Goal: Communication & Community: Answer question/provide support

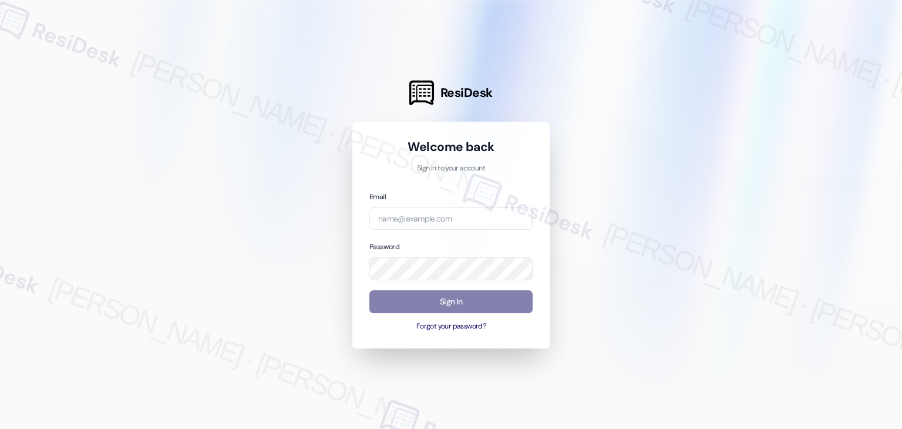
click at [472, 193] on div "Email" at bounding box center [450, 210] width 163 height 40
click at [425, 219] on input "email" at bounding box center [450, 218] width 163 height 23
paste input "automated-surveys-gsa-kathy.grace@gsa.com"
type input "automated-surveys-gsa-kathy.grace@gsa.com"
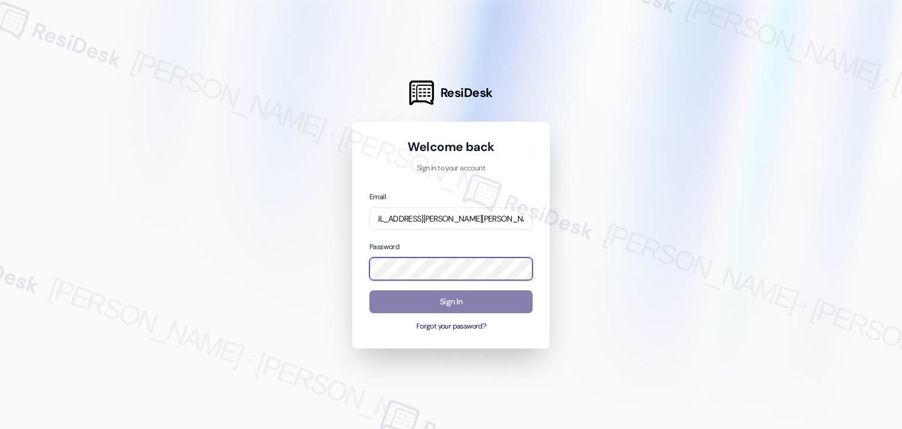
scroll to position [0, 0]
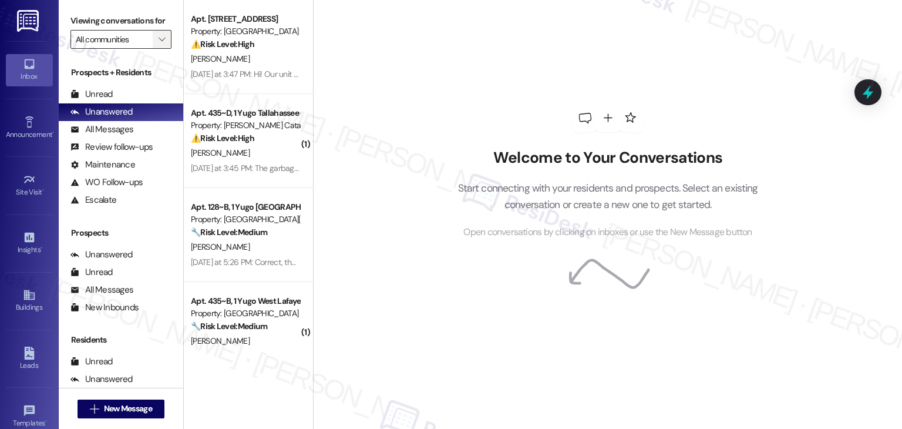
click at [160, 42] on span "" at bounding box center [161, 39] width 11 height 19
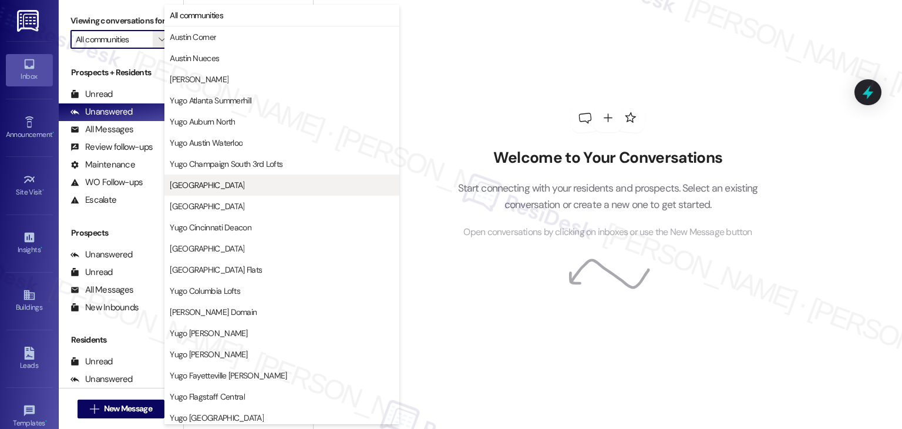
click at [204, 187] on span "Yugo Charleston Campus" at bounding box center [207, 185] width 75 height 12
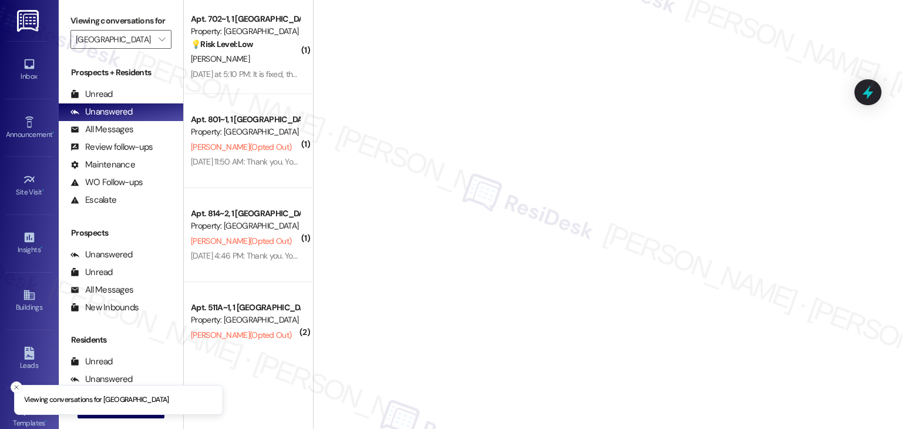
type input "Yugo Charleston Campus"
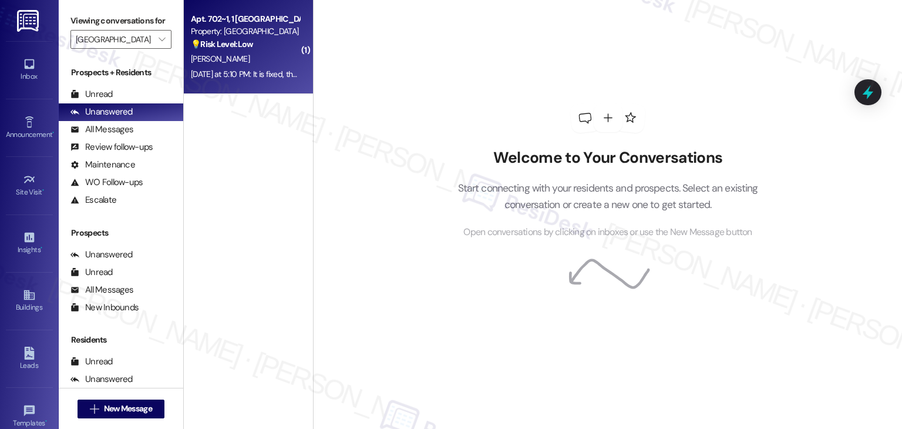
click at [251, 78] on div "Yesterday at 5:10 PM: It is fixed, thank you so much! One more question for y'a…" at bounding box center [434, 74] width 487 height 11
click at [235, 32] on div "Property: [GEOGRAPHIC_DATA]" at bounding box center [245, 31] width 109 height 12
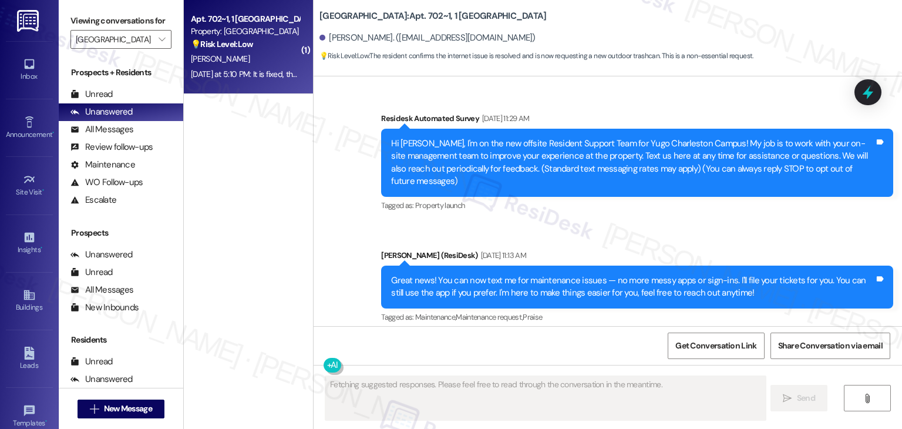
scroll to position [7773, 0]
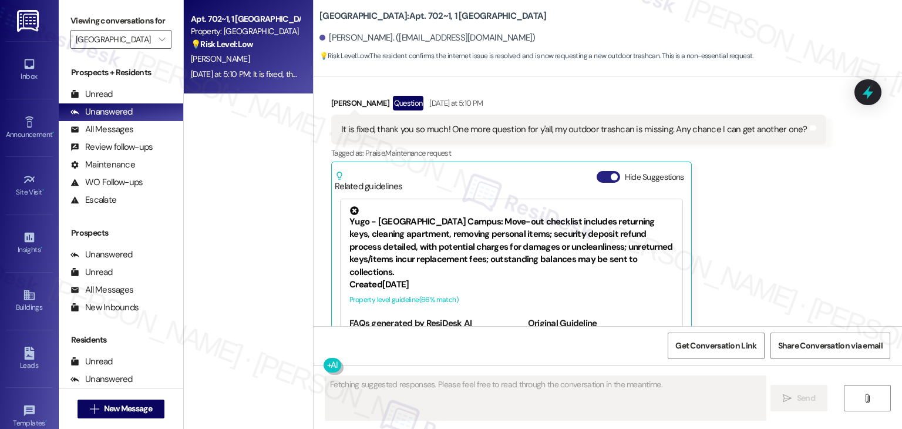
click at [599, 171] on button "Hide Suggestions" at bounding box center [608, 177] width 23 height 12
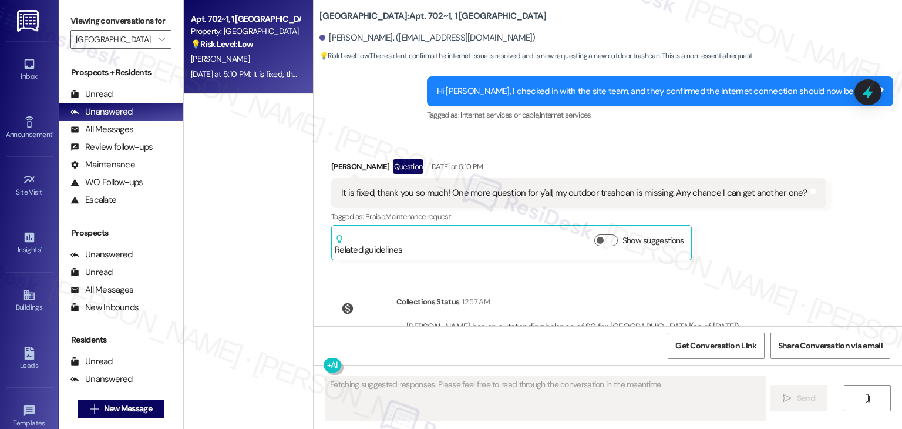
click at [465, 187] on div "It is fixed, thank you so much! One more question for y'all, my outdoor trashca…" at bounding box center [574, 193] width 466 height 12
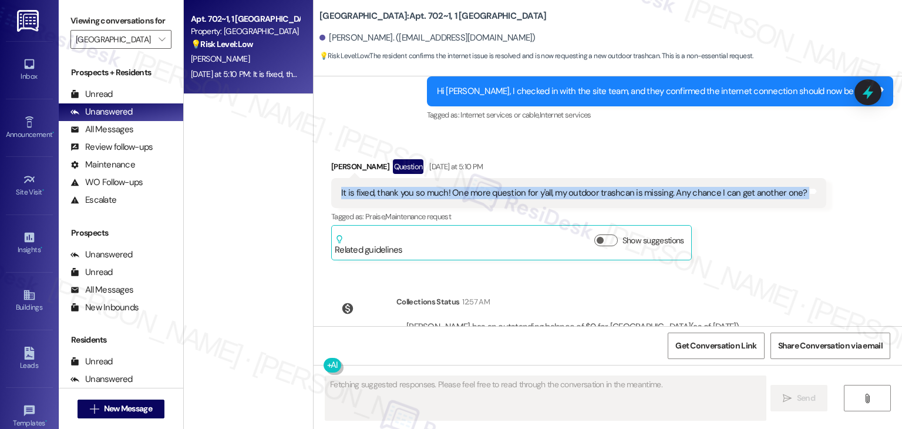
click at [465, 187] on div "It is fixed, thank you so much! One more question for y'all, my outdoor trashca…" at bounding box center [574, 193] width 466 height 12
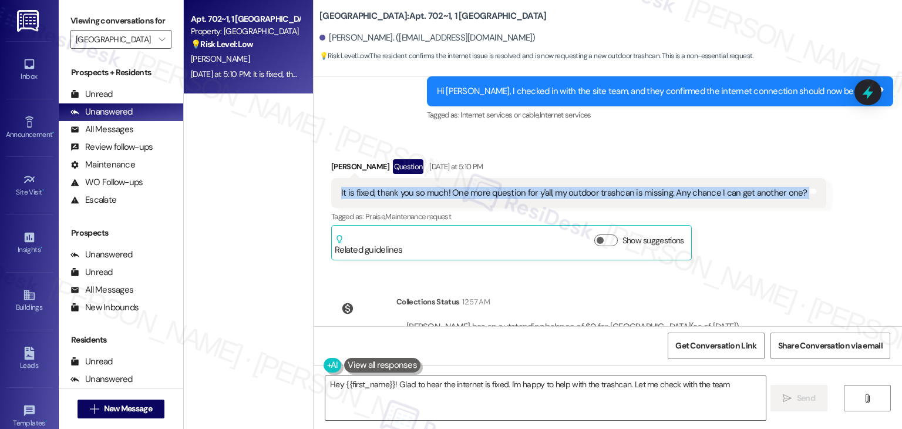
copy div "It is fixed, thank you so much! One more question for y'all, my outdoor trashca…"
click at [476, 389] on textarea "Hey {{first_name}}! Glad to hear the internet is fixed. I'm happy to help with …" at bounding box center [545, 398] width 440 height 44
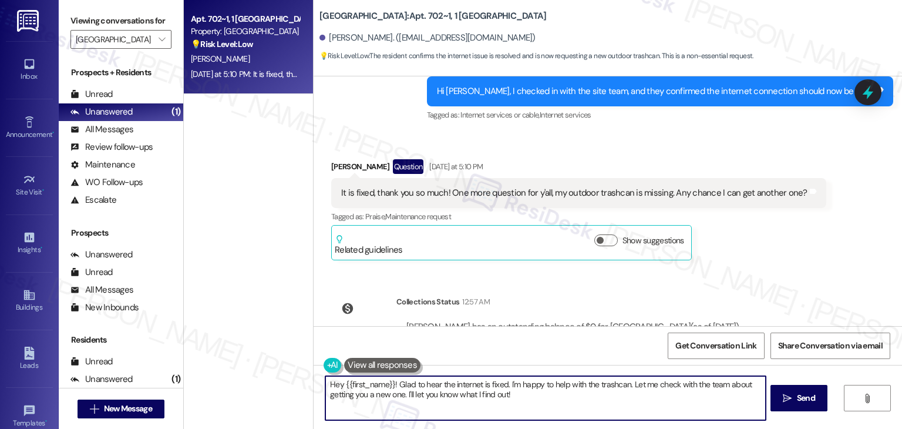
click at [476, 389] on textarea "Hey {{first_name}}! Glad to hear the internet is fixed. I'm happy to help with …" at bounding box center [545, 398] width 440 height 44
paste textarea "Great to hear it’s fixed now, Calvin! 😊 About your outdoor trashcan—do you reme…"
type textarea "Great to hear it’s fixed now, Calvin! 😊 About your outdoor trashcan—do you reme…"
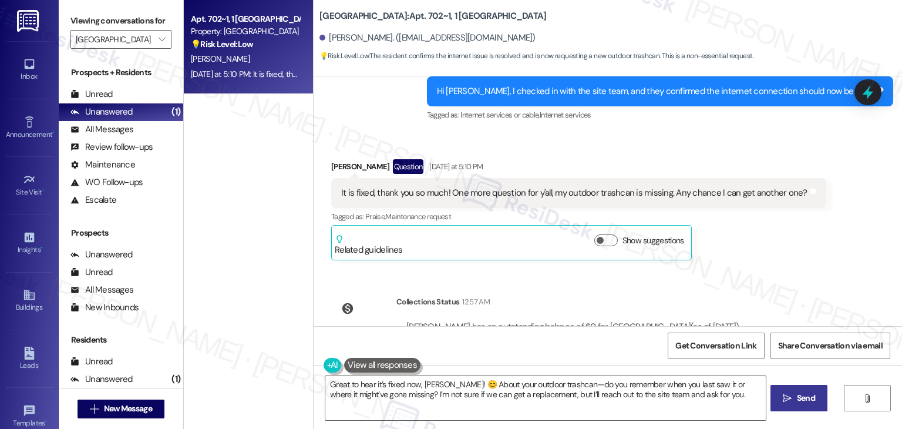
click at [803, 396] on span "Send" at bounding box center [806, 398] width 18 height 12
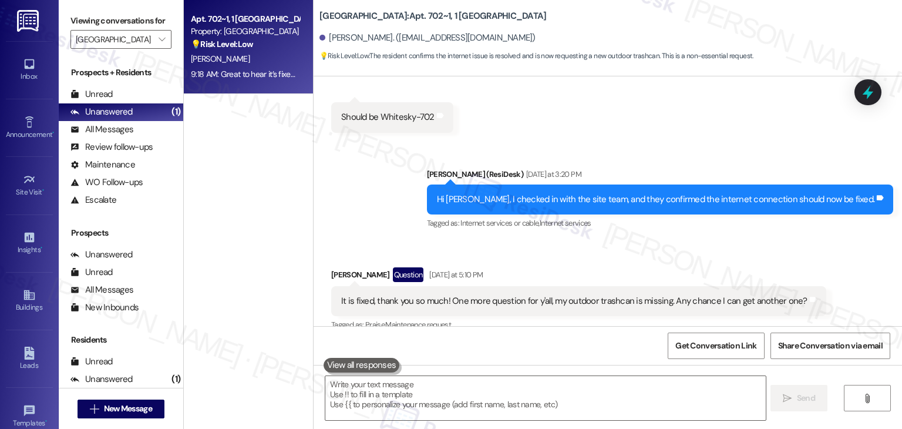
scroll to position [7804, 0]
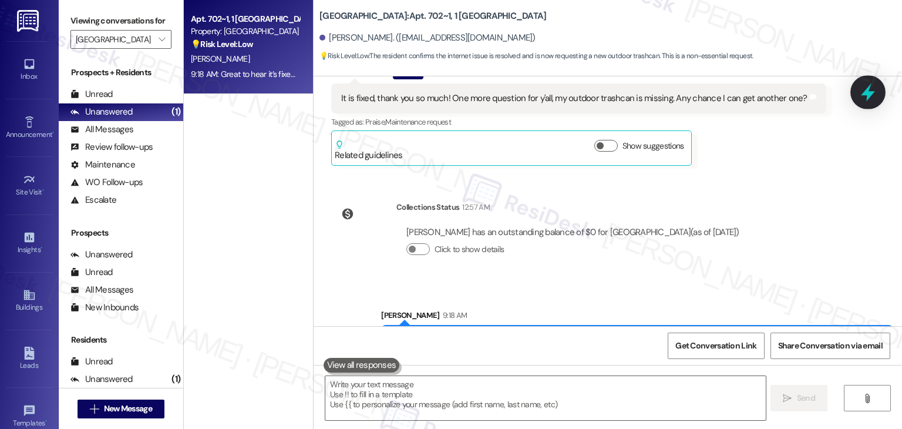
click at [864, 96] on icon at bounding box center [868, 92] width 20 height 20
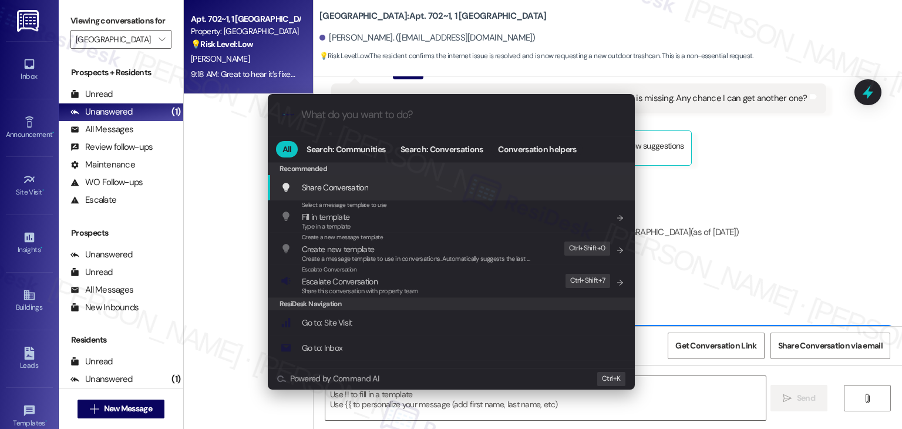
click at [836, 173] on div ".cls-1{fill:#0a055f;}.cls-2{fill:#0cc4c4;} resideskLogoBlueOrange All Search: C…" at bounding box center [451, 214] width 902 height 429
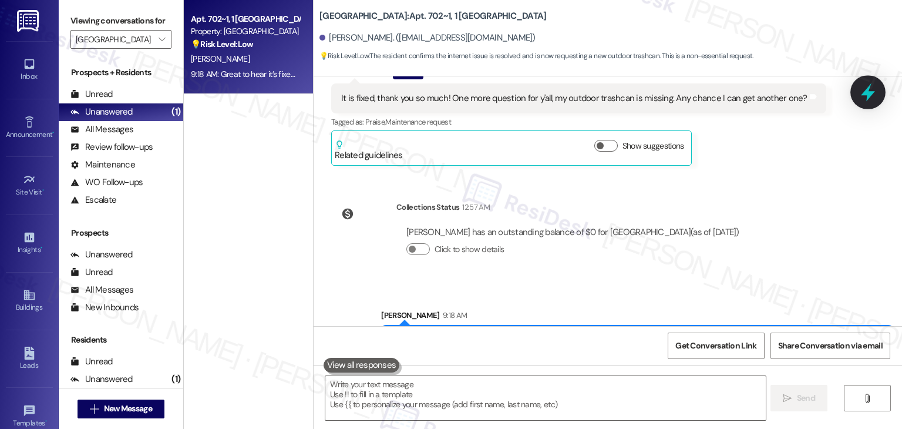
click at [870, 95] on icon at bounding box center [868, 92] width 14 height 18
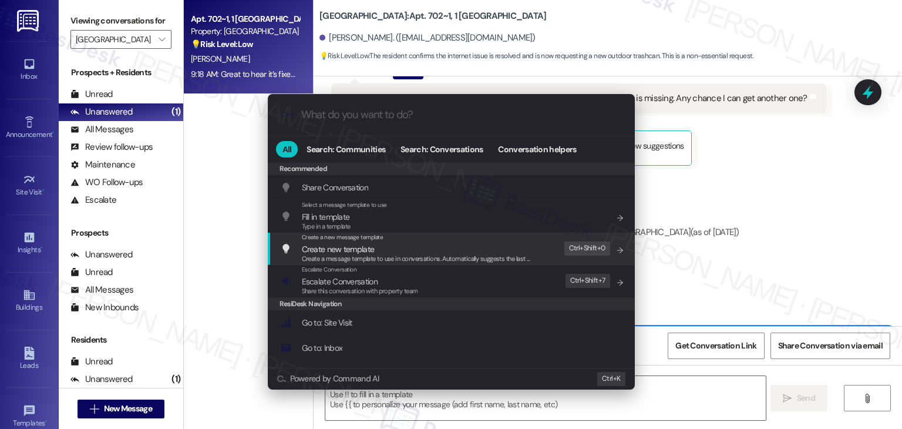
click at [829, 228] on div ".cls-1{fill:#0a055f;}.cls-2{fill:#0cc4c4;} resideskLogoBlueOrange All Search: C…" at bounding box center [451, 214] width 902 height 429
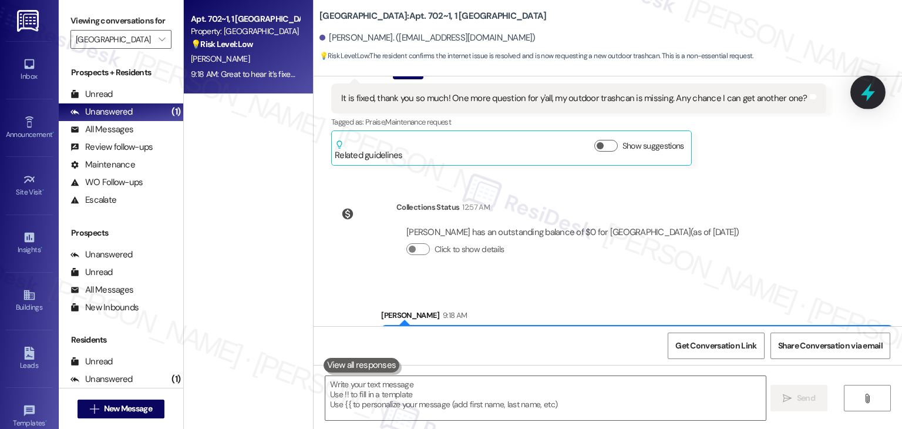
click at [870, 92] on icon at bounding box center [868, 92] width 14 height 18
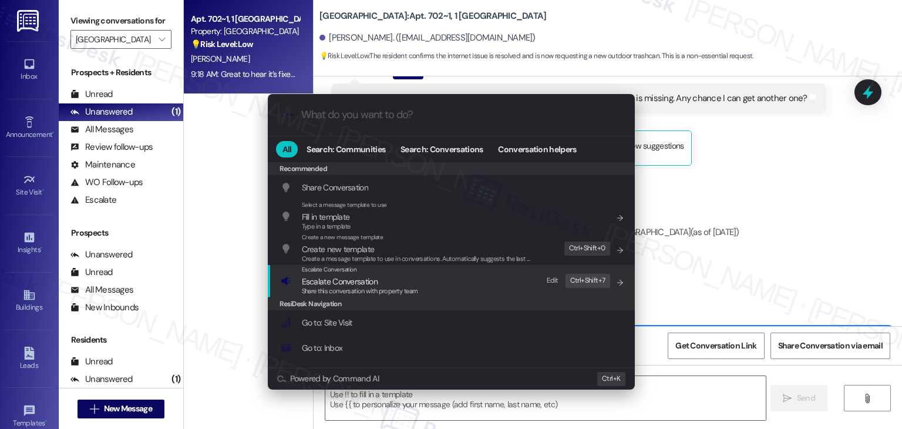
click at [351, 287] on span "Share this conversation with property team" at bounding box center [360, 291] width 116 height 8
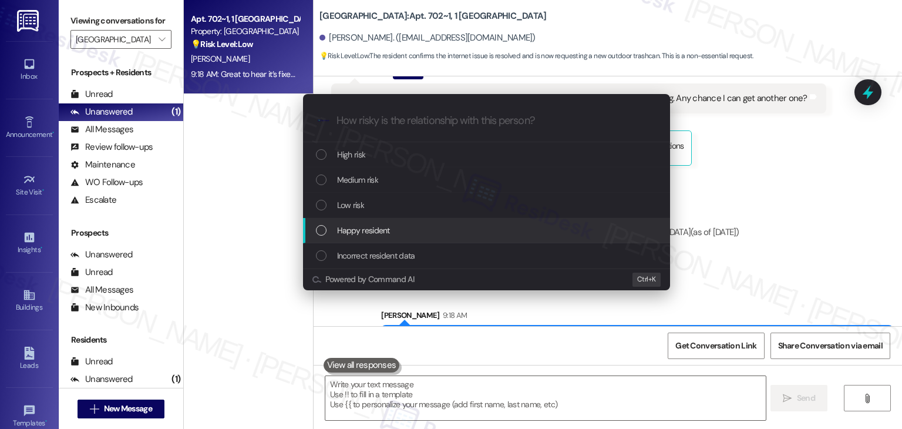
click at [714, 212] on div "Escalate Conversation How risky is the relationship with this person? Topics (e…" at bounding box center [451, 214] width 902 height 429
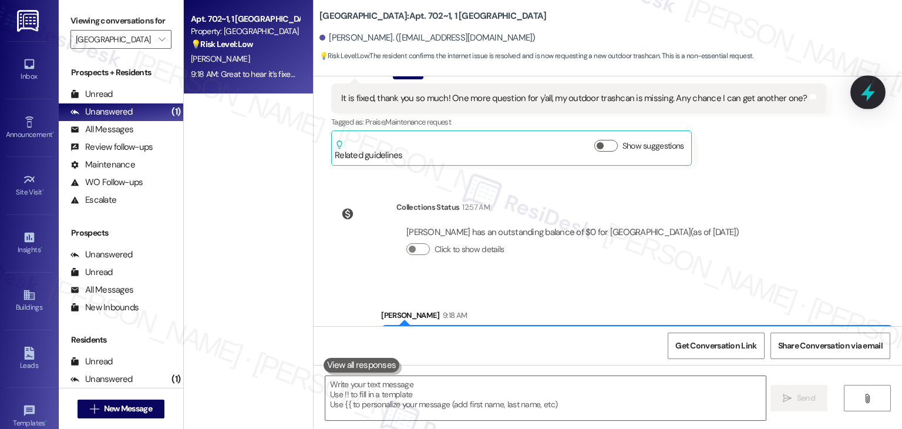
click at [874, 86] on icon at bounding box center [868, 92] width 20 height 20
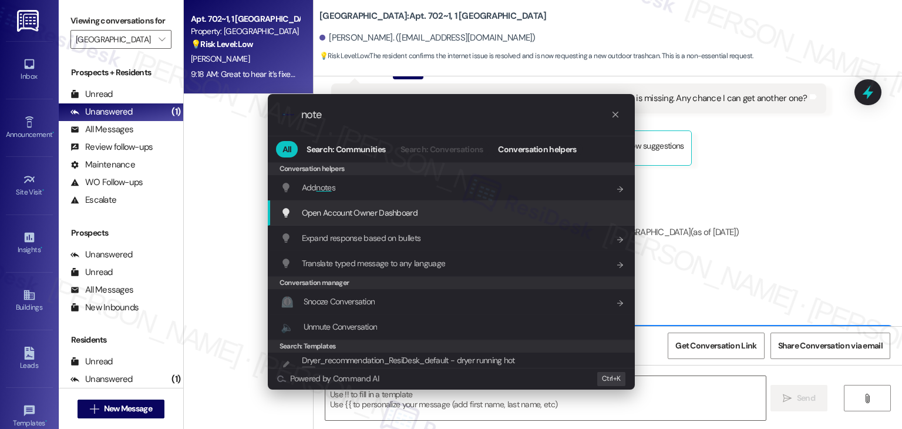
type input "note"
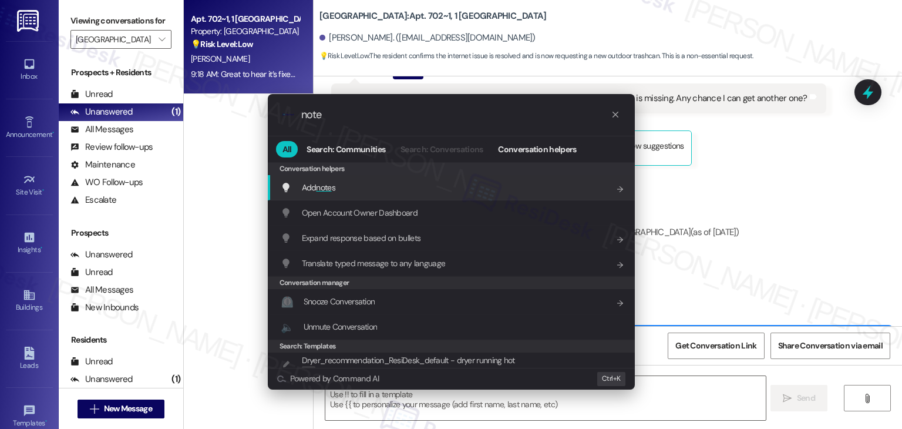
click at [348, 189] on div "Add note s Add shortcut" at bounding box center [453, 187] width 344 height 13
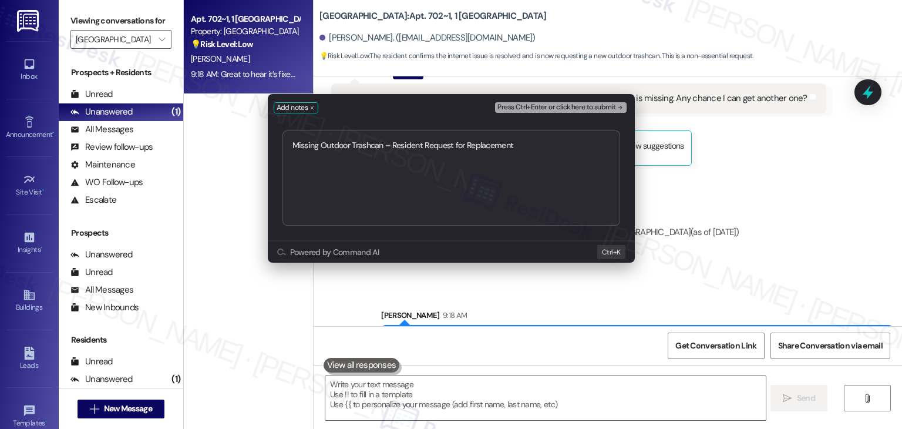
type textarea "Missing Outdoor Trashcan – Resident Request for Replacement"
click at [589, 106] on span "Press Ctrl+Enter or click here to submit" at bounding box center [556, 107] width 118 height 8
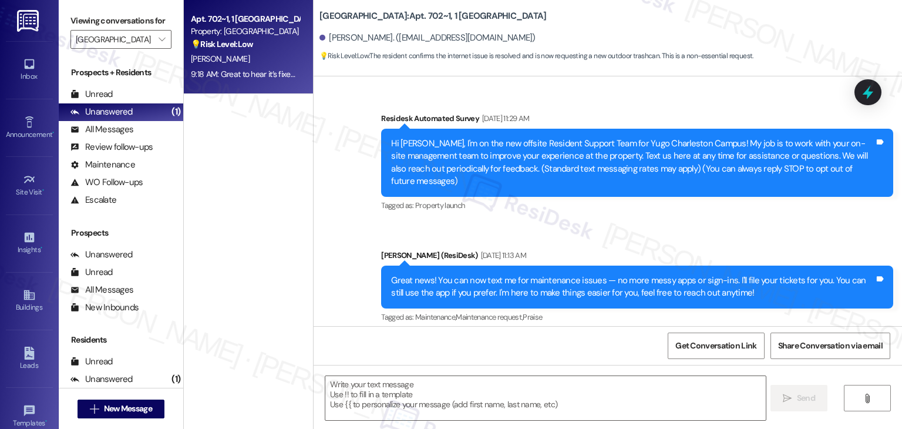
type textarea "Fetching suggested responses. Please feel free to read through the conversation…"
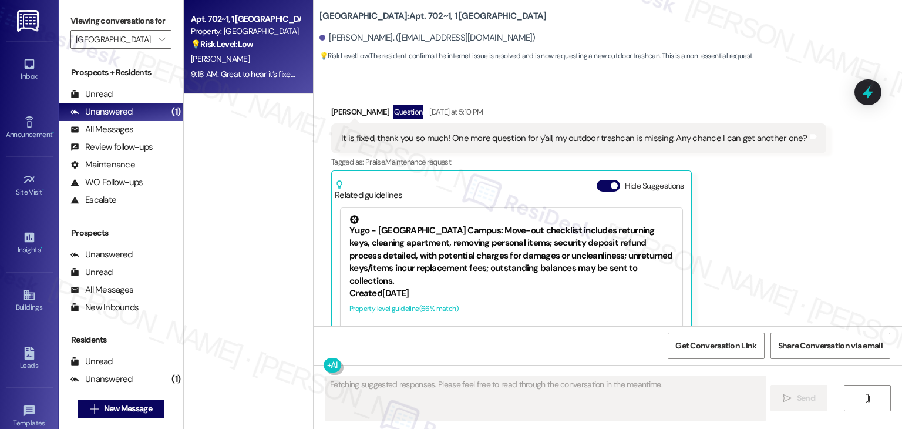
scroll to position [7773, 0]
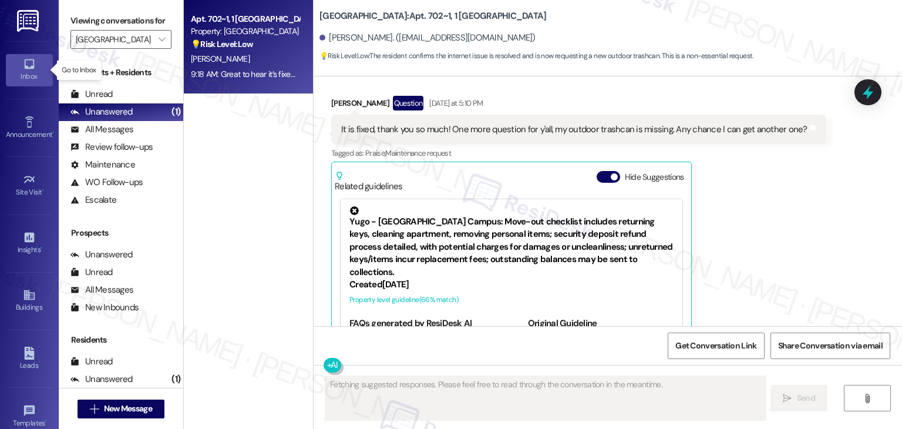
click at [33, 72] on div "Inbox" at bounding box center [29, 76] width 59 height 12
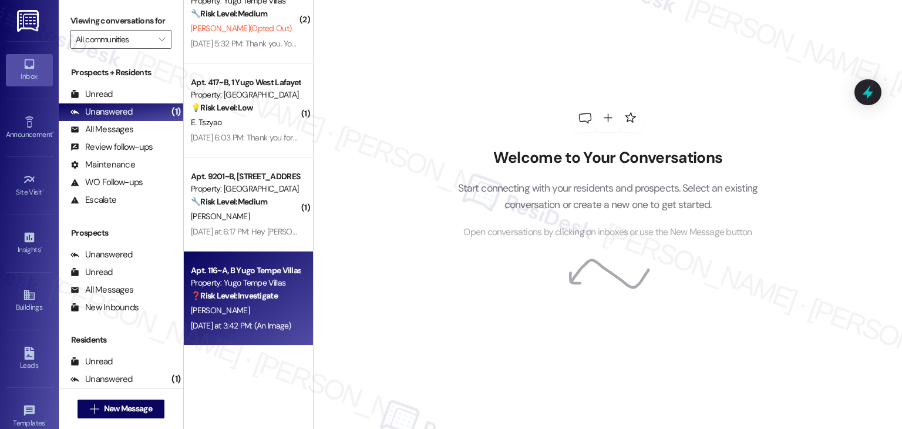
scroll to position [3202, 0]
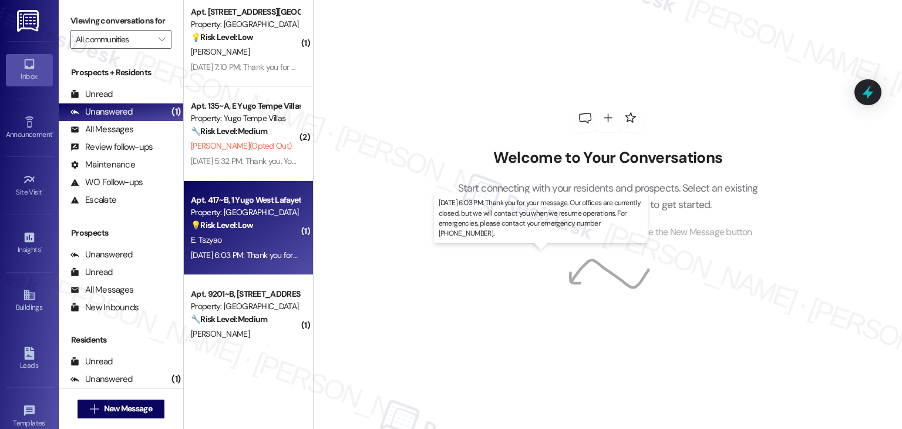
click at [231, 257] on div "Aug 12, 2025 at 6:03 PM: Thank you for your message. Our offices are currently …" at bounding box center [547, 255] width 712 height 11
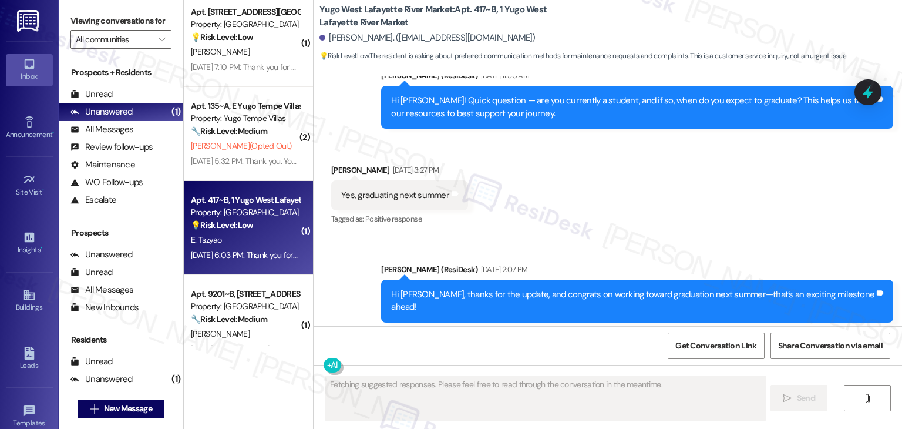
scroll to position [1024, 0]
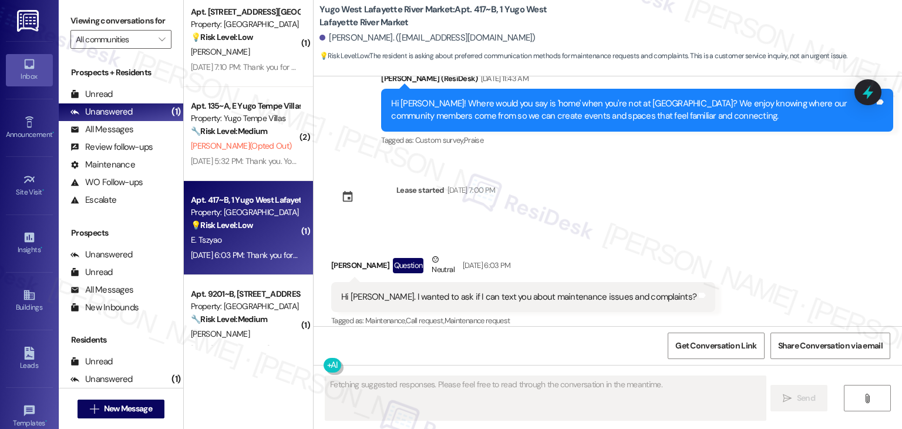
click at [615, 206] on div "Survey, sent via SMS Residesk Automated Survey Mar 20, 2025 at 11:22 AM Hi Ekat…" at bounding box center [608, 201] width 588 height 250
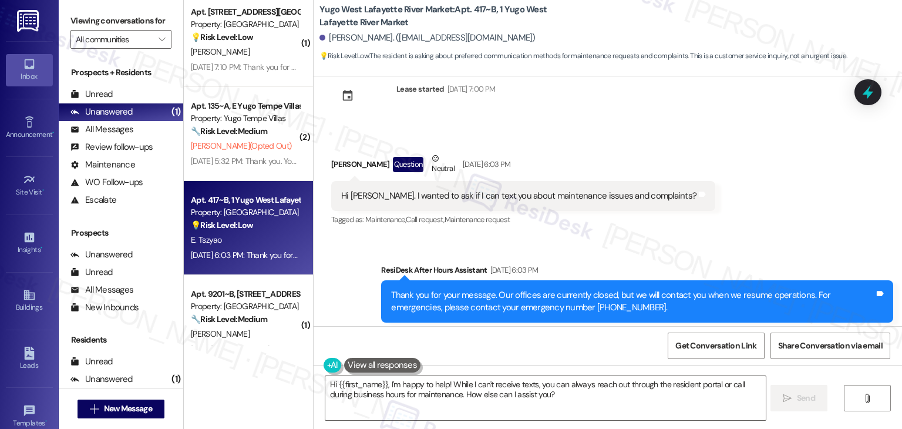
scroll to position [1126, 0]
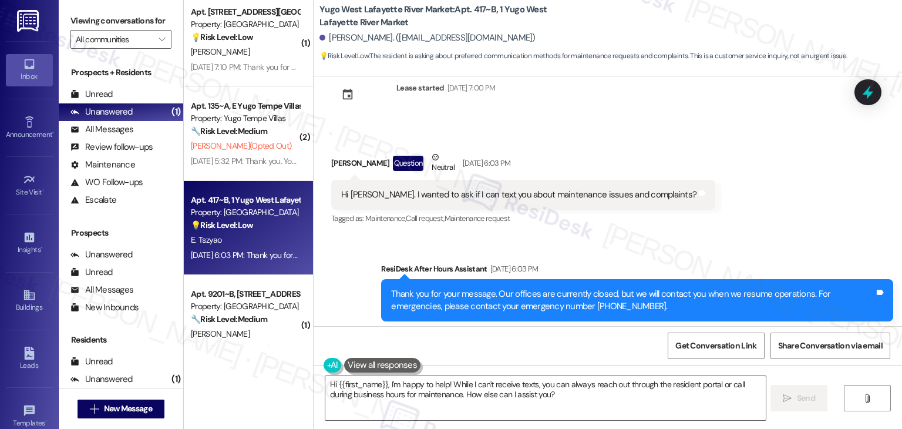
click at [503, 189] on div "Hi Sarah. I wanted to ask if I can text you about maintenance issues and compla…" at bounding box center [518, 195] width 355 height 12
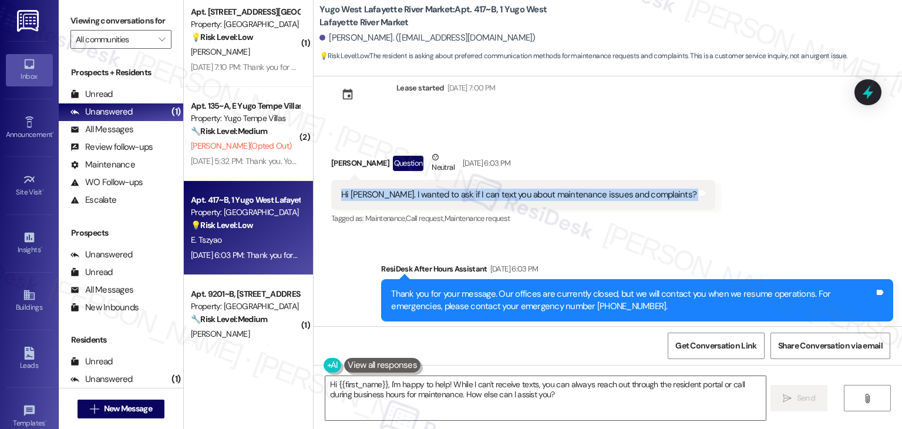
click at [503, 189] on div "Hi Sarah. I wanted to ask if I can text you about maintenance issues and compla…" at bounding box center [518, 195] width 355 height 12
copy div "Hi Sarah. I wanted to ask if I can text you about maintenance issues and compla…"
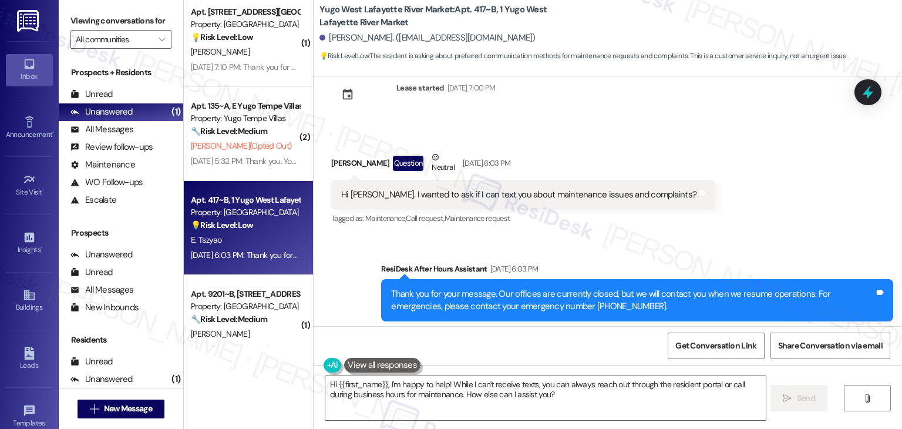
click at [339, 151] on div "Ekaterina Tszyao Question Neutral Aug 12, 2025 at 6:03 PM" at bounding box center [523, 165] width 384 height 29
copy div "Ekaterina Tszyao"
click at [435, 395] on textarea "Hi {{first_name}}, I'm happy to help! While I can't receive texts, you can alwa…" at bounding box center [545, 398] width 440 height 44
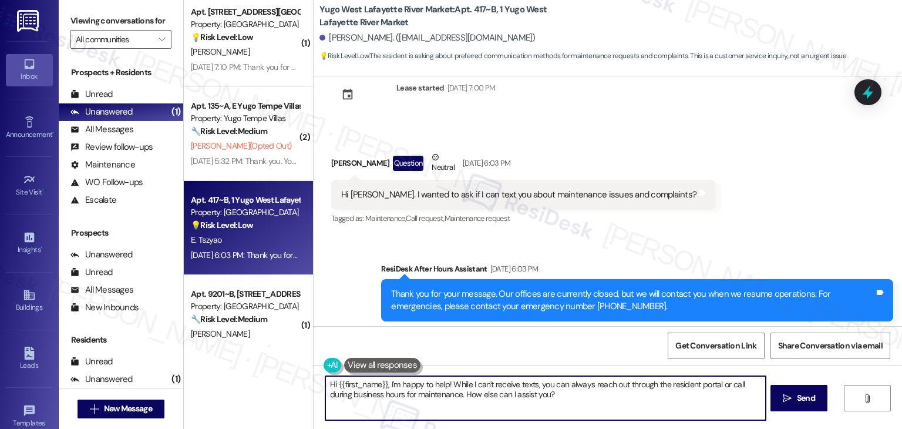
click at [435, 395] on textarea "Hi {{first_name}}, I'm happy to help! While I can't receive texts, you can alwa…" at bounding box center [545, 398] width 440 height 44
paste textarea "Ekaterina! Yes, you can definitely text us about any maintenance issues or conc…"
click at [405, 383] on textarea "Hi Ekaterina! Yes, you can definitely text us about any maintenance issues or c…" at bounding box center [545, 398] width 440 height 44
click at [404, 383] on textarea "Hi Ekaterina! Yes, you can definitely text us about any maintenance issues or c…" at bounding box center [545, 398] width 440 height 44
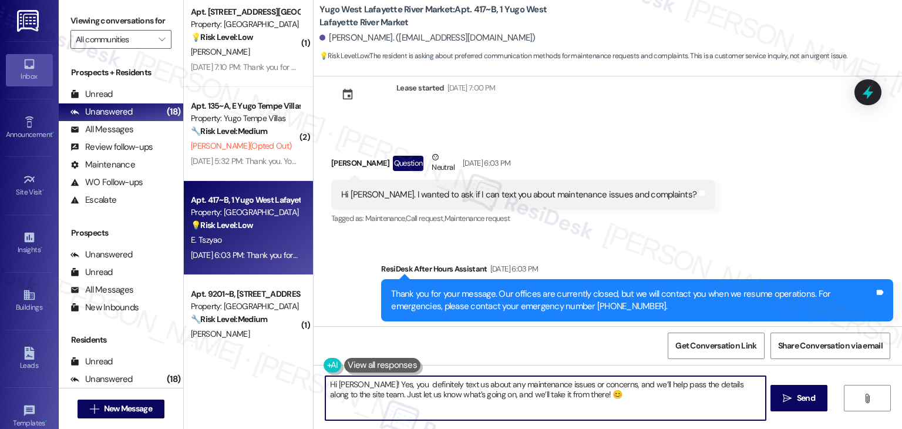
click at [584, 401] on textarea "Hi Ekaterina! Yes, you definitely text us about any maintenance issues or conce…" at bounding box center [545, 398] width 440 height 44
type textarea "Hi Ekaterina! Yes, you definitely text us about any maintenance issues or conce…"
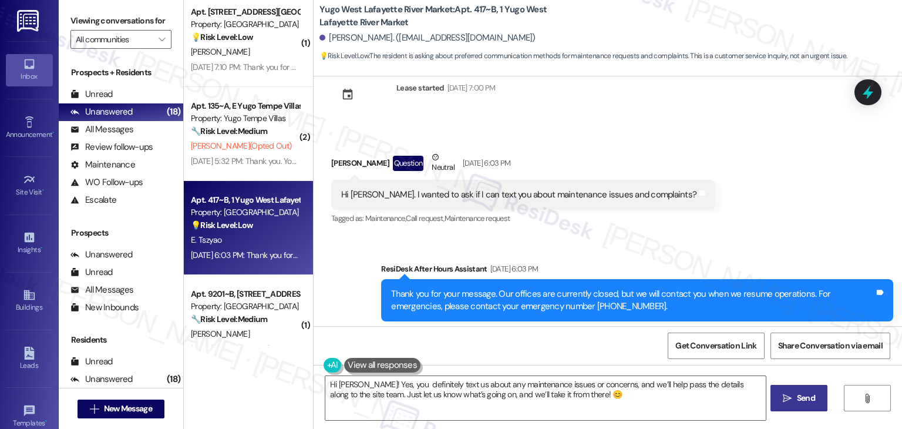
click at [795, 400] on span "Send" at bounding box center [806, 398] width 23 height 12
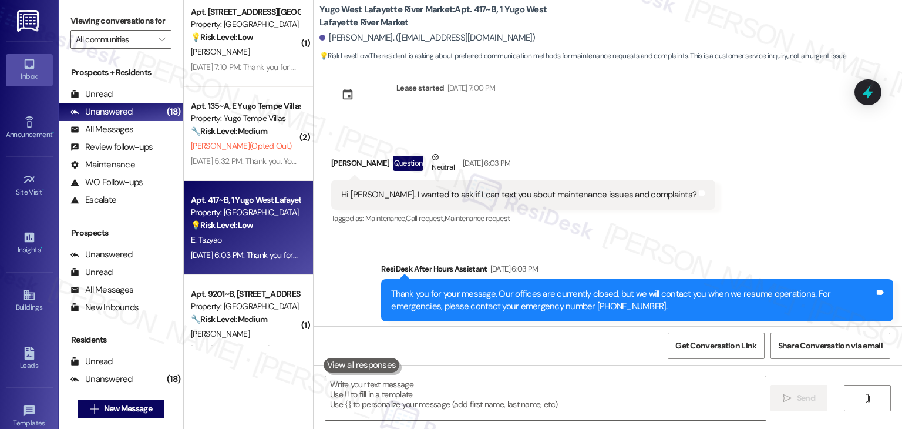
scroll to position [1024, 0]
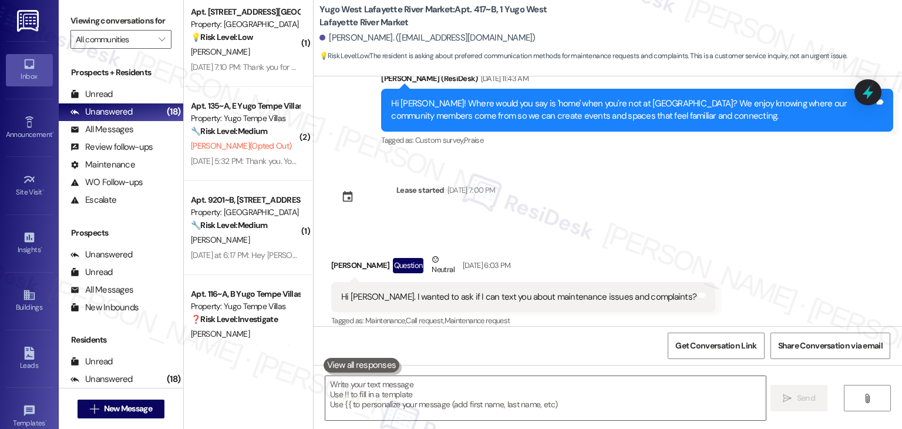
click at [265, 163] on div "Aug 13, 2025 at 5:32 PM: Thank you. You will no longer receive texts from this …" at bounding box center [481, 161] width 580 height 11
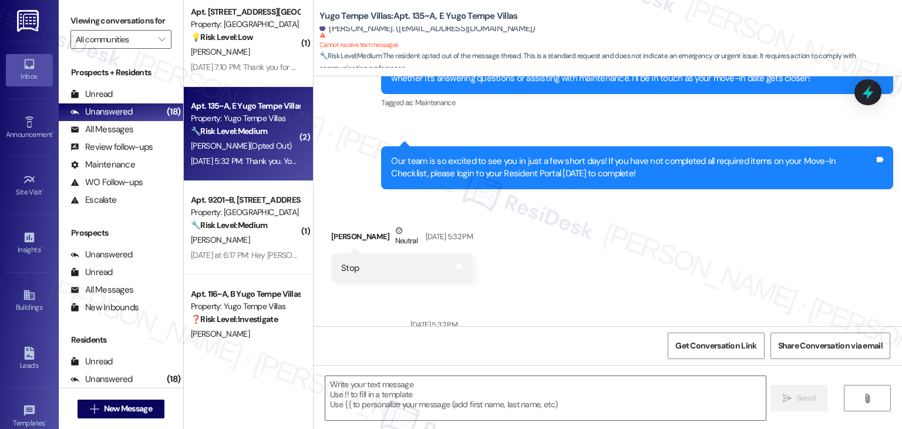
scroll to position [298, 0]
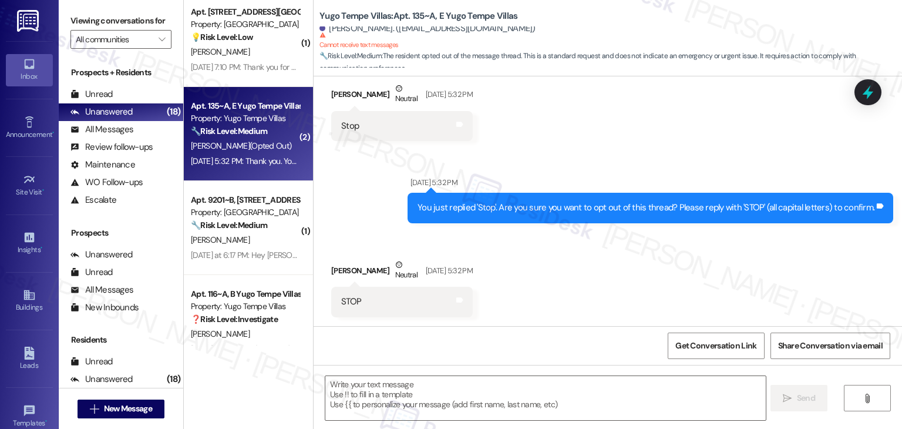
type textarea "Fetching suggested responses. Please feel free to read through the conversation…"
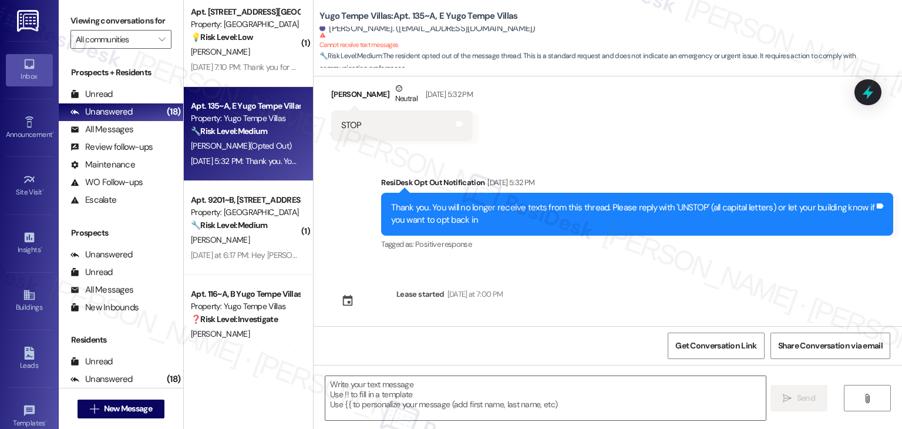
scroll to position [479, 0]
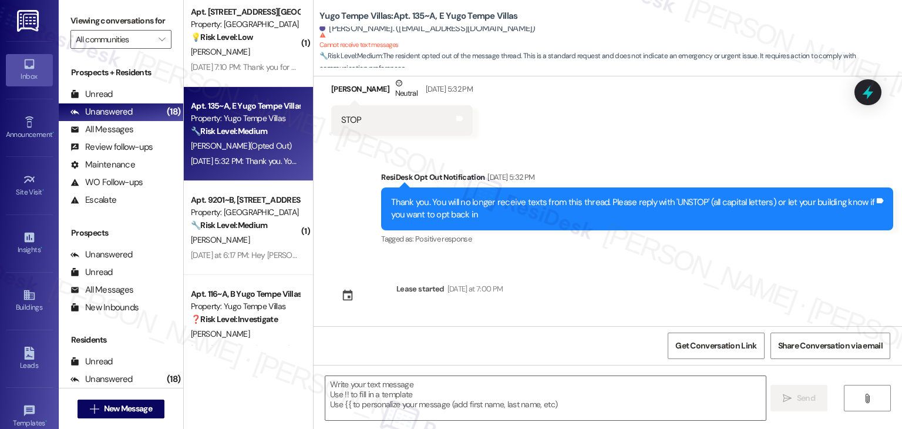
click at [548, 218] on div "Thank you. You will no longer receive texts from this thread. Please reply with…" at bounding box center [632, 208] width 483 height 25
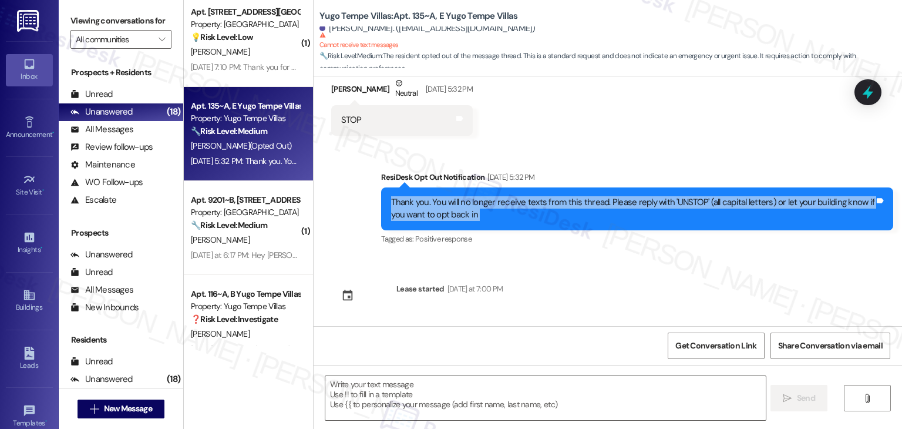
click at [548, 218] on div "Thank you. You will no longer receive texts from this thread. Please reply with…" at bounding box center [632, 208] width 483 height 25
copy div "Thank you. You will no longer receive texts from this thread. Please reply with…"
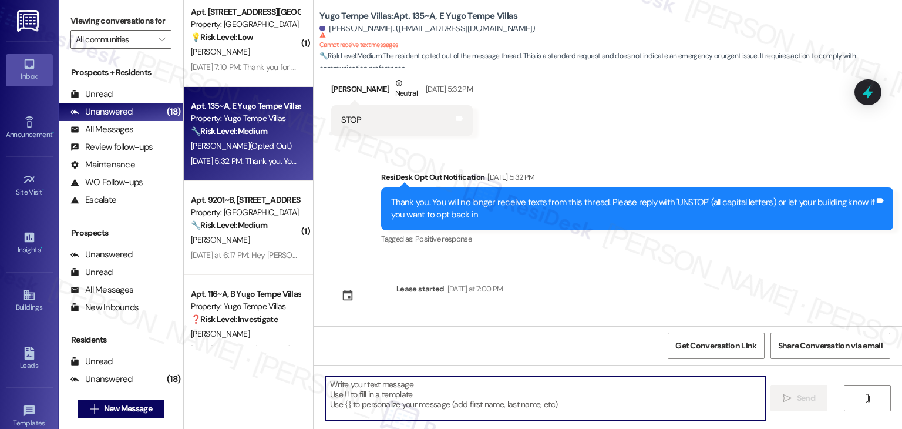
click at [493, 388] on textarea at bounding box center [545, 398] width 440 height 44
paste textarea "Thank you. You will no longer receive texts from this thread. Please reply with…"
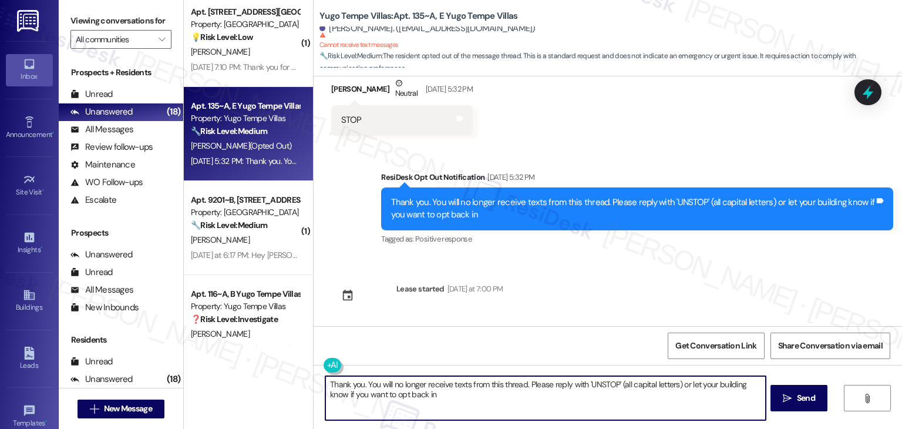
type textarea "Thank you. You will no longer receive texts from this thread. Please reply with…"
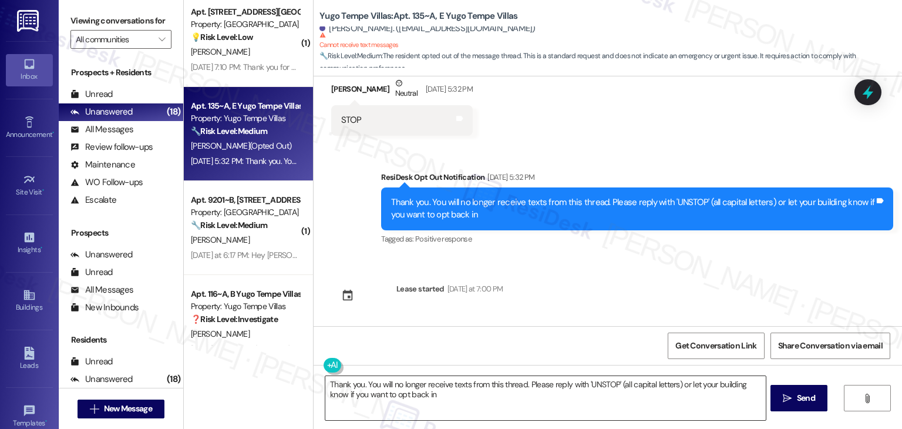
click at [566, 393] on textarea "Thank you. You will no longer receive texts from this thread. Please reply with…" at bounding box center [545, 398] width 440 height 44
click at [802, 392] on span "Send" at bounding box center [806, 398] width 18 height 12
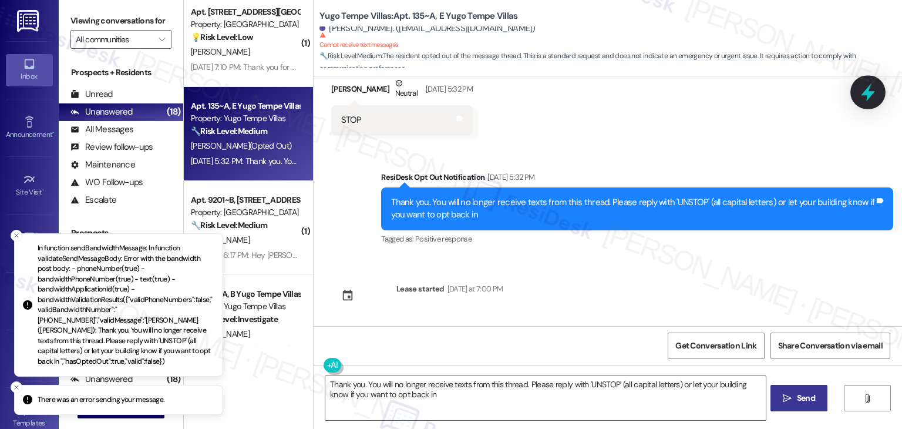
click at [864, 97] on icon at bounding box center [868, 92] width 20 height 20
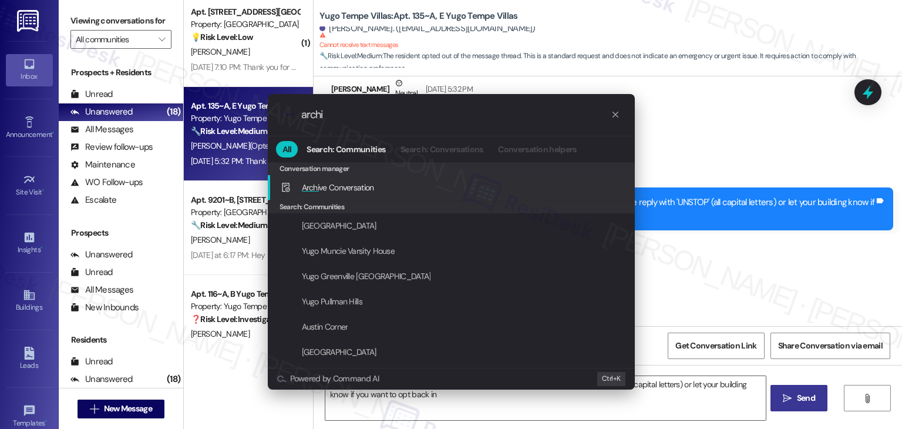
type input "archi"
click at [348, 186] on span "Archi ve Conversation" at bounding box center [338, 187] width 72 height 11
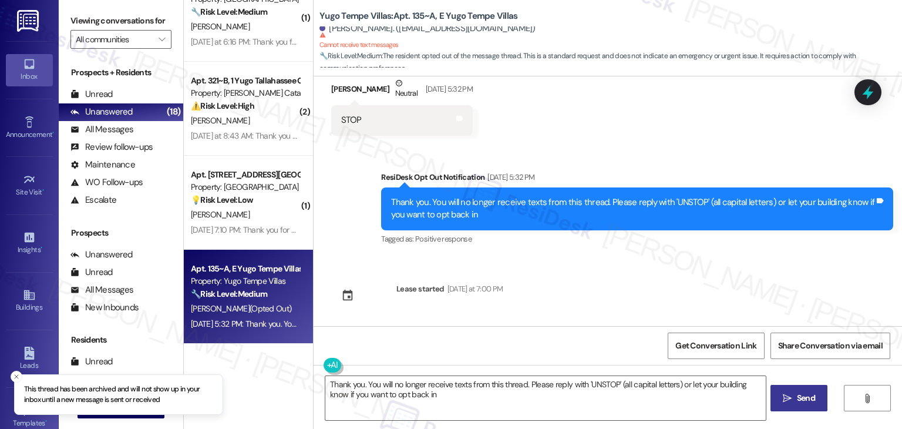
scroll to position [3026, 0]
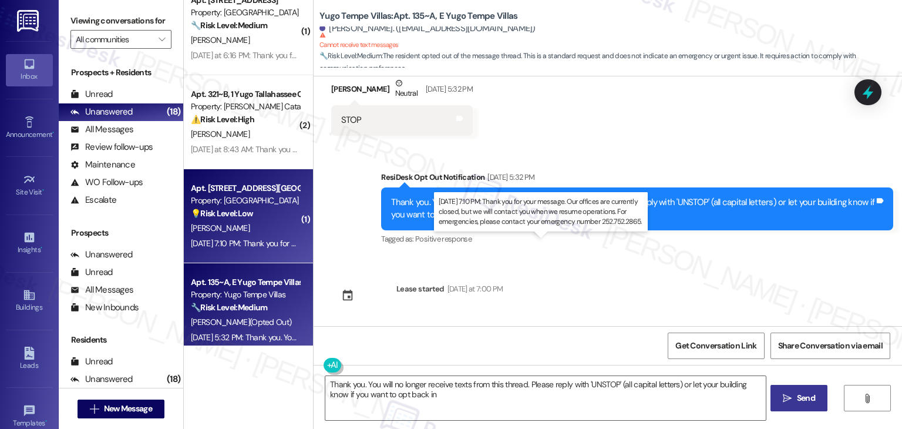
click at [253, 241] on div "Aug 13, 2025 at 7:10 PM: Thank you for your message. Our offices are currently …" at bounding box center [537, 243] width 693 height 11
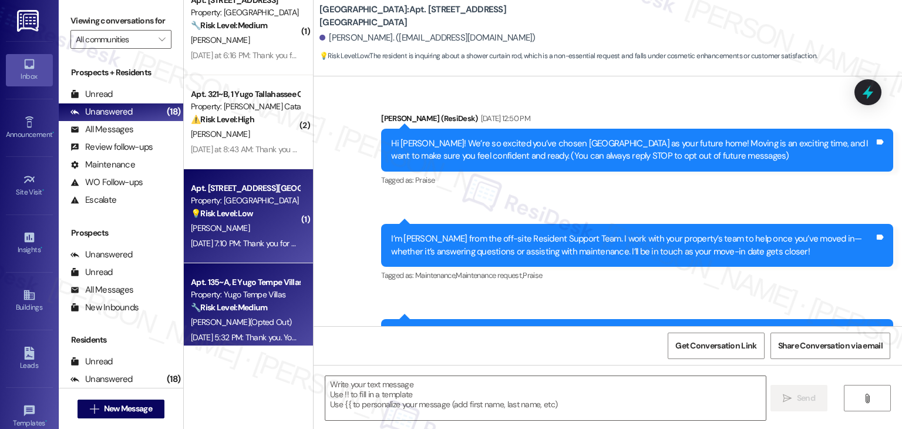
click at [261, 314] on div "Apt. 135~A, E Yugo Tempe Villas Property: Yugo Tempe Villas 🔧 Risk Level: Mediu…" at bounding box center [245, 295] width 111 height 40
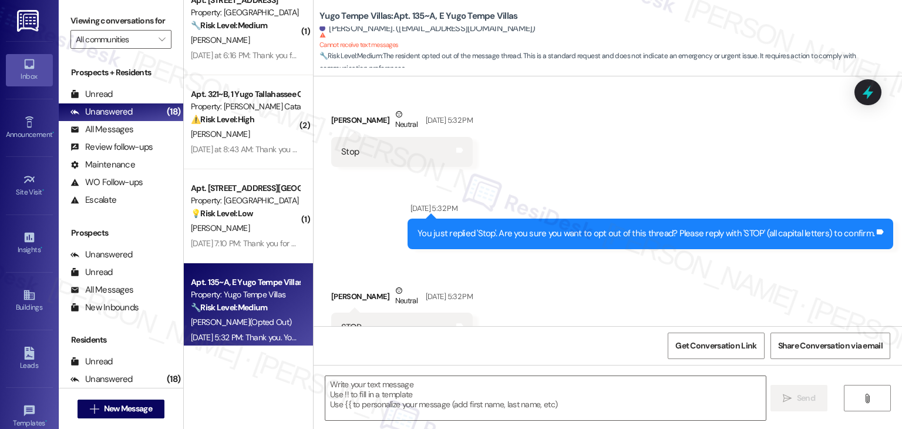
scroll to position [298, 0]
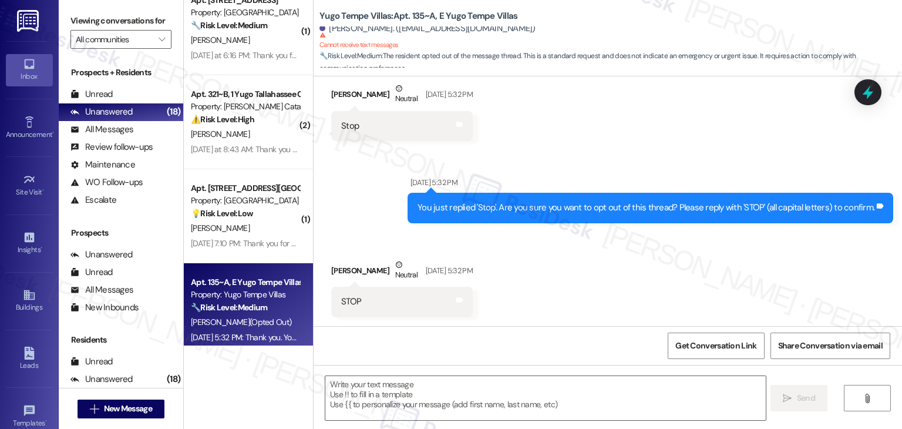
type textarea "Fetching suggested responses. Please feel free to read through the conversation…"
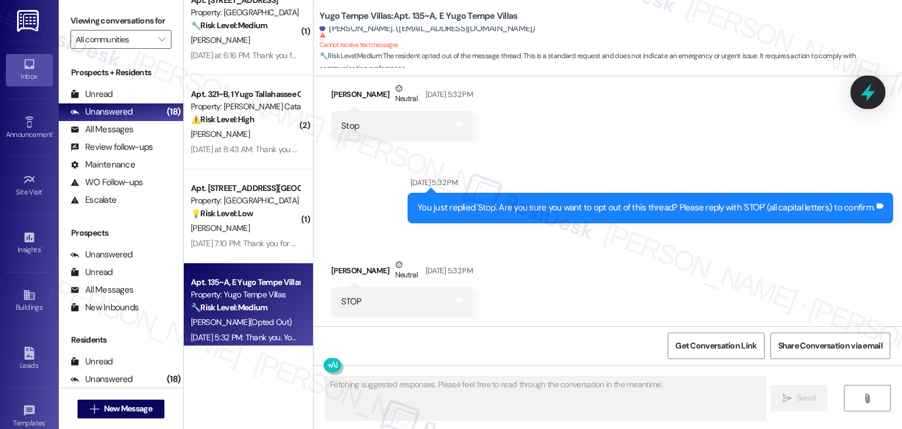
click at [868, 96] on icon at bounding box center [868, 92] width 14 height 18
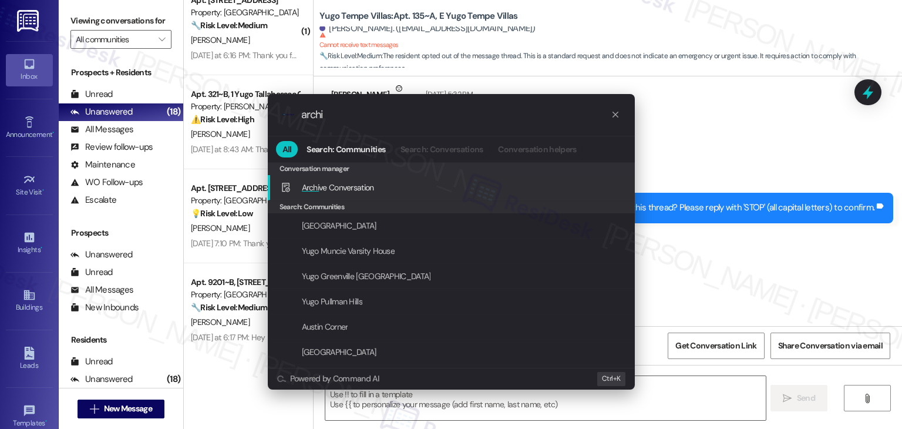
type input "archi"
click at [416, 185] on div "Archi ve Conversation Add shortcut" at bounding box center [453, 187] width 344 height 13
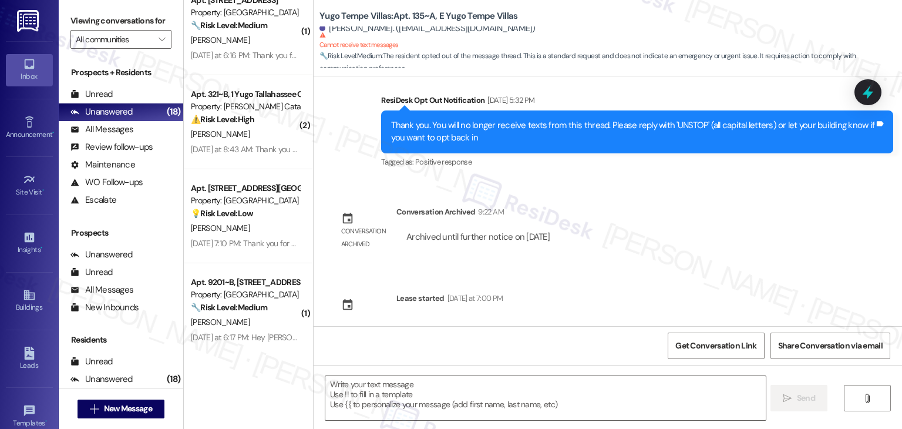
scroll to position [566, 0]
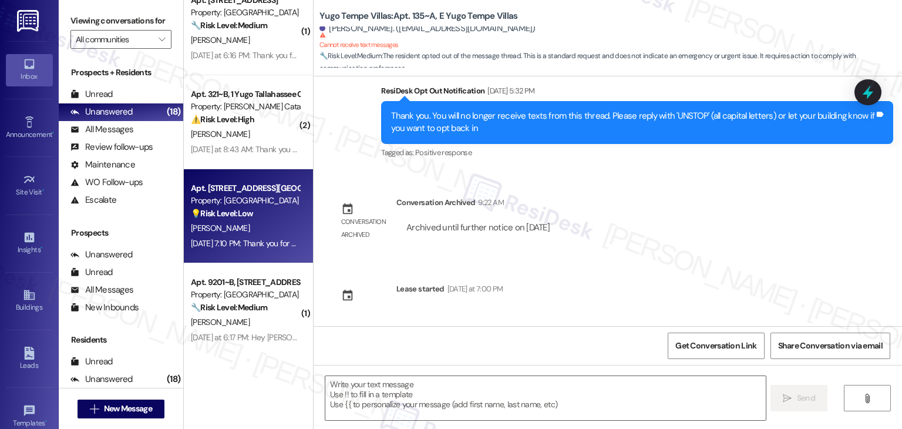
click at [241, 234] on div "D. Smith" at bounding box center [245, 228] width 111 height 15
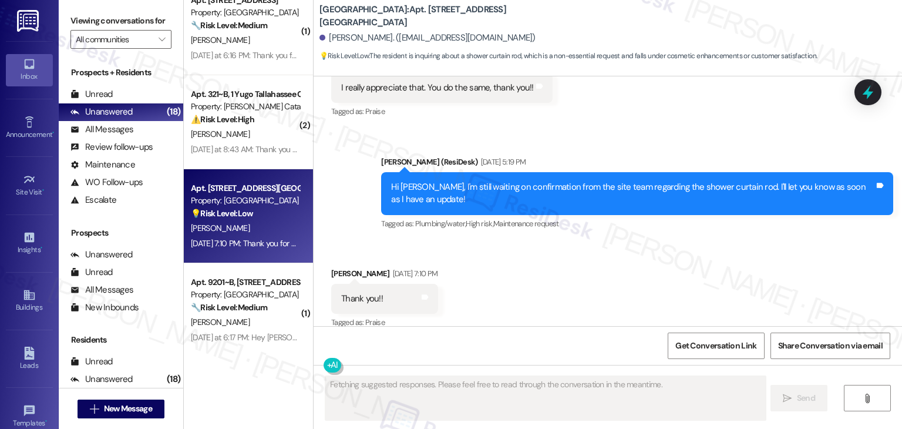
scroll to position [1341, 0]
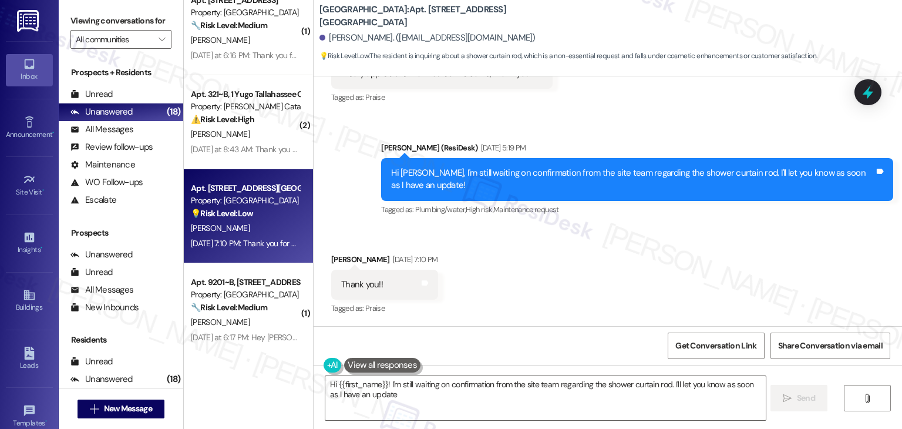
type textarea "Hi {{first_name}}! I'm still waiting on confirmation from the site team regardi…"
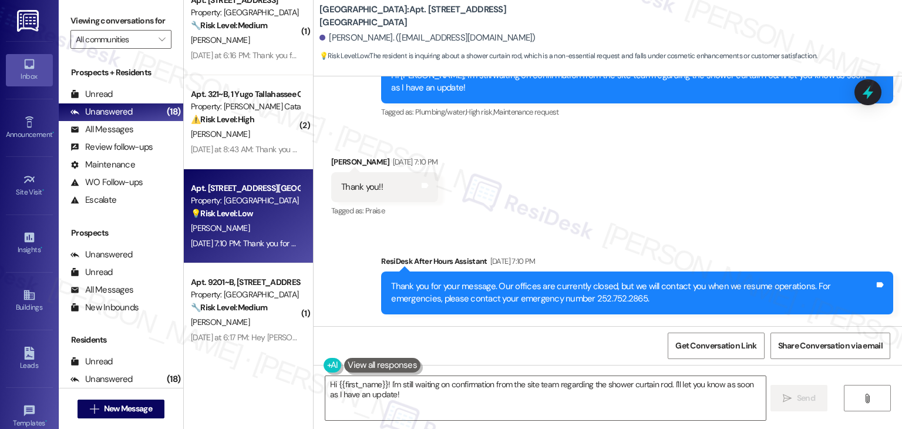
scroll to position [1506, 0]
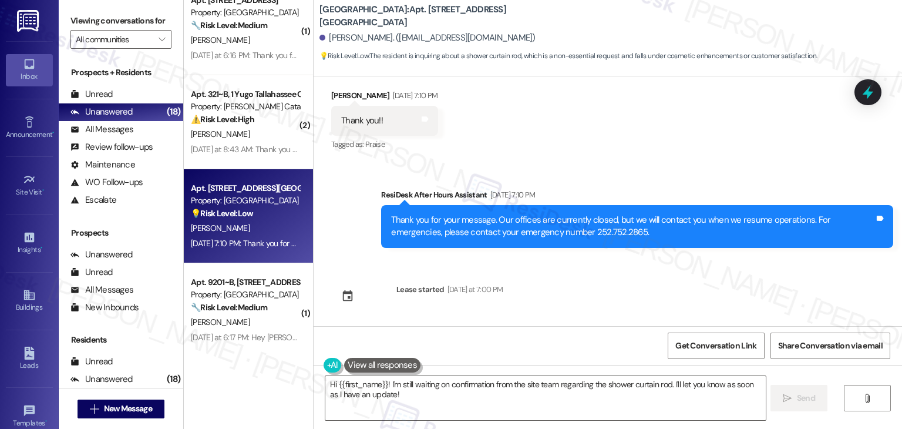
click at [611, 291] on div "Sent via SMS Sarah (ResiDesk) Jul 18, 2025 at 12:50 PM Hi Danielle! We’re so ex…" at bounding box center [608, 201] width 588 height 250
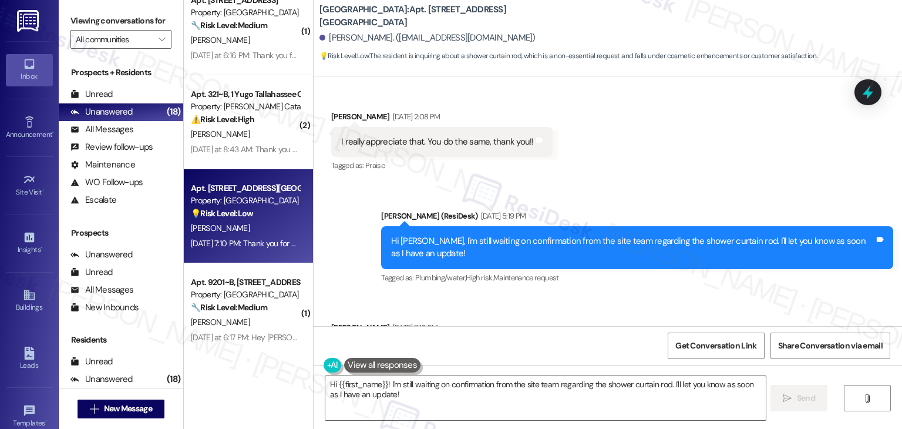
scroll to position [1271, 0]
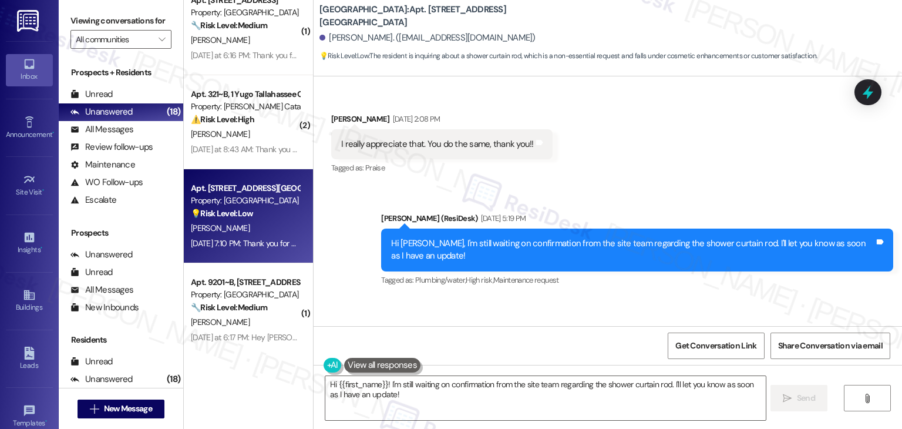
click at [611, 301] on div "Received via SMS Danielle Smith Aug 13, 2025 at 7:10 PM Thank you!! Tags and no…" at bounding box center [608, 346] width 588 height 99
click at [648, 170] on div "Received via SMS Danielle Smith Aug 11, 2025 at 2:08 PM I really appreciate tha…" at bounding box center [608, 135] width 588 height 99
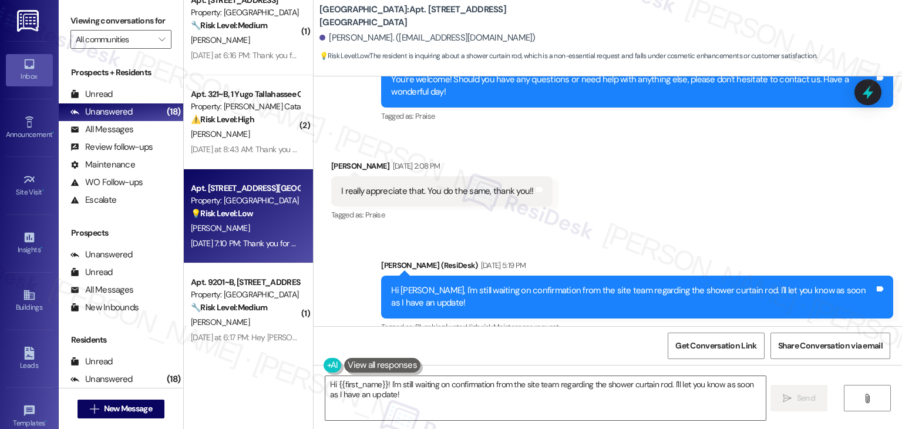
scroll to position [1153, 0]
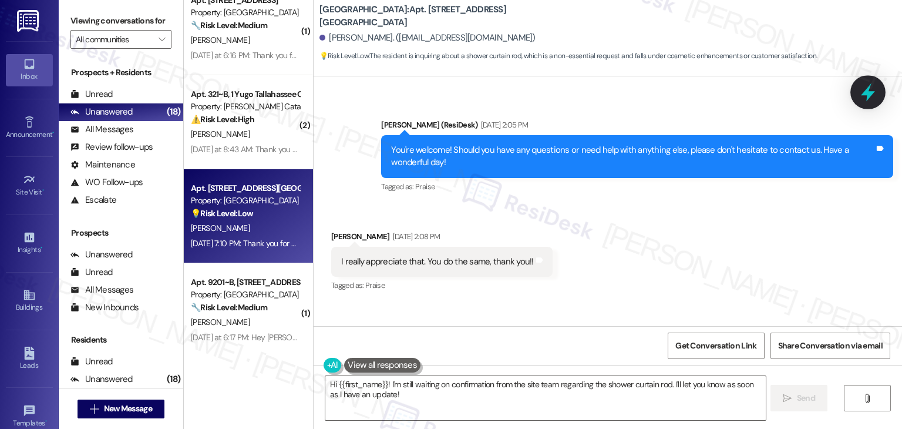
click at [873, 85] on icon at bounding box center [868, 92] width 20 height 20
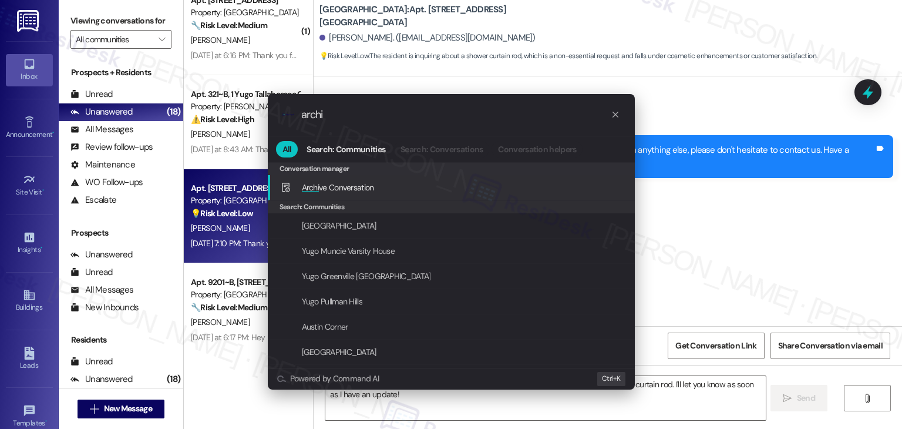
type input "archi"
click at [371, 192] on span "Archi ve Conversation" at bounding box center [338, 187] width 72 height 13
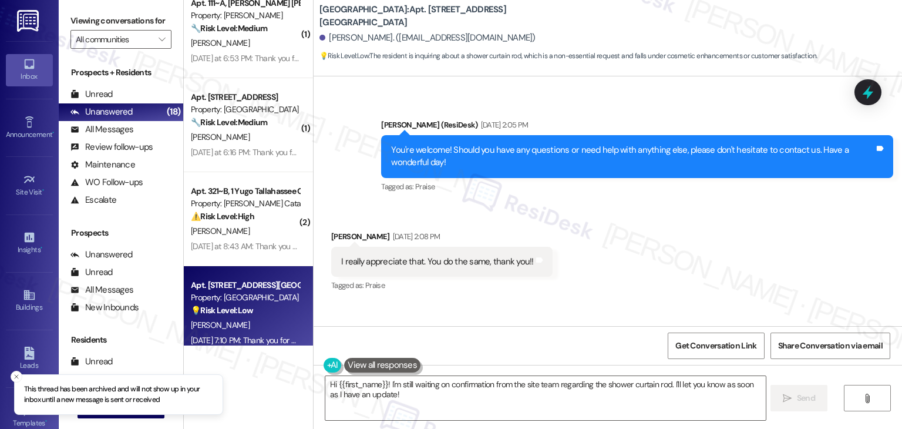
scroll to position [2908, 0]
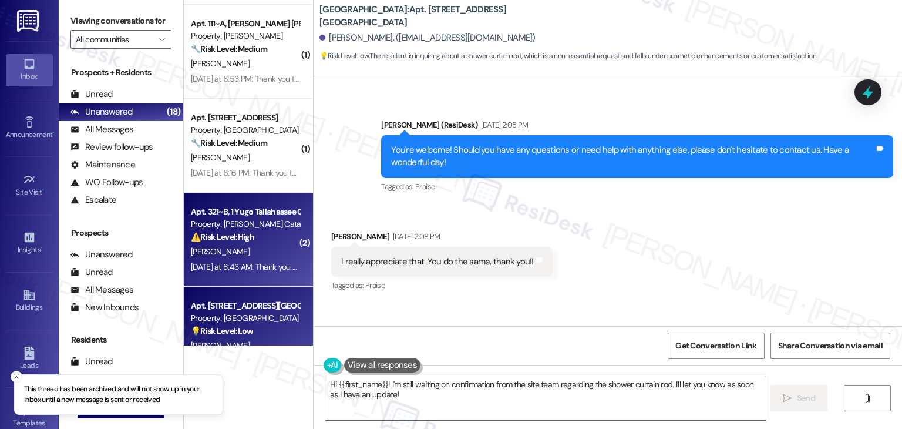
click at [269, 277] on div "Apt. 321~B, 1 Yugo Tallahassee Catalyst Property: Yugo Tallahassee Catalyst ⚠️ …" at bounding box center [248, 240] width 129 height 94
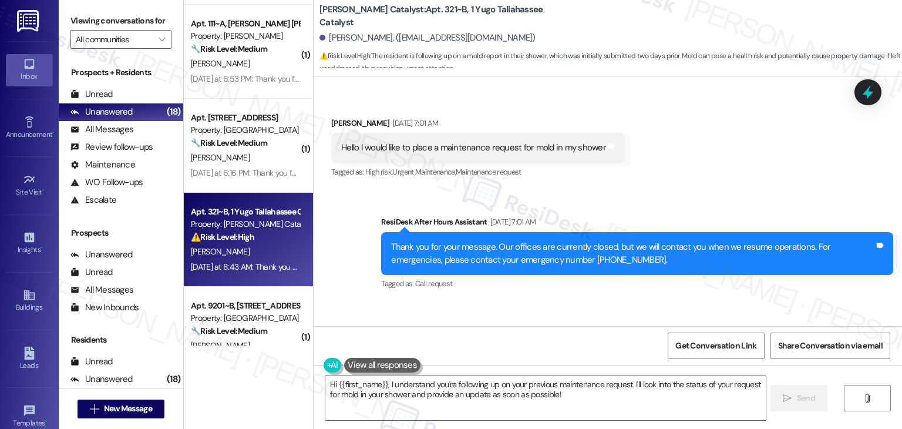
scroll to position [4801, 0]
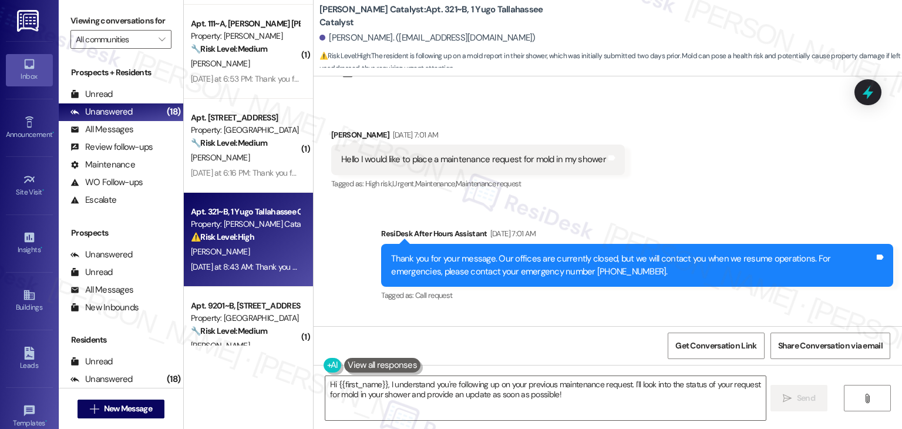
click at [630, 201] on div "Sent via SMS ResiDesk After Hours Assistant Aug 12, 2025 at 7:01 AM Thank you f…" at bounding box center [608, 257] width 588 height 112
click at [482, 153] on div "Hello I would like to place a maintenance request for mold in my shower" at bounding box center [473, 159] width 265 height 12
copy div "Hello I would like to place a maintenance request for mold in my shower Tags an…"
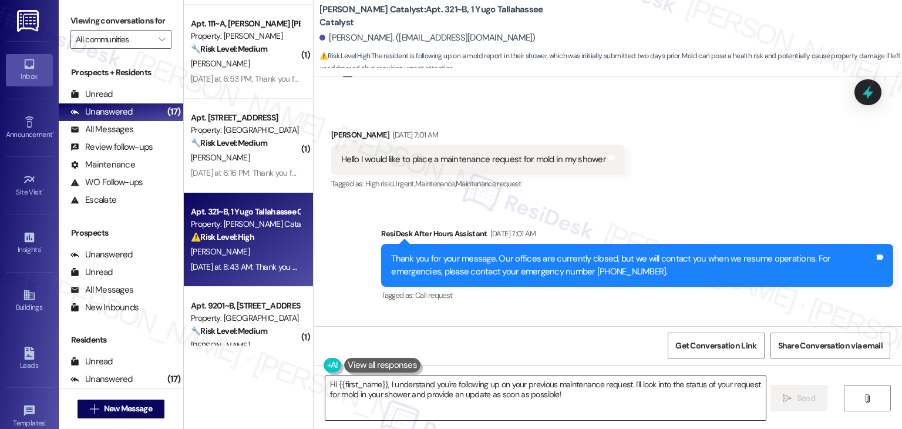
click at [483, 383] on textarea "Hi {{first_name}}, I understand you're following up on your previous maintenanc…" at bounding box center [545, 398] width 440 height 44
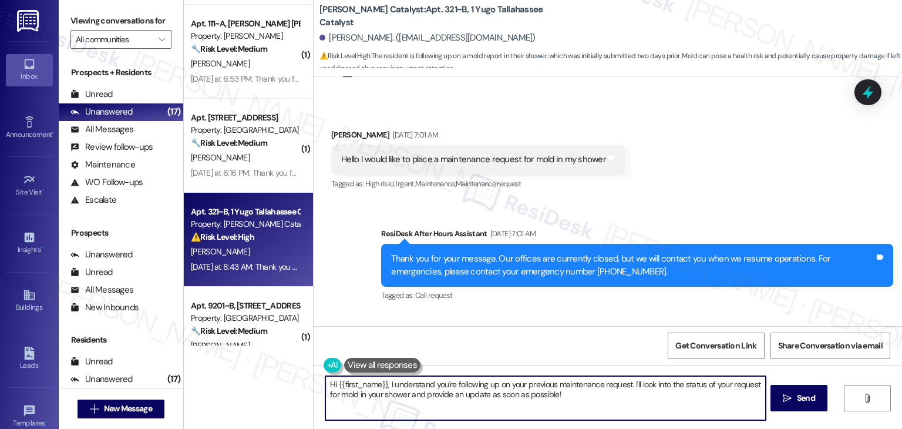
click at [483, 383] on textarea "Hi {{first_name}}, I understand you're following up on your previous maintenanc…" at bounding box center [545, 398] width 440 height 44
paste textarea "Emma, thanks for reaching out! We’re sorry to hear about the moisture growth in…"
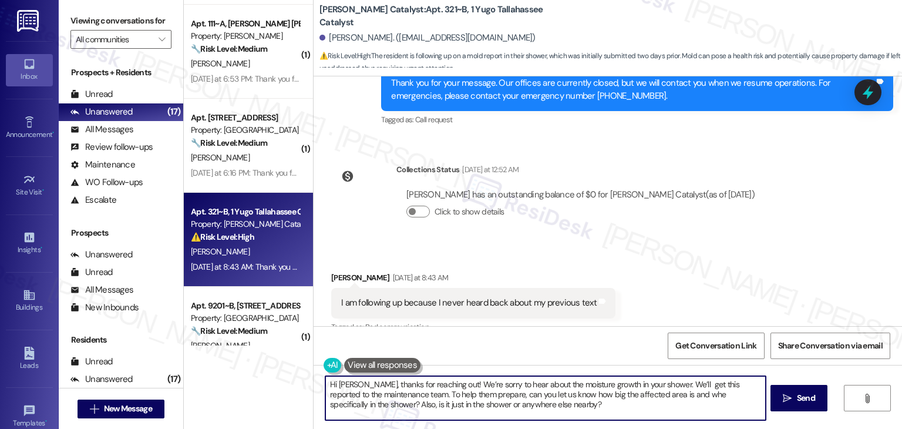
scroll to position [4977, 0]
click at [661, 394] on textarea "Hi Emma, thanks for reaching out! We’re sorry to hear about the moisture growth…" at bounding box center [545, 398] width 440 height 44
type textarea "Hi Emma, thanks for reaching out! We’re sorry to hear about the moisture growth…"
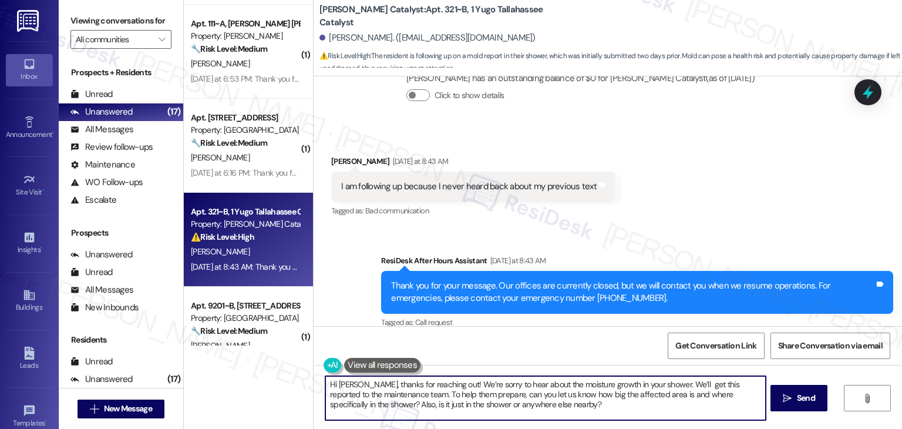
scroll to position [5095, 0]
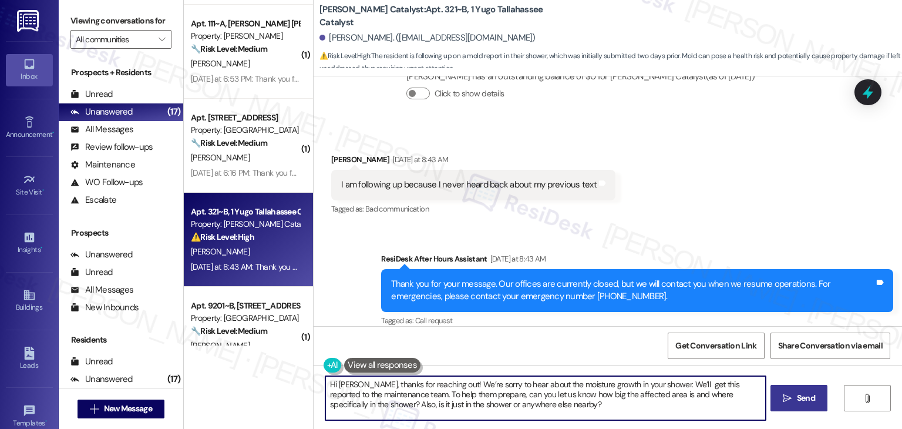
click at [813, 396] on span "Send" at bounding box center [806, 398] width 18 height 12
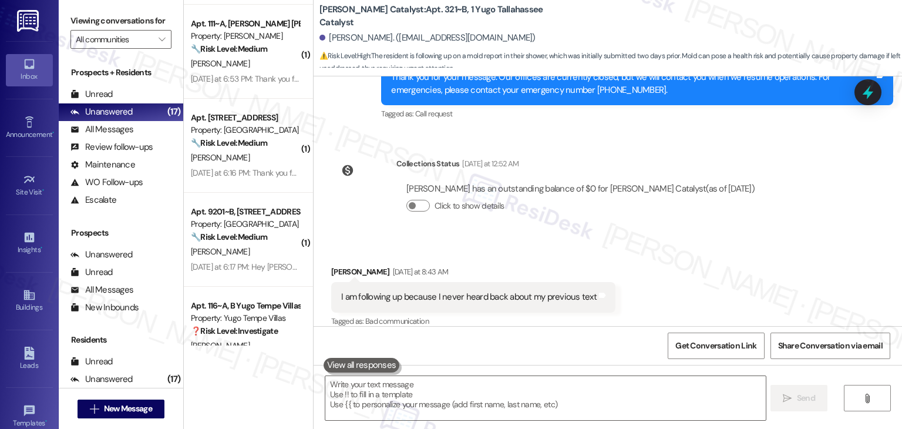
scroll to position [5201, 0]
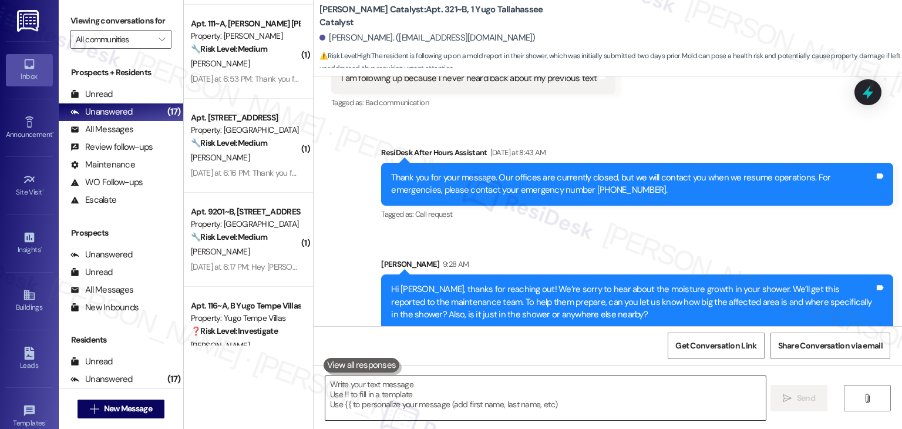
click at [478, 405] on textarea at bounding box center [545, 398] width 440 height 44
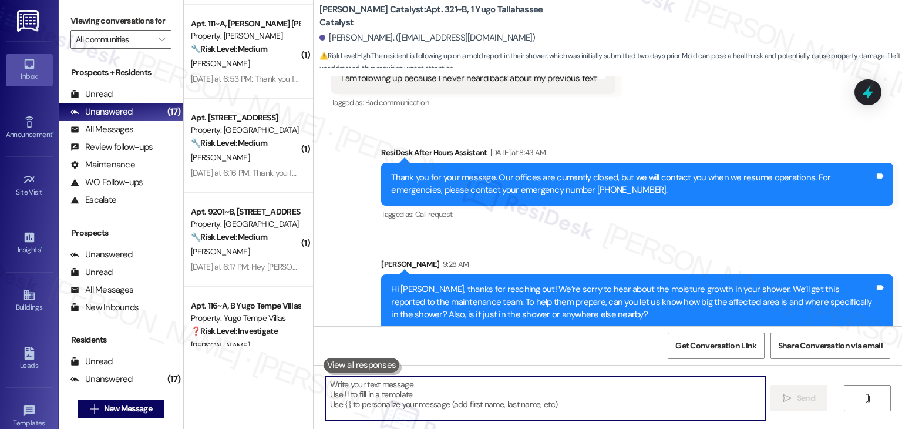
paste textarea "Once maintenance is available, is it okay for them to enter your unit if you're…"
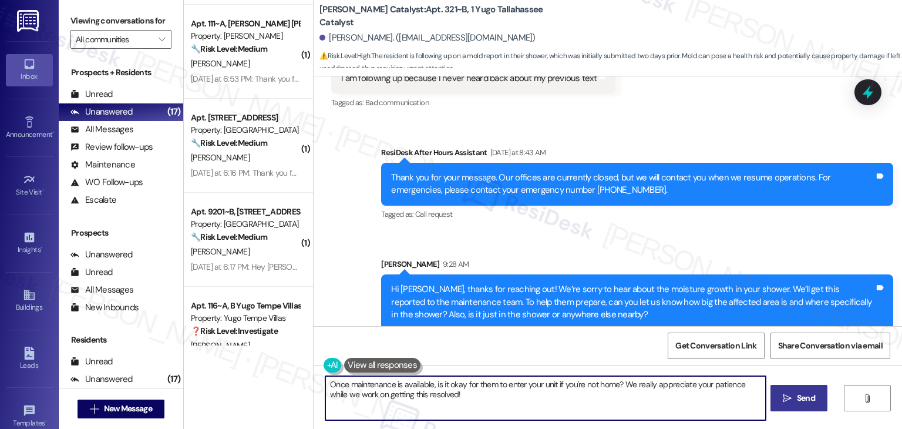
click at [640, 385] on textarea "Once maintenance is available, is it okay for them to enter your unit if you're…" at bounding box center [545, 398] width 440 height 44
type textarea "Once maintenance is available, is it okay for them to enter your unit if you're…"
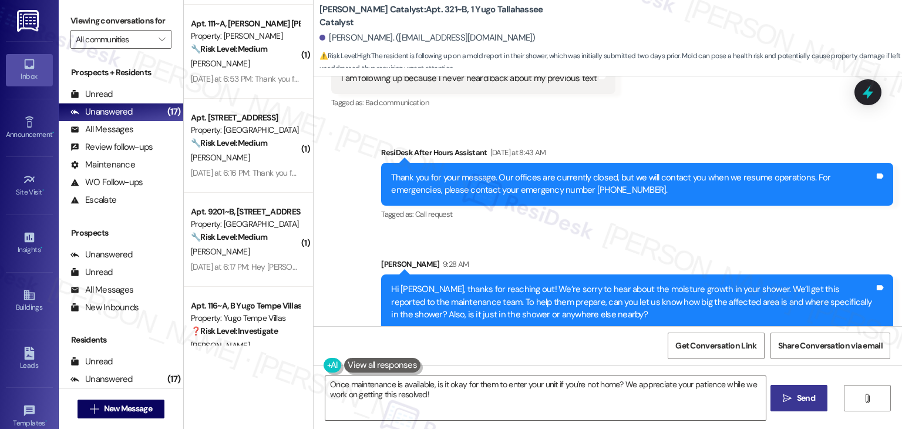
click at [806, 401] on span "Send" at bounding box center [806, 398] width 18 height 12
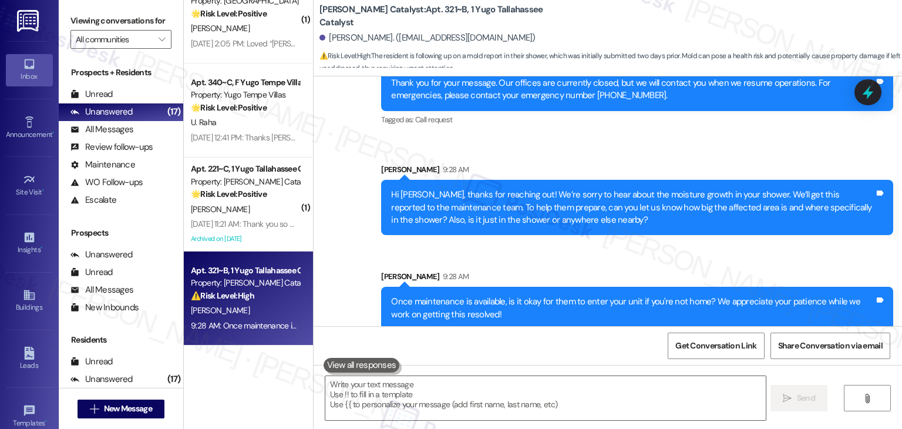
scroll to position [2004, 0]
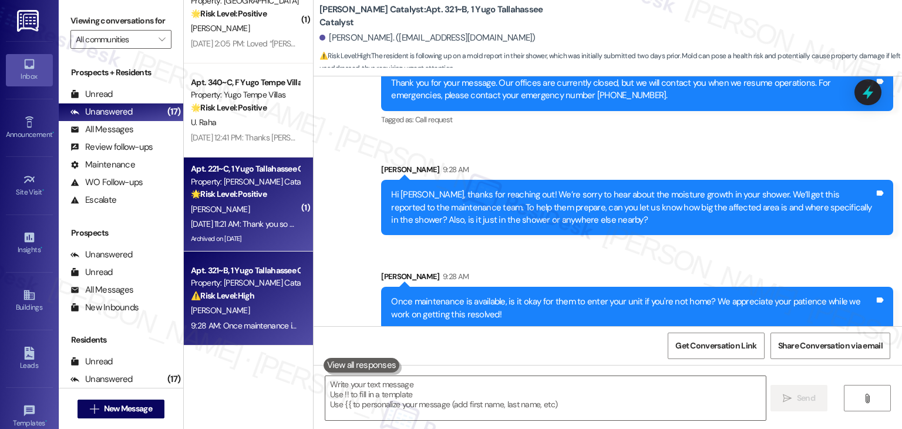
click at [242, 221] on div "Aug 12, 2025 at 11:21 AM: Thank you so much, and yes of course that date is the…" at bounding box center [423, 223] width 465 height 11
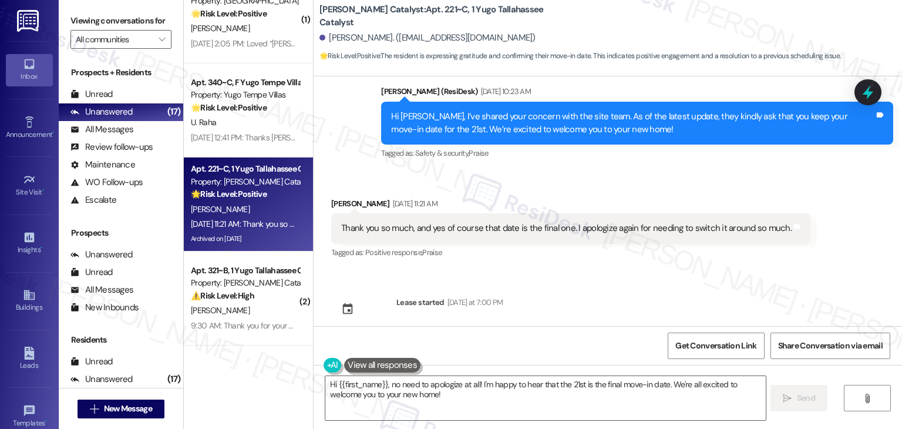
scroll to position [6256, 0]
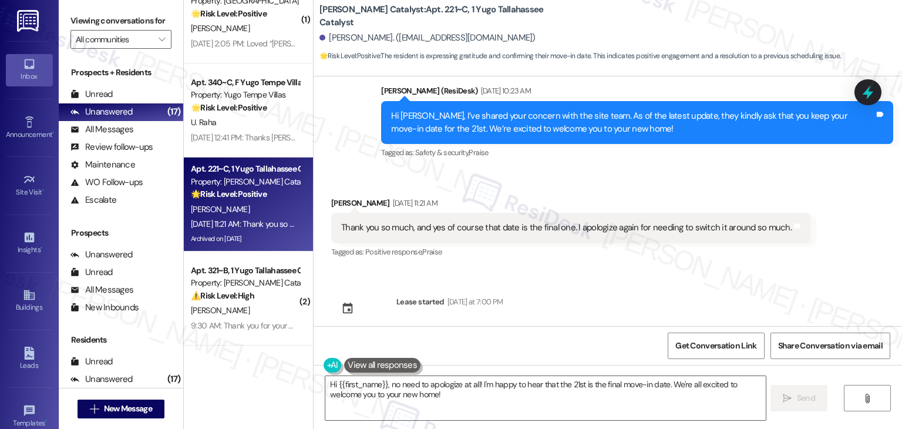
click at [633, 274] on div "Sent via SMS Sarah (ResiDesk) Jul 16, 2025 at 1:55 PM Hi Maraya! We’re so excit…" at bounding box center [608, 201] width 588 height 250
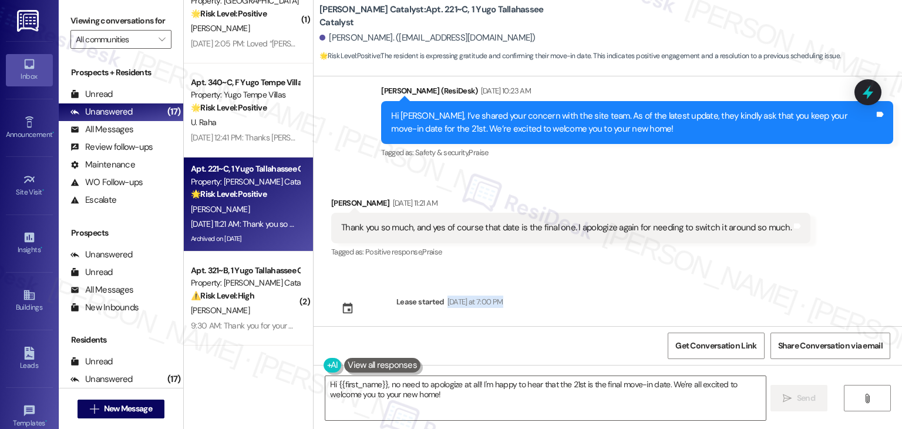
click at [633, 274] on div "Sent via SMS Sarah (ResiDesk) Jul 16, 2025 at 1:55 PM Hi Maraya! We’re so excit…" at bounding box center [608, 201] width 588 height 250
click at [615, 284] on div "Sent via SMS Sarah (ResiDesk) Jul 16, 2025 at 1:55 PM Hi Maraya! We’re so excit…" at bounding box center [608, 201] width 588 height 250
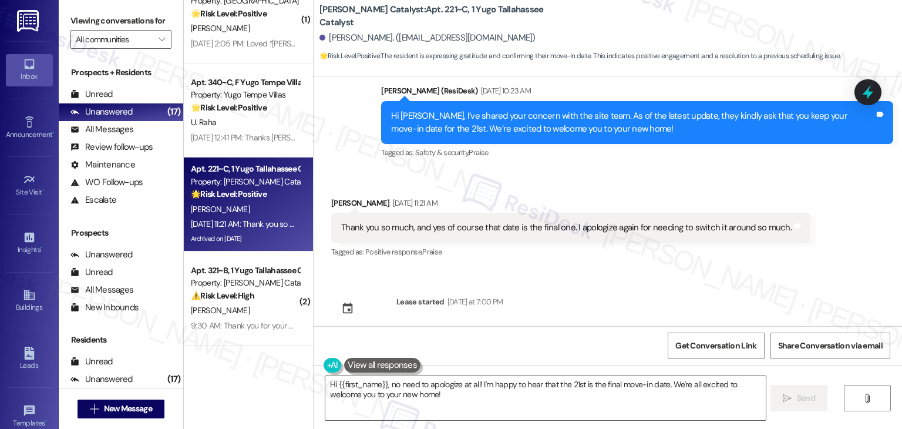
click at [522, 119] on div "Hi Maraya, I’ve shared your concern with the site team. As of the latest update…" at bounding box center [632, 122] width 483 height 25
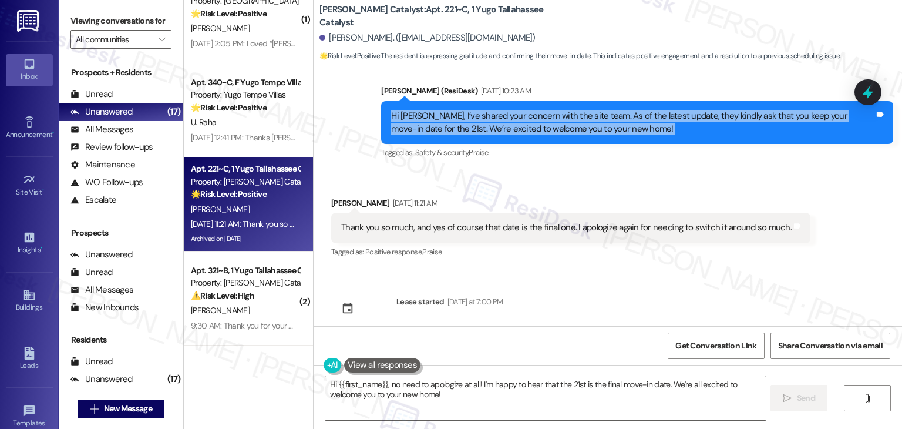
click at [522, 119] on div "Hi Maraya, I’ve shared your concern with the site team. As of the latest update…" at bounding box center [632, 122] width 483 height 25
copy div "Hi Maraya, I’ve shared your concern with the site team. As of the latest update…"
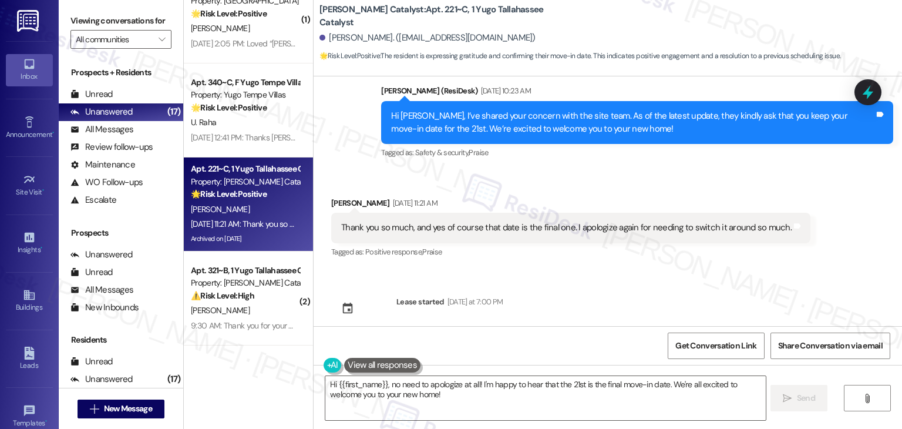
click at [496, 221] on div "Thank you so much, and yes of course that date is the final one. I apologize ag…" at bounding box center [566, 227] width 450 height 12
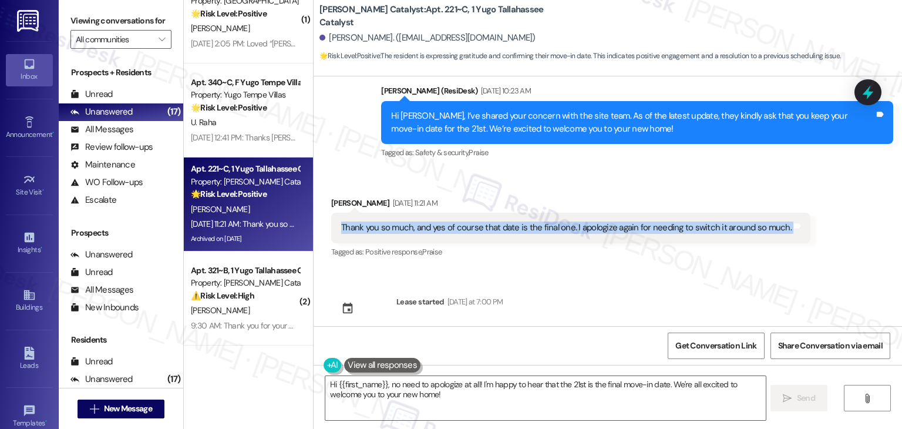
click at [496, 221] on div "Thank you so much, and yes of course that date is the final one. I apologize ag…" at bounding box center [566, 227] width 450 height 12
copy div "Thank you so much, and yes of course that date is the final one. I apologize ag…"
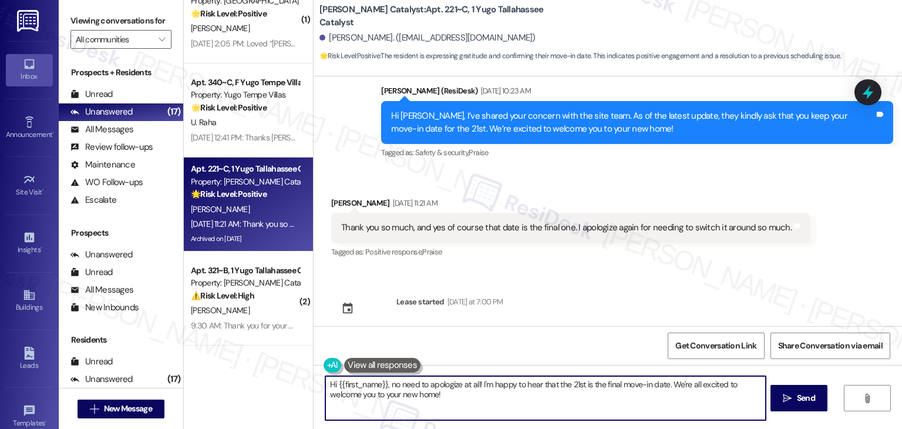
drag, startPoint x: 665, startPoint y: 385, endPoint x: 315, endPoint y: 376, distance: 350.1
click at [319, 376] on div "Hi {{first_name}}, no need to apologize at all! I'm happy to hear that the 21st…" at bounding box center [539, 397] width 441 height 45
paste textarea "No worries, Maraya—we totally understand that things come up! Thanks for confir…"
type textarea "No worries, Maraya—we totally understand that things come up! Thanks for confir…"
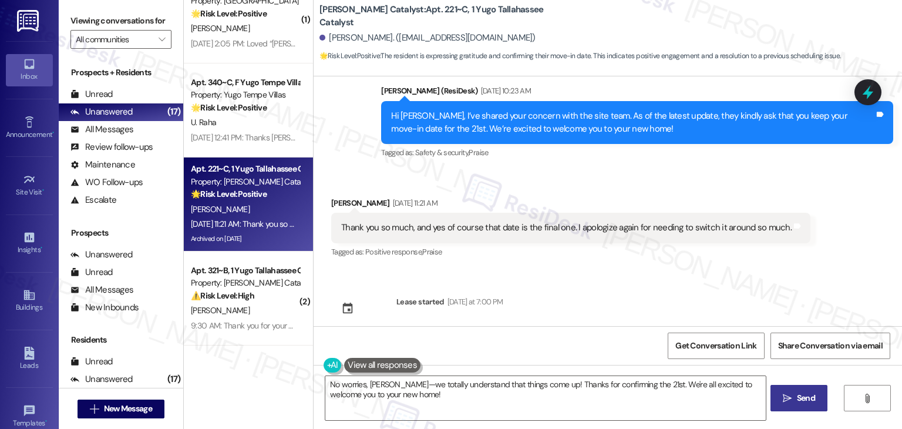
click at [799, 401] on span "Send" at bounding box center [806, 398] width 18 height 12
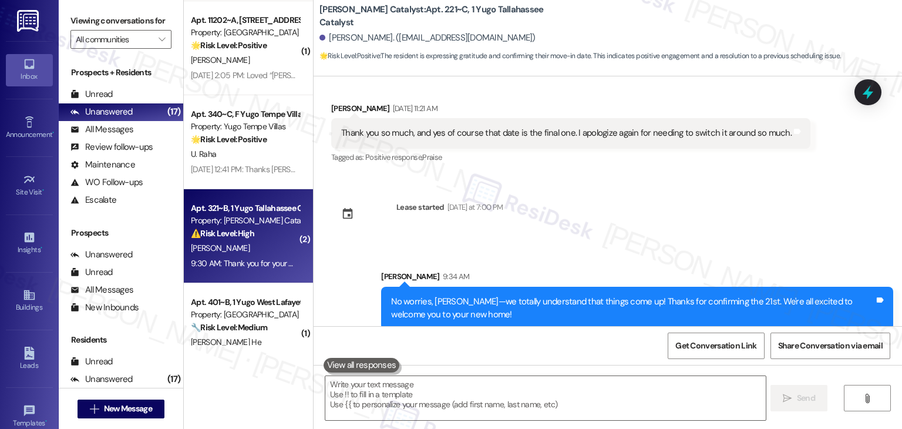
scroll to position [1945, 0]
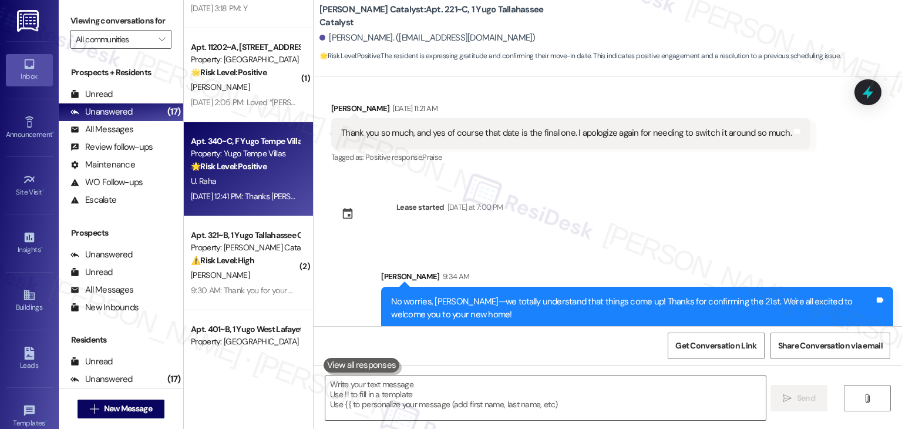
click at [250, 199] on div "Aug 13, 2025 at 12:41 PM: Thanks Sarah! Aug 13, 2025 at 12:41 PM: Thanks Sarah!" at bounding box center [261, 196] width 141 height 11
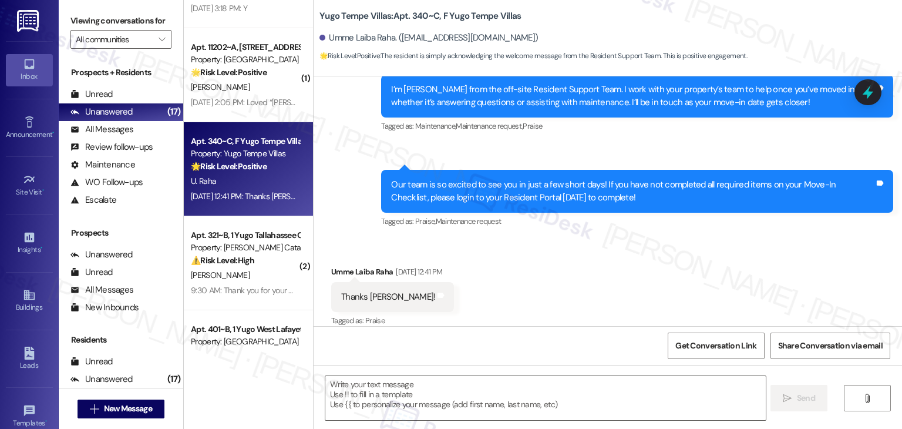
scroll to position [162, 0]
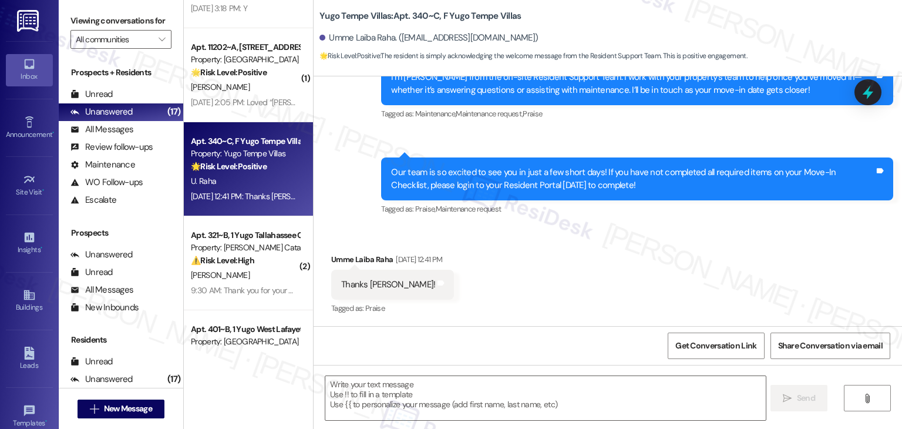
type textarea "Fetching suggested responses. Please feel free to read through the conversation…"
click at [540, 266] on div "Received via SMS Umme Laiba Raha Aug 13, 2025 at 12:41 PM Thanks Sarah! Tags an…" at bounding box center [608, 276] width 588 height 99
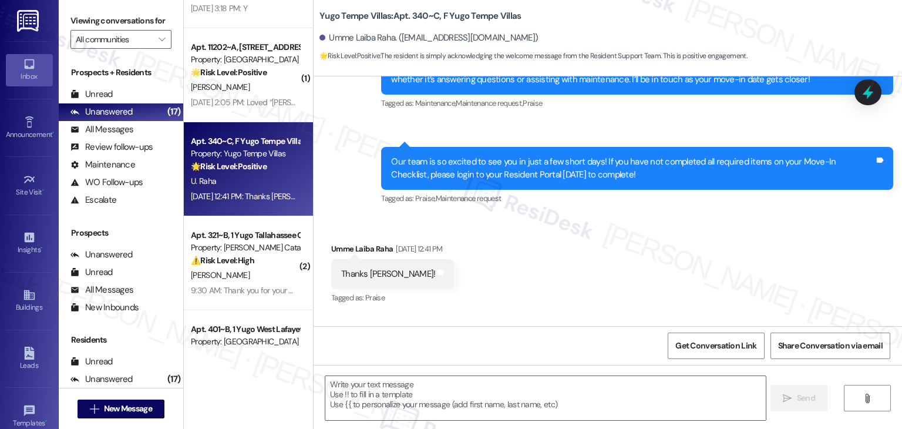
scroll to position [113, 0]
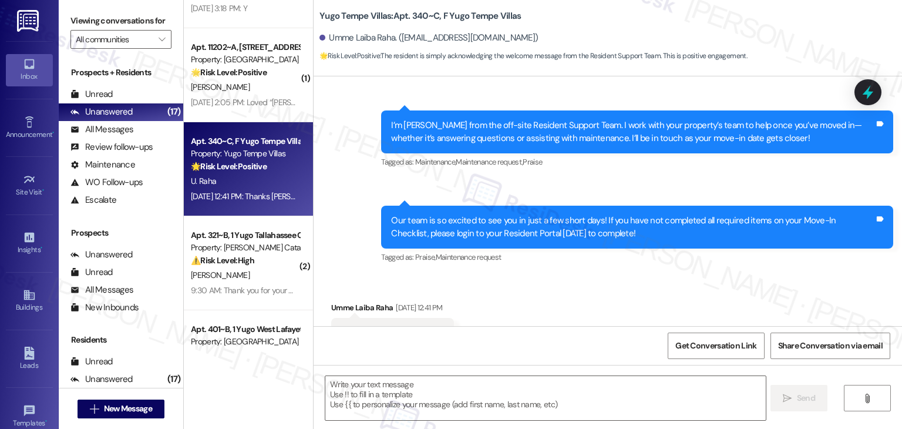
click at [496, 134] on div "I’m [PERSON_NAME] from the off-site Resident Support Team. I work with your pro…" at bounding box center [632, 131] width 483 height 25
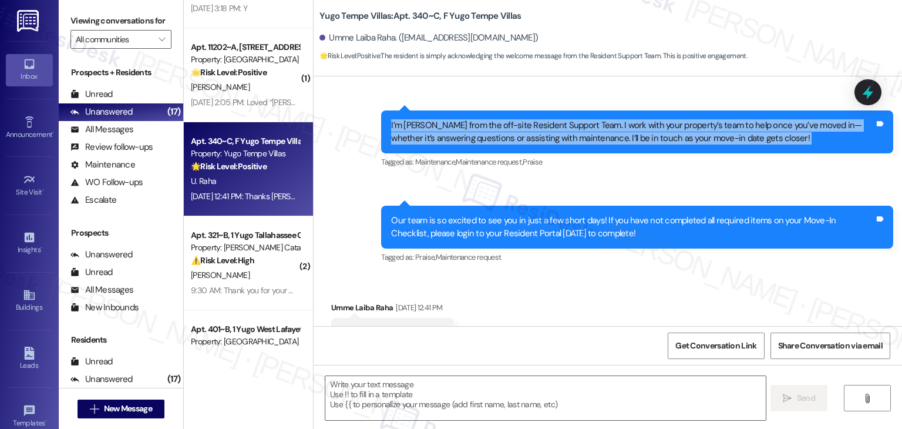
click at [496, 134] on div "I’m [PERSON_NAME] from the off-site Resident Support Team. I work with your pro…" at bounding box center [632, 131] width 483 height 25
copy div "I’m Sarah from the off-site Resident Support Team. I work with your property’s …"
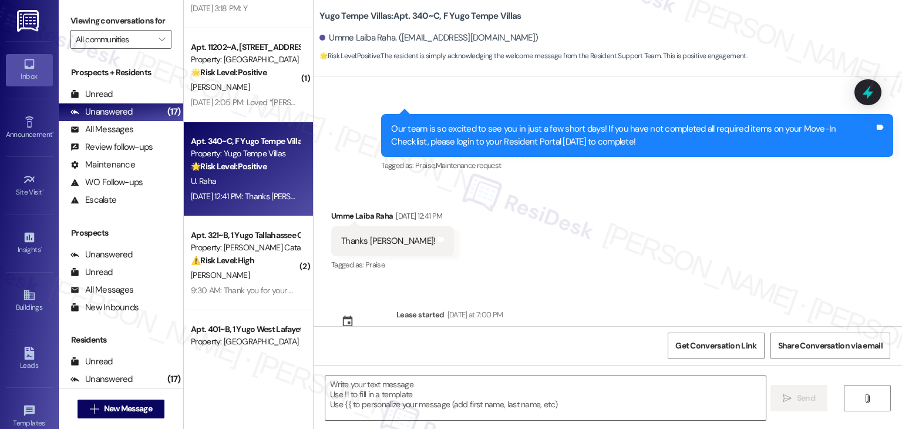
scroll to position [231, 0]
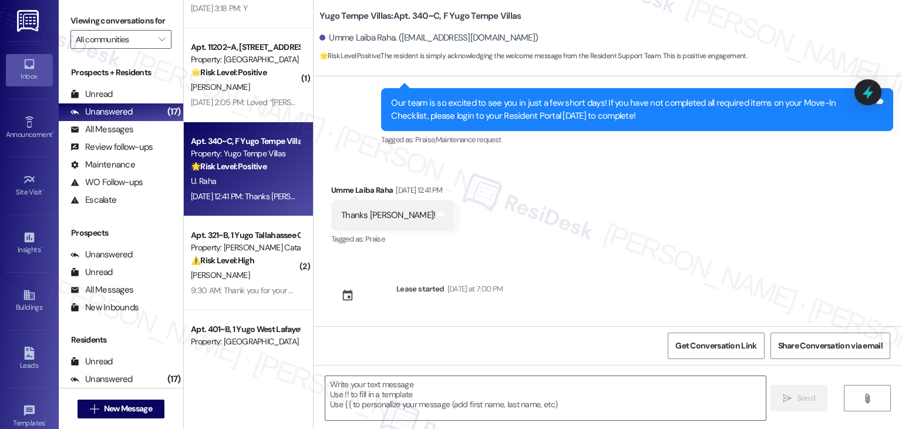
click at [365, 215] on div "Thanks Sarah!" at bounding box center [388, 215] width 94 height 12
copy div "Thanks Sarah! Tags and notes"
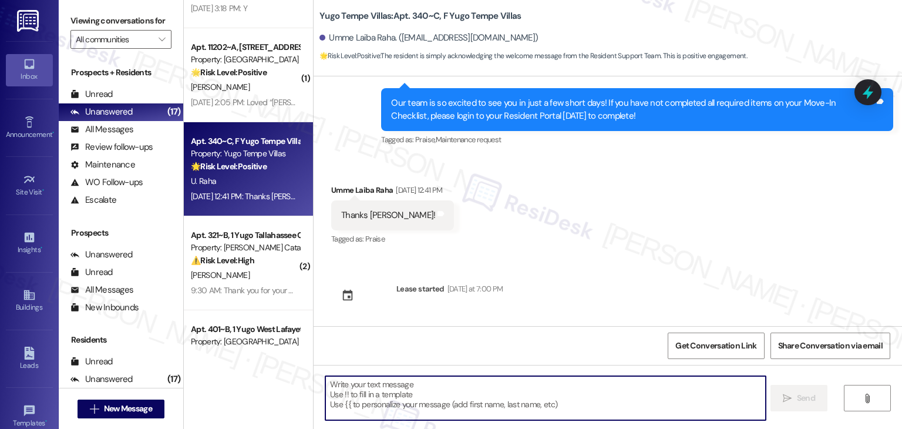
click at [441, 388] on textarea at bounding box center [545, 398] width 440 height 44
paste textarea "You’re very welcome, Umme! 😊"
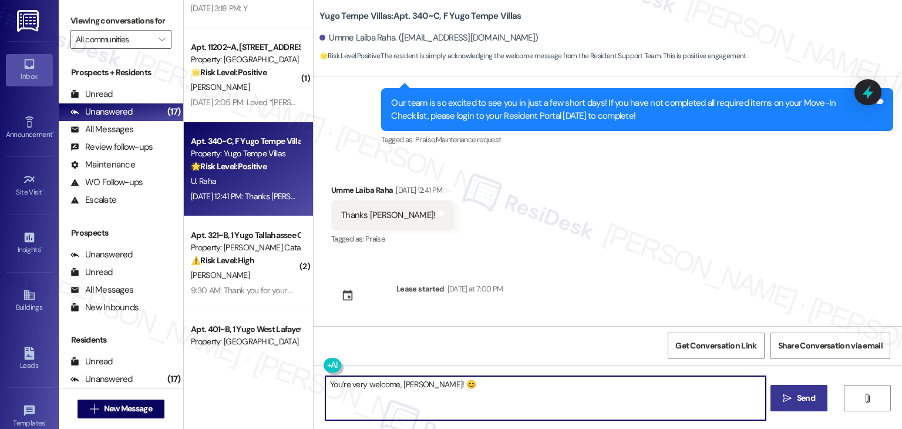
type textarea "You’re very welcome, Umme! 😊"
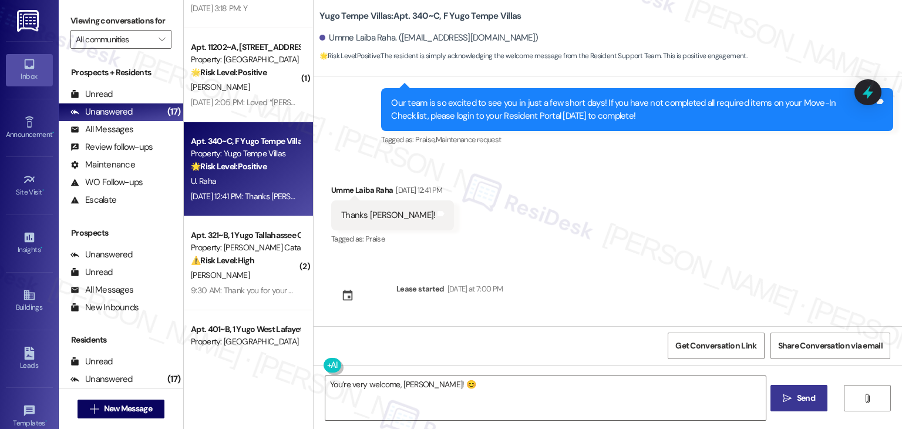
click at [810, 398] on span "Send" at bounding box center [806, 398] width 18 height 12
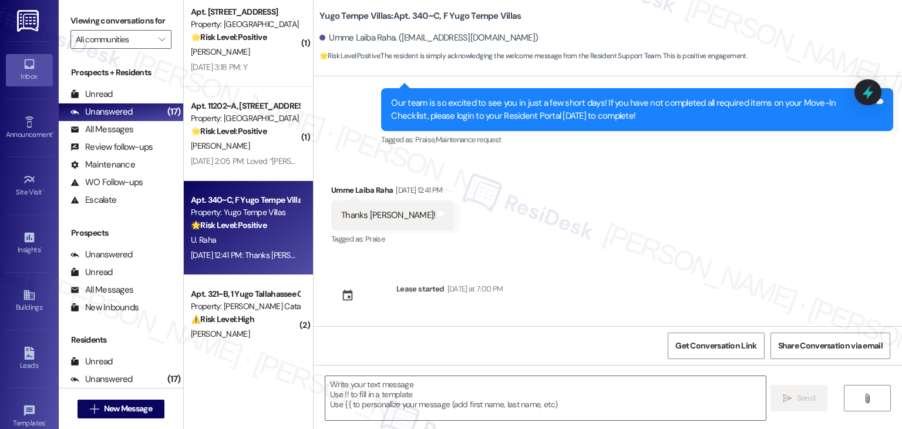
scroll to position [162, 0]
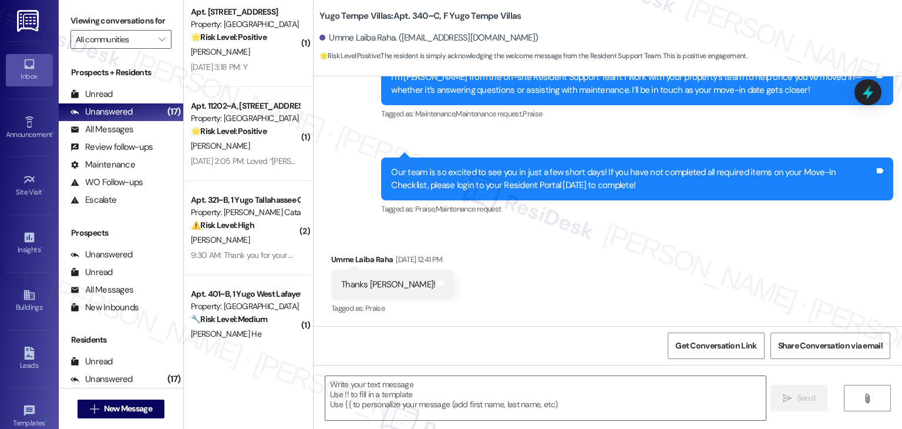
click at [260, 167] on div "Aug 13, 2025 at 2:05 PM: Loved “Sarah (Yugo Lexington Campus Court): Hi Connor!…" at bounding box center [245, 161] width 111 height 15
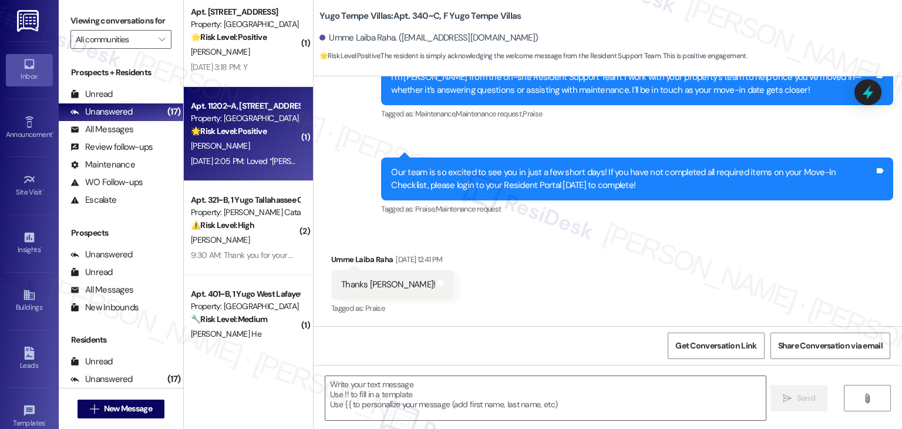
type textarea "Fetching suggested responses. Please feel free to read through the conversation…"
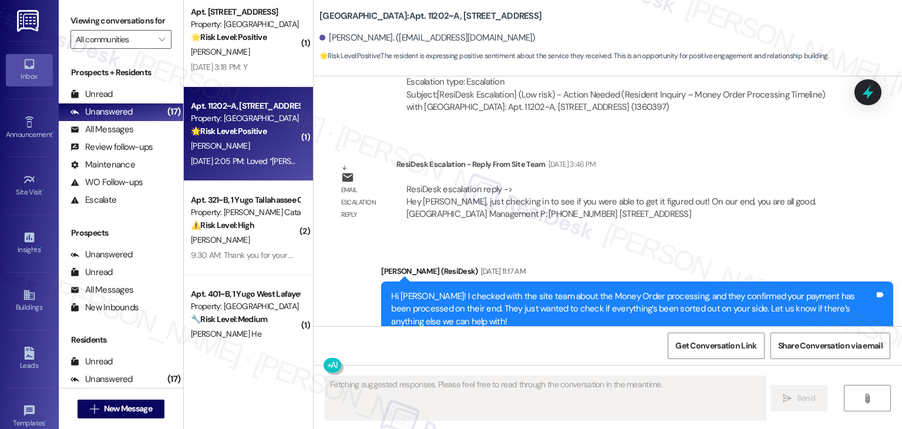
scroll to position [3157, 0]
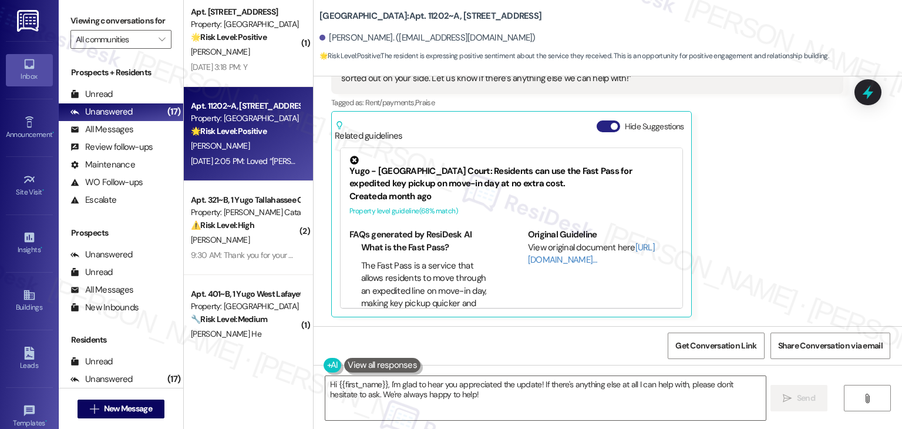
click at [600, 127] on button "Hide Suggestions" at bounding box center [608, 126] width 23 height 12
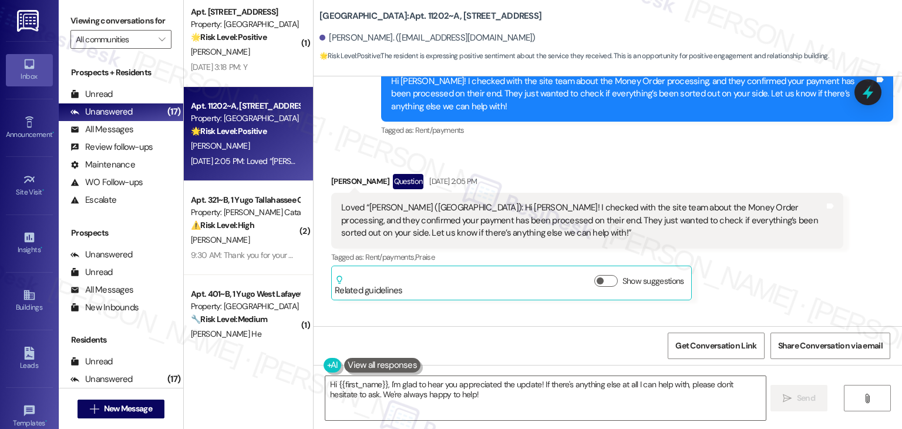
scroll to position [3094, 0]
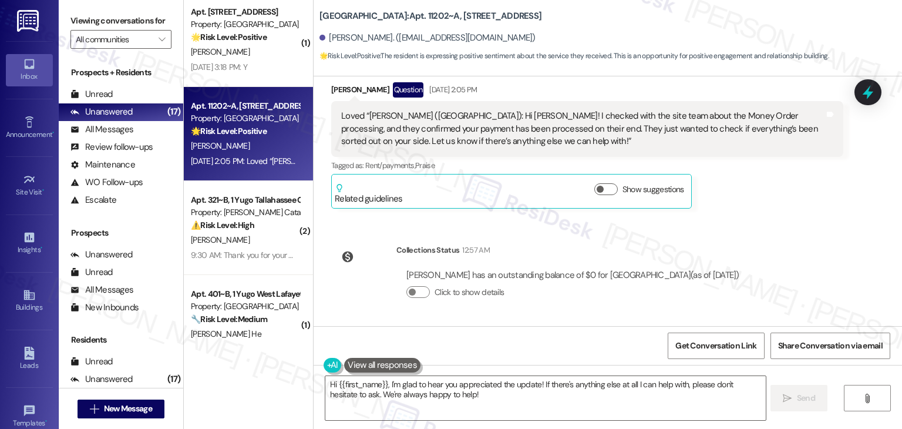
click at [764, 231] on div "WO Opened request: Toilet will... Feb 26, 2025 at 10:17 AM Status : Completed S…" at bounding box center [608, 201] width 588 height 250
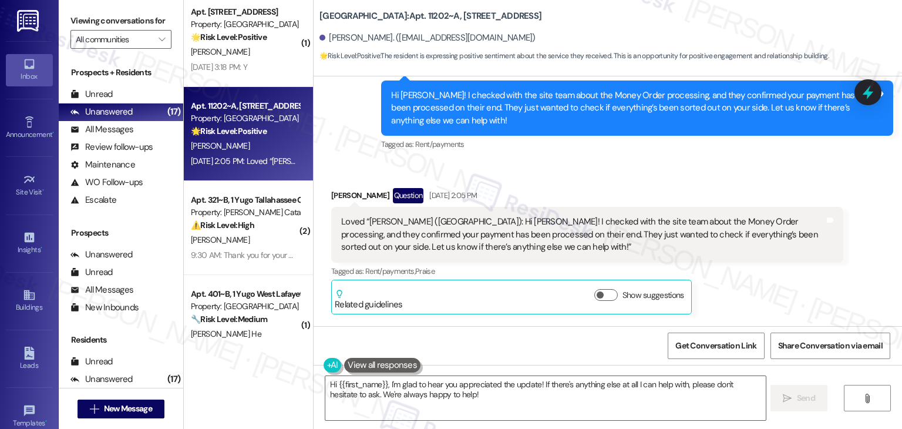
scroll to position [2976, 0]
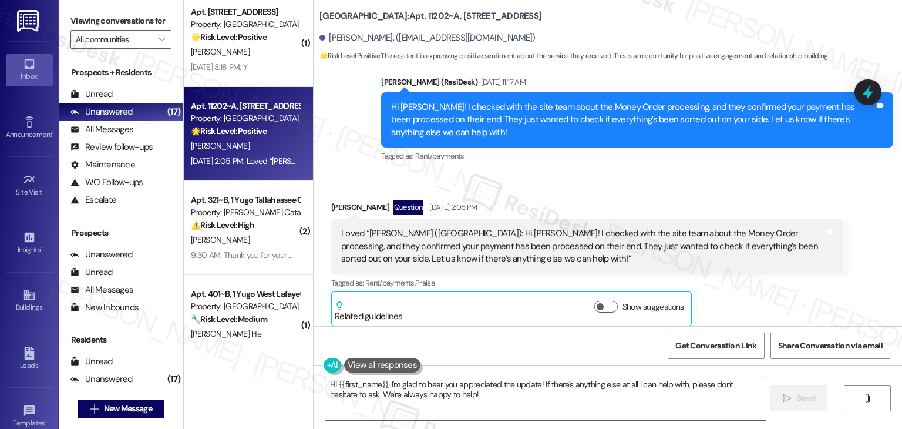
click at [711, 182] on div "Received via SMS Connor Padgett Question Aug 13, 2025 at 2:05 PM Loved “Sarah (…" at bounding box center [608, 254] width 588 height 162
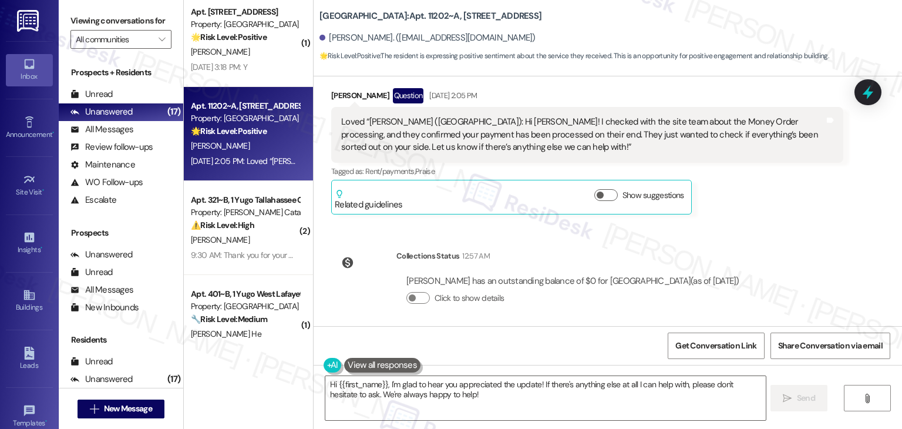
scroll to position [3094, 0]
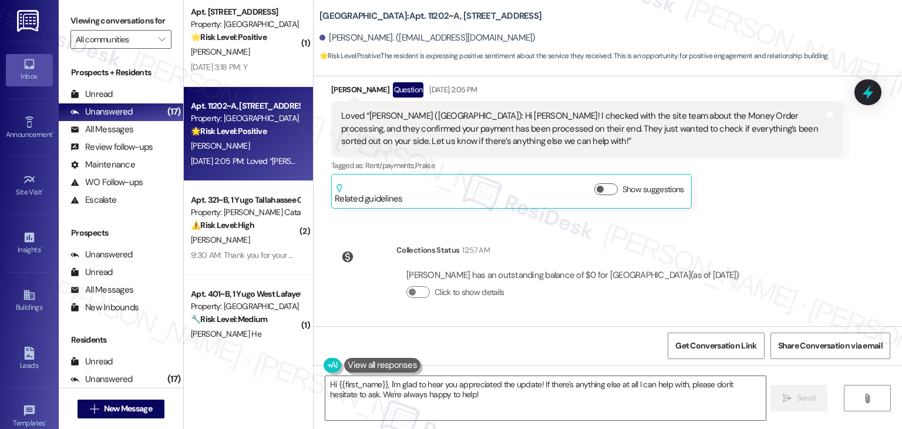
click at [782, 221] on div "WO Opened request: Toilet will... Feb 26, 2025 at 10:17 AM Status : Completed S…" at bounding box center [608, 201] width 588 height 250
click at [790, 214] on div "Received via SMS Connor Padgett Question Aug 13, 2025 at 2:05 PM Loved “Sarah (…" at bounding box center [587, 145] width 530 height 144
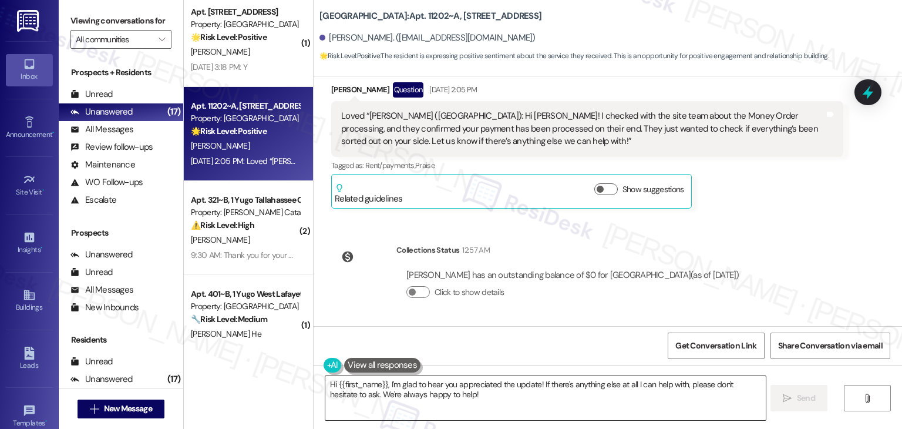
click at [510, 388] on textarea "Hi {{first_name}}, I'm glad to hear you appreciated the update! If there's anyt…" at bounding box center [545, 398] width 440 height 44
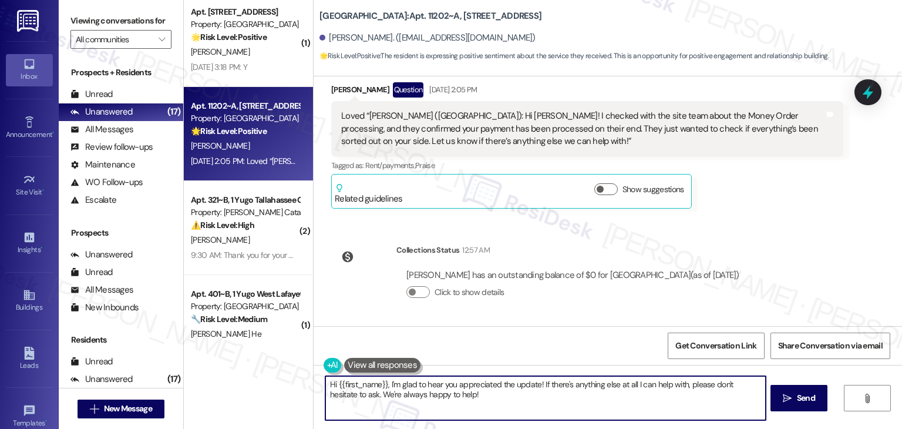
click at [510, 388] on textarea "Hi {{first_name}}, I'm glad to hear you appreciated the update! If there's anyt…" at bounding box center [545, 398] width 440 height 44
paste textarea "ey {{first_name}}, just checking in! So, you’re all set with everything? If you…"
type textarea "Hey {{first_name}}, just checking in! So, you’re all set with everything? If yo…"
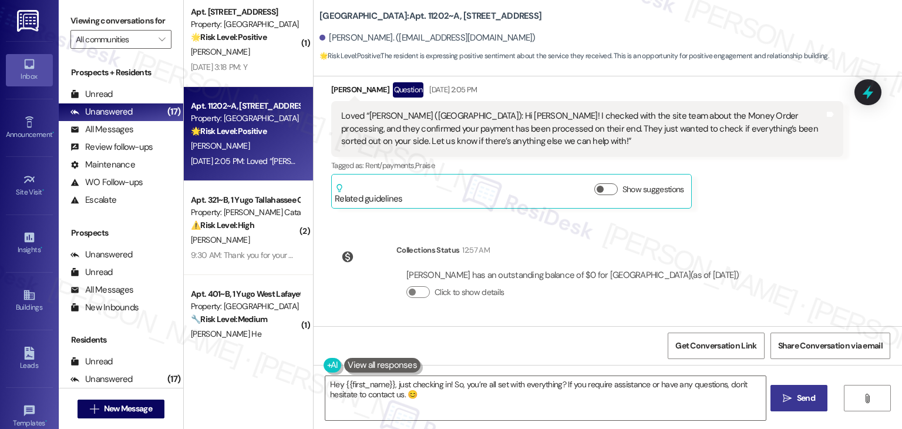
click at [797, 393] on span "Send" at bounding box center [806, 398] width 18 height 12
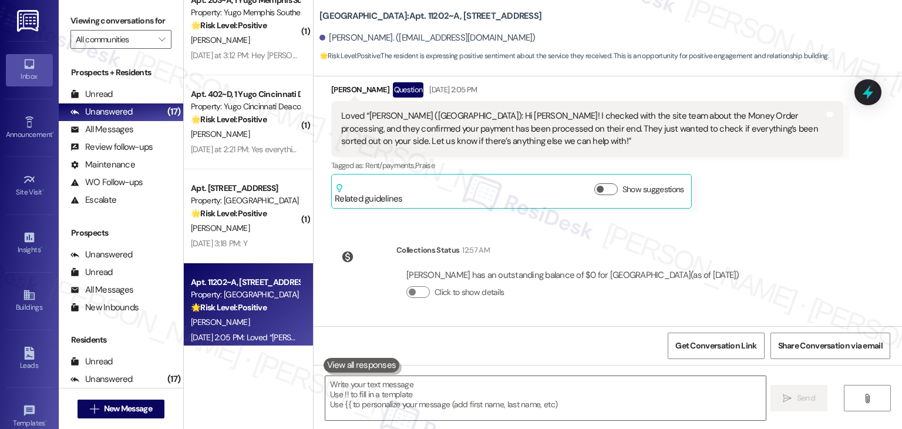
scroll to position [2986, 0]
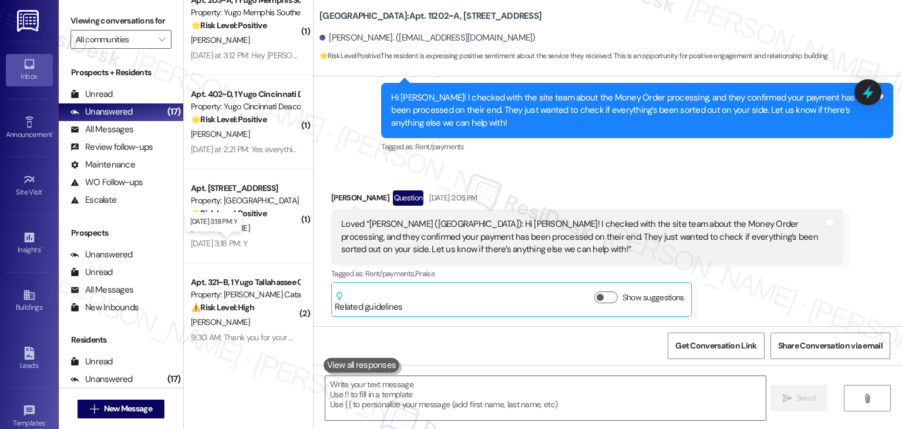
click at [243, 243] on div "Aug 13, 2025 at 3:18 PM: Y Aug 13, 2025 at 3:18 PM: Y" at bounding box center [219, 243] width 56 height 11
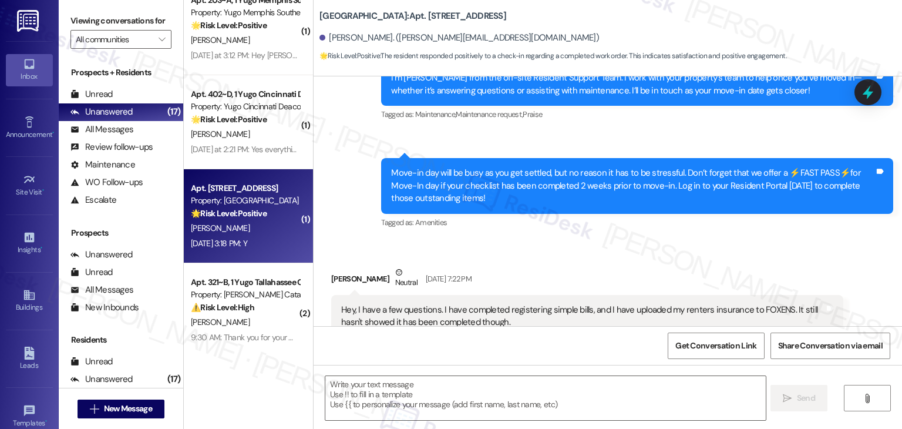
type textarea "Fetching suggested responses. Please feel free to read through the conversation…"
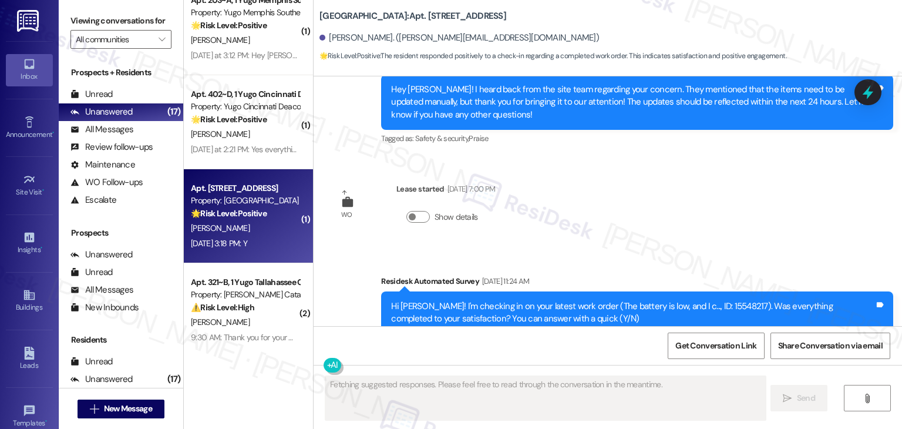
scroll to position [1136, 0]
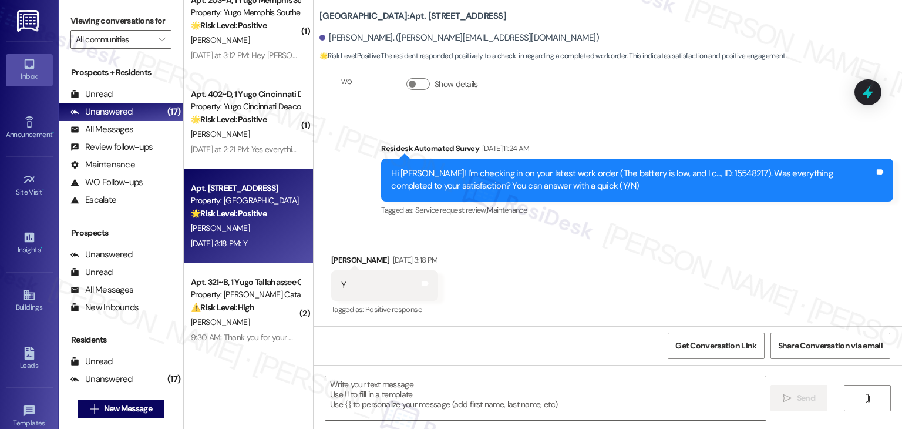
click at [695, 295] on div "Received via SMS Briley Kelly Aug 13, 2025 at 3:18 PM Y Tags and notes Tagged a…" at bounding box center [608, 276] width 588 height 99
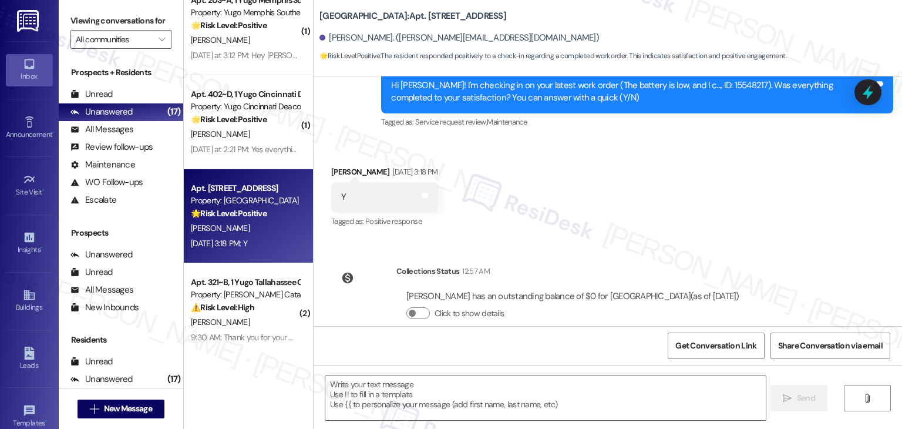
scroll to position [1244, 0]
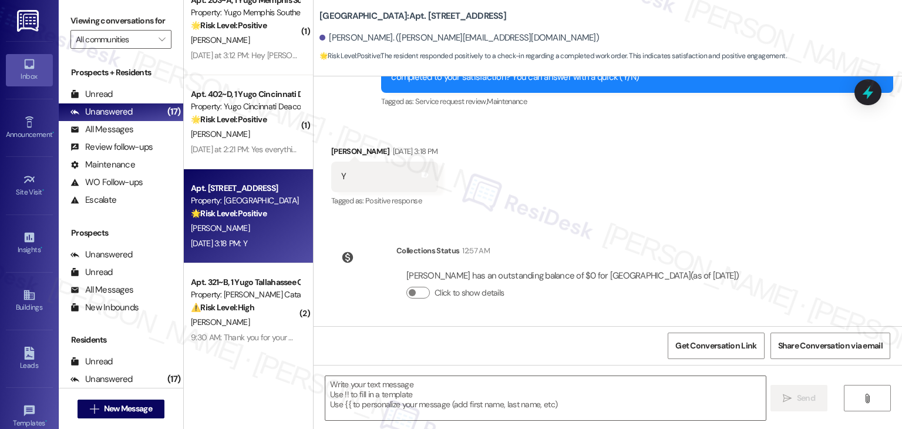
click at [637, 195] on div "Received via SMS Briley Kelly Aug 13, 2025 at 3:18 PM Y Tags and notes Tagged a…" at bounding box center [608, 168] width 588 height 99
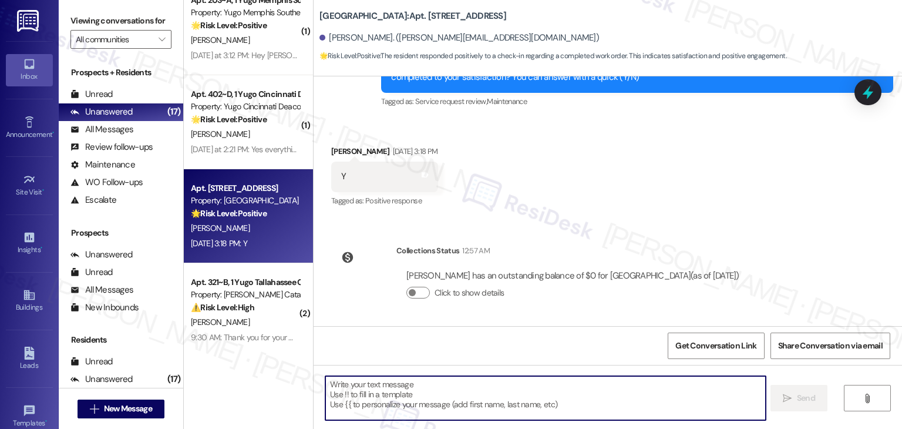
click at [409, 383] on textarea at bounding box center [545, 398] width 440 height 44
paste textarea "Hey Onkar! I’m glad your latest work order was completed to your satisfaction. …"
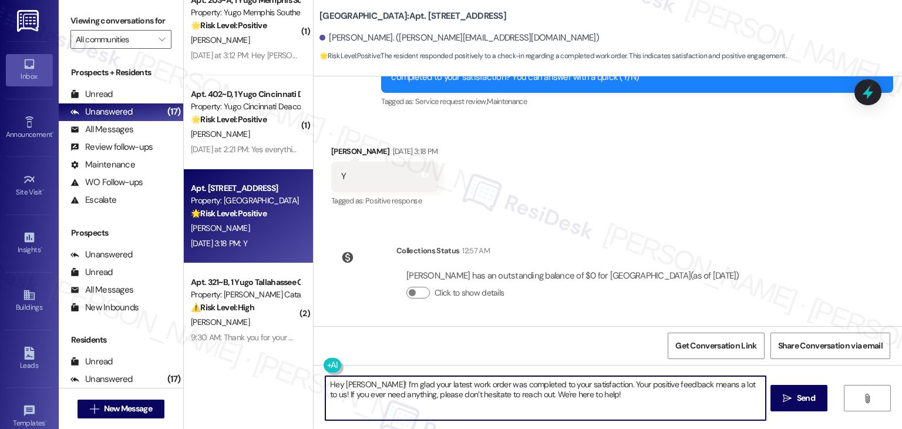
click at [346, 381] on textarea "Hey Onkar! I’m glad your latest work order was completed to your satisfaction. …" at bounding box center [545, 398] width 440 height 44
click at [607, 396] on textarea "Hey Briley! I’m glad your latest work order was completed to your satisfaction.…" at bounding box center [545, 398] width 440 height 44
drag, startPoint x: 726, startPoint y: 385, endPoint x: 615, endPoint y: 383, distance: 111.0
click at [615, 383] on textarea "Hey Briley! I’m glad your latest work order was completed to your satisfaction.…" at bounding box center [545, 398] width 440 height 44
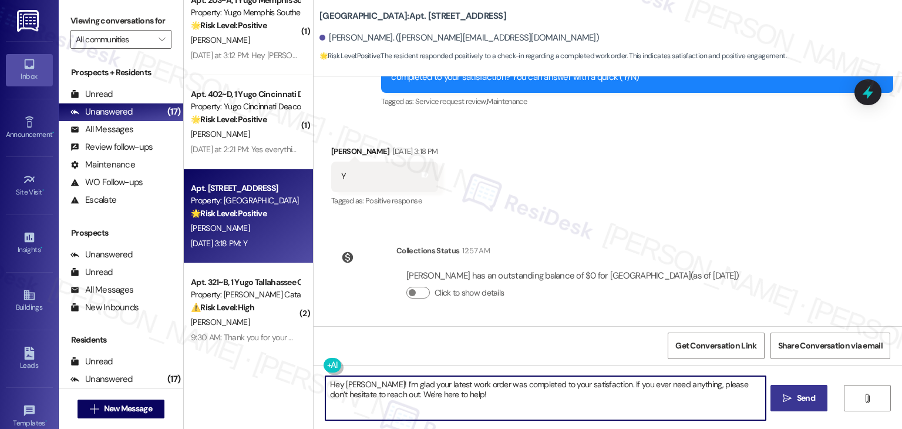
type textarea "Hey Briley! I’m glad your latest work order was completed to your satisfaction.…"
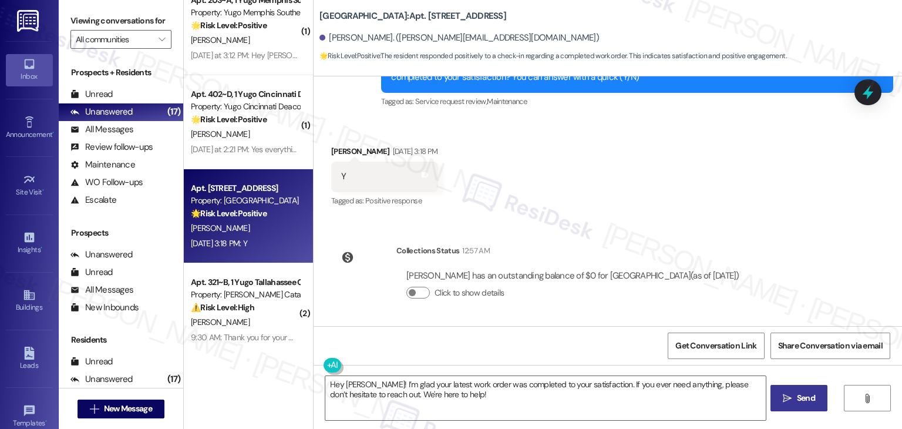
click at [810, 402] on span "Send" at bounding box center [806, 398] width 18 height 12
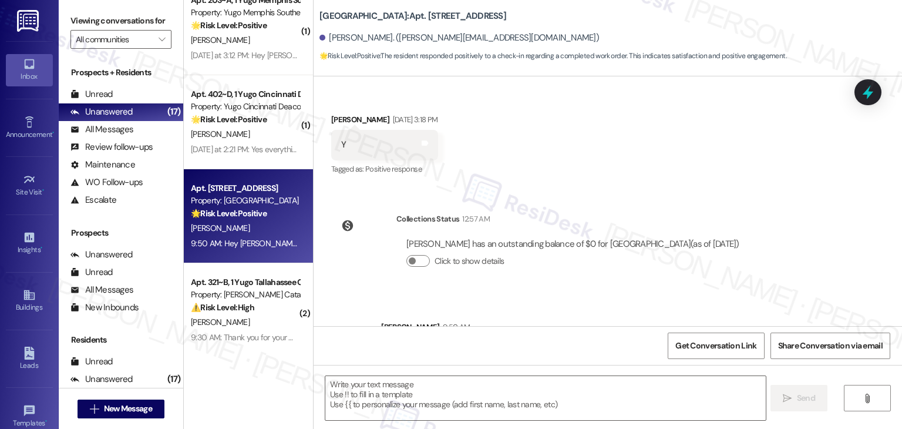
scroll to position [1339, 0]
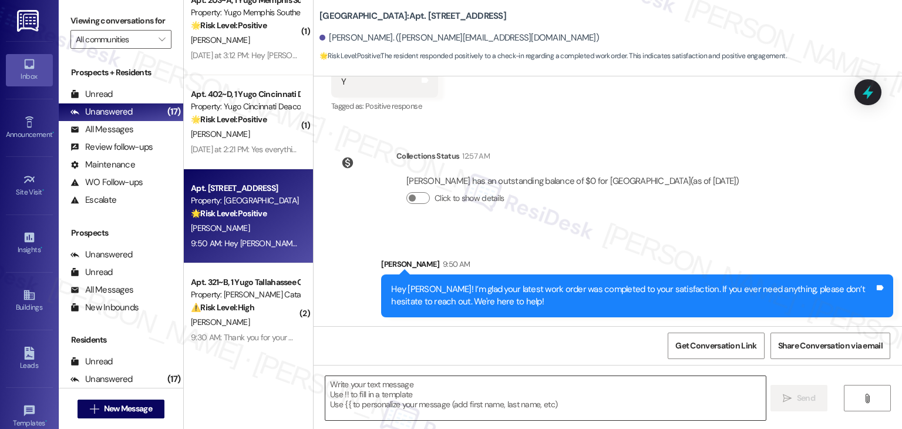
click at [395, 390] on textarea at bounding box center [545, 398] width 440 height 44
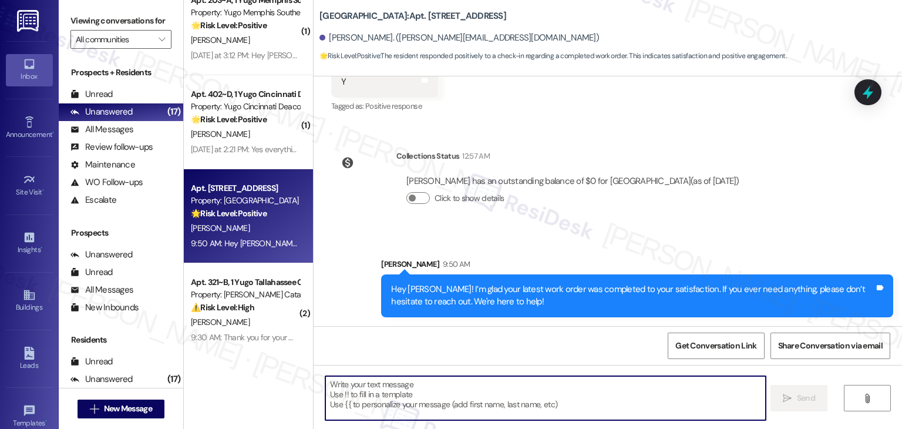
paste textarea "If you don’t mind sharing, has {{property}} lived up to your expectations so fa…"
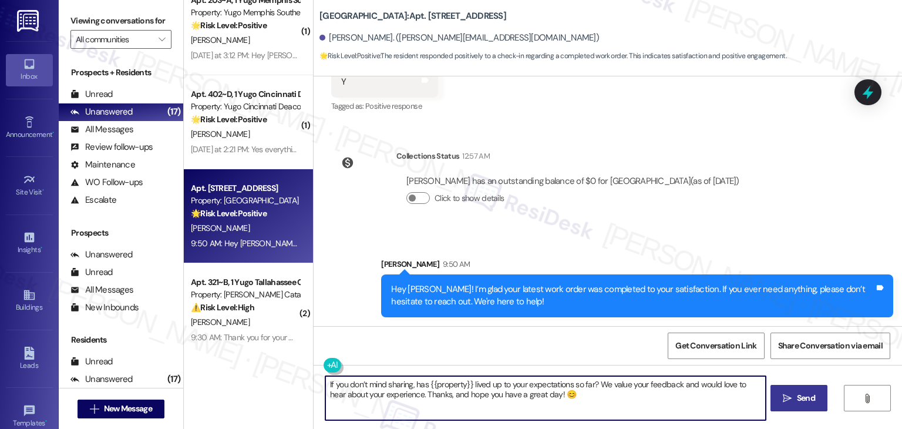
type textarea "If you don’t mind sharing, has {{property}} lived up to your expectations so fa…"
click at [799, 401] on span "Send" at bounding box center [806, 398] width 18 height 12
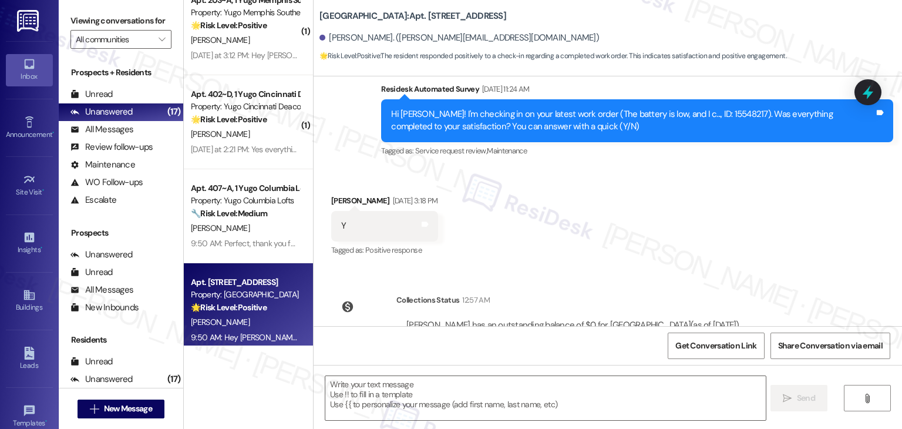
scroll to position [1136, 0]
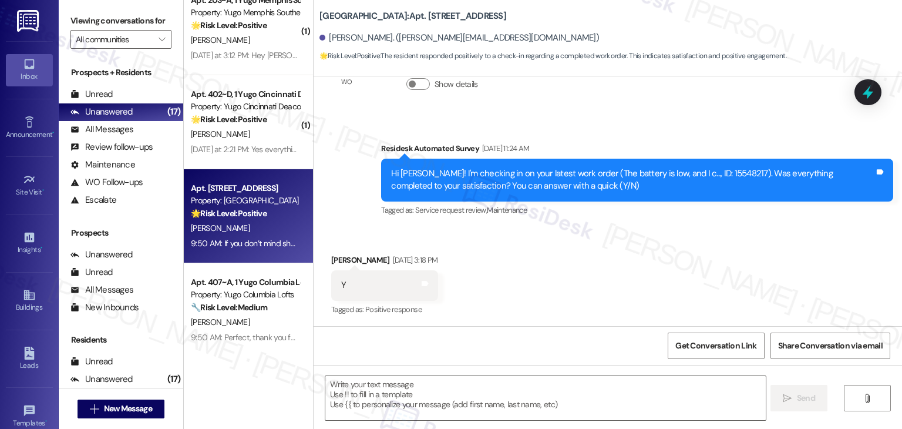
click at [568, 288] on div "Received via SMS Briley Kelly Aug 13, 2025 at 3:18 PM Y Tags and notes Tagged a…" at bounding box center [608, 276] width 588 height 99
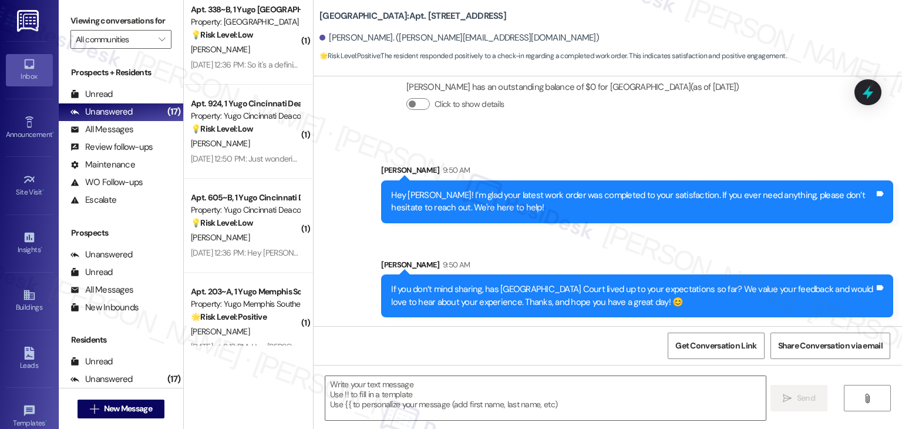
scroll to position [1417, 0]
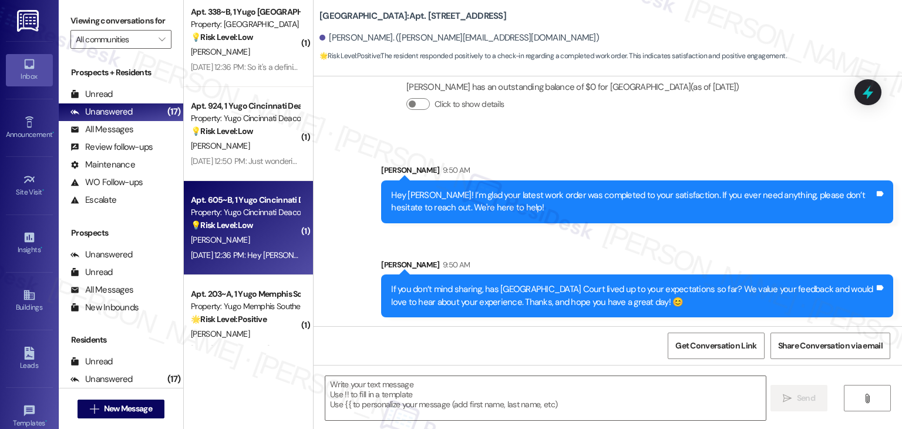
click at [248, 255] on div "Aug 11, 2025 at 12:36 PM: Hey Sarah, quick question. Does the bed room come wit…" at bounding box center [392, 255] width 403 height 11
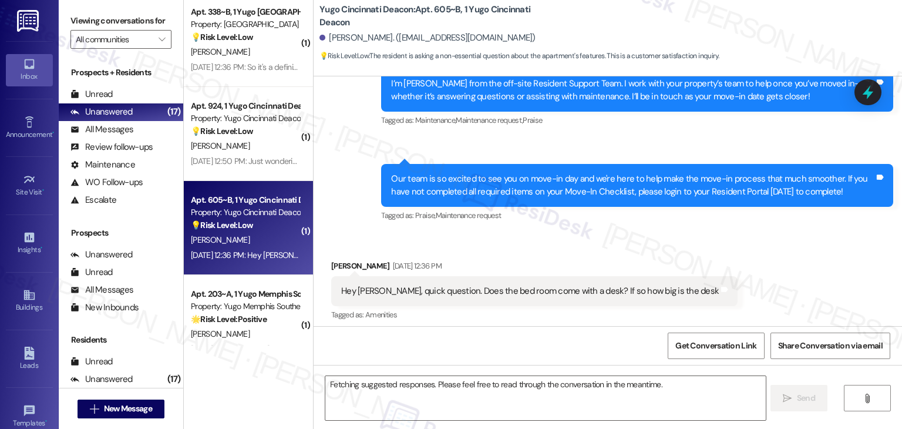
scroll to position [162, 0]
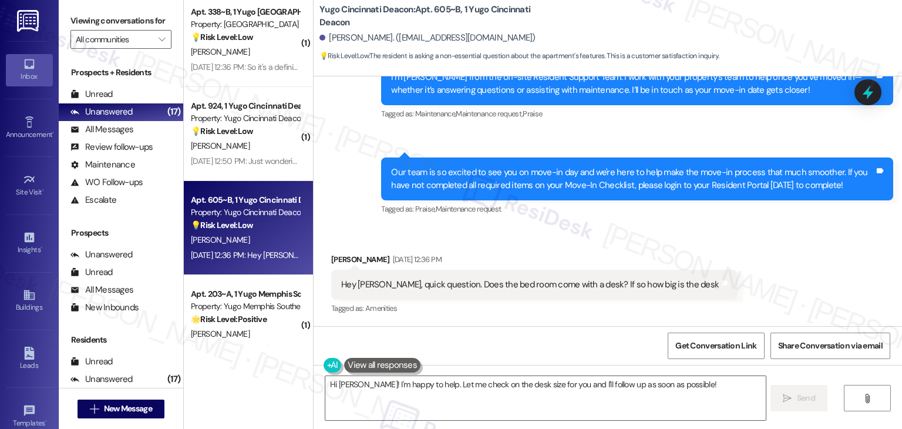
click at [744, 257] on div "Received via SMS Daniel Prochko Aug 11, 2025 at 12:36 PM Hey Sarah, quick quest…" at bounding box center [608, 276] width 588 height 99
click at [545, 190] on div "Our team is so excited to see you on move-in day and we're here to help make th…" at bounding box center [632, 178] width 483 height 25
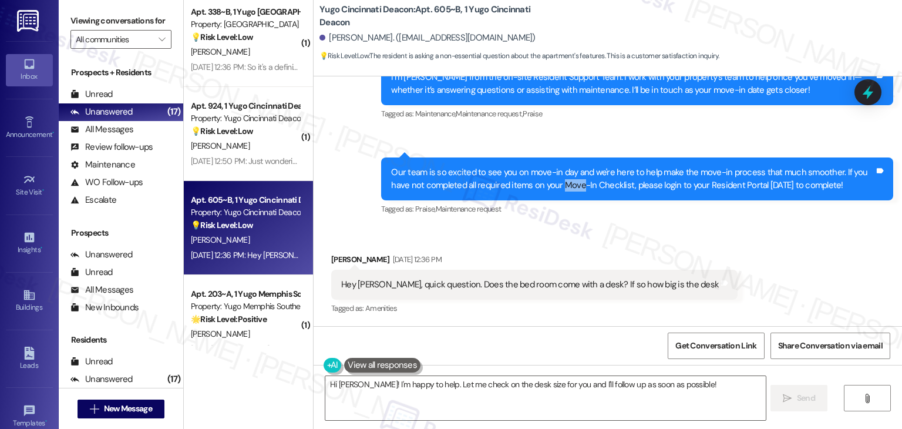
copy div "Move"
click at [492, 171] on div "Our team is so excited to see you on move-in day and we're here to help make th…" at bounding box center [632, 178] width 483 height 25
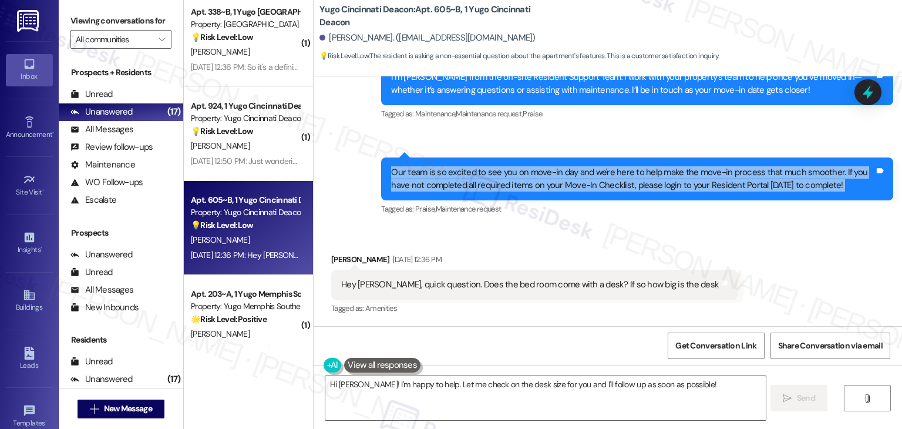
click at [492, 171] on div "Our team is so excited to see you on move-in day and we're here to help make th…" at bounding box center [632, 178] width 483 height 25
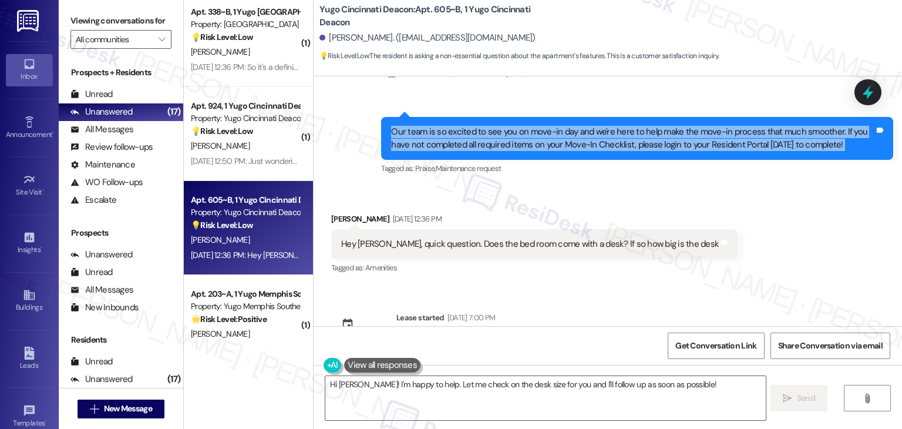
scroll to position [220, 0]
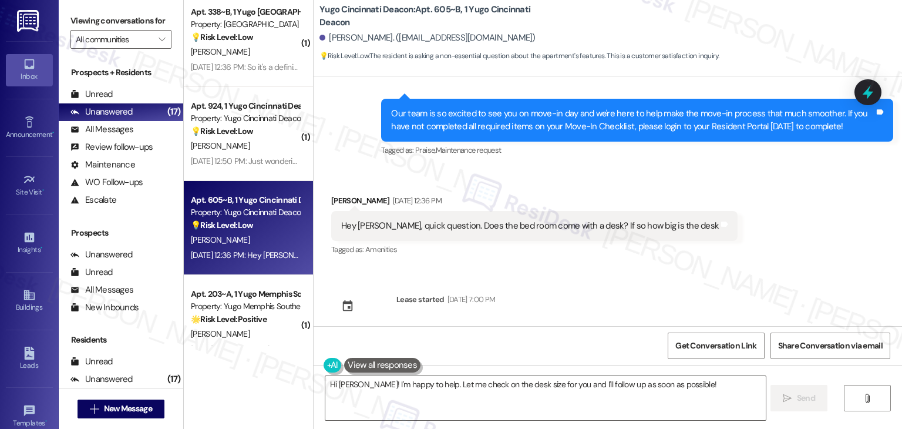
click at [447, 229] on div "Hey Sarah, quick question. Does the bed room come with a desk? If so how big is…" at bounding box center [530, 226] width 378 height 12
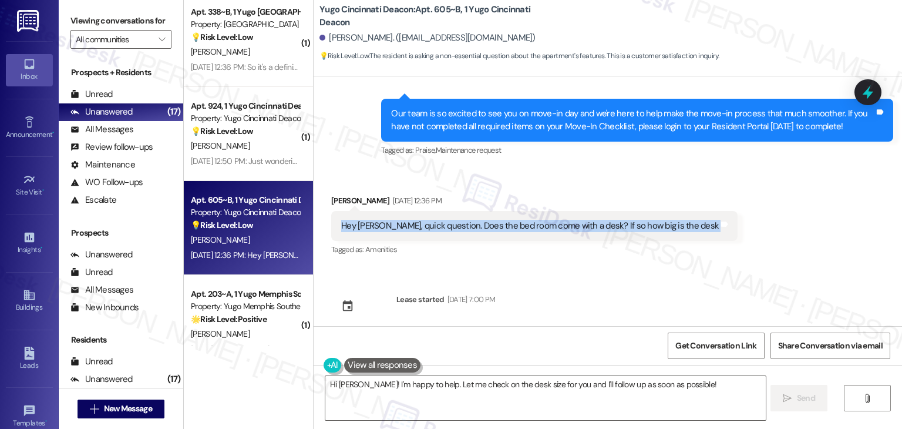
click at [447, 229] on div "Hey Sarah, quick question. Does the bed room come with a desk? If so how big is…" at bounding box center [530, 226] width 378 height 12
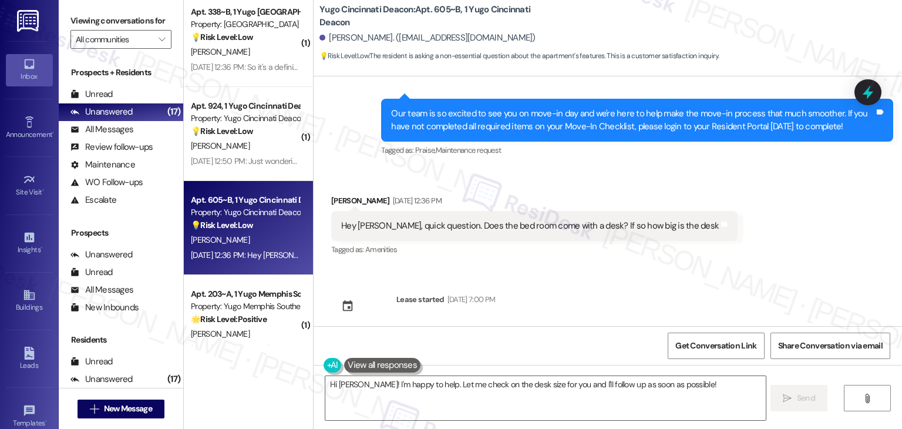
click at [333, 197] on div "Daniel Prochko Aug 11, 2025 at 12:36 PM" at bounding box center [534, 202] width 406 height 16
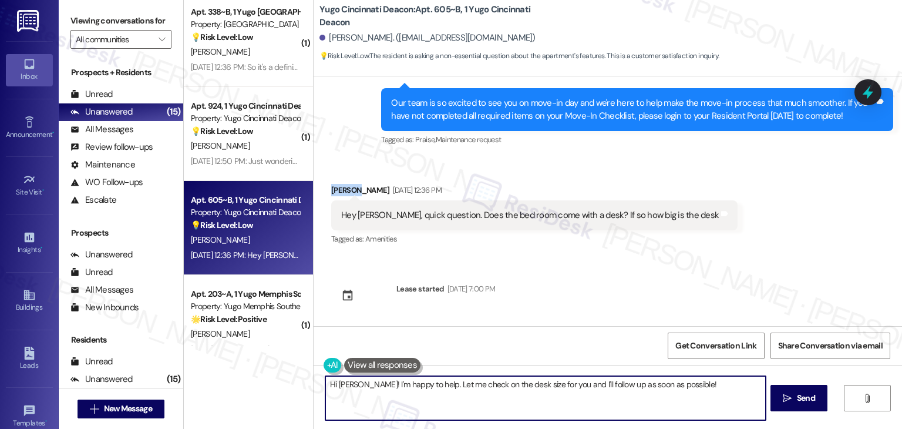
click at [523, 383] on textarea "Hi Daniel! I'm happy to help. Let me check on the desk size for you and I'll fo…" at bounding box center [545, 398] width 440 height 44
paste textarea "ey Daniel! Great question—unfortunately, I don’t have access to check if your b…"
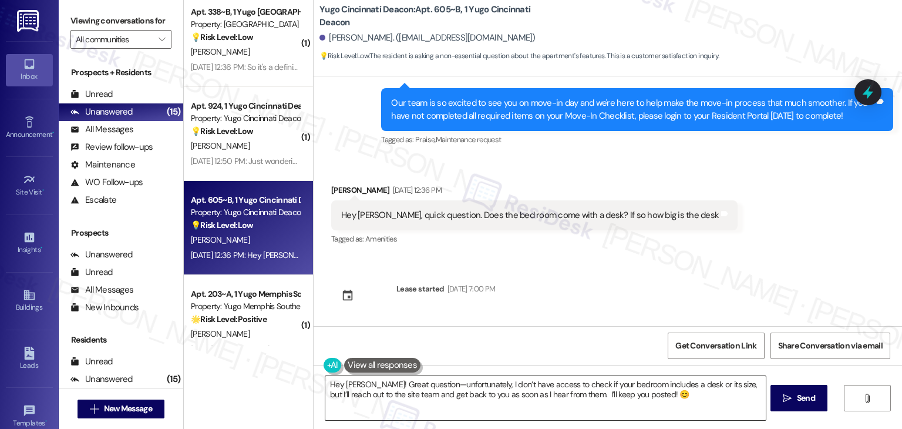
click at [655, 398] on textarea "Hey Daniel! Great question—unfortunately, I don’t have access to check if your …" at bounding box center [545, 398] width 440 height 44
click at [741, 183] on div "Received via SMS Daniel Prochko Aug 11, 2025 at 12:36 PM Hey Sarah, quick quest…" at bounding box center [608, 206] width 588 height 99
click at [758, 200] on div "Received via SMS Daniel Prochko Aug 11, 2025 at 12:36 PM Hey Sarah, quick quest…" at bounding box center [608, 206] width 588 height 99
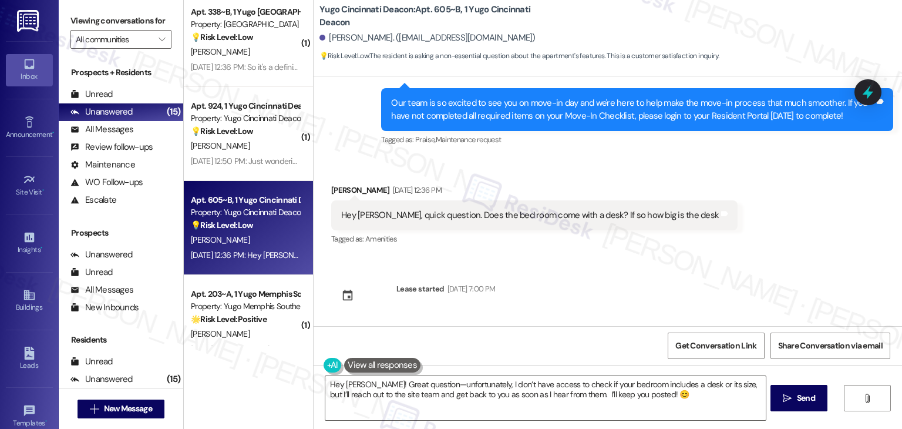
click at [758, 200] on div "Received via SMS Daniel Prochko Aug 11, 2025 at 12:36 PM Hey Sarah, quick quest…" at bounding box center [608, 206] width 588 height 99
click at [531, 388] on textarea "Hey Daniel! Great question—unfortunately, I don’t have access to check if your …" at bounding box center [545, 398] width 440 height 44
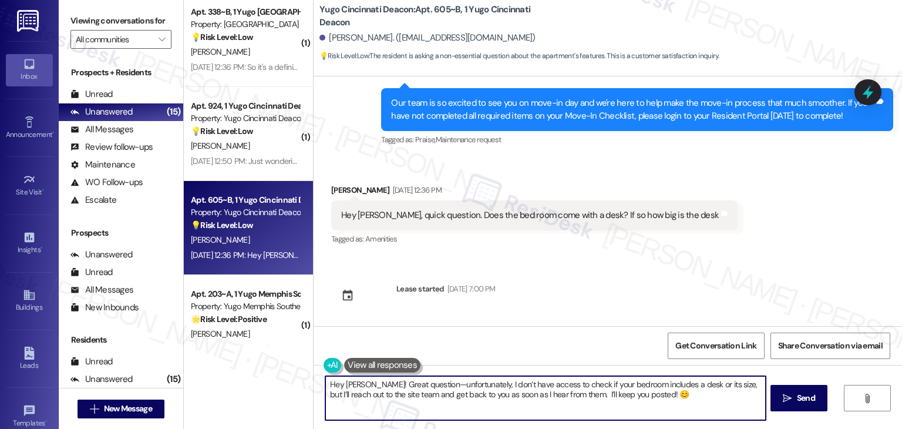
click at [531, 388] on textarea "Hey Daniel! Great question—unfortunately, I don’t have access to check if your …" at bounding box center [545, 398] width 440 height 44
paste textarea "Also, if you don’t mind me asking, I noticed your move-in was scheduled. Have y…"
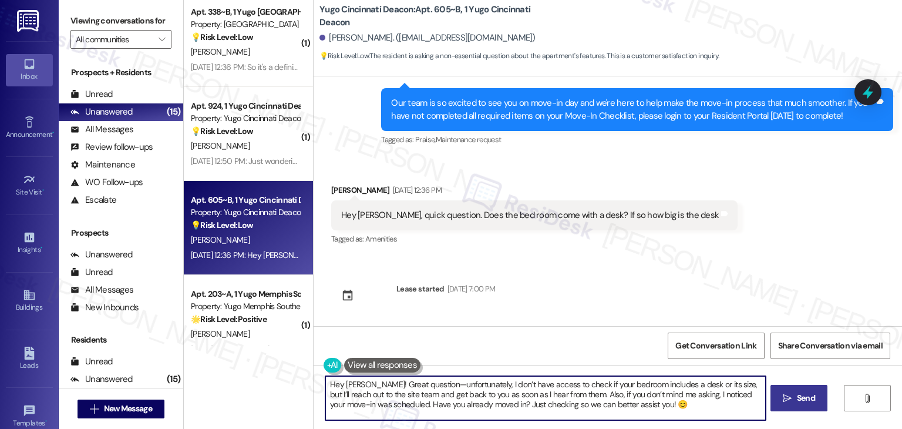
type textarea "Hey Daniel! Great question—unfortunately, I don’t have access to check if your …"
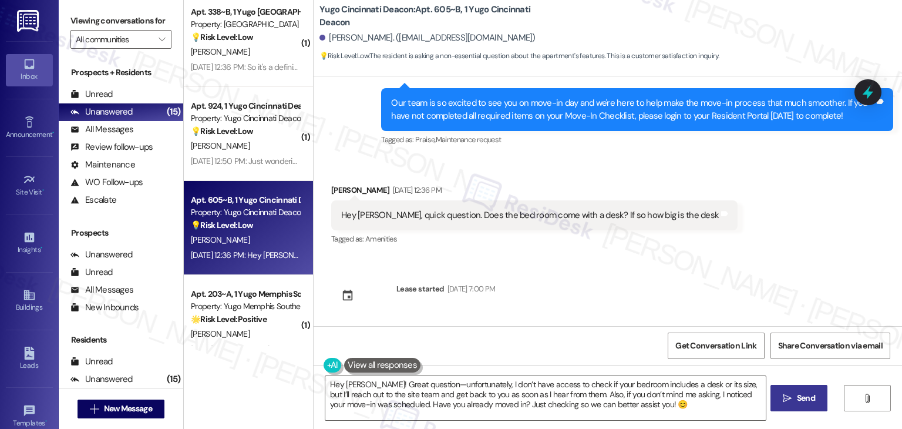
click at [795, 397] on span "Send" at bounding box center [806, 398] width 23 height 12
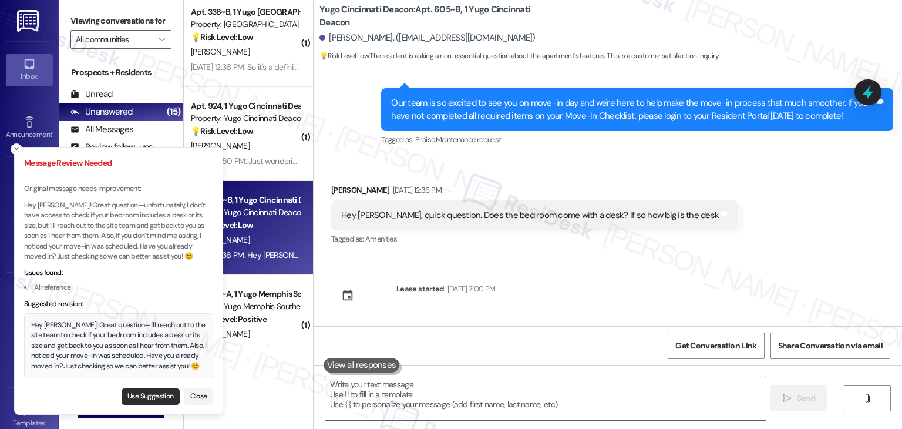
click at [144, 401] on button "Use Suggestion" at bounding box center [151, 396] width 58 height 16
type textarea "Hey Daniel! Great question—I'll reach out to the site team to check if your bed…"
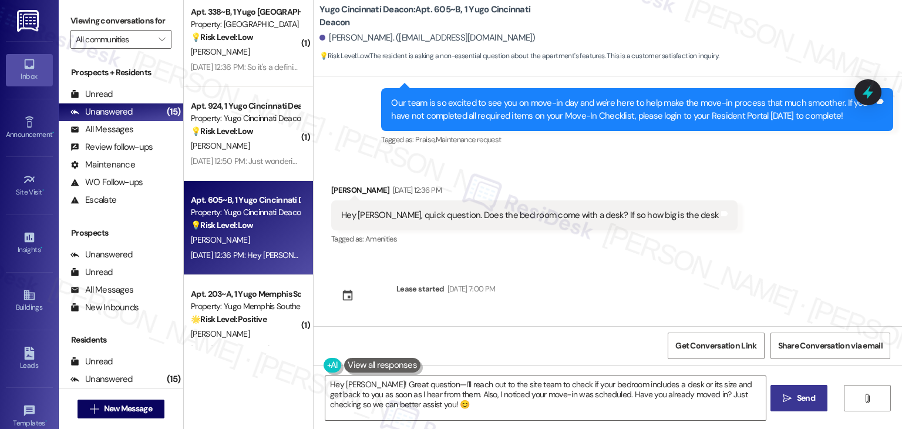
click at [732, 282] on div "Sent via SMS Sarah (ResiDesk) Jul 30, 2025 at 5:21 PM Hi Daniel! We’re so excit…" at bounding box center [608, 201] width 588 height 250
click at [806, 405] on button " Send" at bounding box center [799, 398] width 57 height 26
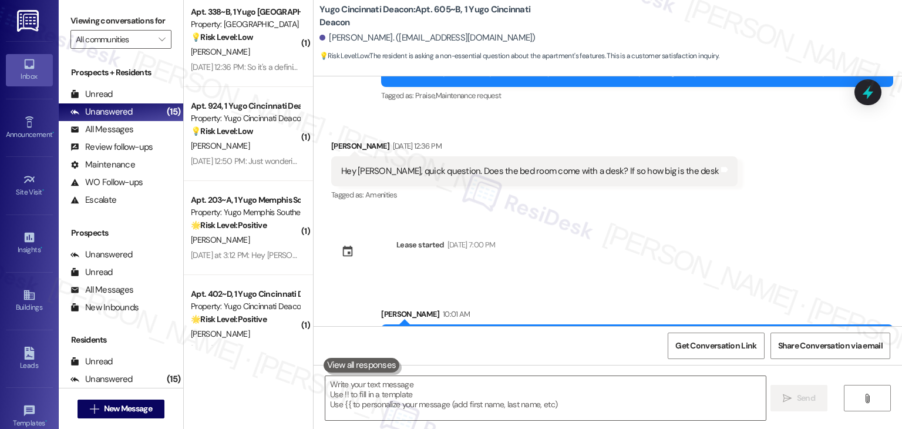
scroll to position [338, 0]
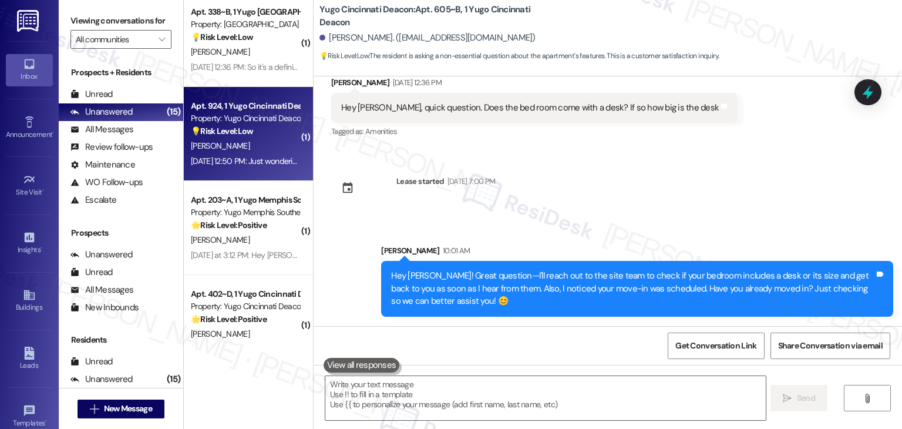
click at [244, 161] on div "Aug 11, 2025 at 12:50 PM: Just wondering but am I allowed to mount like a pictu…" at bounding box center [378, 161] width 375 height 11
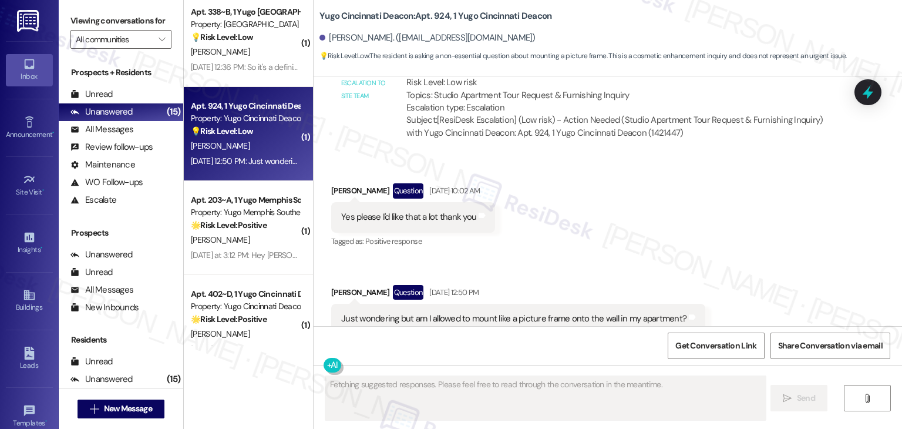
scroll to position [1830, 0]
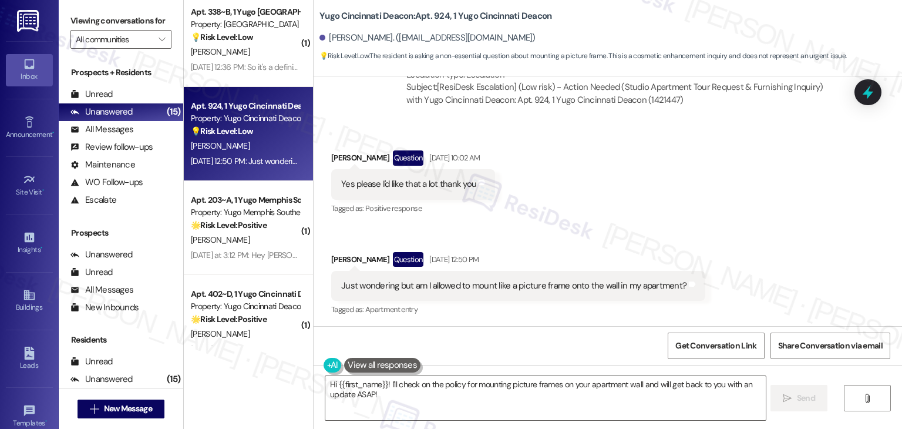
click at [778, 257] on div "Received via SMS Olivia Hibbard Question Aug 08, 2025 at 10:02 AM Yes please I'…" at bounding box center [608, 225] width 588 height 203
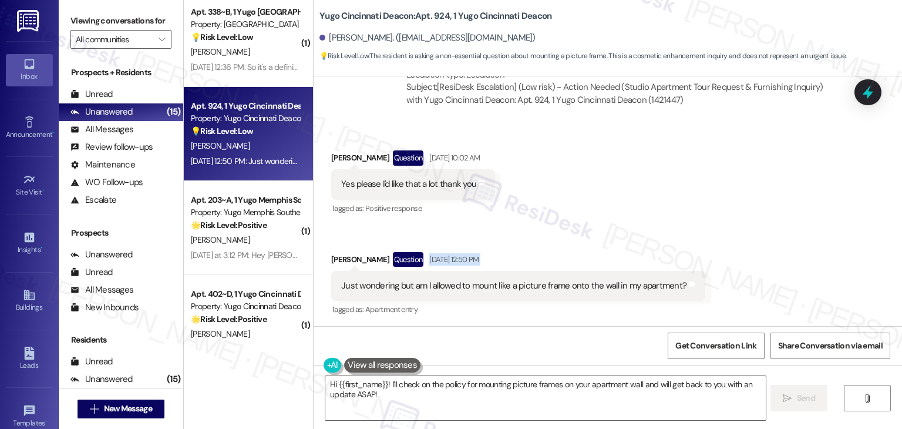
click at [778, 257] on div "Received via SMS Olivia Hibbard Question Aug 08, 2025 at 10:02 AM Yes please I'…" at bounding box center [608, 225] width 588 height 203
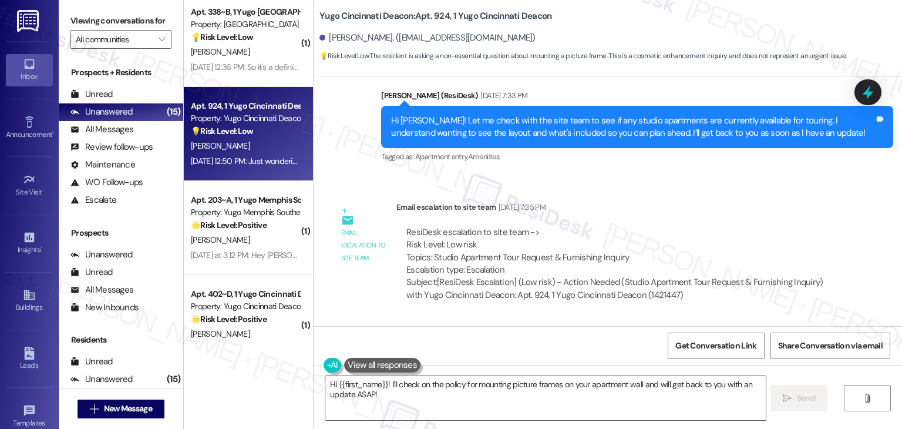
scroll to position [1595, 0]
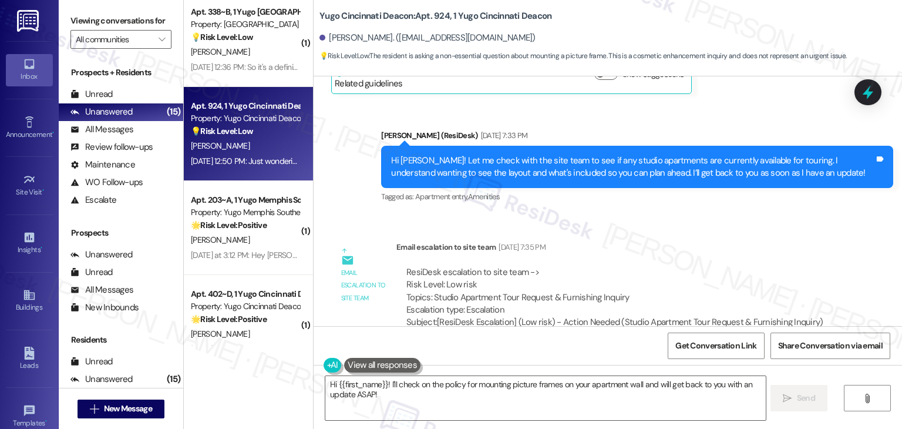
click at [698, 268] on div "ResiDesk escalation to site team -> Risk Level: Low risk Topics: Studio Apartme…" at bounding box center [619, 291] width 427 height 51
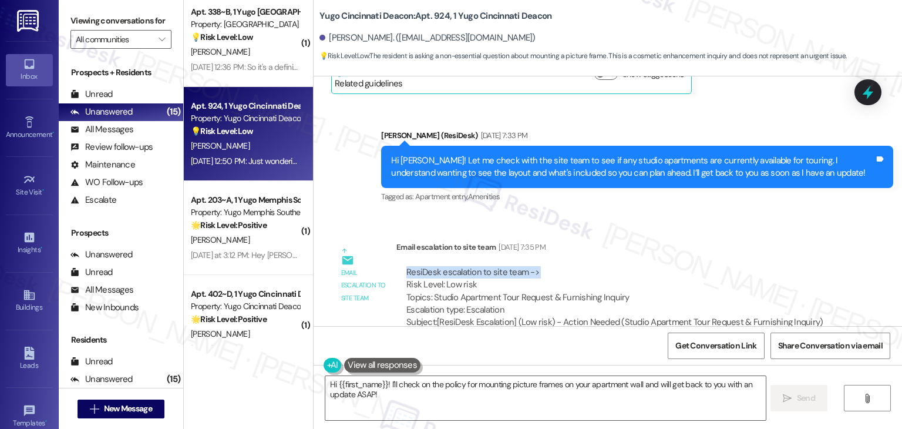
click at [698, 268] on div "ResiDesk escalation to site team -> Risk Level: Low risk Topics: Studio Apartme…" at bounding box center [619, 291] width 427 height 51
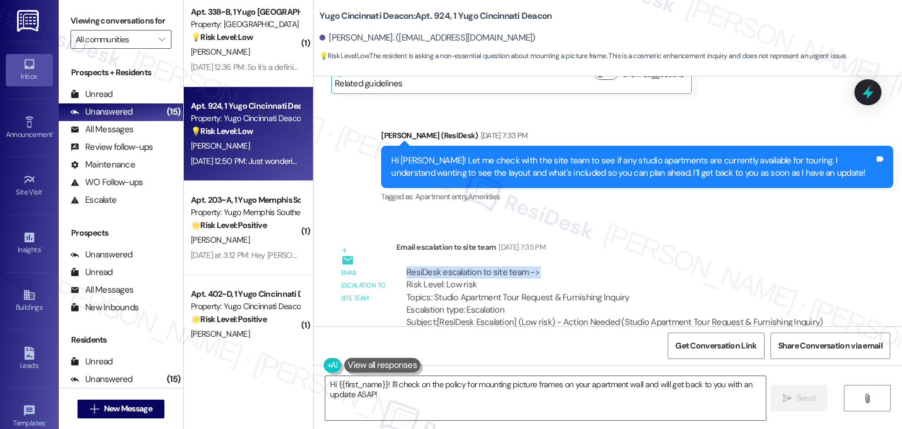
click at [698, 268] on div "ResiDesk escalation to site team -> Risk Level: Low risk Topics: Studio Apartme…" at bounding box center [619, 291] width 427 height 51
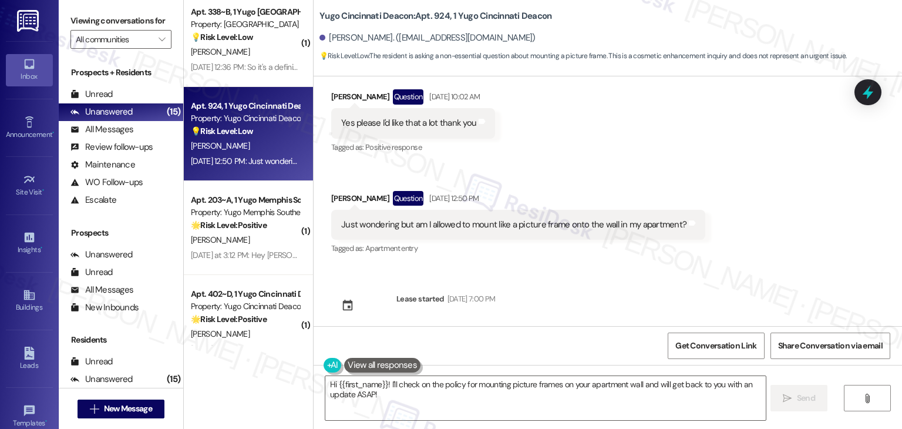
scroll to position [1900, 0]
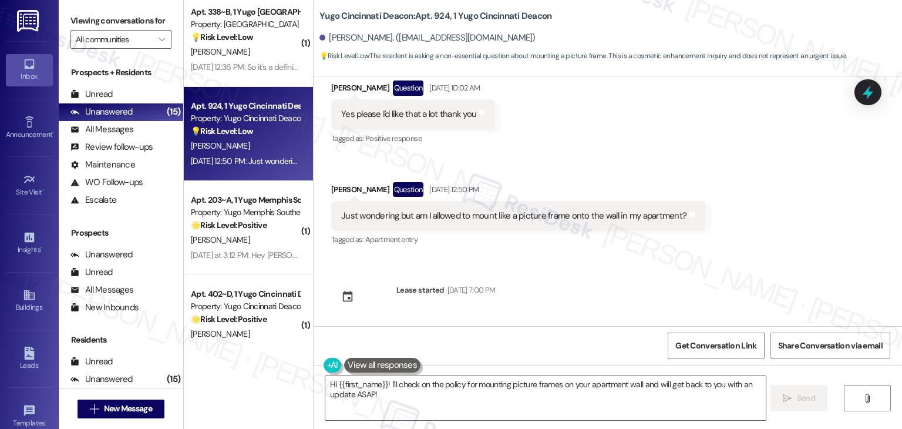
click at [736, 220] on div "Received via SMS Olivia Hibbard Question Aug 08, 2025 at 10:02 AM Yes please I'…" at bounding box center [608, 155] width 588 height 203
click at [621, 221] on div "Just wondering but am I allowed to mount like a picture frame onto the wall in …" at bounding box center [518, 216] width 374 height 30
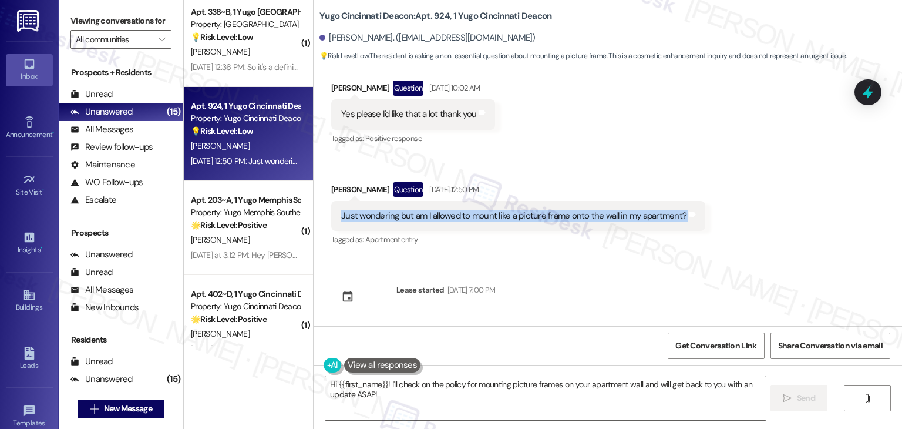
click at [621, 221] on div "Just wondering but am I allowed to mount like a picture frame onto the wall in …" at bounding box center [518, 216] width 374 height 30
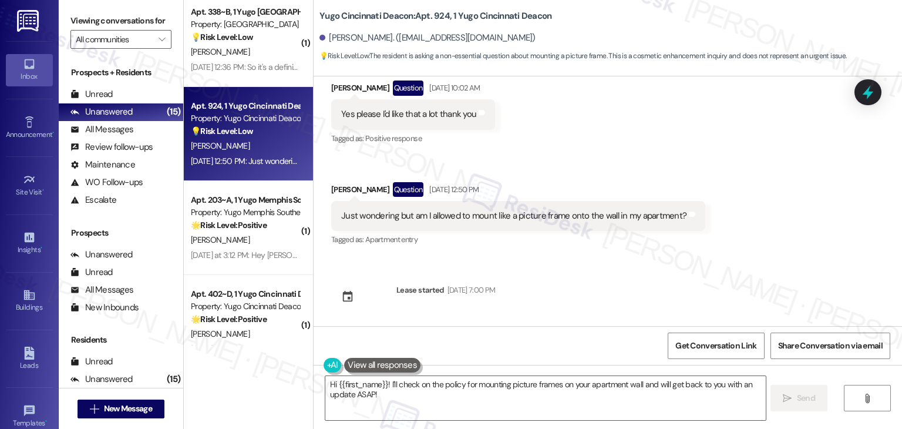
click at [332, 190] on div "Olivia Hibbard Question Aug 11, 2025 at 12:50 PM" at bounding box center [518, 191] width 374 height 19
click at [491, 395] on textarea "Hi {{first_name}}! I'll check on the policy for mounting picture frames on your…" at bounding box center [545, 398] width 440 height 44
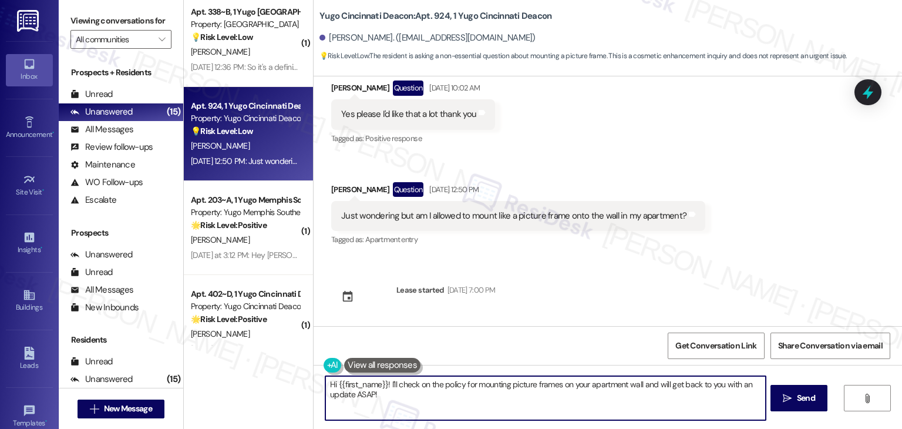
click at [491, 395] on textarea "Hi {{first_name}}! I'll check on the policy for mounting picture frames on your…" at bounding box center [545, 398] width 440 height 44
paste textarea "Olivia! Great question—it usually depends on the property’s guidelines. I’ll ch…"
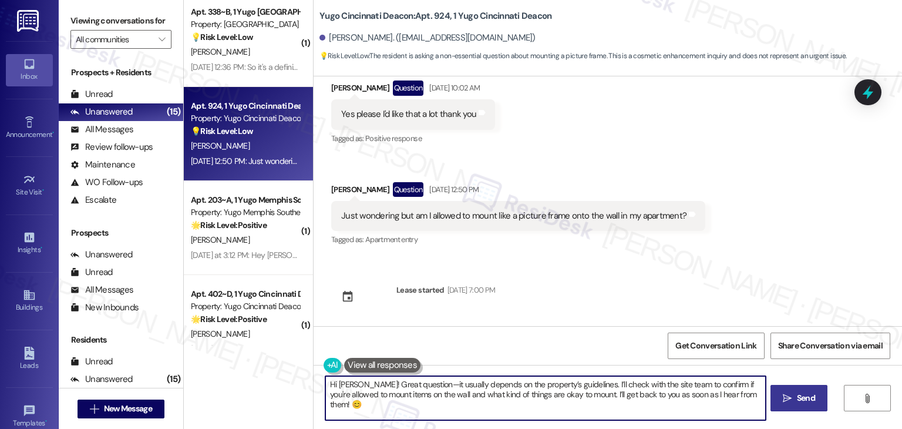
type textarea "Hi Olivia! Great question—it usually depends on the property’s guidelines. I’ll…"
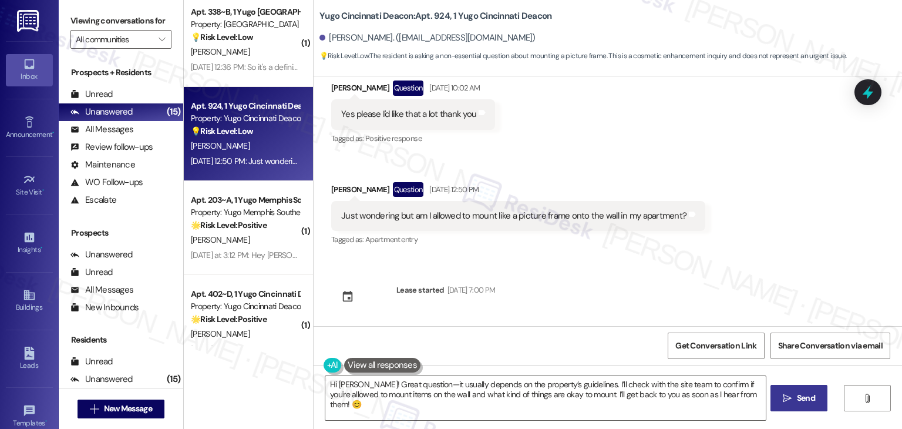
click at [805, 401] on span "Send" at bounding box center [806, 398] width 18 height 12
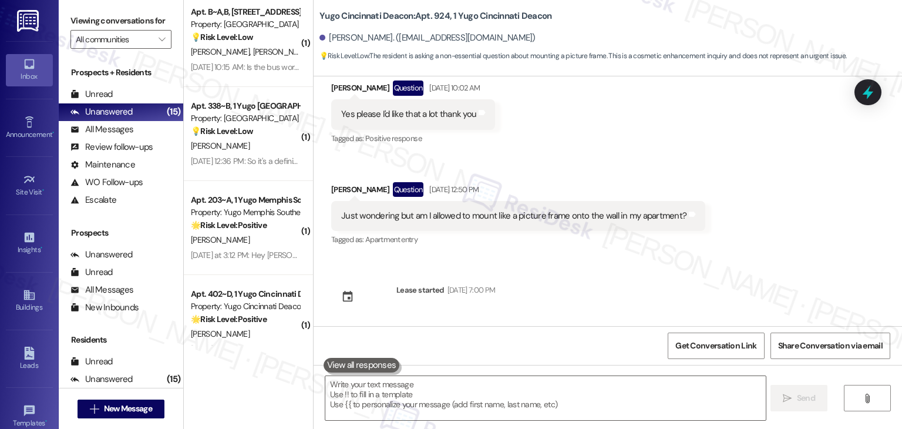
scroll to position [1830, 0]
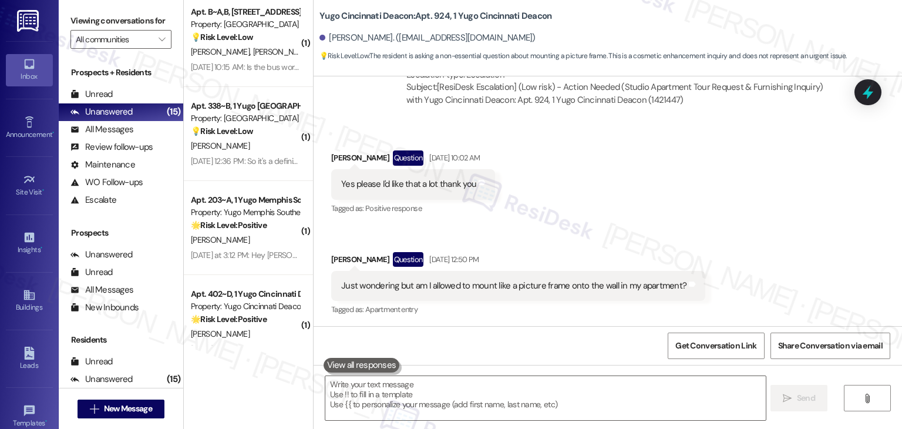
click at [668, 165] on div "Received via SMS Olivia Hibbard Question Aug 08, 2025 at 10:02 AM Yes please I'…" at bounding box center [608, 225] width 588 height 203
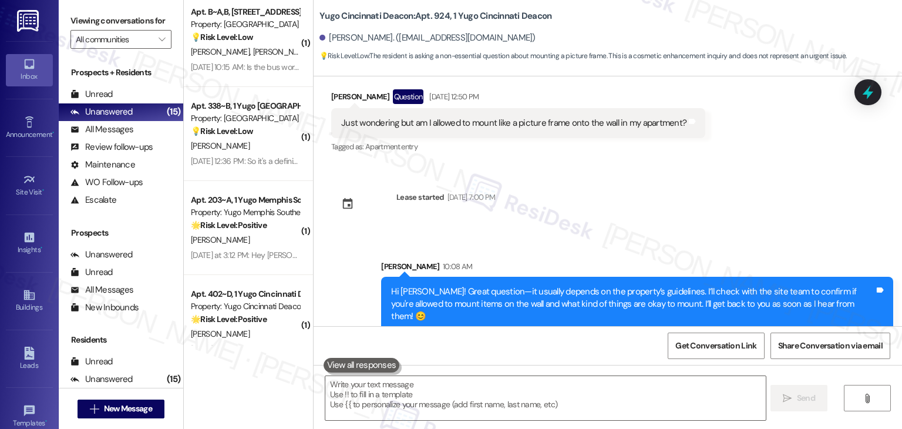
scroll to position [1994, 0]
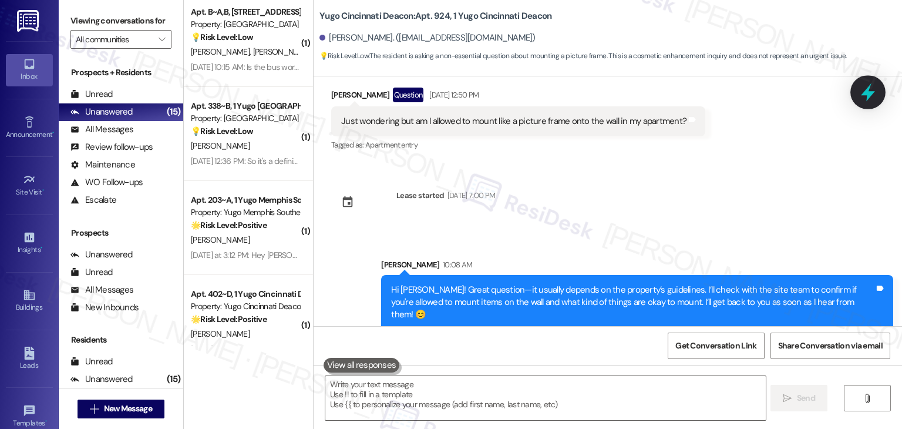
click at [873, 86] on icon at bounding box center [868, 92] width 20 height 20
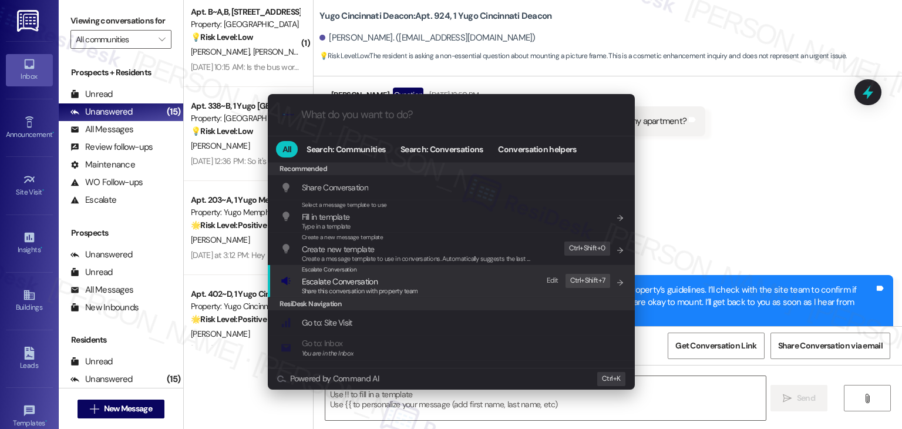
click at [374, 287] on span "Share this conversation with property team" at bounding box center [360, 291] width 116 height 8
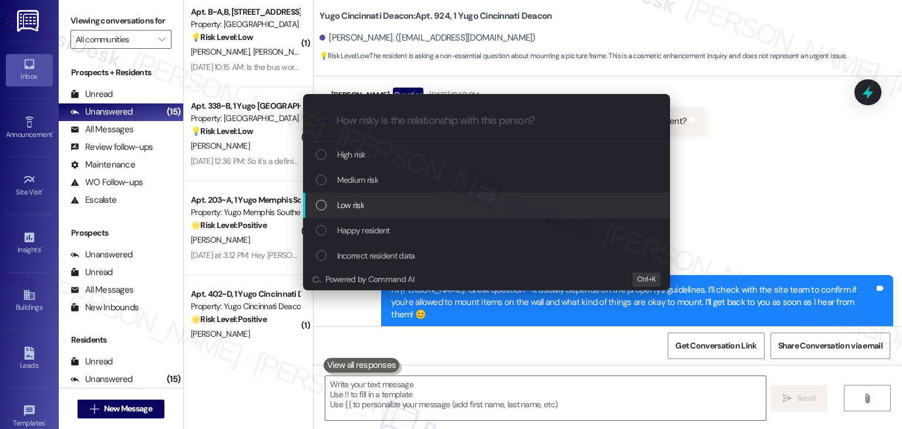
click at [319, 202] on div "List of options" at bounding box center [321, 205] width 11 height 11
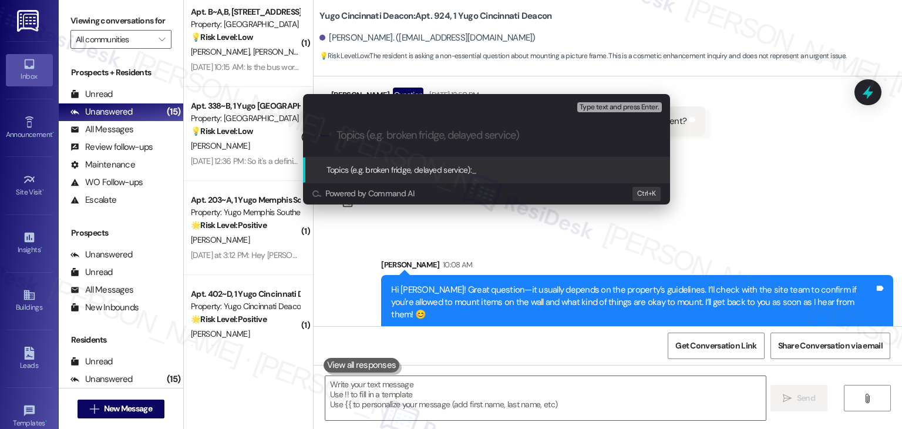
paste input "Resident Inquiry – Wall Mounting Permission and Guidelines"
type input "Resident Inquiry – Wall Mounting Permission and Guidelines"
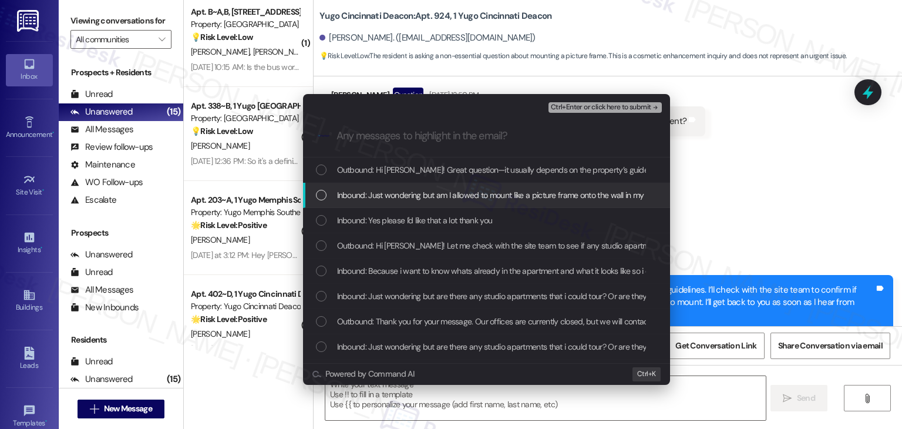
click at [319, 191] on div "List of options" at bounding box center [321, 195] width 11 height 11
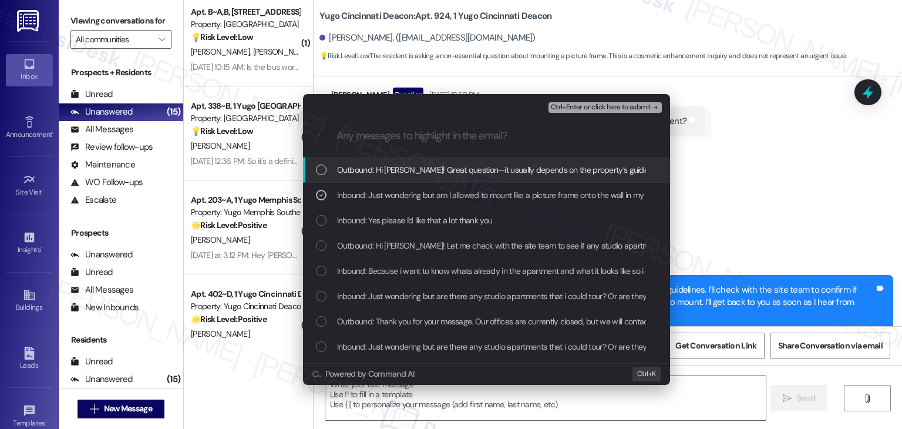
click at [620, 103] on span "Ctrl+Enter or click here to submit" at bounding box center [601, 107] width 100 height 8
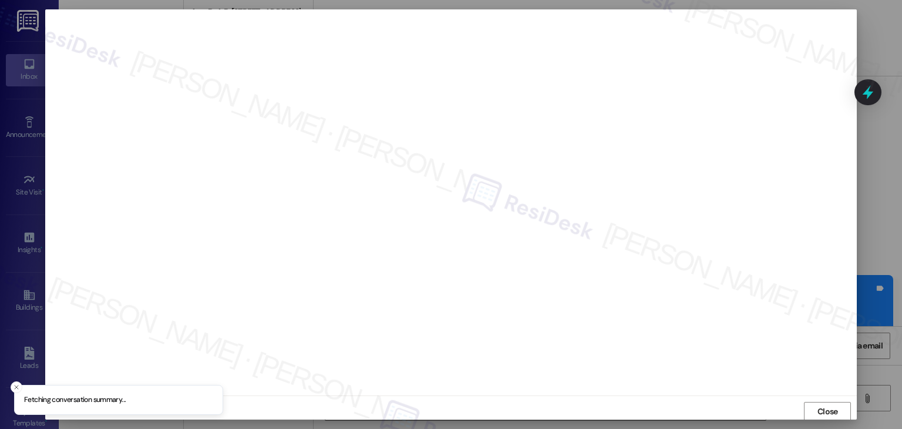
scroll to position [1, 0]
click at [831, 411] on span "Close" at bounding box center [828, 411] width 21 height 12
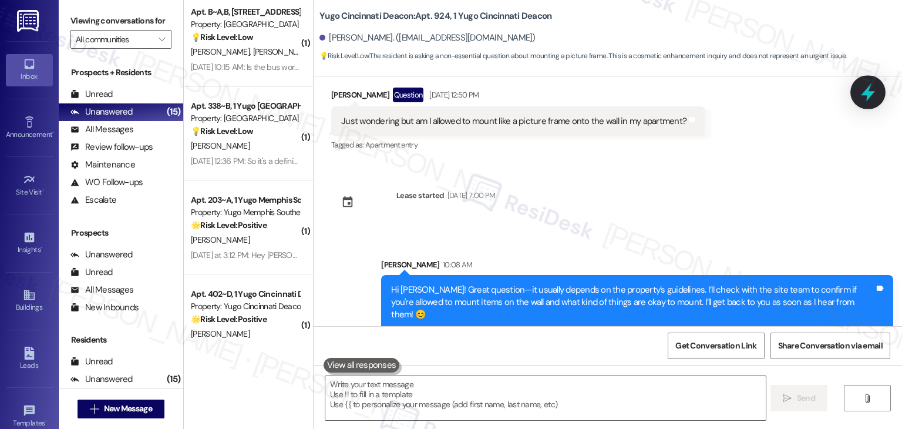
click at [874, 88] on icon at bounding box center [868, 92] width 20 height 20
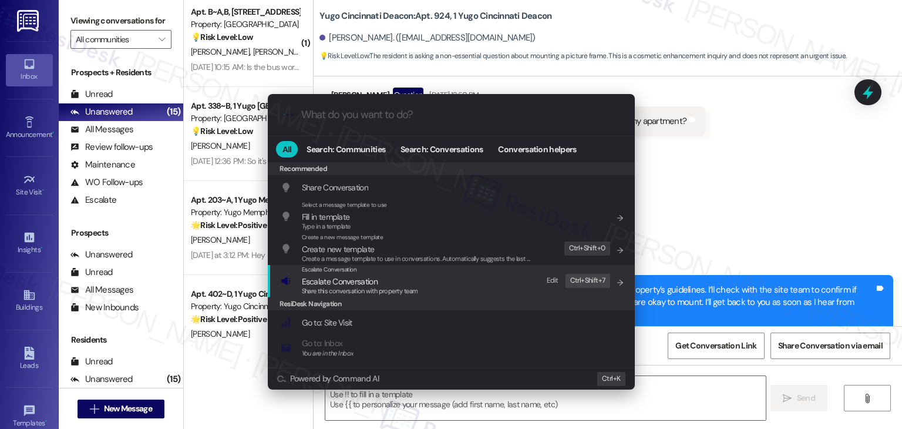
click at [319, 284] on span "Escalate Conversation" at bounding box center [340, 281] width 76 height 11
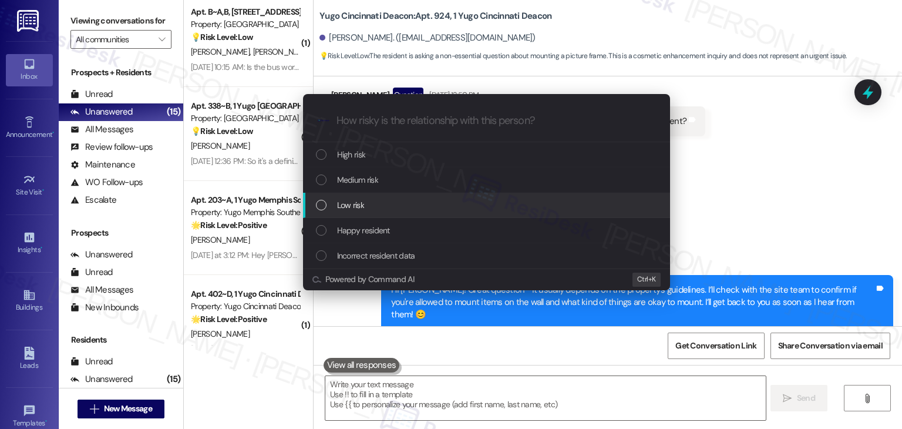
click at [323, 206] on div "List of options" at bounding box center [321, 205] width 11 height 11
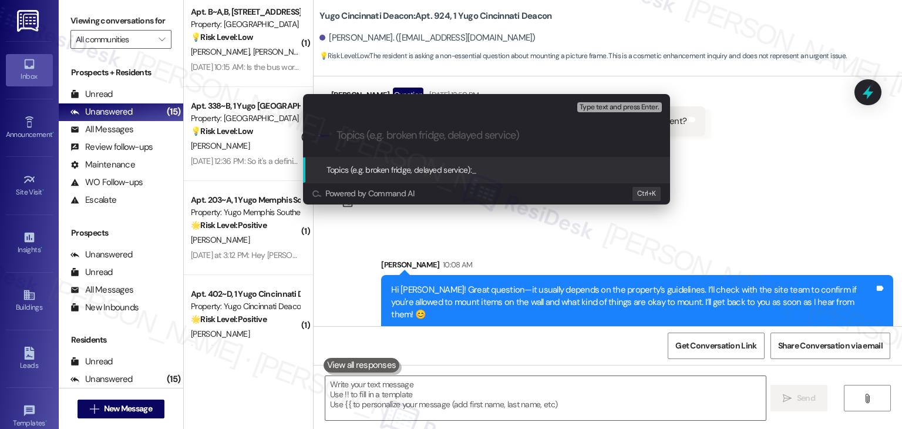
paste input "Resident Inquiry – Wall Mounting Permission and Guidelines"
type input "Resident Inquiry – Wall Mounting Permission and Guidelines"
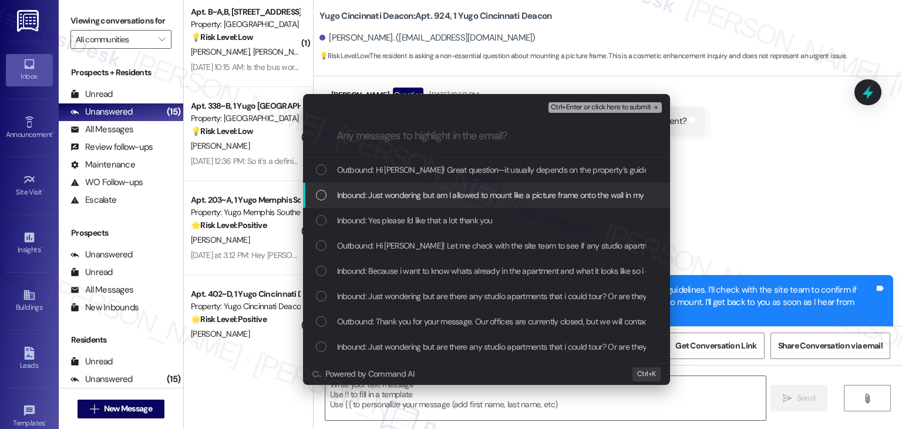
click at [321, 197] on div "List of options" at bounding box center [321, 195] width 11 height 11
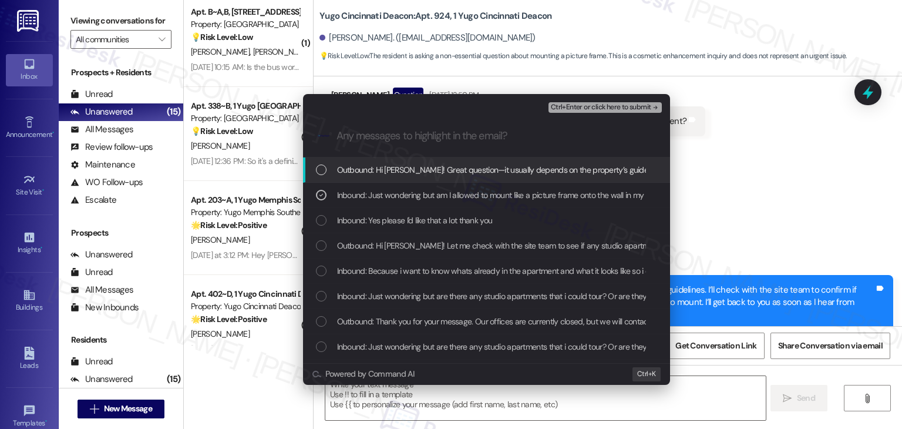
click at [631, 109] on span "Ctrl+Enter or click here to submit" at bounding box center [601, 107] width 100 height 8
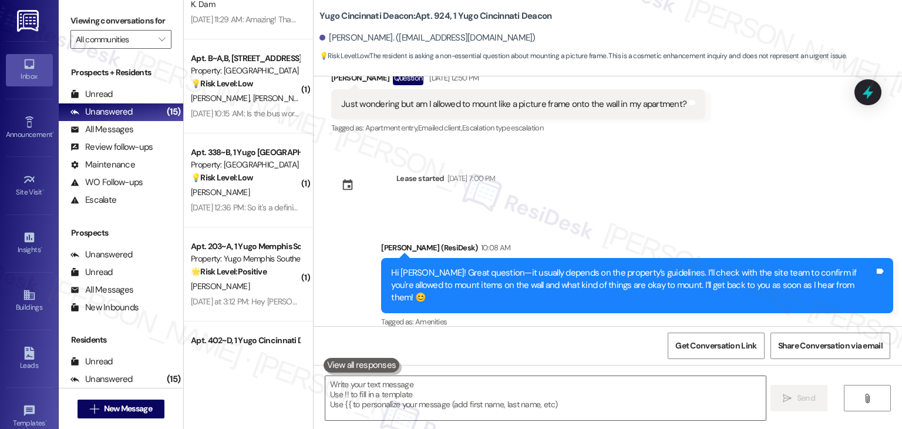
scroll to position [1358, 0]
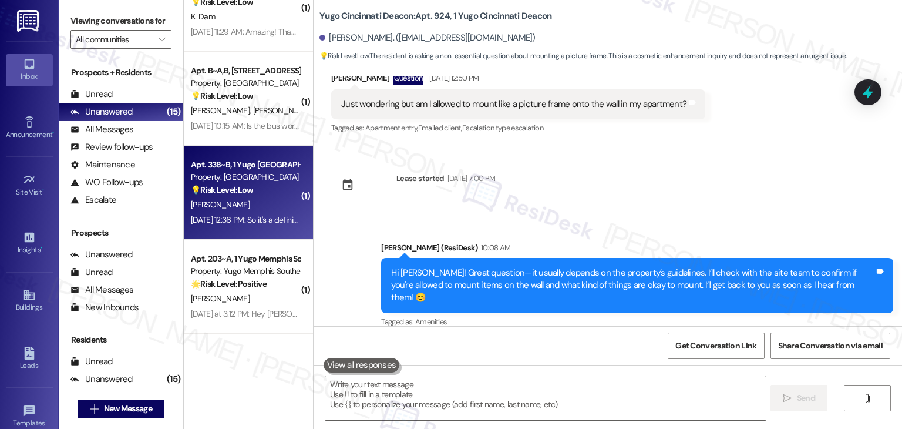
click at [254, 213] on div "Aug 12, 2025 at 12:36 PM: So it's a definitive yes? Aug 12, 2025 at 12:36 PM: S…" at bounding box center [245, 220] width 111 height 15
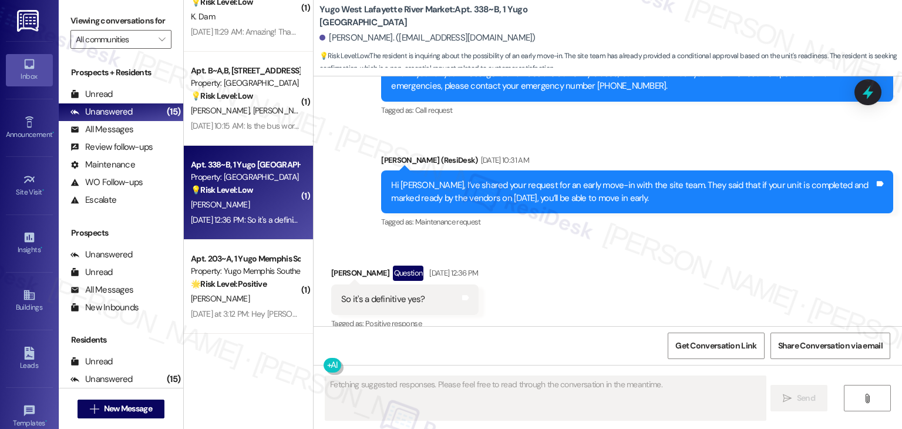
scroll to position [1525, 0]
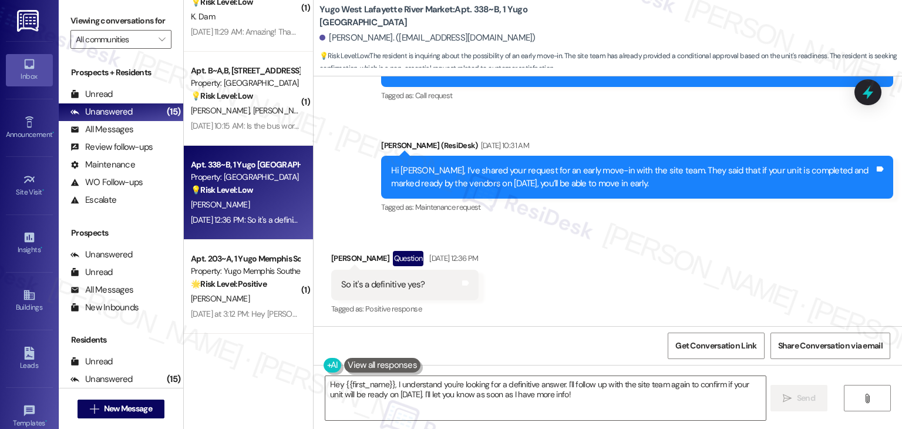
click at [576, 271] on div "Received via SMS Branton Ling Question Aug 12, 2025 at 12:36 PM So it's a defin…" at bounding box center [608, 275] width 588 height 102
click at [546, 184] on div "Hi Branton, I’ve shared your request for an early move-in with the site team. T…" at bounding box center [632, 176] width 483 height 25
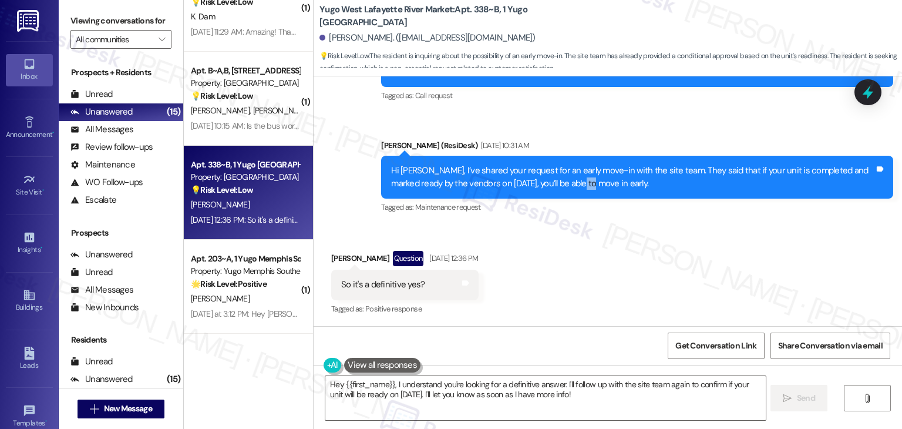
click at [546, 184] on div "Hi Branton, I’ve shared your request for an early move-in with the site team. T…" at bounding box center [632, 176] width 483 height 25
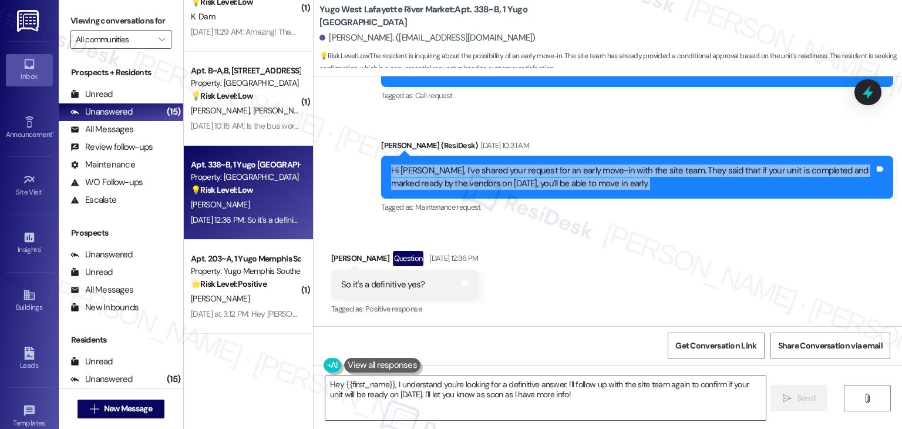
click at [546, 184] on div "Hi Branton, I’ve shared your request for an early move-in with the site team. T…" at bounding box center [632, 176] width 483 height 25
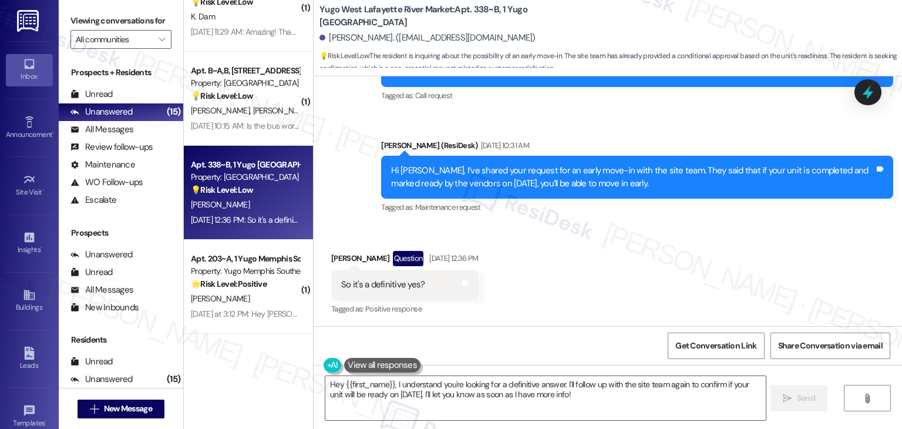
click at [384, 282] on div "So it's a definitive yes?" at bounding box center [382, 284] width 83 height 12
click at [628, 264] on div "Received via SMS Branton Ling Question Aug 12, 2025 at 12:36 PM So it's a defin…" at bounding box center [608, 275] width 588 height 102
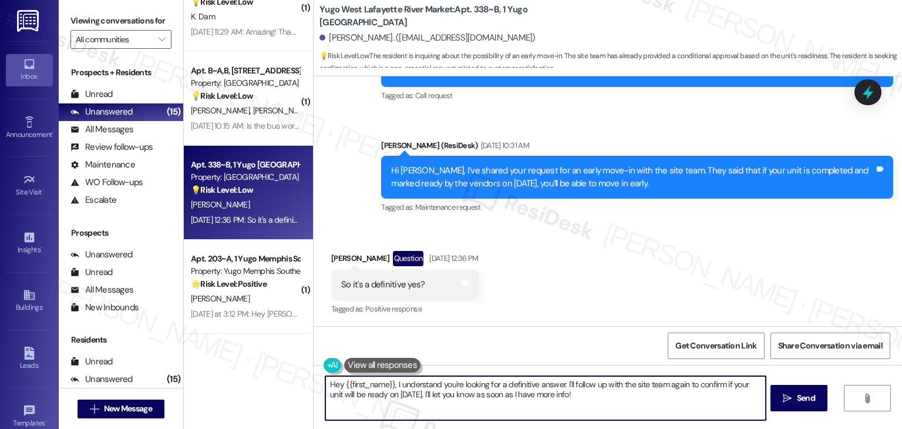
click at [548, 391] on textarea "Hey {{first_name}}, I understand you're looking for a definitive answer. I'll f…" at bounding box center [545, 398] width 440 height 44
paste textarea "i Branton! It’s not a guaranteed yes just yet—it depends on whether your unit i…"
type textarea "Hi Branton! It’s not a guaranteed yes just yet—it depends on whether your unit …"
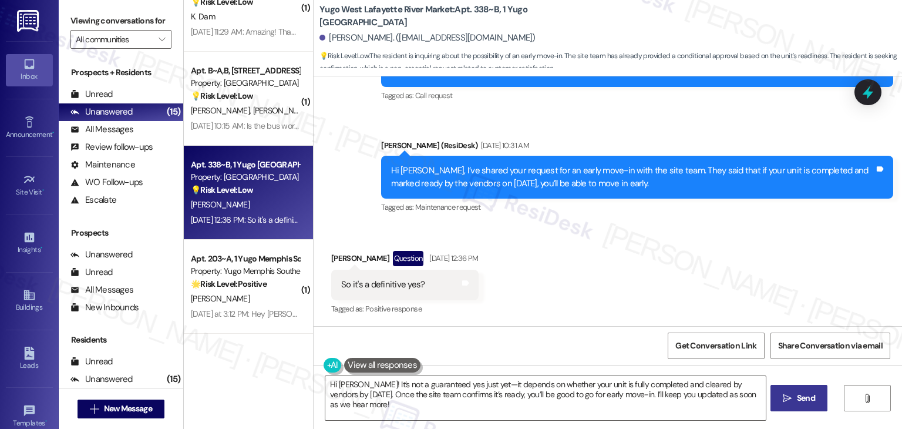
click at [788, 394] on icon "" at bounding box center [787, 397] width 9 height 9
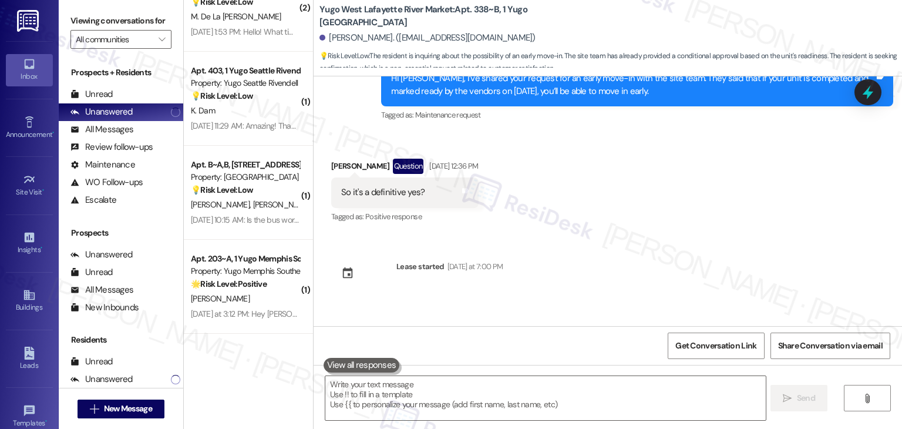
scroll to position [1689, 0]
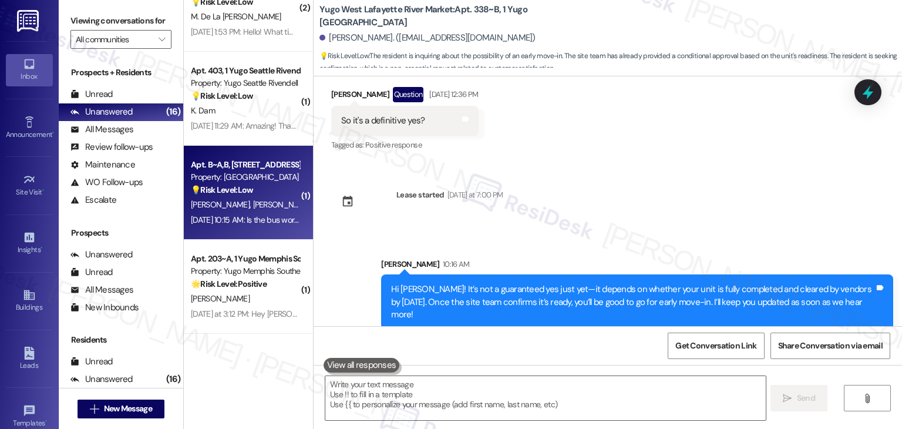
click at [253, 207] on span "R. Almutairi" at bounding box center [282, 204] width 59 height 11
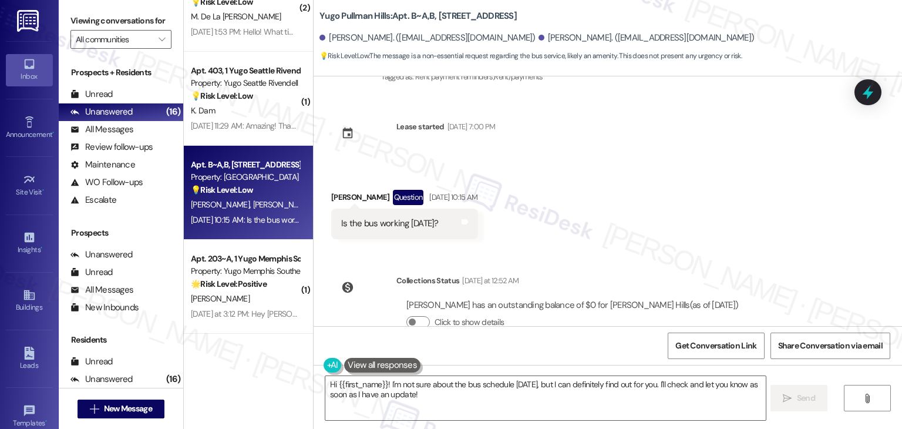
scroll to position [4400, 0]
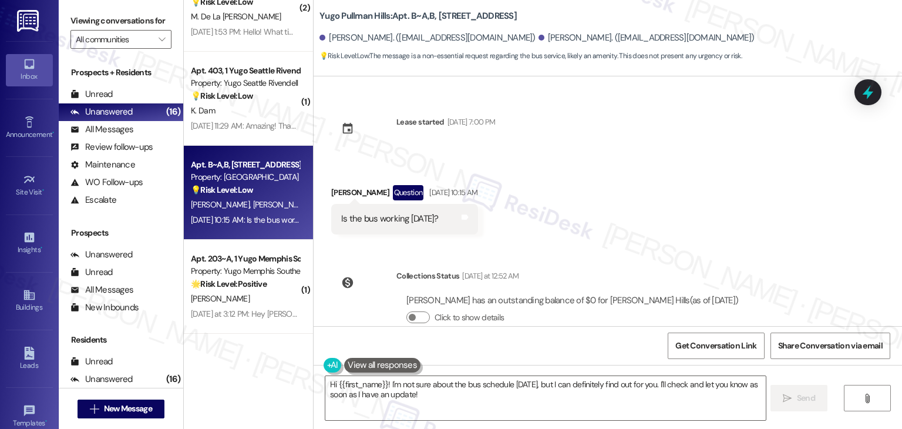
click at [631, 203] on div "Received via SMS Mohammed Almutairi Question Aug 13, 2025 at 10:15 AM Is the bu…" at bounding box center [608, 201] width 588 height 84
click at [703, 171] on div "Received via SMS Mohammed Almutairi Question Aug 13, 2025 at 10:15 AM Is the bu…" at bounding box center [608, 201] width 588 height 84
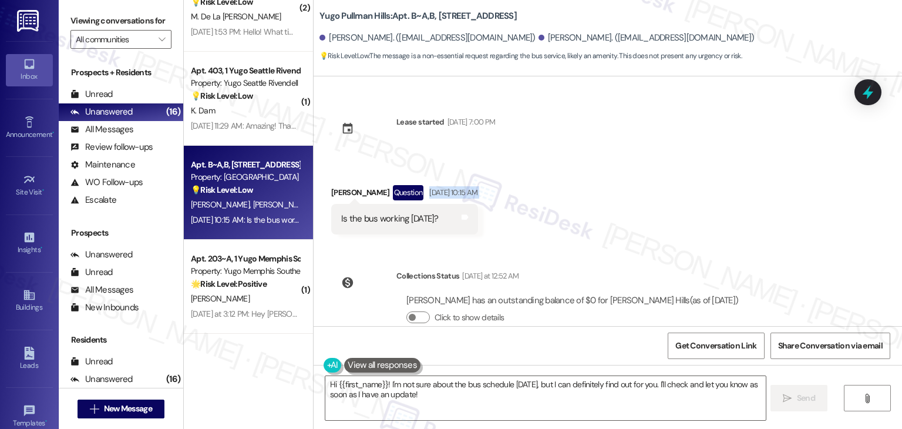
click at [703, 171] on div "Received via SMS Mohammed Almutairi Question Aug 13, 2025 at 10:15 AM Is the bu…" at bounding box center [608, 201] width 588 height 84
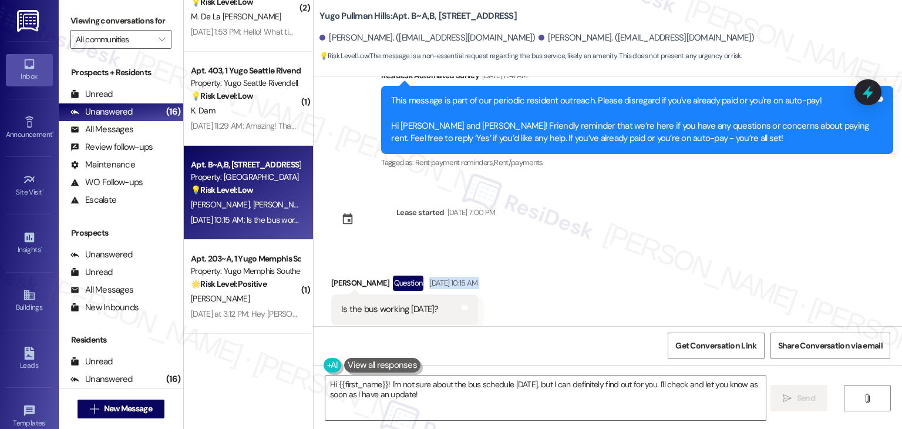
scroll to position [4283, 0]
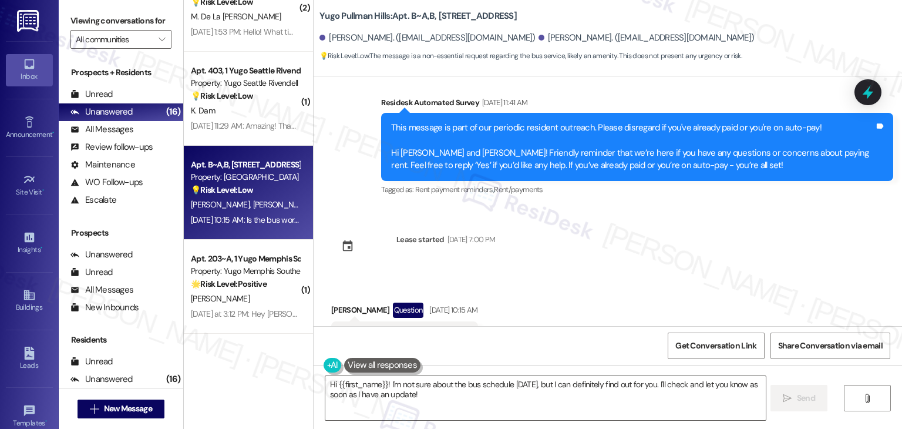
click at [392, 330] on div "Is the bus working today?" at bounding box center [389, 336] width 97 height 12
click at [342, 302] on div "Mohammed Almutairi Question Aug 13, 2025 at 10:15 AM" at bounding box center [404, 311] width 147 height 19
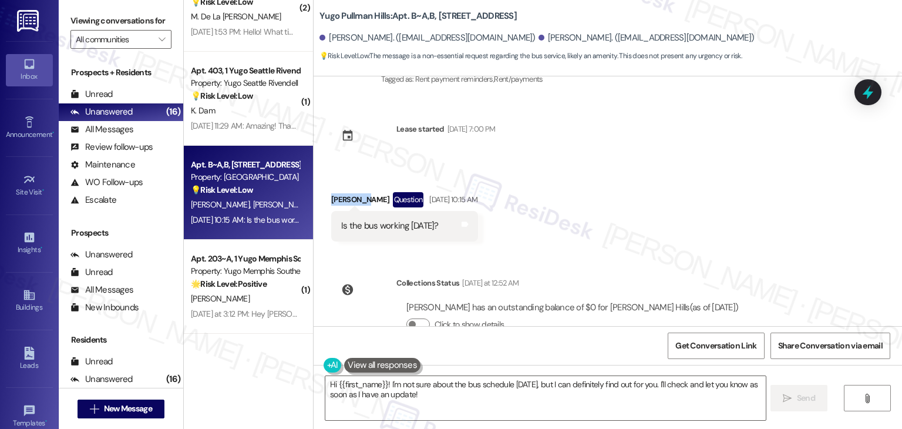
scroll to position [4400, 0]
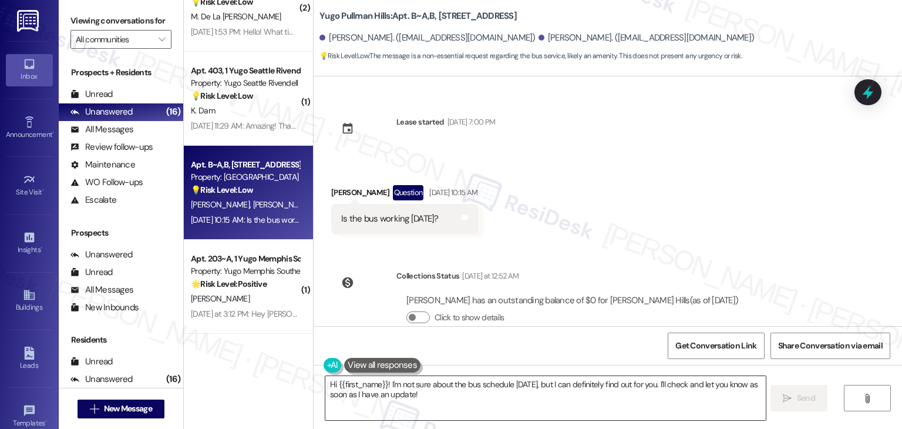
click at [543, 385] on textarea "Hi {{first_name}}! I'm not sure about the bus schedule today, but I can definit…" at bounding box center [545, 398] width 440 height 44
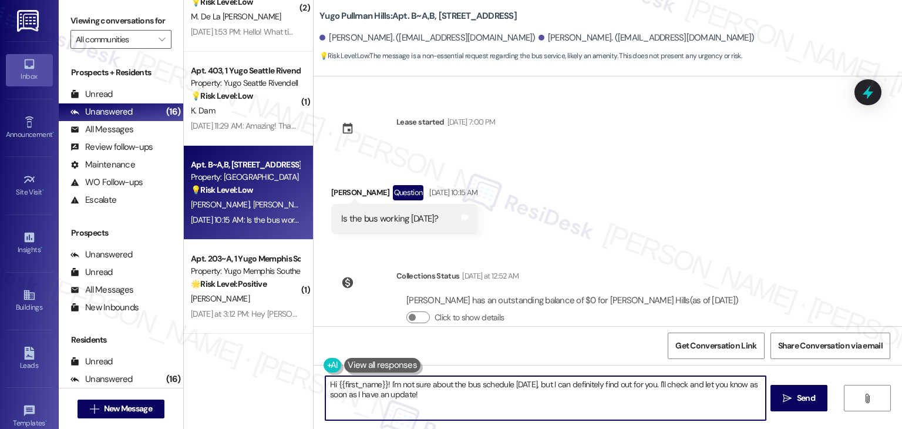
click at [543, 385] on textarea "Hi {{first_name}}! I'm not sure about the bus schedule today, but I can definit…" at bounding box center [545, 398] width 440 height 44
paste textarea "Mohammed! I don’t have access to the current bus schedule, so it’s best to chec…"
type textarea "Hi Mohammed! I don’t have access to the current bus schedule, so it’s best to c…"
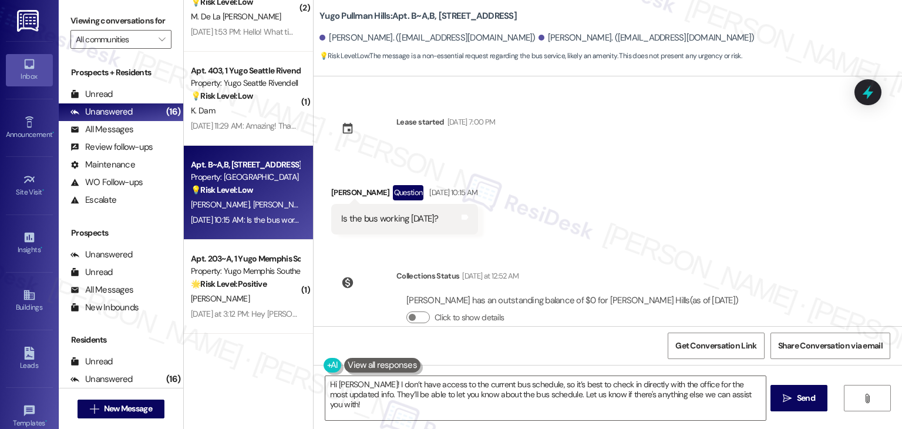
click at [606, 319] on div "Collections Status Yesterday at 12:52 AM Mohammed Almutairi has an outstanding …" at bounding box center [539, 306] width 435 height 90
click at [811, 393] on span "Send" at bounding box center [806, 398] width 18 height 12
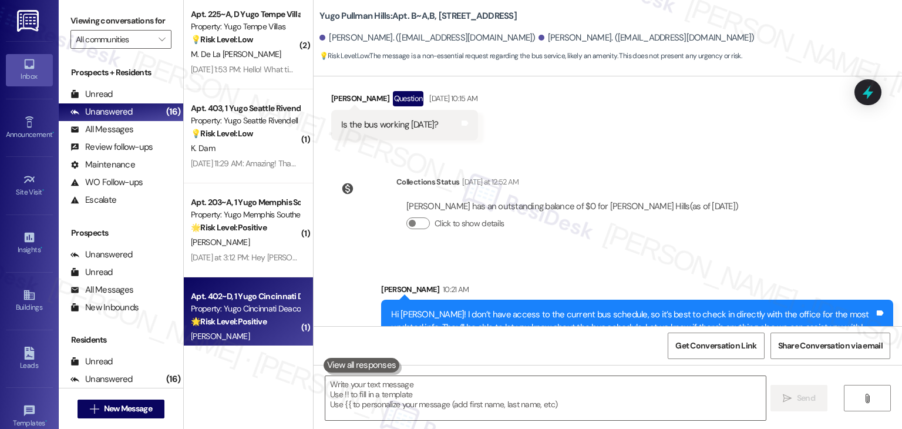
scroll to position [1299, 0]
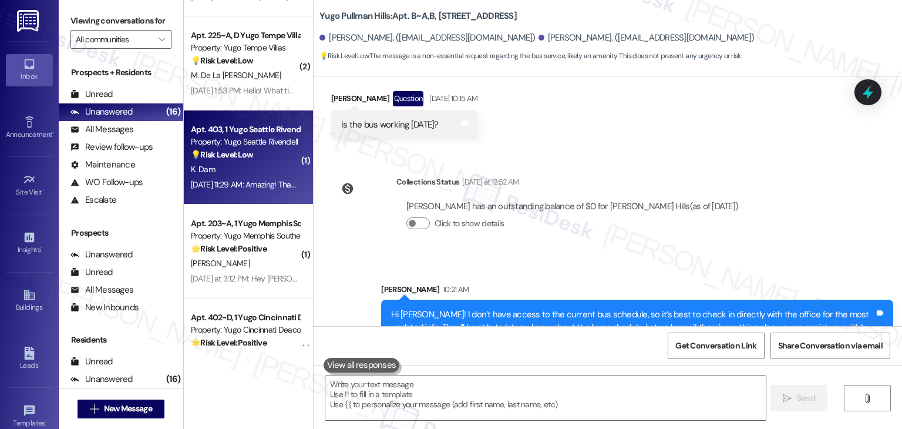
click at [256, 195] on div "Apt. 403, 1 Yugo Seattle Rivendell Property: Yugo Seattle Rivendell 💡 Risk Leve…" at bounding box center [248, 157] width 129 height 94
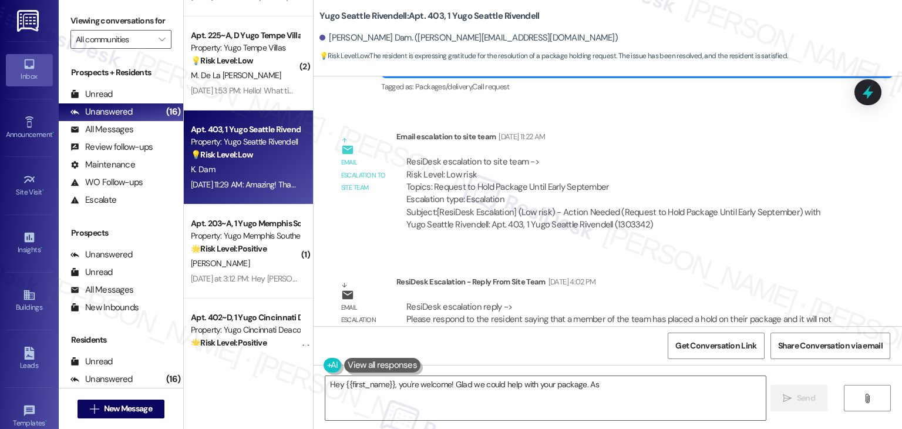
scroll to position [1950, 0]
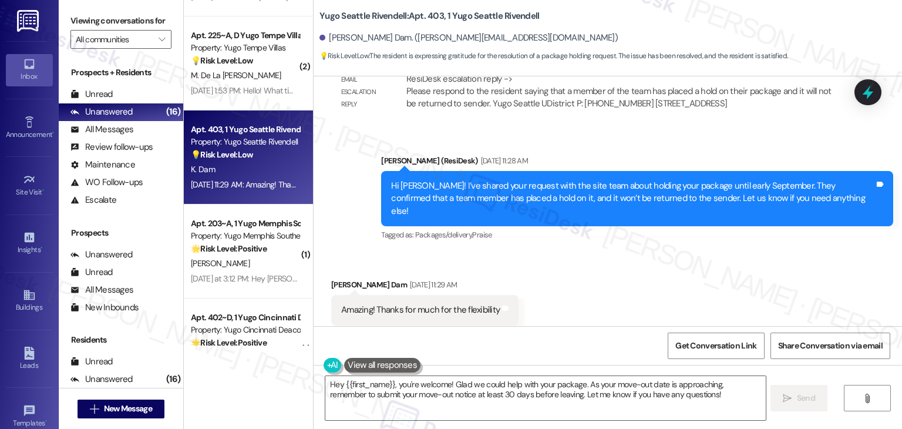
click at [586, 287] on div "Received via SMS Khoi Dam Aug 13, 2025 at 11:29 AM Amazing! Thanks for much for…" at bounding box center [608, 301] width 588 height 99
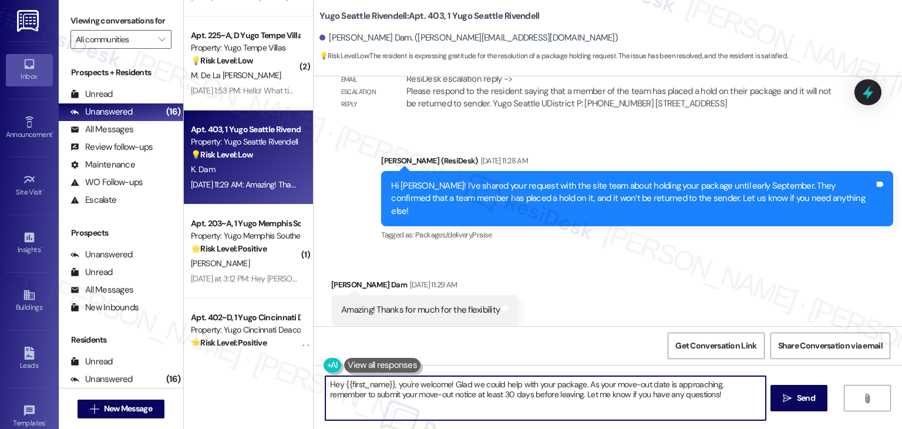
drag, startPoint x: 396, startPoint y: 384, endPoint x: 319, endPoint y: 379, distance: 76.5
click at [325, 379] on textarea "Hey {{first_name}}, you're welcome! Glad we could help with your package. As yo…" at bounding box center [545, 398] width 440 height 44
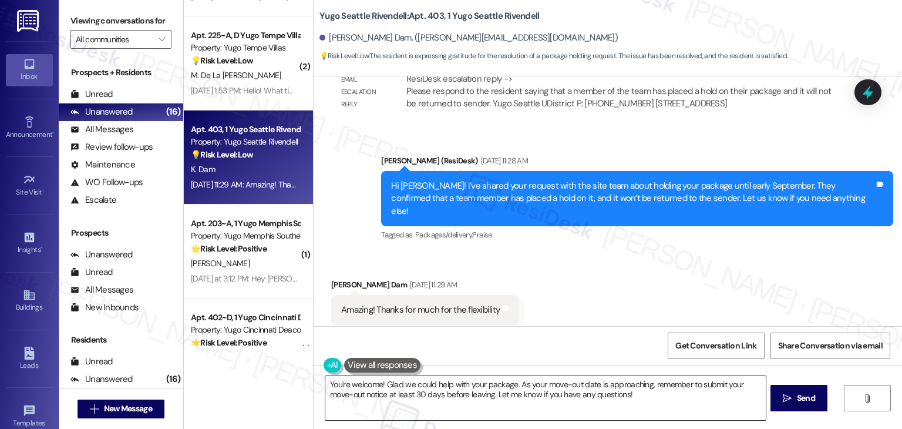
click at [475, 392] on textarea "You're welcome! Glad we could help with your package. As your move-out date is …" at bounding box center [545, 398] width 440 height 44
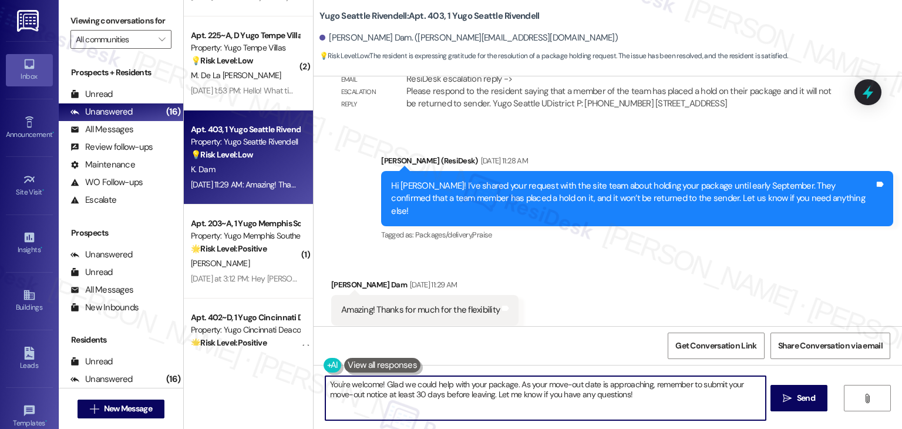
drag, startPoint x: 634, startPoint y: 395, endPoint x: 526, endPoint y: 386, distance: 107.8
click at [526, 386] on textarea "You're welcome! Glad we could help with your package. As your move-out date is …" at bounding box center [545, 398] width 440 height 44
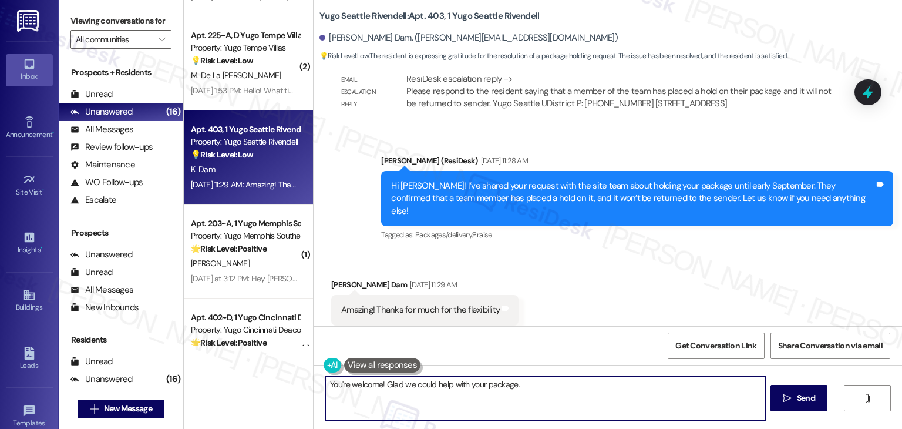
paste textarea "Let us know if there's anything else we can assist you with!"
type textarea "You're welcome! Glad we could help with your package. Let us know if there's an…"
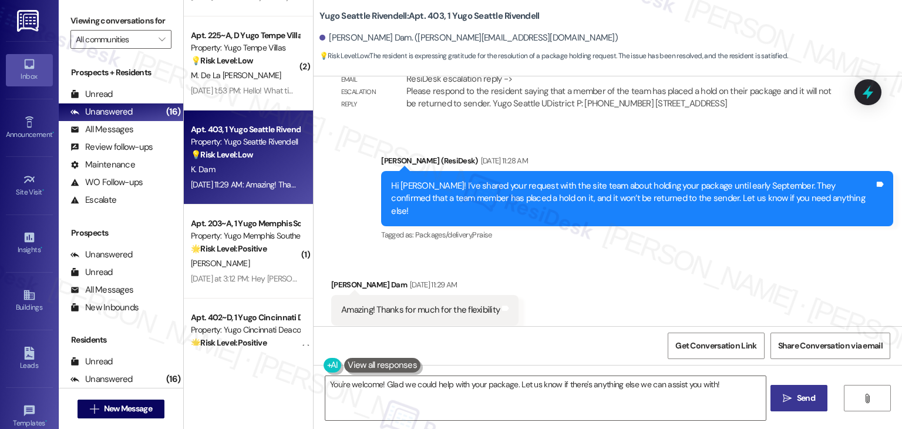
click at [803, 401] on span "Send" at bounding box center [806, 398] width 18 height 12
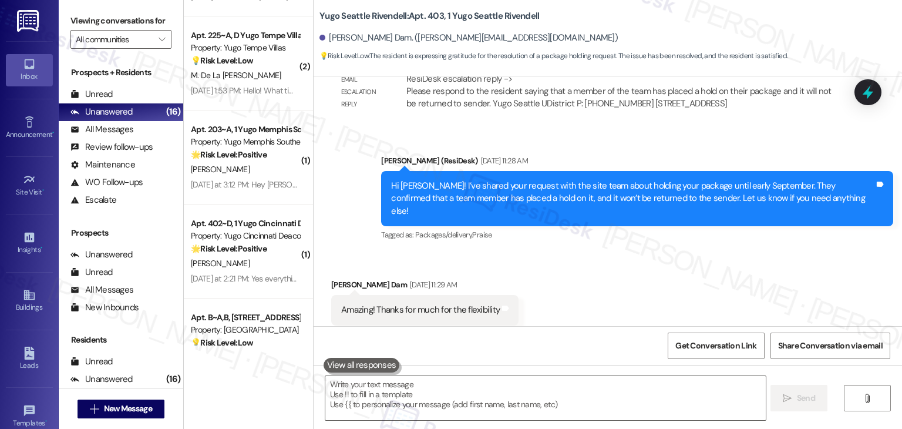
click at [787, 275] on div "Received via SMS Khoi Dam Aug 13, 2025 at 11:29 AM Amazing! Thanks for much for…" at bounding box center [608, 301] width 588 height 99
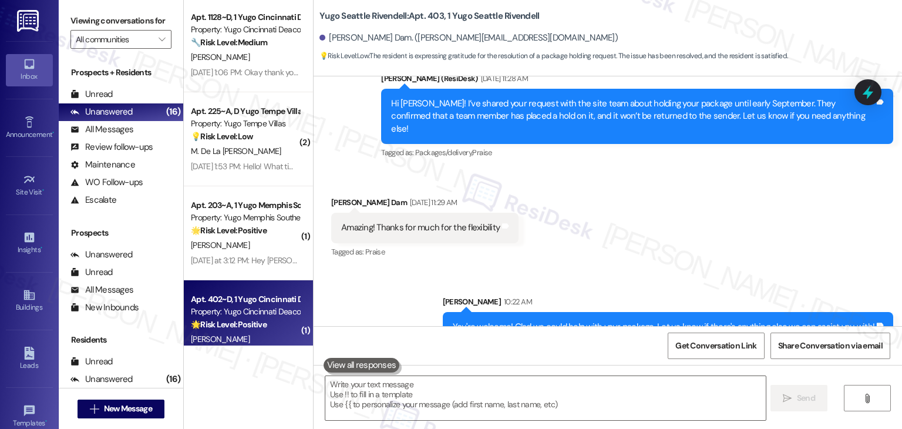
scroll to position [1182, 0]
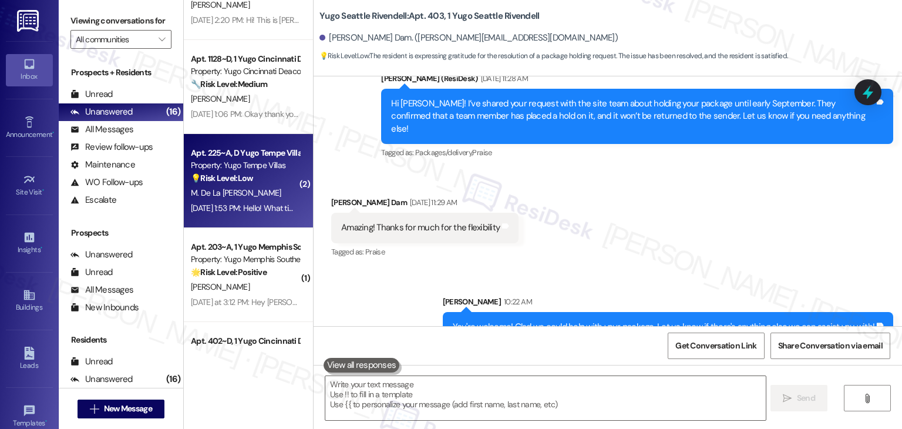
click at [244, 187] on div "M. De La Cruz Suarez" at bounding box center [245, 193] width 111 height 15
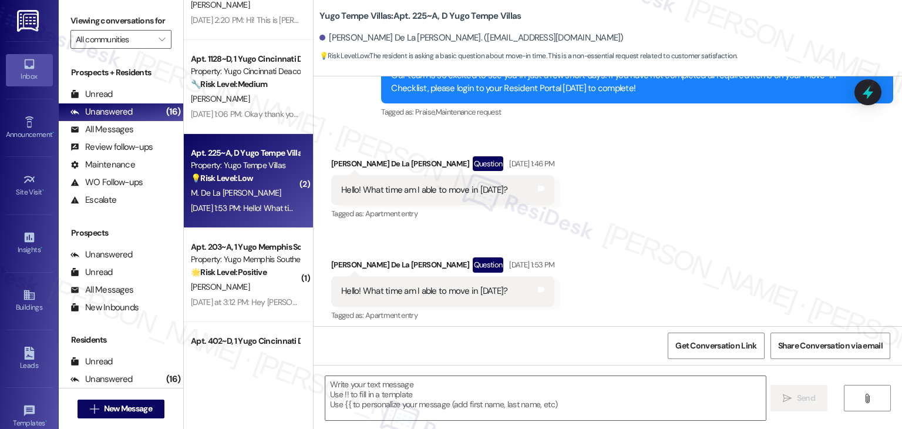
scroll to position [265, 0]
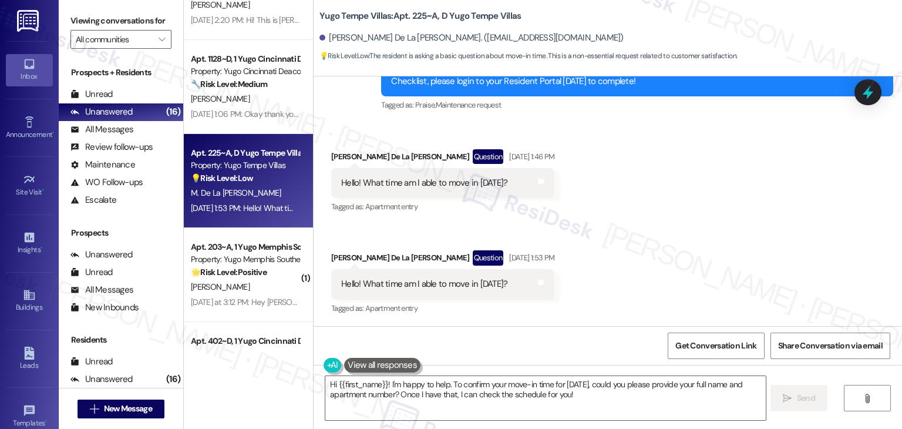
click at [639, 270] on div "Received via SMS Maria De La Cruz Suarez Question Aug 13, 2025 at 1:46 PM Hello…" at bounding box center [608, 224] width 588 height 203
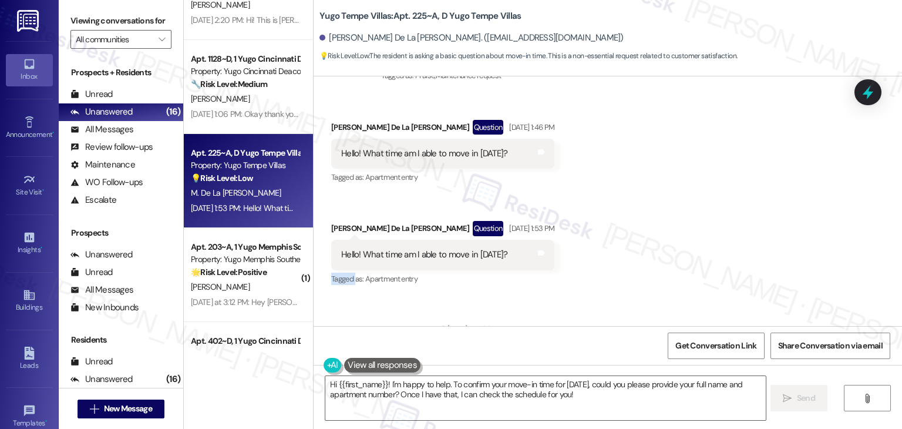
scroll to position [276, 0]
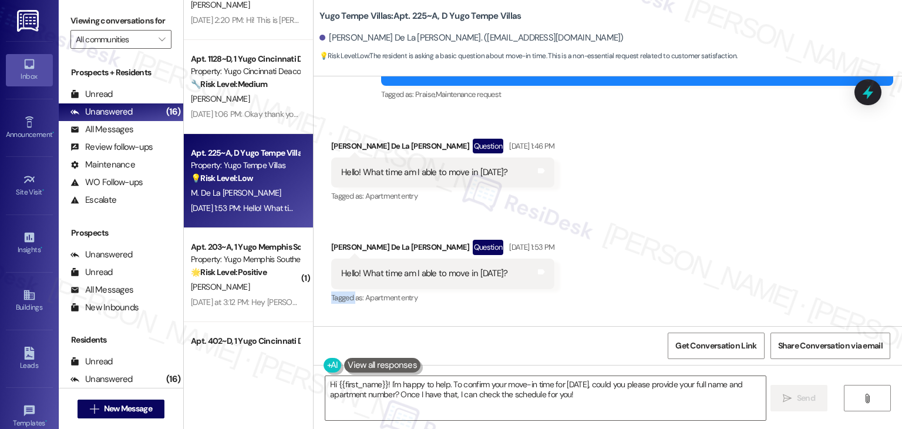
click at [467, 275] on div "Hello! What time am I able to move in on Monday?" at bounding box center [424, 273] width 166 height 12
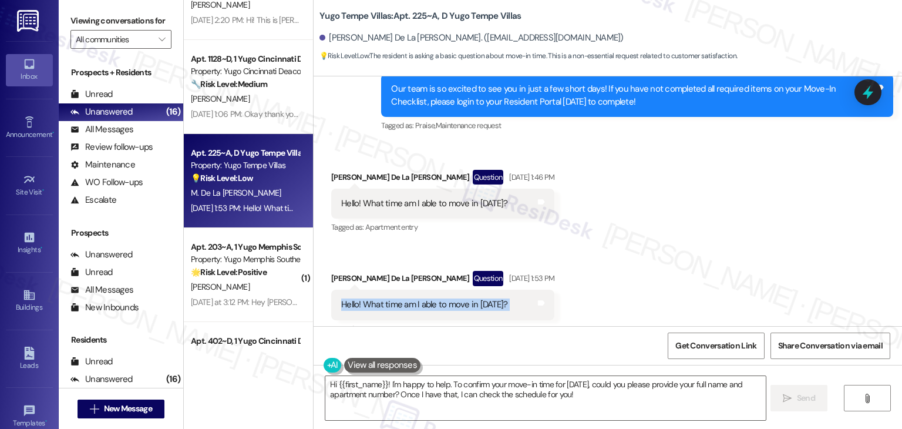
scroll to position [217, 0]
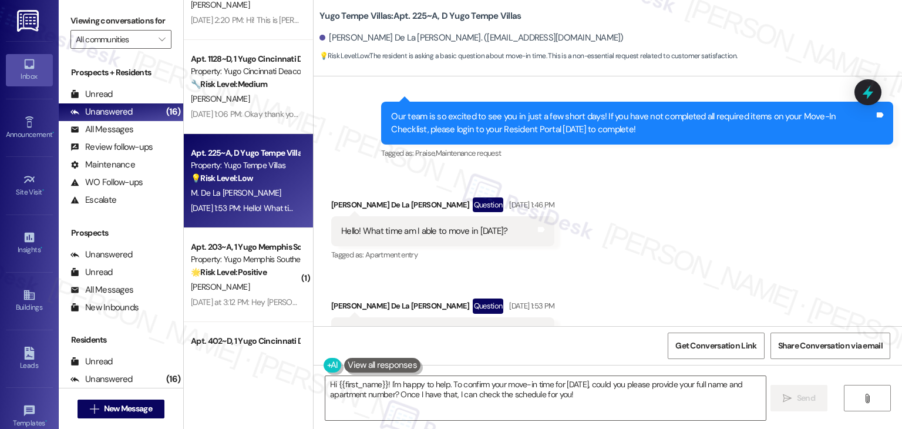
click at [527, 132] on div "Our team is so excited to see you in just a few short days! If you have not com…" at bounding box center [632, 122] width 483 height 25
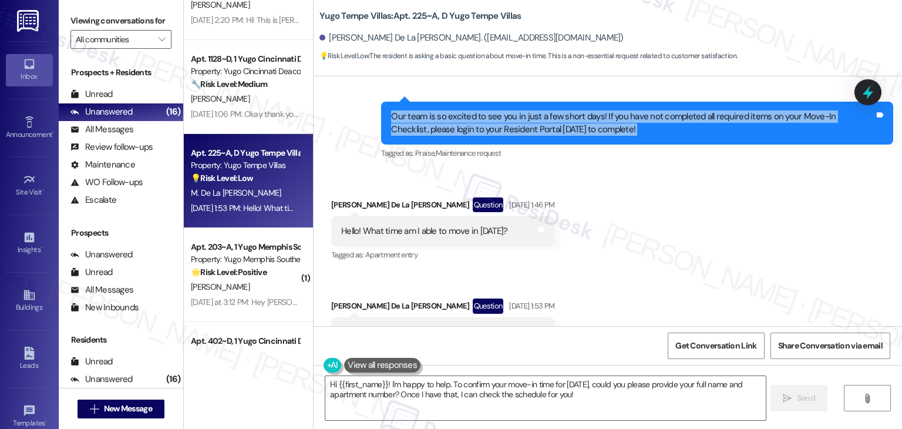
click at [527, 132] on div "Our team is so excited to see you in just a few short days! If you have not com…" at bounding box center [632, 122] width 483 height 25
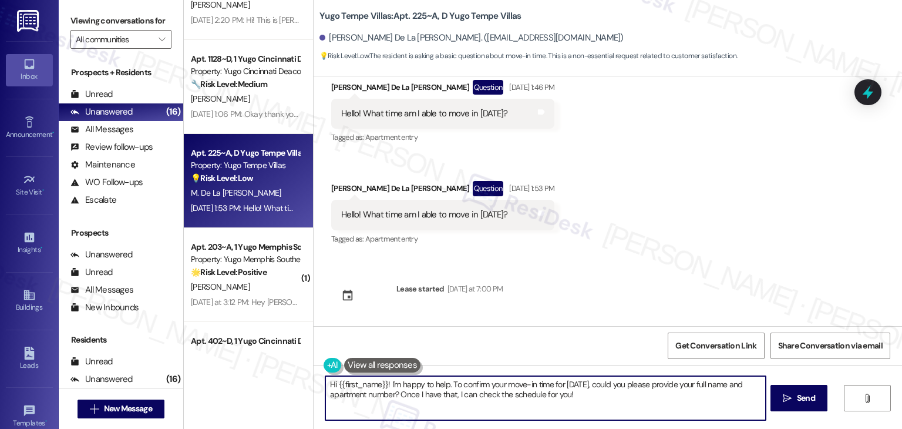
click at [517, 398] on textarea "Hi {{first_name}}! I'm happy to help. To confirm your move-in time for Monday, …" at bounding box center [545, 398] width 440 height 44
paste textarea "Maria! We're excited to welcome you soon! 🎉 Move-in times can sometimes vary, s…"
type textarea "Hi Maria! We're excited to welcome you soon! 🎉 Move-in times can sometimes vary…"
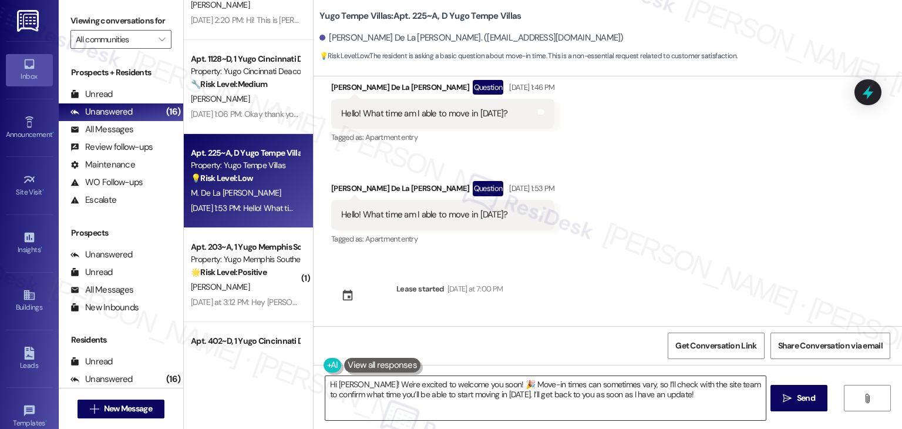
click at [528, 391] on textarea "Hi Maria! We're excited to welcome you soon! 🎉 Move-in times can sometimes vary…" at bounding box center [545, 398] width 440 height 44
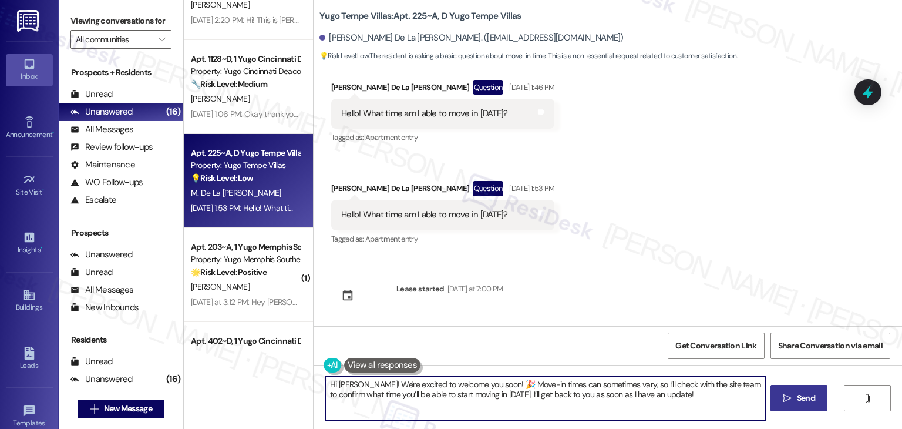
click at [792, 399] on span " Send" at bounding box center [799, 398] width 37 height 12
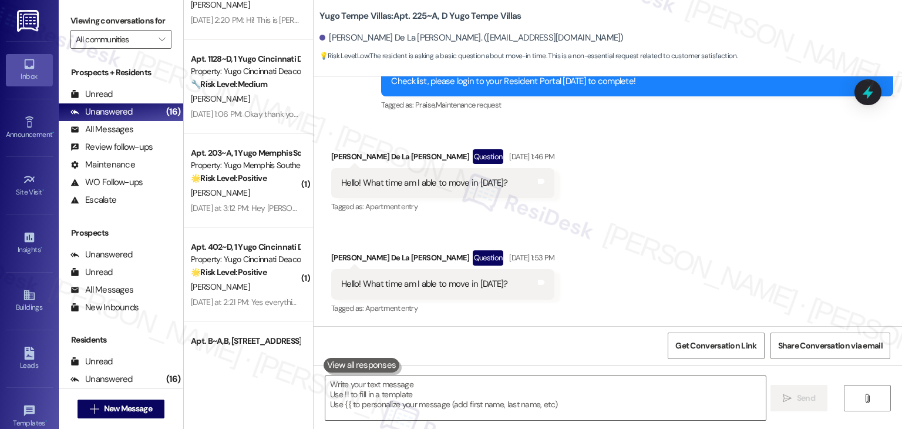
scroll to position [429, 0]
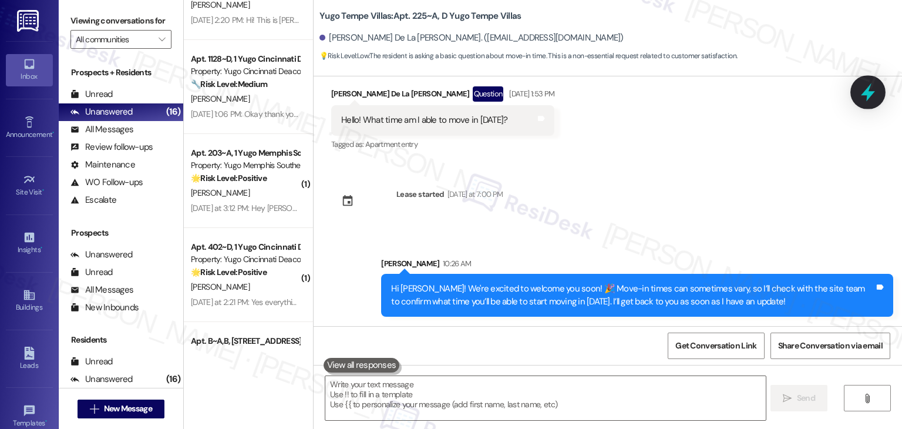
click at [862, 89] on icon at bounding box center [868, 92] width 20 height 20
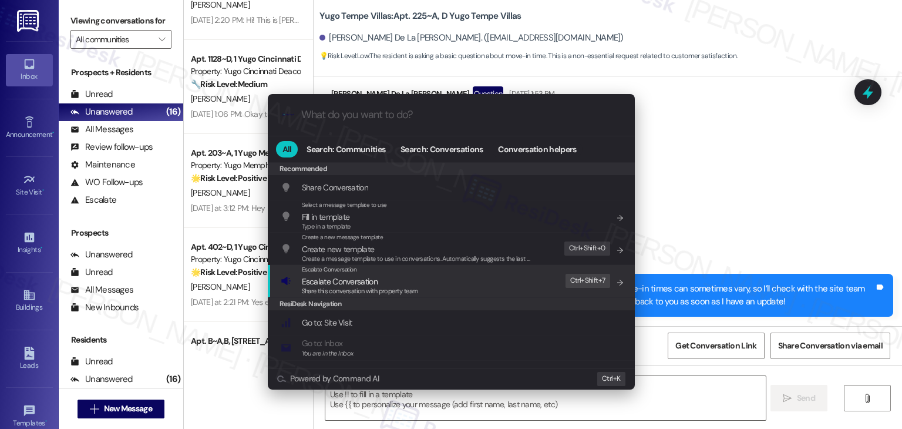
click at [402, 287] on span "Share this conversation with property team" at bounding box center [360, 291] width 116 height 8
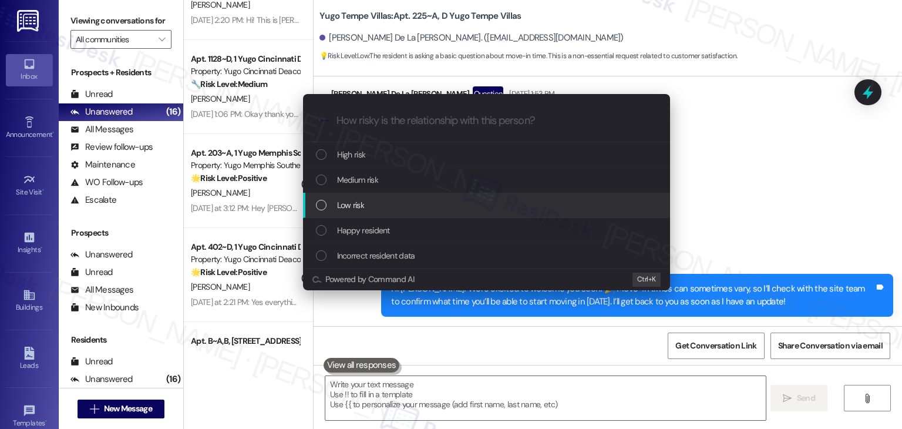
click at [325, 201] on div "List of options" at bounding box center [321, 205] width 11 height 11
paste input "Move-In Time Request – August 19th (Monday)"
type input "Move-In Time Request – August 19th (Monday)"
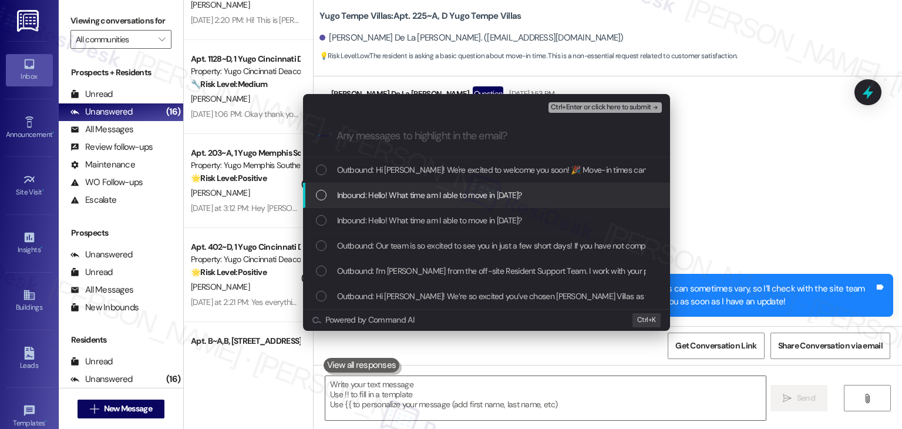
click at [322, 191] on div "List of options" at bounding box center [321, 195] width 11 height 11
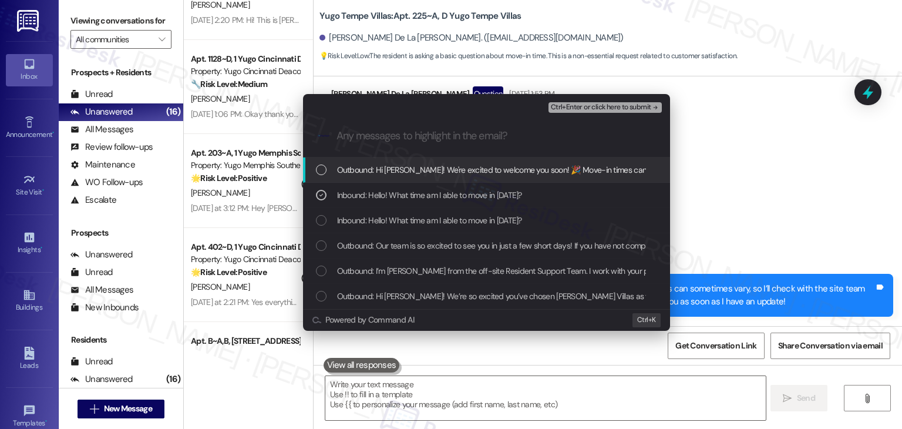
click at [615, 104] on span "Ctrl+Enter or click here to submit" at bounding box center [601, 107] width 100 height 8
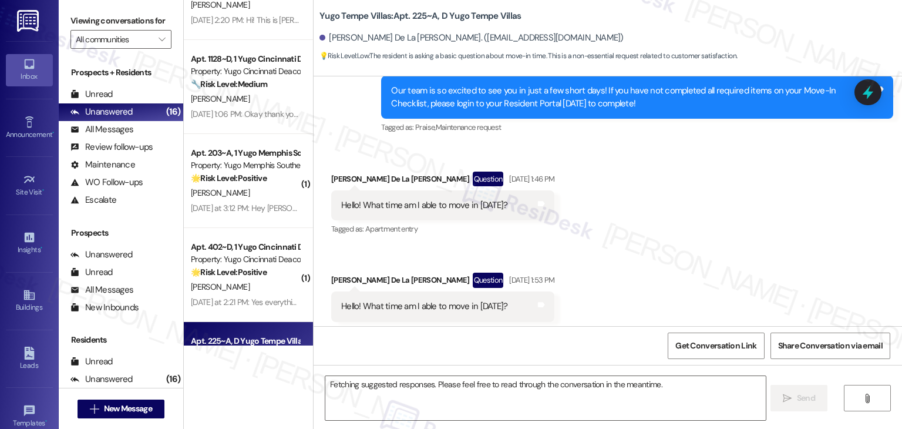
scroll to position [265, 0]
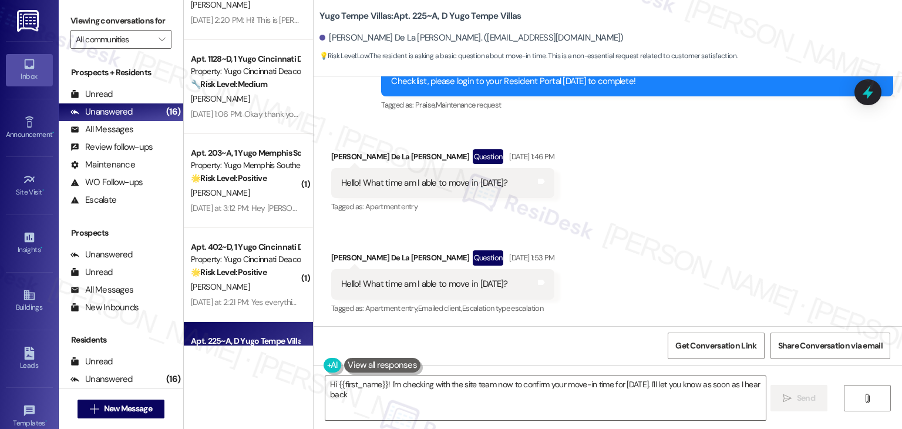
type textarea "Hi {{first_name}}! I'm checking with the site team now to confirm your move-in …"
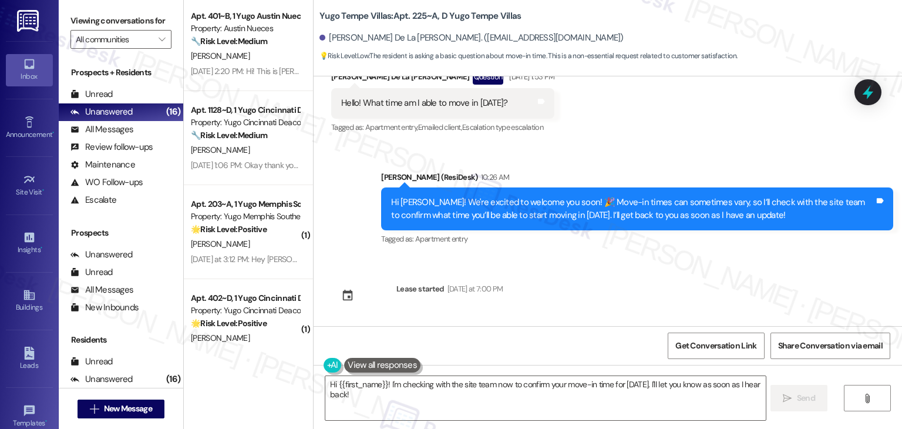
scroll to position [1064, 0]
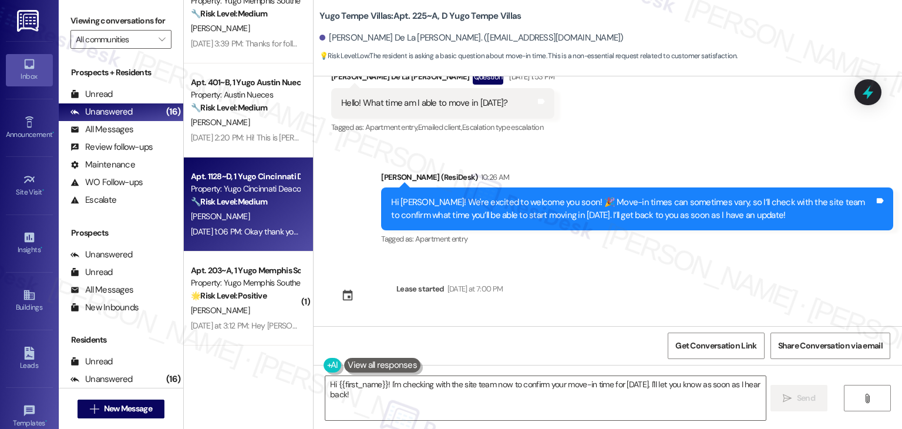
click at [248, 227] on div "Aug 11, 2025 at 1:06 PM: Okay thank you. It would work better for me to move in…" at bounding box center [432, 231] width 482 height 11
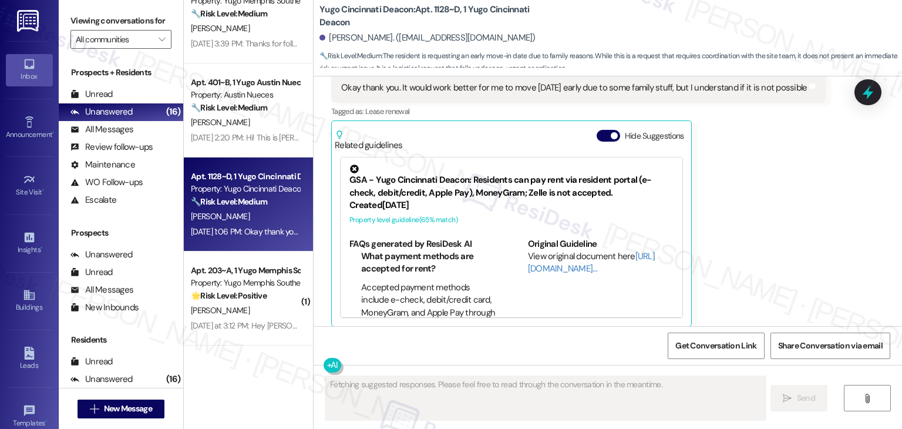
scroll to position [1341, 0]
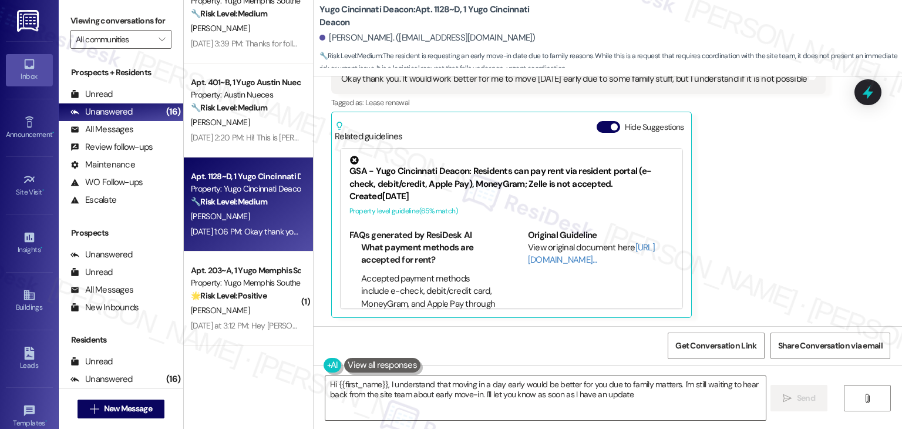
type textarea "Hi {{first_name}}, I understand that moving in a day early would be better for …"
click at [597, 127] on button "Hide Suggestions" at bounding box center [608, 127] width 23 height 12
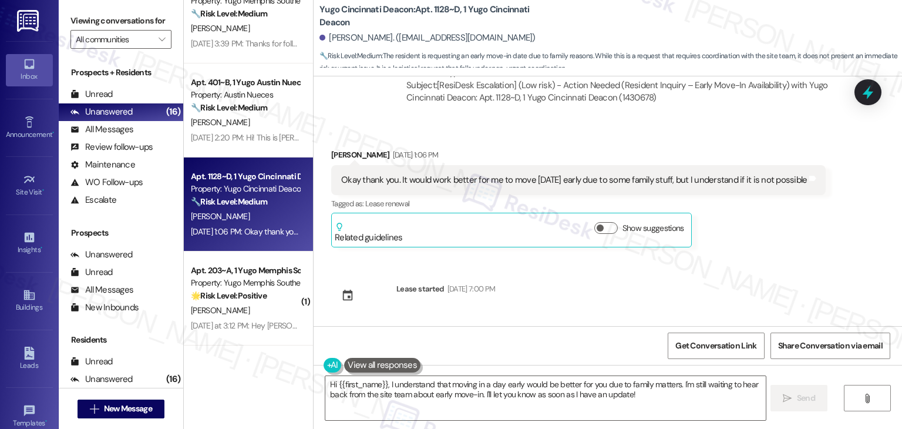
click at [774, 273] on div "Sent via SMS Sarah (ResiDesk) Jul 30, 2025 at 5:35 PM Hi Yasmeena! We’re so exc…" at bounding box center [608, 201] width 588 height 250
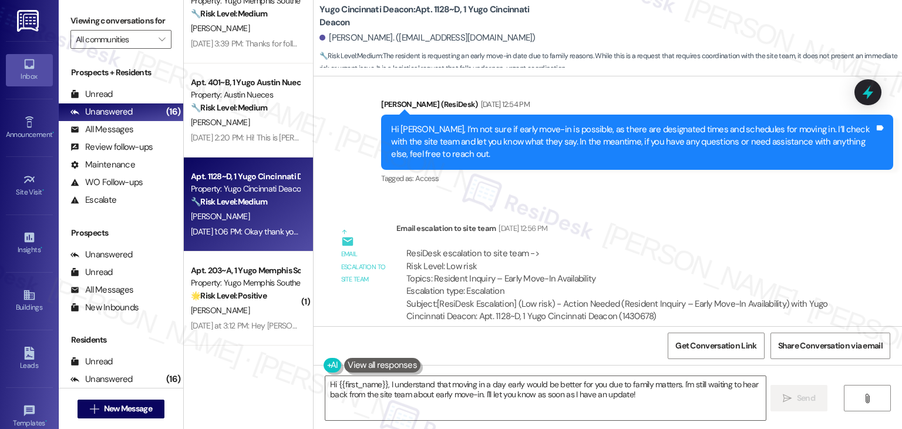
scroll to position [1005, 0]
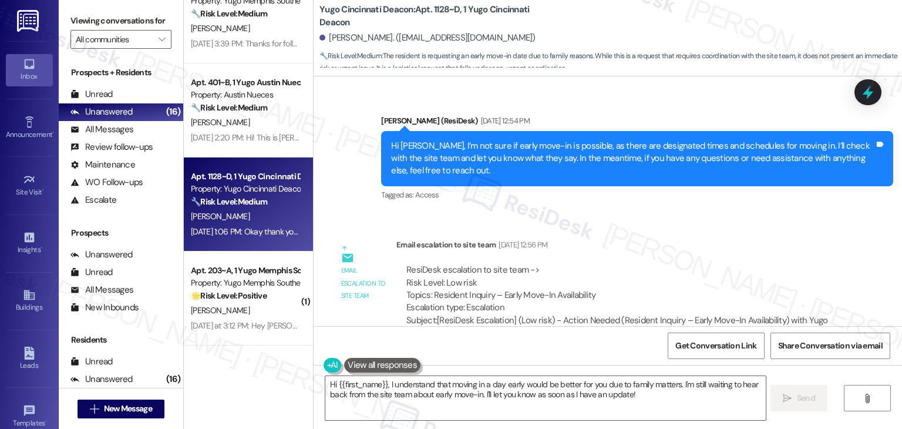
click at [567, 162] on div "Hi Yasmeena, I’m not sure if early move-in is possible, as there are designated…" at bounding box center [632, 159] width 483 height 38
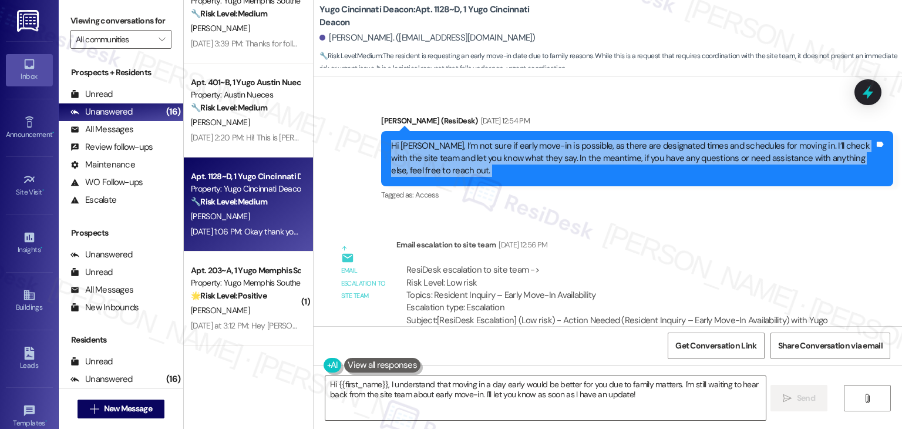
click at [567, 162] on div "Hi Yasmeena, I’m not sure if early move-in is possible, as there are designated…" at bounding box center [632, 159] width 483 height 38
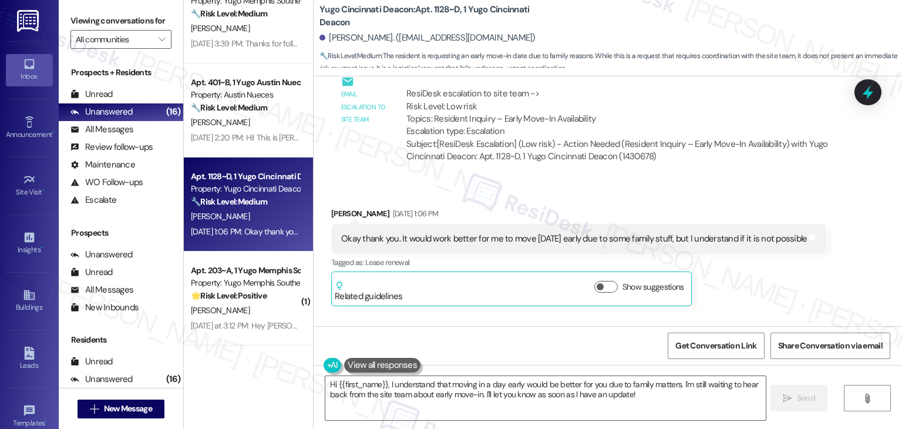
scroll to position [1240, 0]
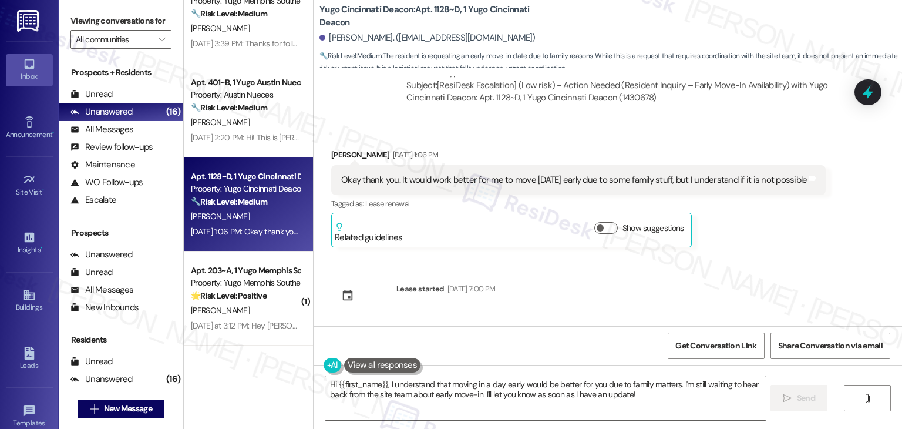
click at [470, 186] on div "Okay thank you. It would work better for me to move in one day early due to som…" at bounding box center [574, 180] width 466 height 12
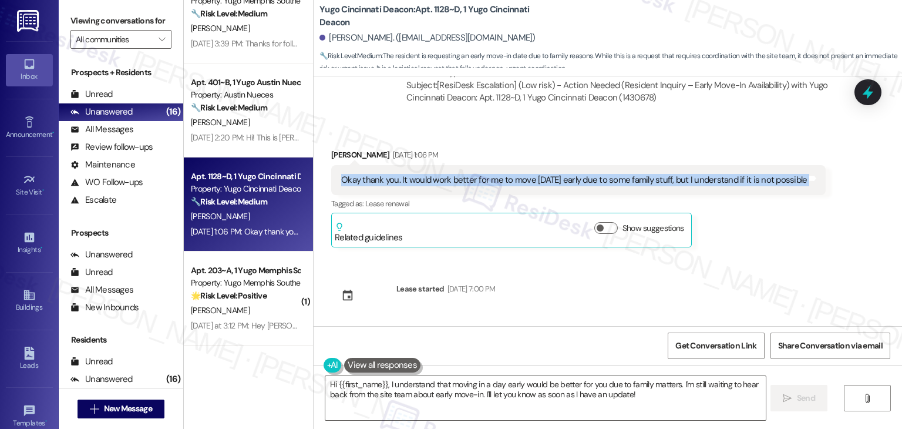
click at [470, 186] on div "Okay thank you. It would work better for me to move in one day early due to som…" at bounding box center [574, 180] width 466 height 12
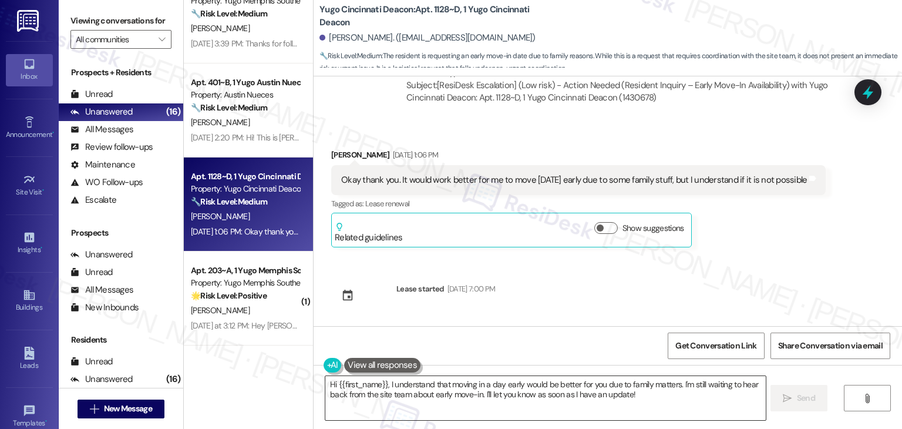
click at [643, 398] on textarea "Hi {{first_name}}, I understand that moving in a day early would be better for …" at bounding box center [545, 398] width 440 height 44
click at [799, 399] on span "Send" at bounding box center [806, 398] width 18 height 12
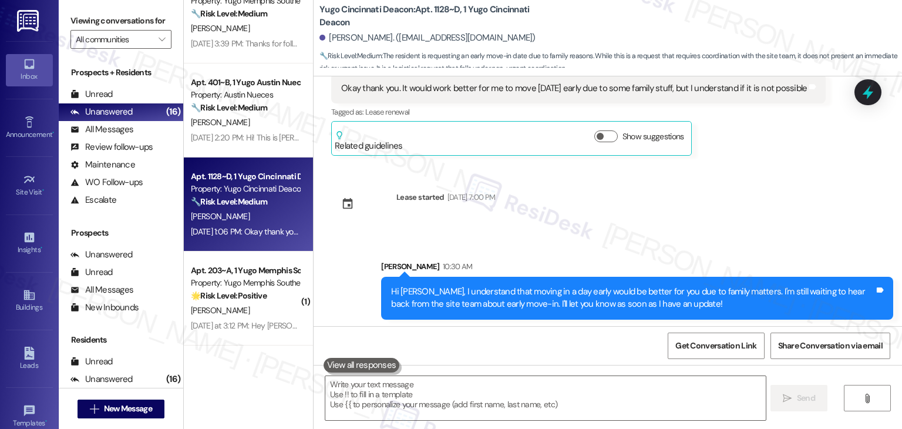
scroll to position [1334, 0]
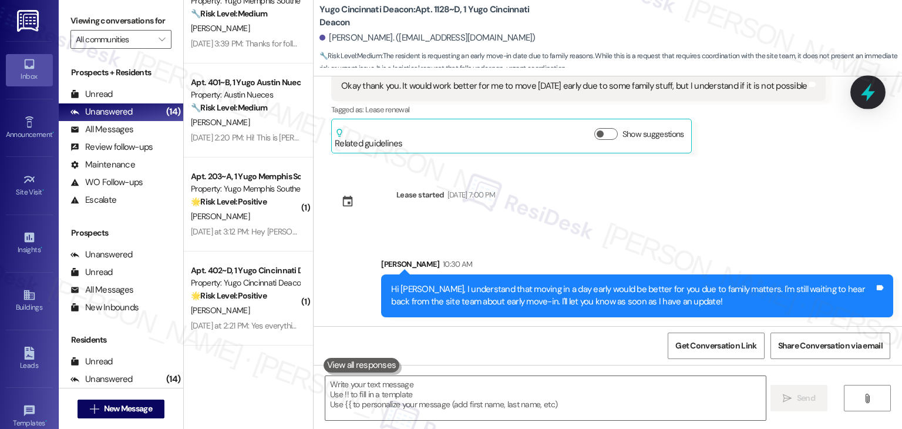
click at [863, 91] on icon at bounding box center [868, 92] width 20 height 20
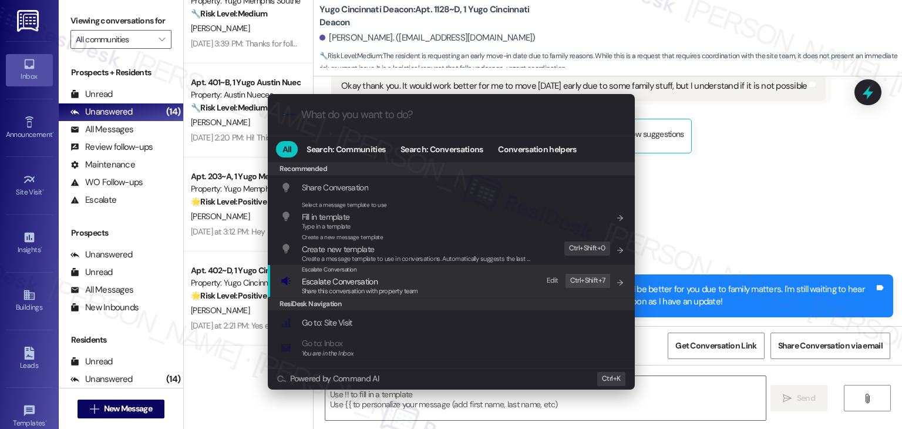
click at [389, 284] on span "Escalate Conversation" at bounding box center [360, 281] width 116 height 13
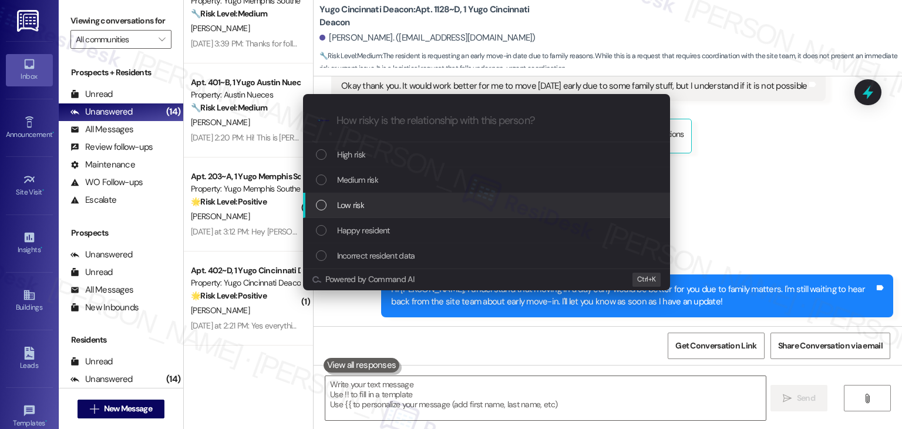
click at [324, 208] on div "List of options" at bounding box center [321, 205] width 11 height 11
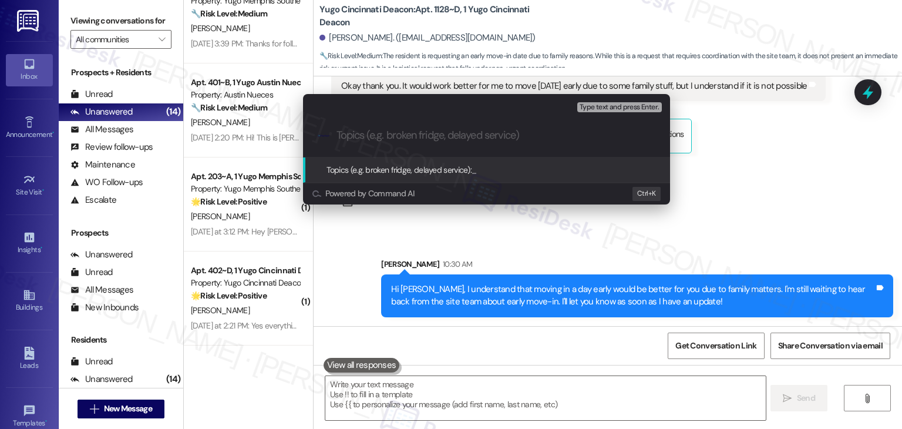
paste input "Early Move-In Request – Resident Scheduling Conflict"
type input "Early Move-In Request – Resident Scheduling Conflict"
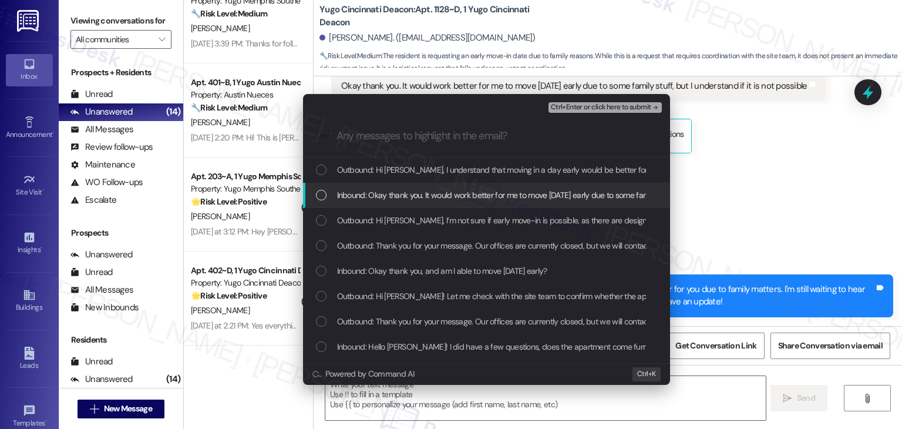
click at [321, 196] on div "List of options" at bounding box center [321, 195] width 11 height 11
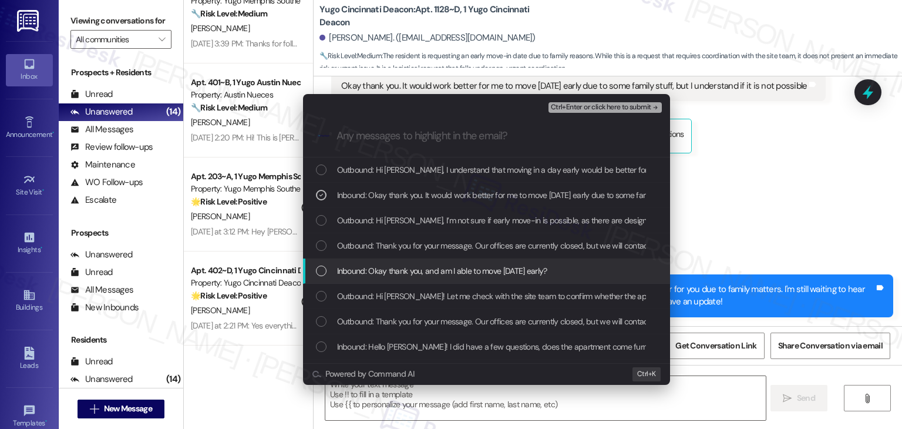
click at [319, 267] on div "List of options" at bounding box center [321, 270] width 11 height 11
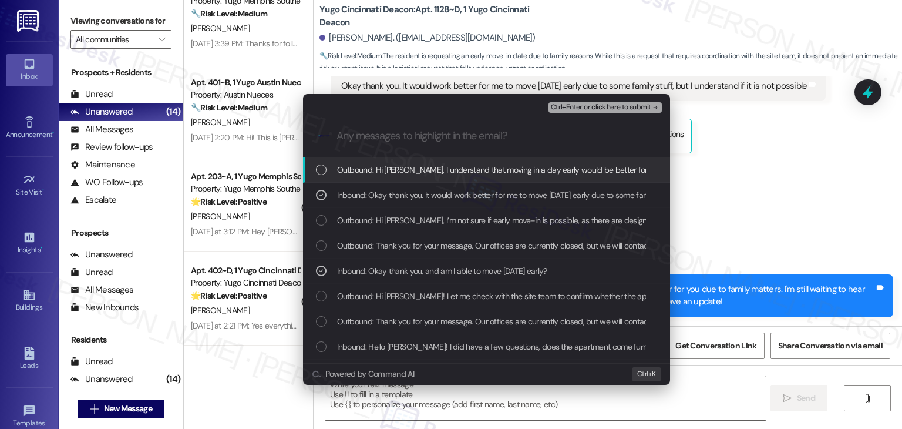
click at [616, 100] on div "Ctrl+Enter or click here to submit" at bounding box center [607, 107] width 116 height 15
click at [614, 107] on span "Ctrl+Enter or click here to submit" at bounding box center [601, 107] width 100 height 8
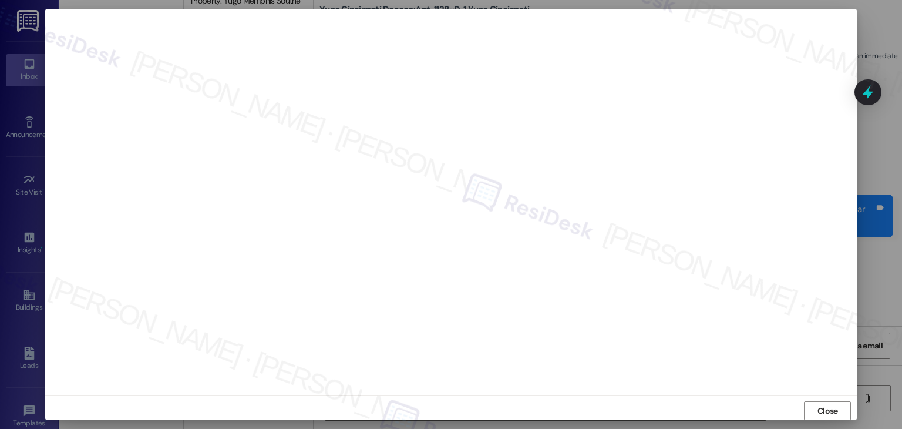
scroll to position [1416, 0]
click at [829, 412] on span "Close" at bounding box center [828, 411] width 21 height 12
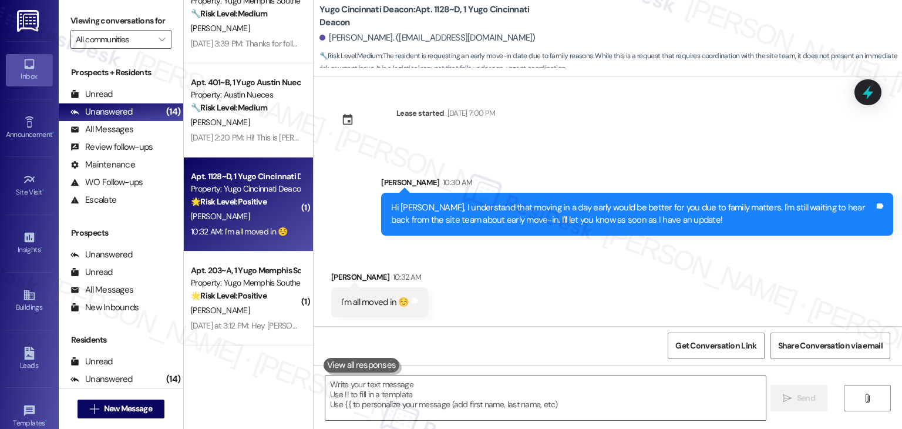
click at [879, 288] on div "Received via SMS Yasmeena Abdelfatah 10:32 AM I'm all moved in ☺️ Tags and notes" at bounding box center [608, 285] width 588 height 82
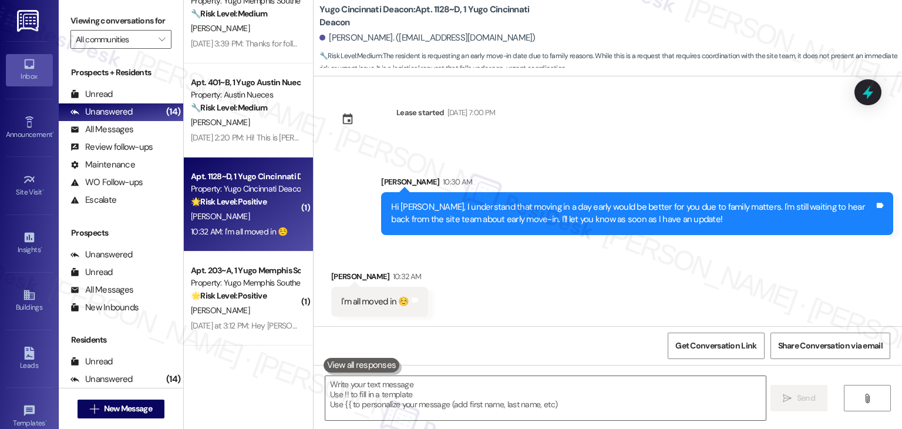
click at [354, 303] on div "I'm all moved in ☺️" at bounding box center [375, 301] width 68 height 12
click at [451, 386] on textarea at bounding box center [545, 398] width 440 height 44
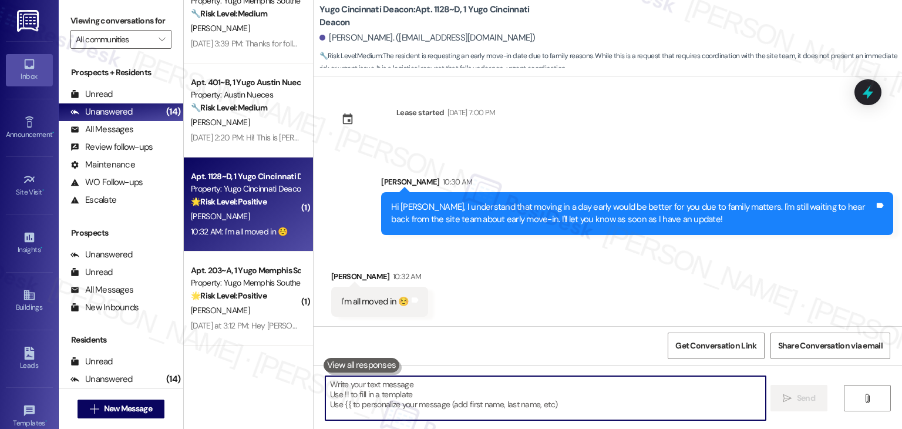
paste textarea "Yay, welcome home Yasmeena! 😊 We're so glad to hear you're all moved in. If you…"
type textarea "Yay, welcome home Yasmeena! 😊 We're so glad to hear you're all moved in. If you…"
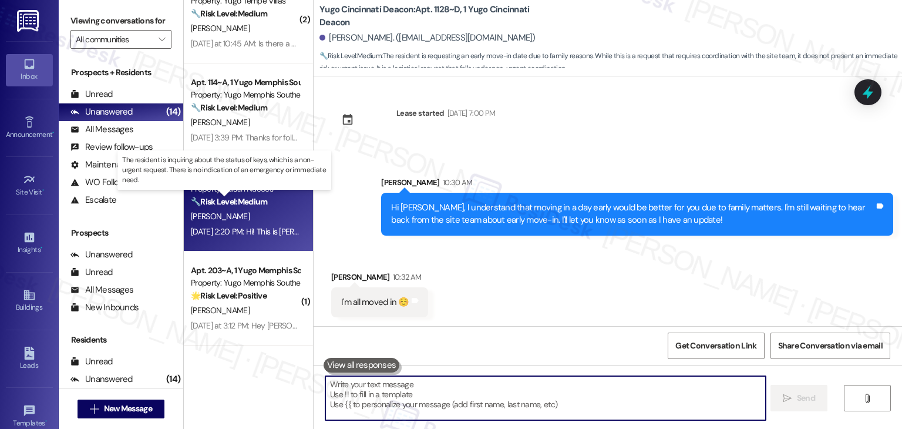
click at [254, 203] on strong "🔧 Risk Level: Medium" at bounding box center [229, 201] width 76 height 11
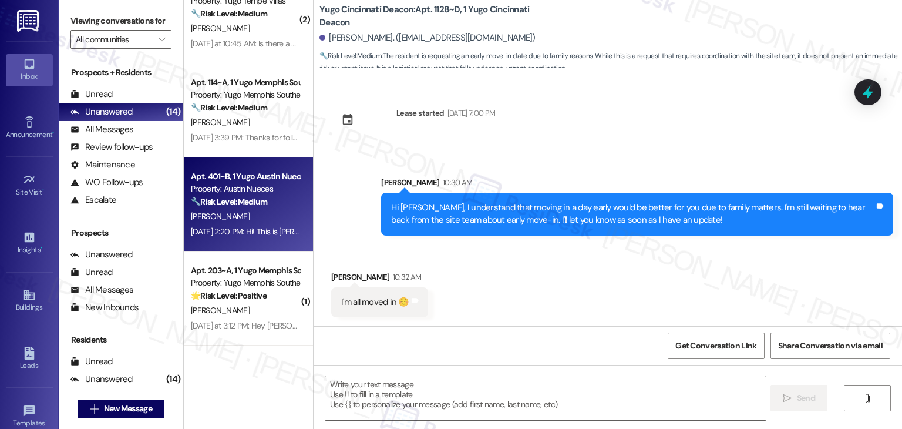
type textarea "Fetching suggested responses. Please feel free to read through the conversation…"
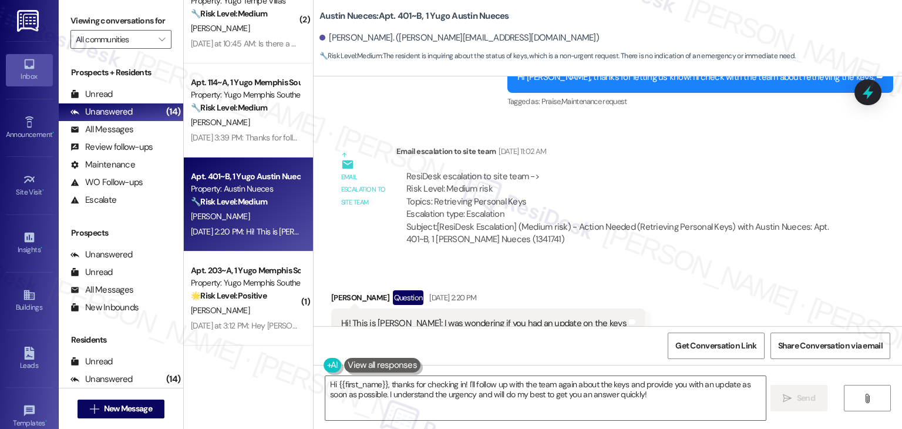
scroll to position [5720, 0]
click at [644, 263] on div "Received via SMS Drew Peries Question Aug 11, 2025 at 2:20 PM Hi! This is Drew;…" at bounding box center [608, 314] width 588 height 102
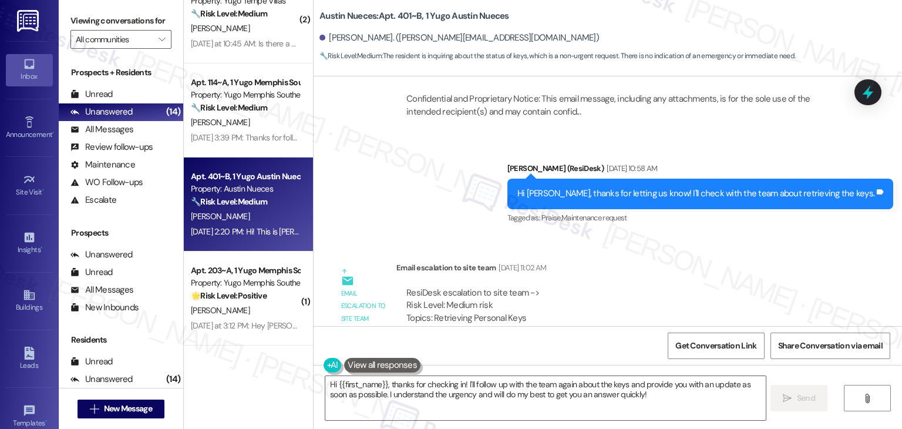
scroll to position [5602, 0]
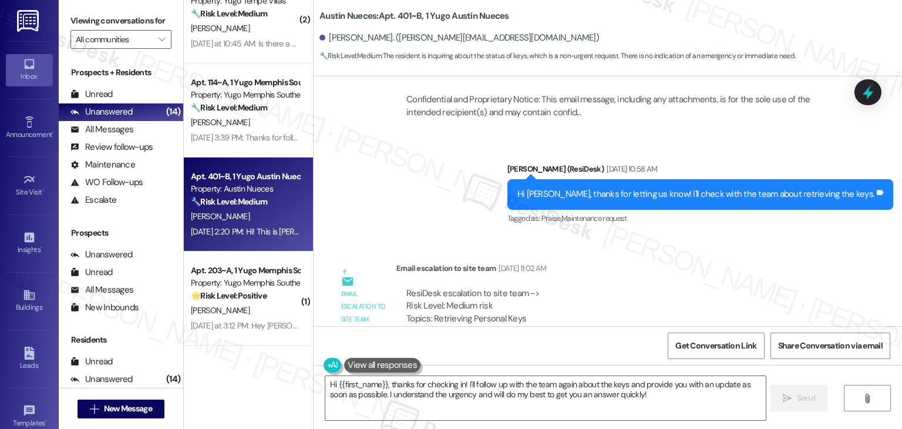
click at [656, 287] on div "ResiDesk escalation to site team -> Risk Level: Medium risk Topics: Retrieving …" at bounding box center [619, 312] width 427 height 51
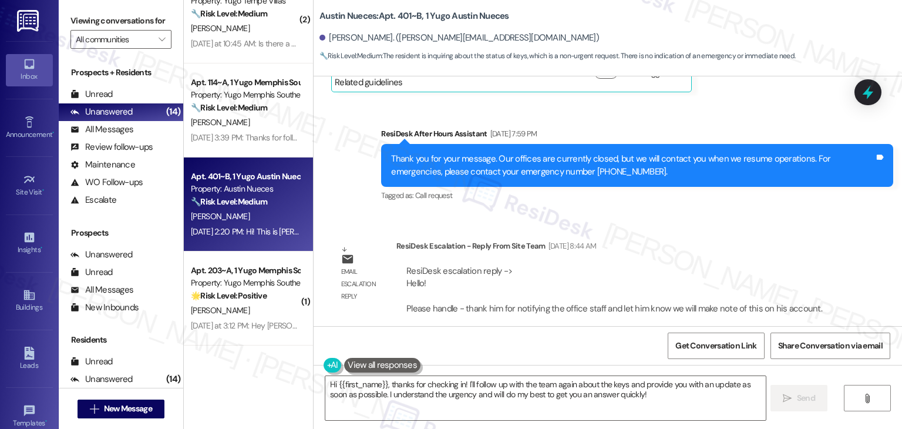
scroll to position [5367, 0]
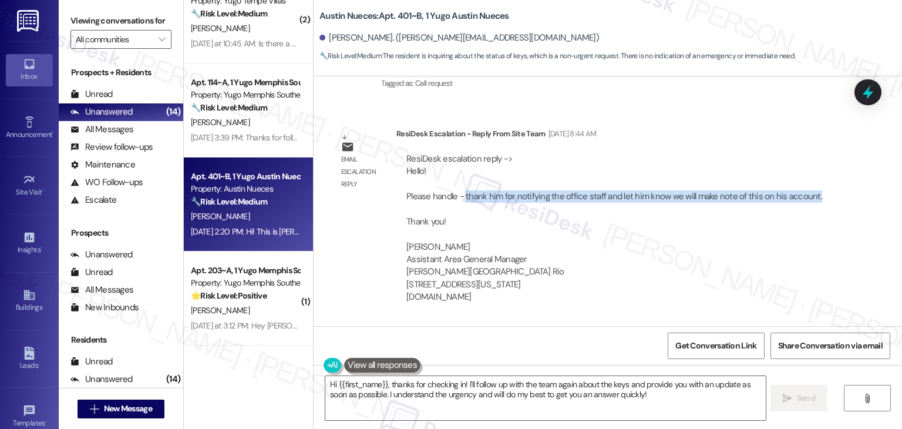
drag, startPoint x: 457, startPoint y: 146, endPoint x: 815, endPoint y: 146, distance: 358.2
click at [815, 153] on div "ResiDesk escalation reply -> Hello! Please handle - thank him for notifying the…" at bounding box center [619, 253] width 429 height 201
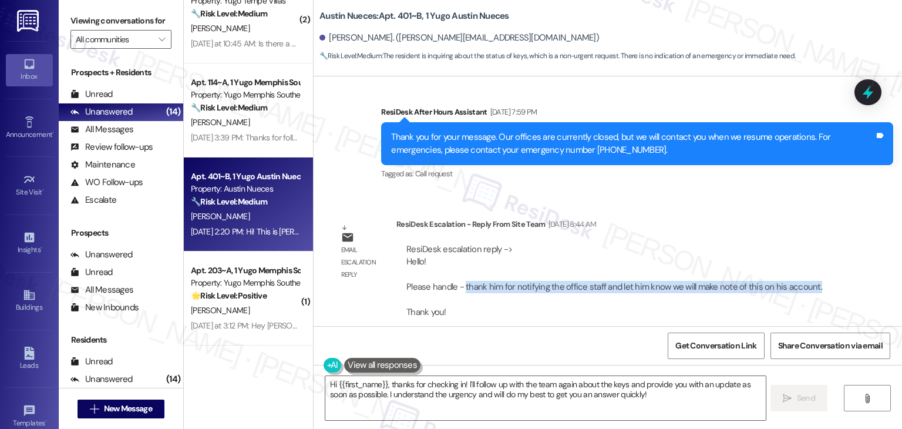
scroll to position [5309, 0]
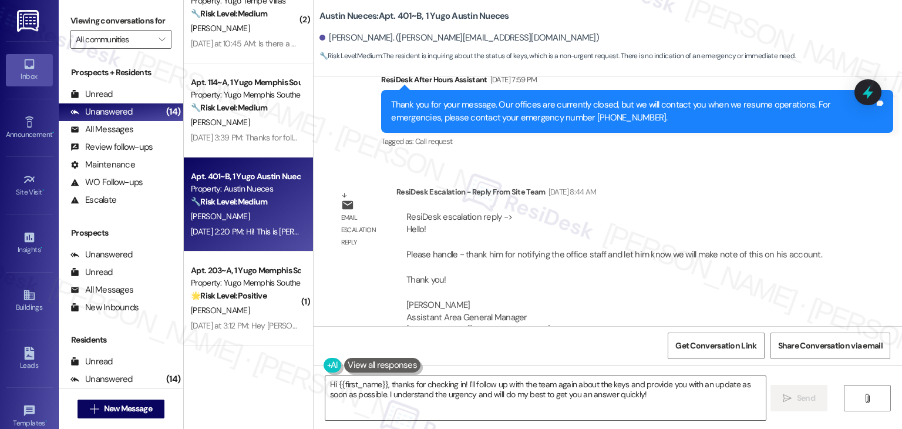
click at [664, 278] on div "ResiDesk escalation reply -> Hello! Please handle - thank him for notifying the…" at bounding box center [619, 311] width 429 height 201
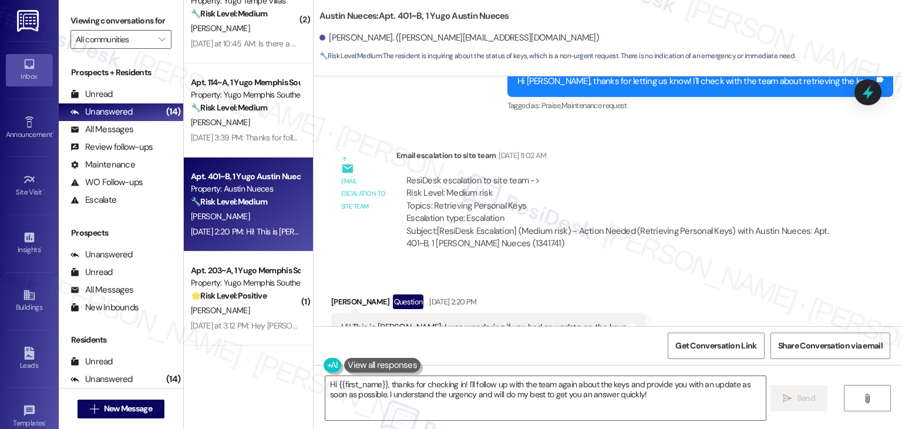
scroll to position [5720, 0]
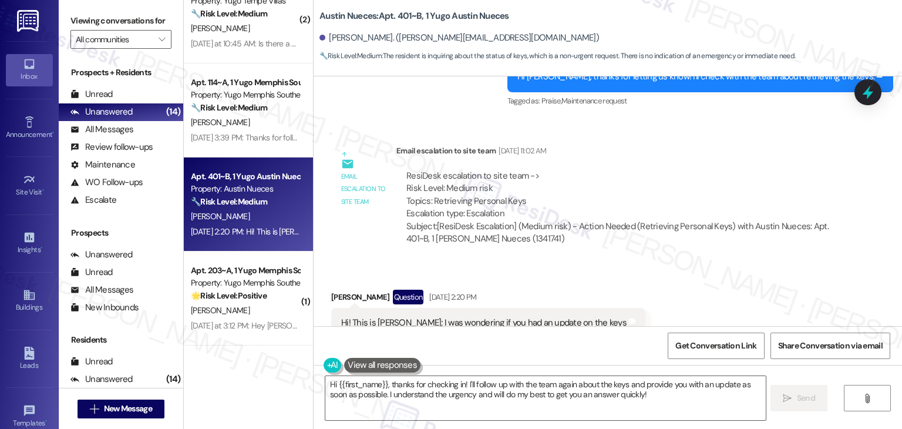
click at [446, 317] on div "Hi! This is Drew; I was wondering if you had an update on the keys" at bounding box center [483, 323] width 285 height 12
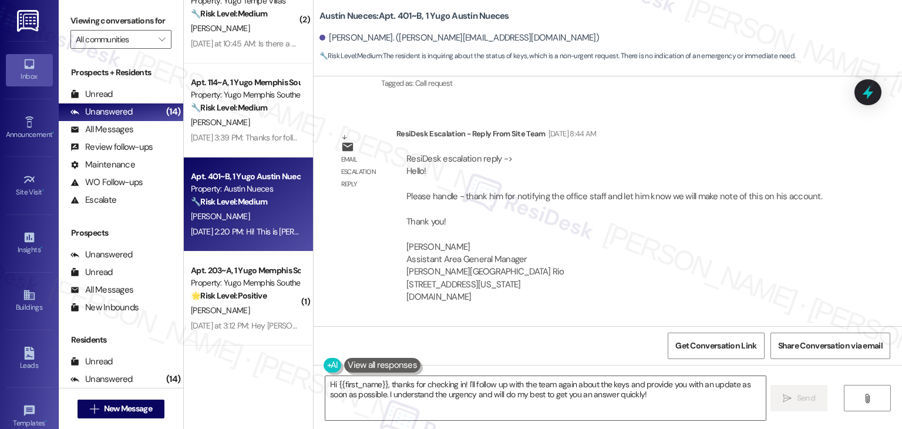
scroll to position [5543, 0]
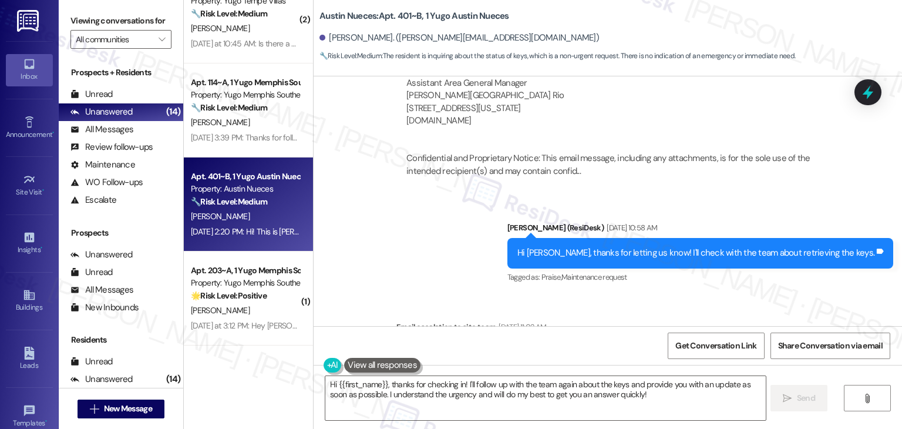
click at [667, 238] on div "Hi Drew, thanks for letting us know! I'll check with the team about retrieving …" at bounding box center [700, 253] width 386 height 30
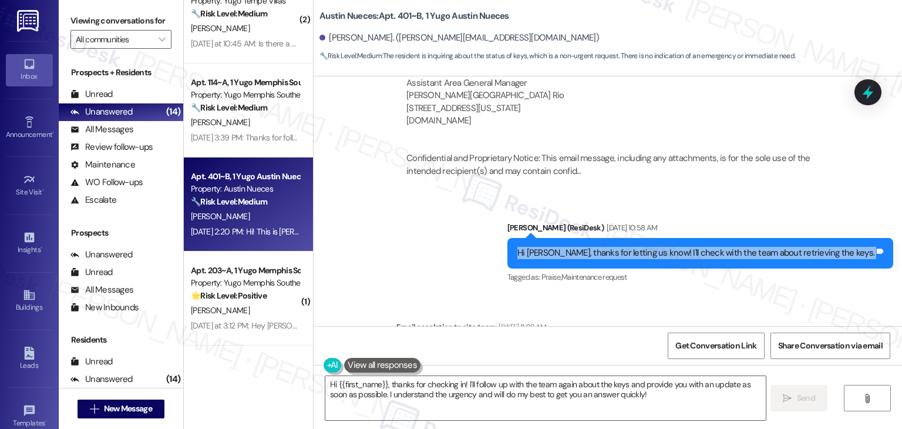
click at [667, 238] on div "Hi Drew, thanks for letting us know! I'll check with the team about retrieving …" at bounding box center [700, 253] width 386 height 30
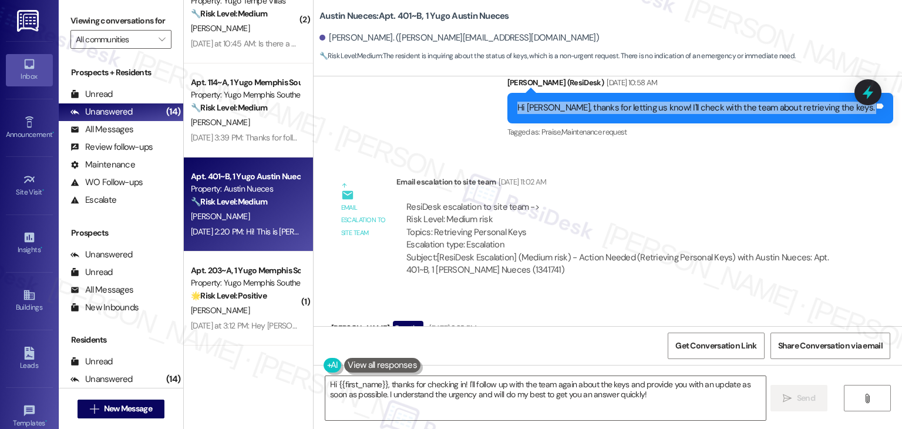
scroll to position [5720, 0]
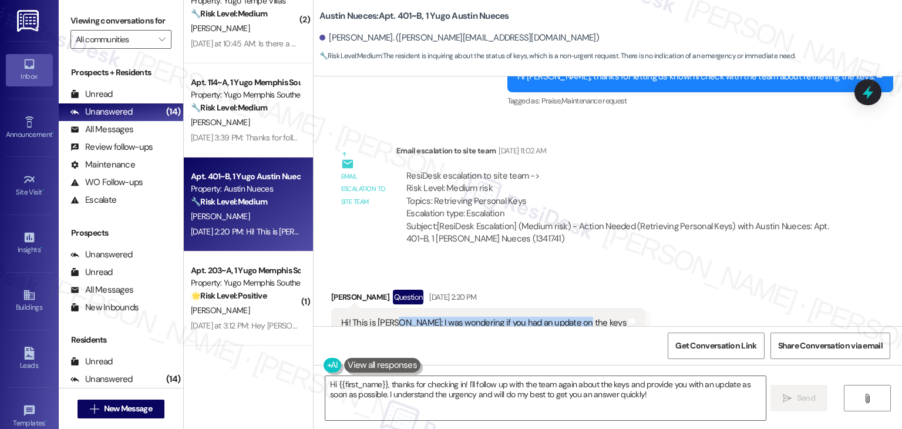
drag, startPoint x: 390, startPoint y: 284, endPoint x: 571, endPoint y: 287, distance: 180.9
click at [571, 317] on div "Hi! This is Drew; I was wondering if you had an update on the keys" at bounding box center [484, 323] width 288 height 12
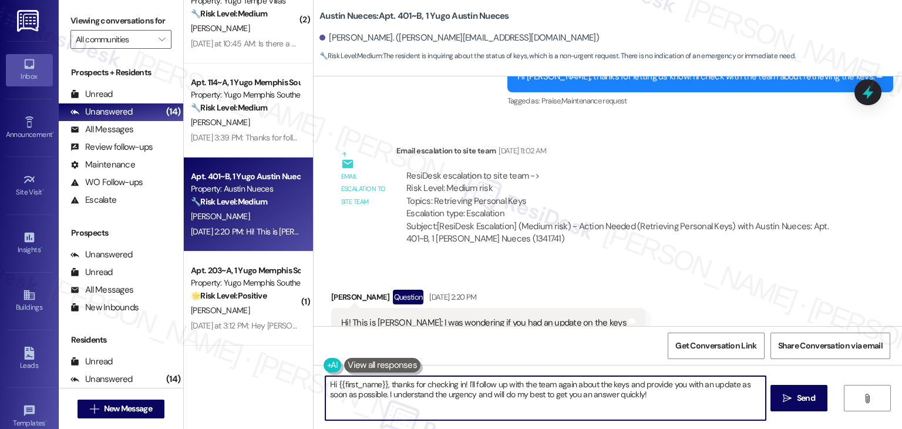
click at [491, 392] on textarea "Hi {{first_name}}, thanks for checking in! I'll follow up with the team again a…" at bounding box center [545, 398] width 440 height 44
paste textarea "Drew, thanks for following up! I haven’t received an update from the site team …"
type textarea "Hi Drew, thanks for following up! I haven’t received an update from the site te…"
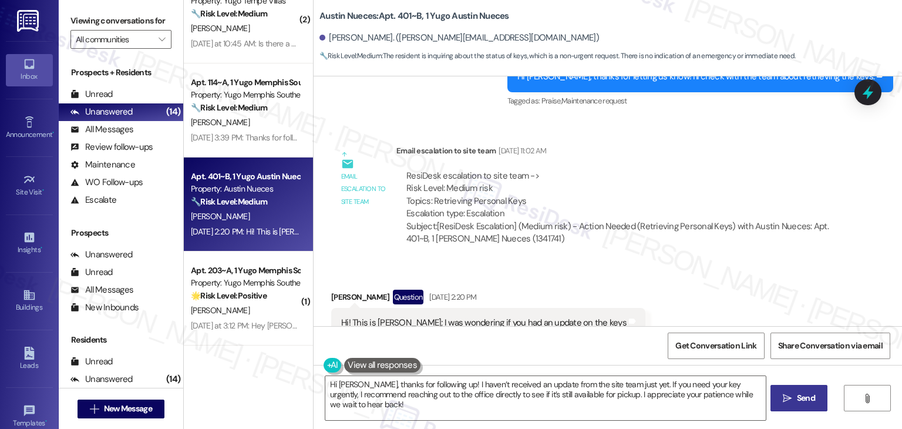
click at [797, 393] on span "Send" at bounding box center [806, 398] width 18 height 12
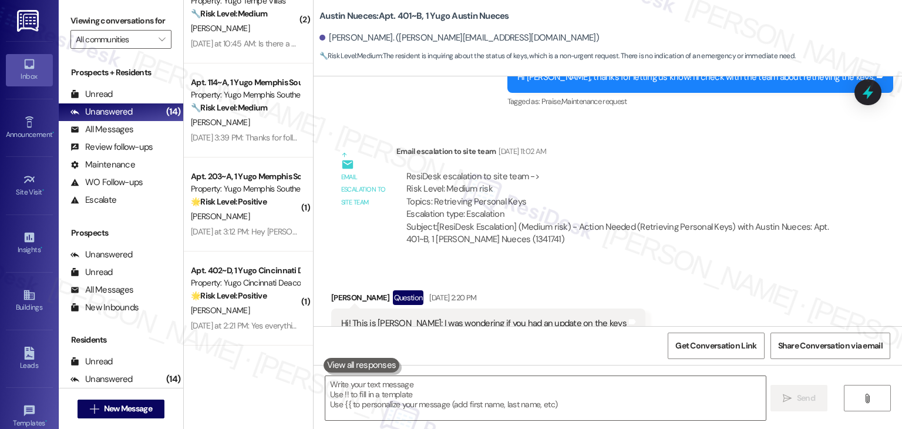
scroll to position [5814, 0]
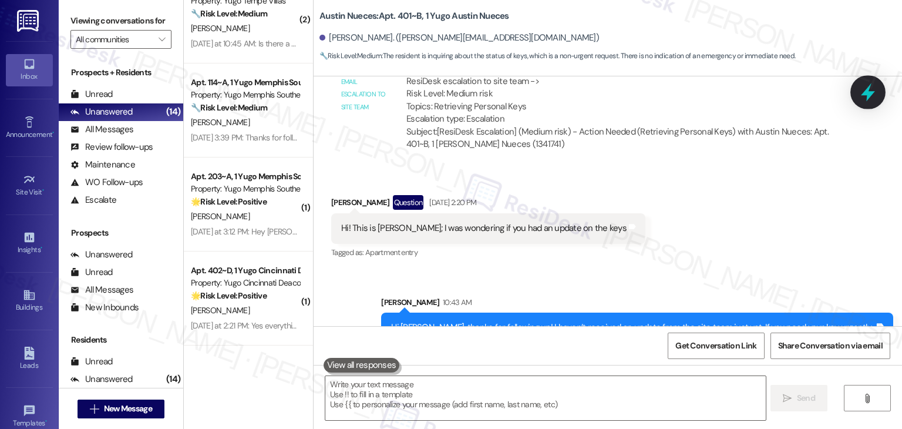
click at [863, 93] on icon at bounding box center [868, 92] width 14 height 18
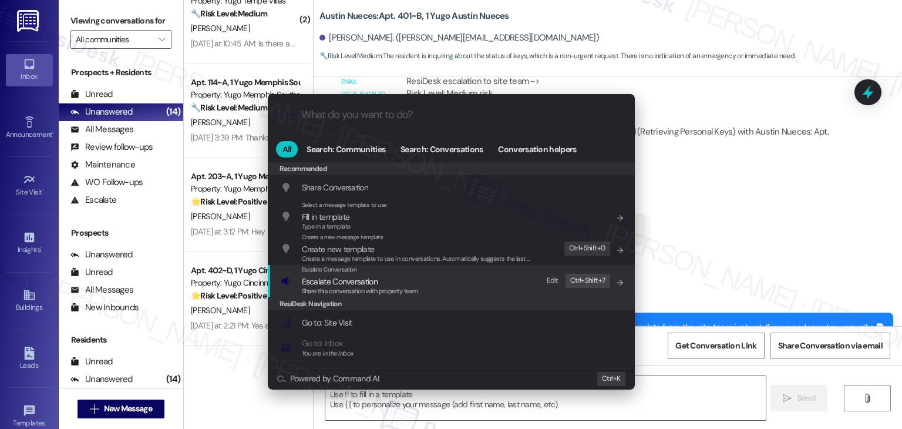
click at [374, 283] on span "Escalate Conversation" at bounding box center [340, 281] width 76 height 11
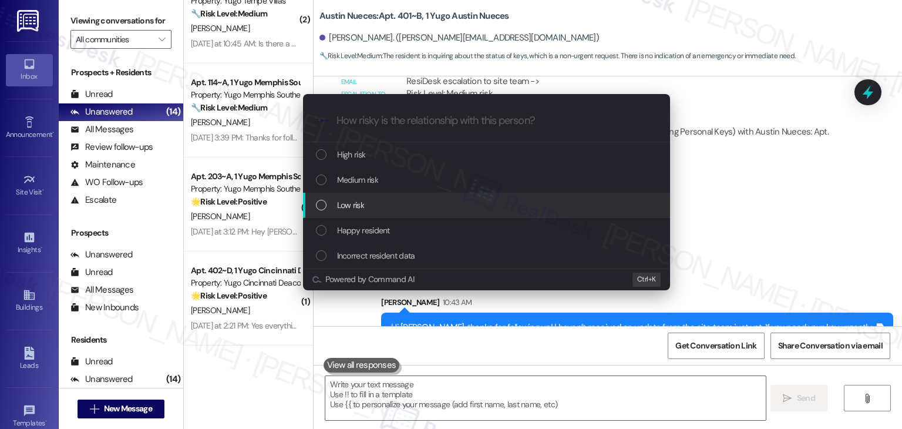
click at [318, 205] on div "List of options" at bounding box center [321, 205] width 11 height 11
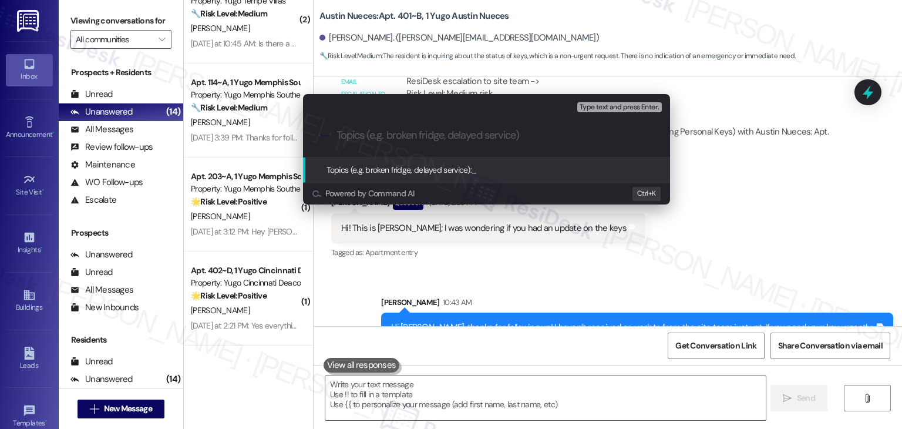
paste input "Resident Follow-Up – Key Retrieval Request"
type input "Resident Follow-Up – Key Retrieval Request"
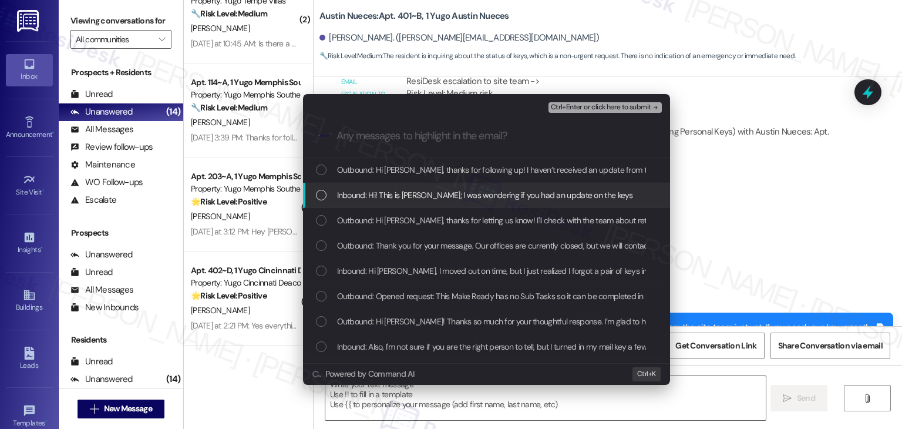
click at [319, 195] on div "List of options" at bounding box center [321, 195] width 11 height 11
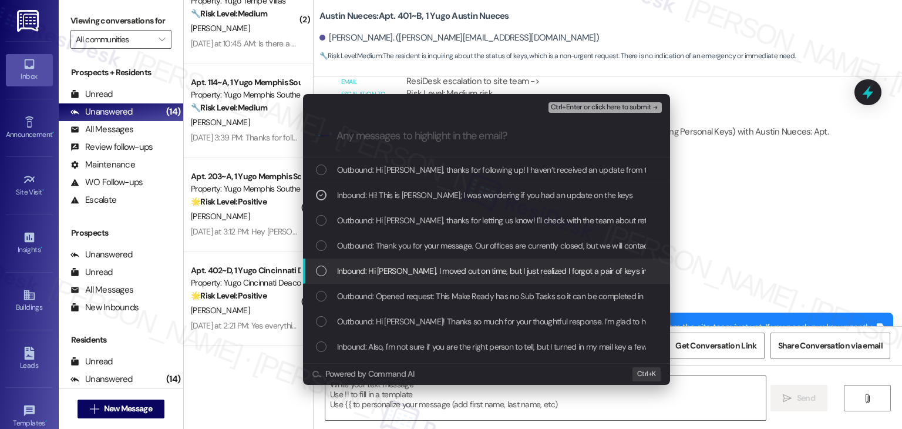
click at [325, 270] on div "List of options" at bounding box center [321, 270] width 11 height 11
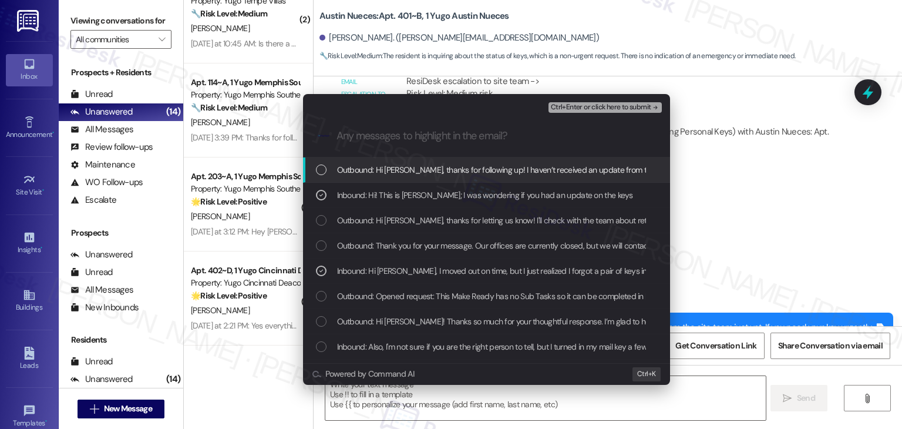
click at [614, 110] on span "Ctrl+Enter or click here to submit" at bounding box center [601, 107] width 100 height 8
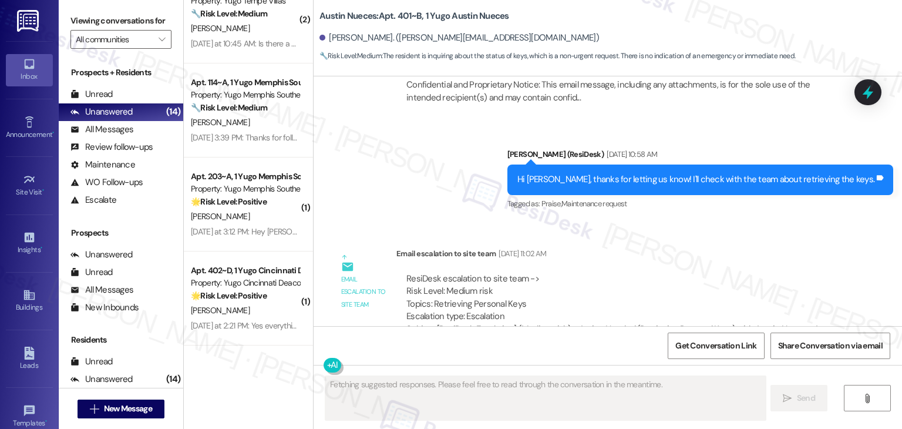
scroll to position [5719, 0]
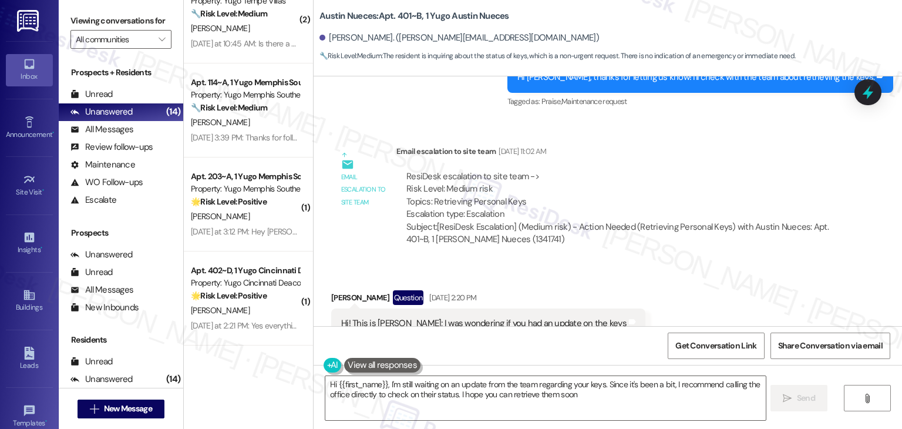
type textarea "Hi {{first_name}}, I'm still waiting on an update from the team regarding your …"
click at [682, 264] on div "Received via SMS Drew Peries Question Aug 11, 2025 at 2:20 PM Hi! This is Drew;…" at bounding box center [608, 315] width 588 height 102
click at [678, 264] on div "Received via SMS Drew Peries Question Aug 11, 2025 at 2:20 PM Hi! This is Drew;…" at bounding box center [608, 315] width 588 height 102
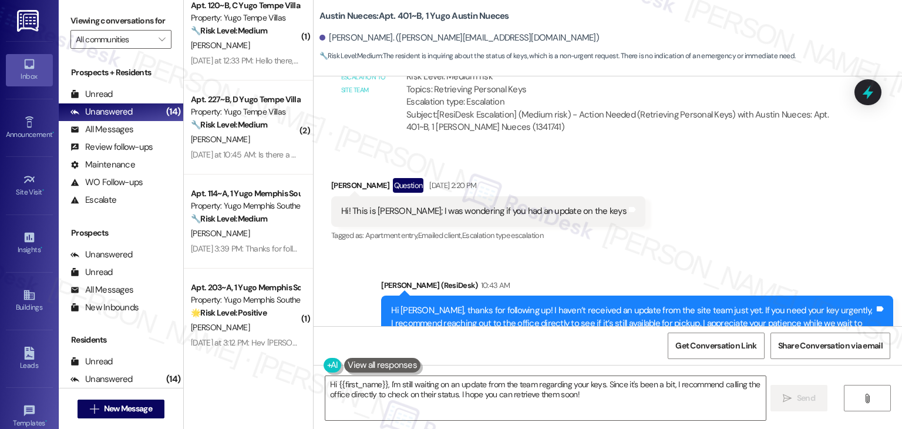
scroll to position [947, 0]
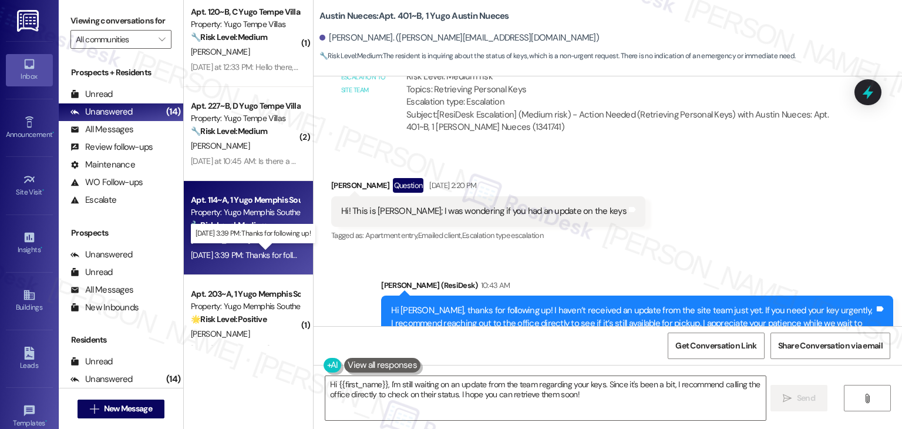
click at [248, 253] on div "Aug 12, 2025 at 3:39 PM: Thanks for following up! Aug 12, 2025 at 3:39 PM: Than…" at bounding box center [258, 255] width 135 height 11
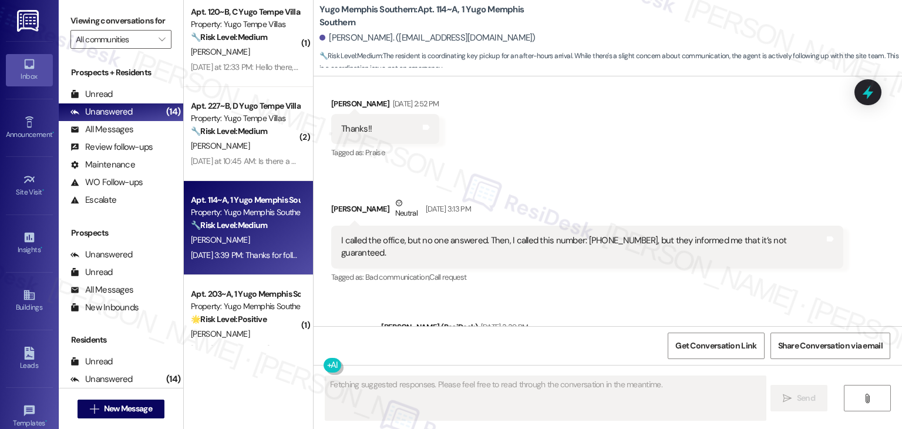
scroll to position [2075, 0]
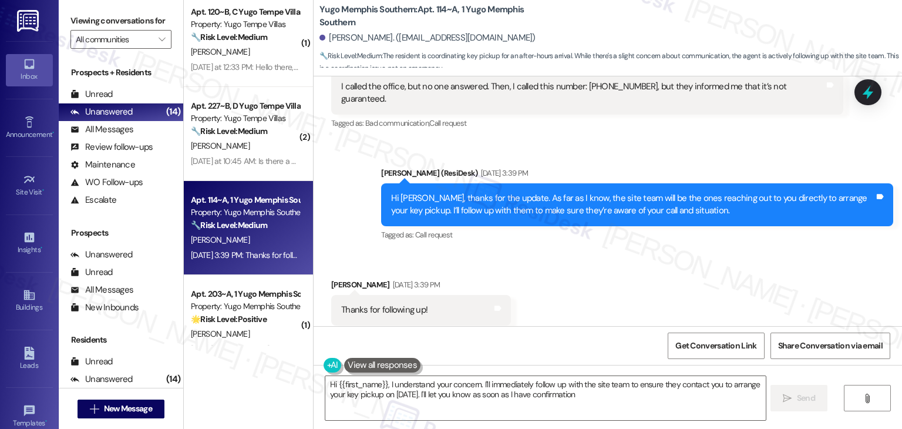
type textarea "Hi {{first_name}}, I understand your concern. I'll immediately follow up with t…"
click at [603, 252] on div "Received via SMS Ruhan Coban Aug 12, 2025 at 3:39 PM Thanks for following up! T…" at bounding box center [608, 301] width 588 height 99
click at [604, 252] on div "Received via SMS Ruhan Coban Aug 12, 2025 at 3:39 PM Thanks for following up! T…" at bounding box center [608, 301] width 588 height 99
click at [601, 264] on div "Received via SMS Ruhan Coban Aug 12, 2025 at 3:39 PM Thanks for following up! T…" at bounding box center [608, 301] width 588 height 99
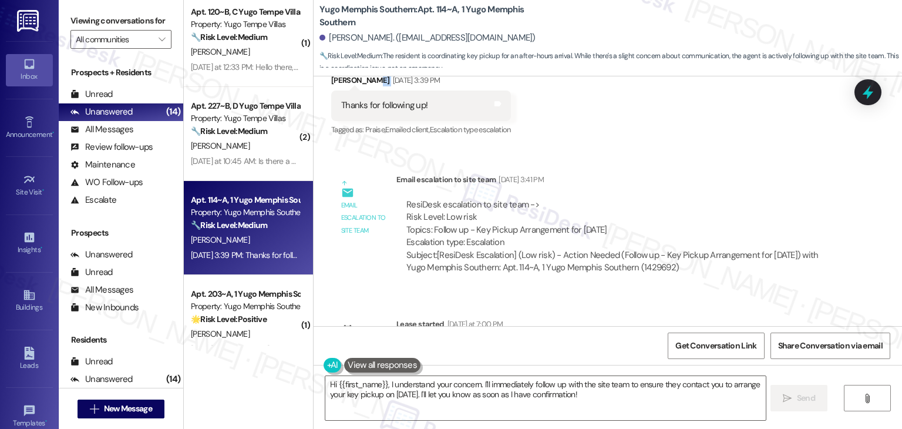
scroll to position [2290, 0]
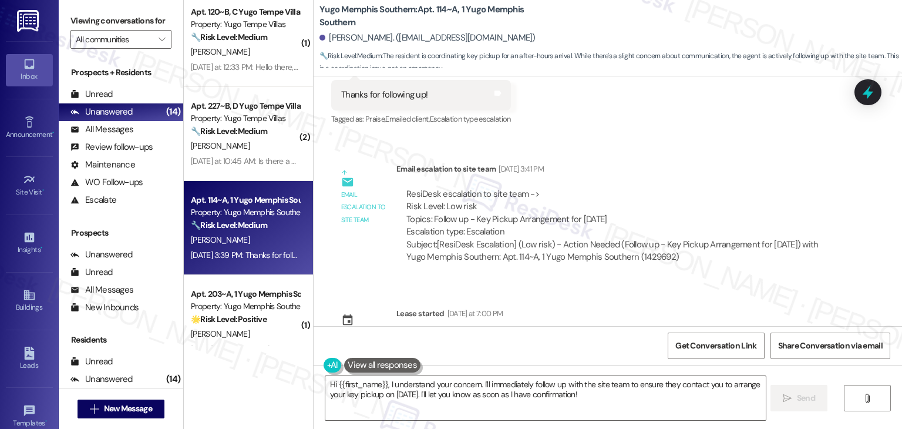
click at [598, 287] on div "Sent via SMS Sarah (ResiDesk) Jul 29, 2025 at 2:16 PM Hi Ruhan! We’re so excite…" at bounding box center [608, 201] width 588 height 250
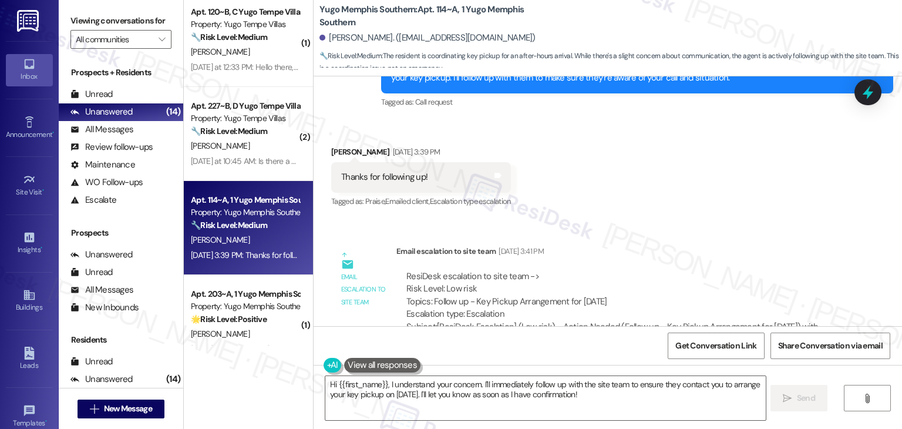
scroll to position [2114, 0]
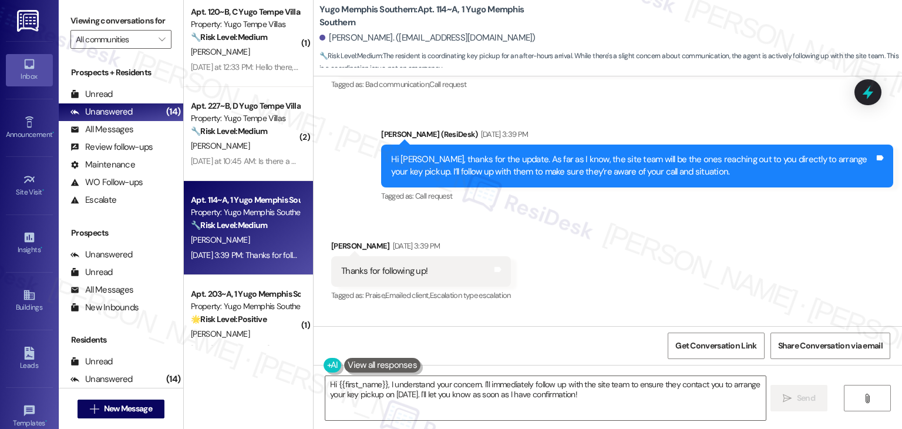
click at [635, 259] on div "Received via SMS Ruhan Coban Aug 12, 2025 at 3:39 PM Thanks for following up! T…" at bounding box center [608, 262] width 588 height 99
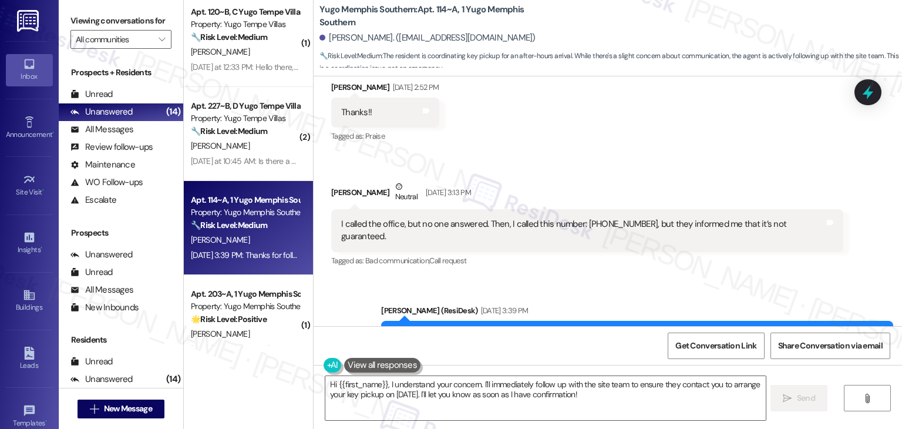
click at [637, 252] on div "Received via SMS Ruhan Coban Neutral Aug 12, 2025 at 3:13 PM I called the offic…" at bounding box center [587, 224] width 530 height 106
click at [638, 252] on div "Received via SMS Ruhan Coban Neutral Aug 12, 2025 at 3:13 PM I called the offic…" at bounding box center [587, 224] width 530 height 106
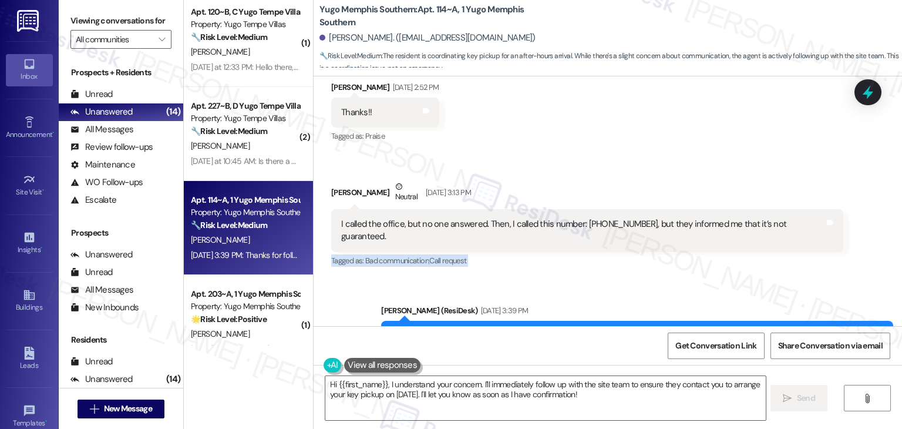
click at [638, 252] on div "Received via SMS Ruhan Coban Neutral Aug 12, 2025 at 3:13 PM I called the offic…" at bounding box center [587, 224] width 530 height 106
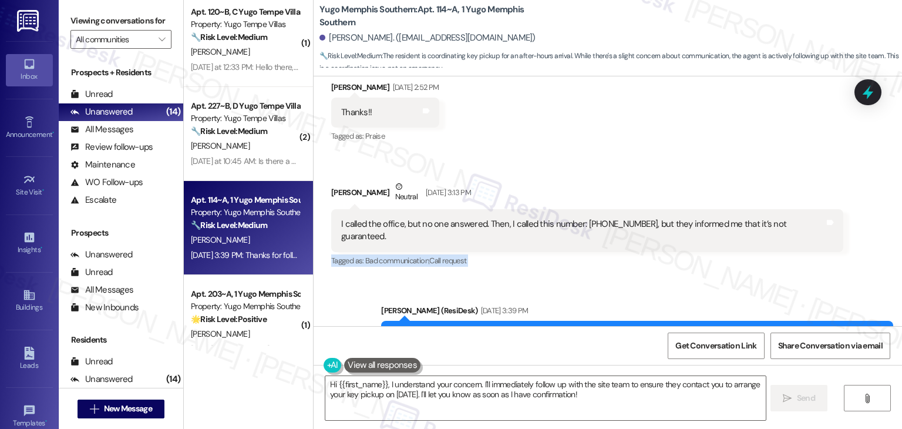
click at [638, 252] on div "Received via SMS Ruhan Coban Neutral Aug 12, 2025 at 3:13 PM I called the offic…" at bounding box center [587, 224] width 530 height 106
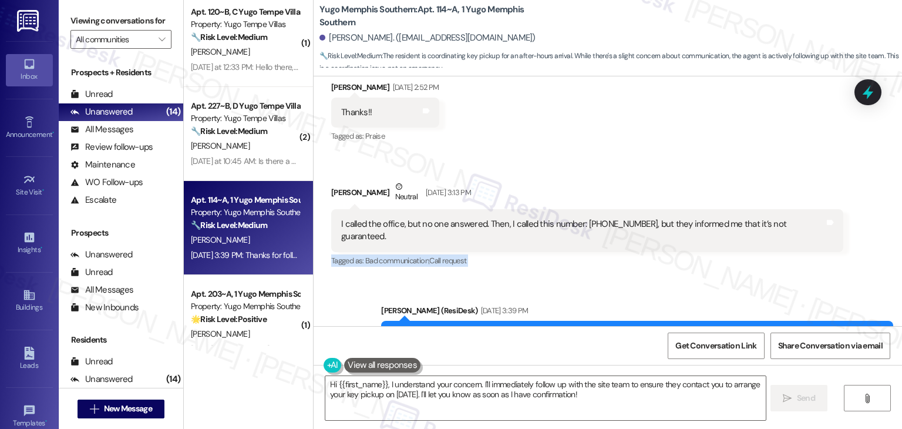
click at [638, 252] on div "Received via SMS Ruhan Coban Neutral Aug 12, 2025 at 3:13 PM I called the offic…" at bounding box center [587, 224] width 530 height 106
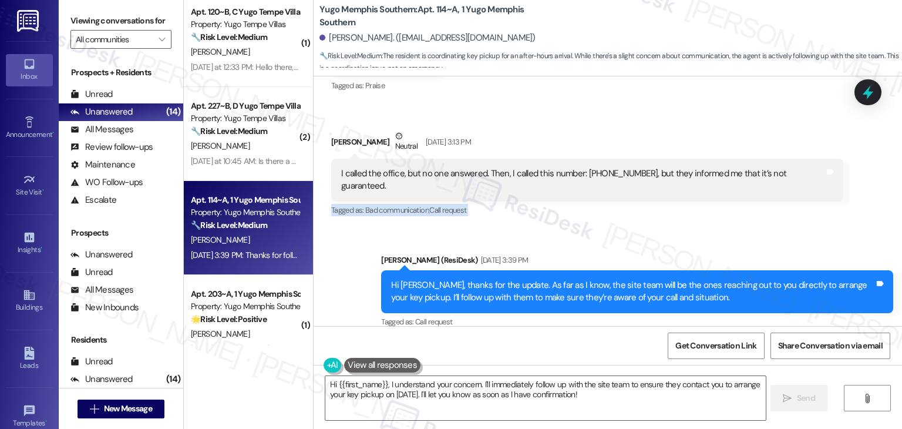
scroll to position [2114, 0]
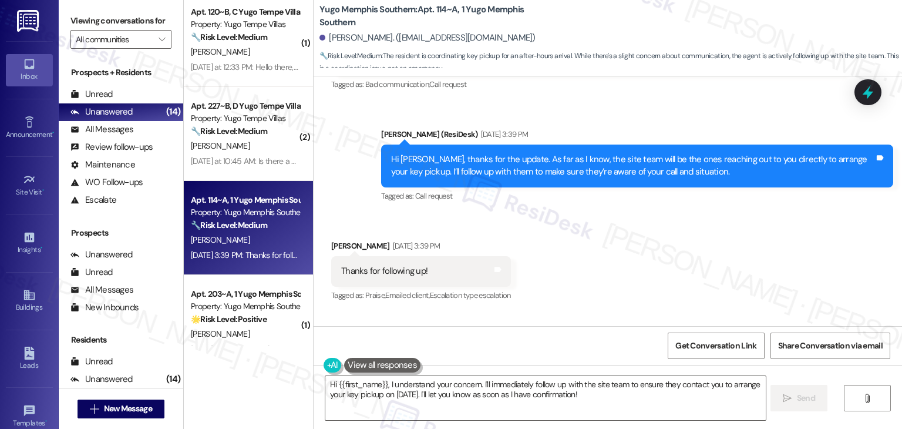
click at [637, 254] on div "Received via SMS Ruhan Coban Aug 12, 2025 at 3:39 PM Thanks for following up! T…" at bounding box center [608, 262] width 588 height 99
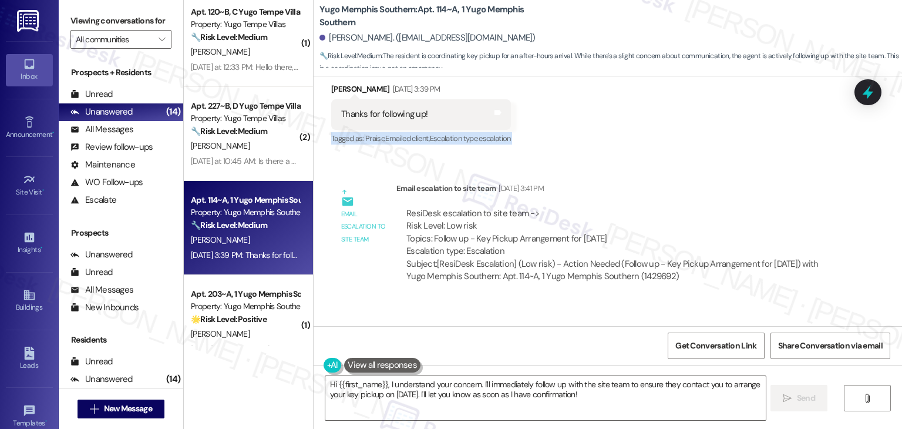
scroll to position [2290, 0]
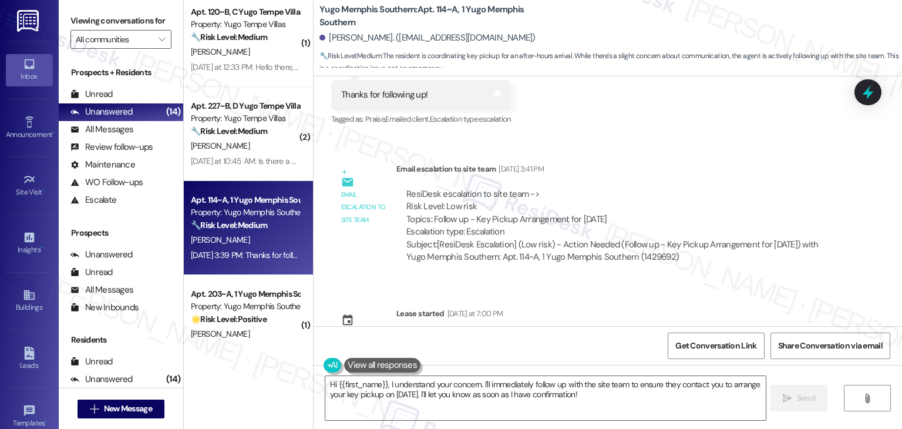
click at [557, 297] on div "Sent via SMS Sarah (ResiDesk) Jul 29, 2025 at 2:16 PM Hi Ruhan! We’re so excite…" at bounding box center [608, 201] width 588 height 250
click at [533, 392] on textarea "Hi {{first_name}}, I understand your concern. I'll immediately follow up with t…" at bounding box center [545, 398] width 440 height 44
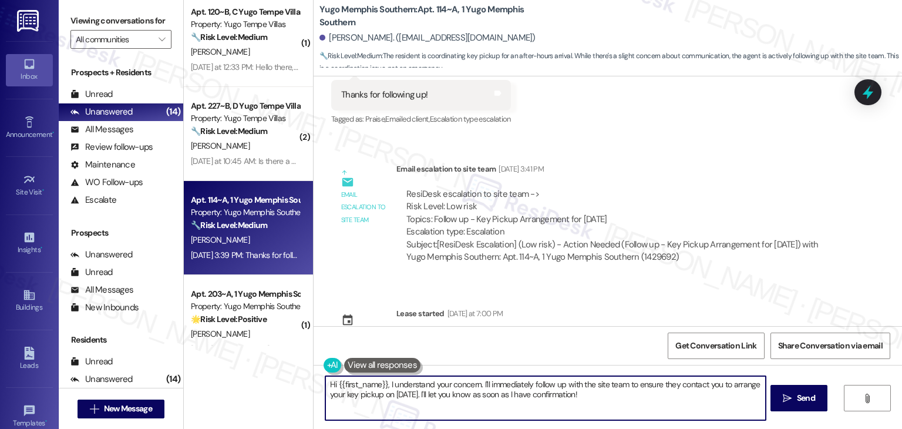
click at [533, 392] on textarea "Hi {{first_name}}, I understand your concern. I'll immediately follow up with t…" at bounding box center [545, 398] width 440 height 44
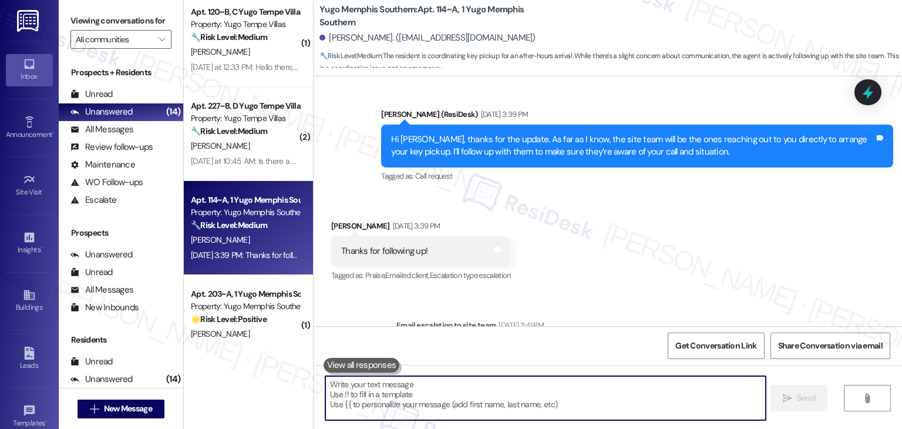
scroll to position [2114, 0]
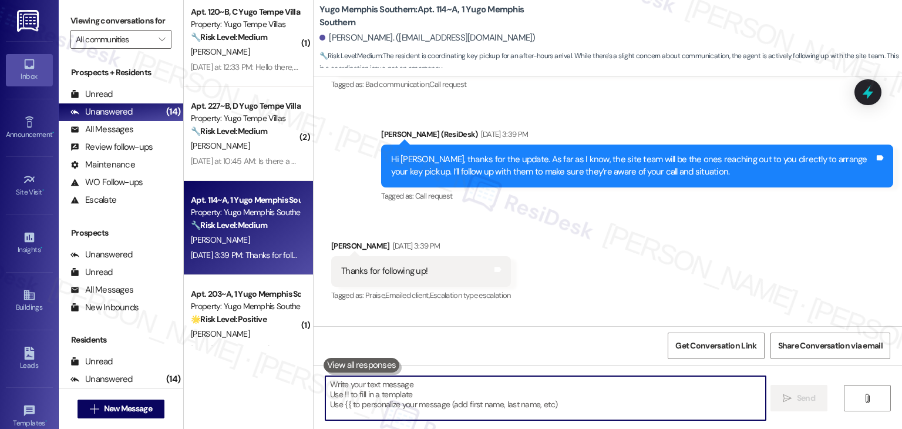
click at [580, 153] on div "Hi Ruhan, thanks for the update. As far as I know, the site team will be the on…" at bounding box center [632, 165] width 483 height 25
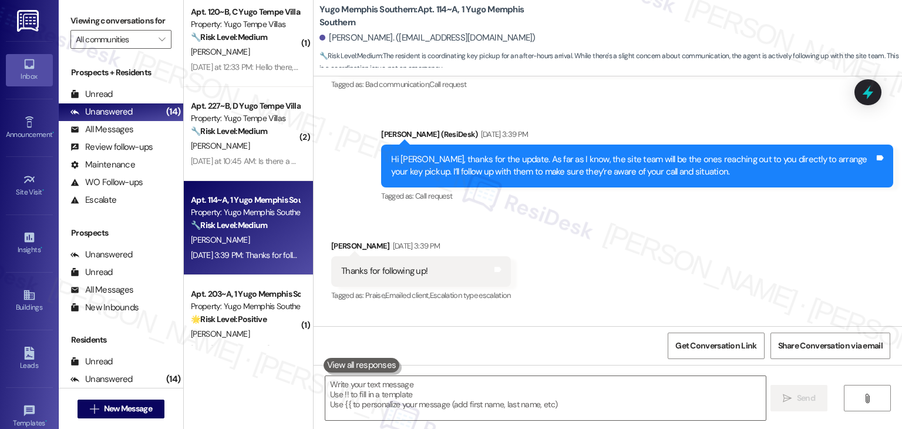
click at [580, 153] on div "Hi Ruhan, thanks for the update. As far as I know, the site team will be the on…" at bounding box center [632, 165] width 483 height 25
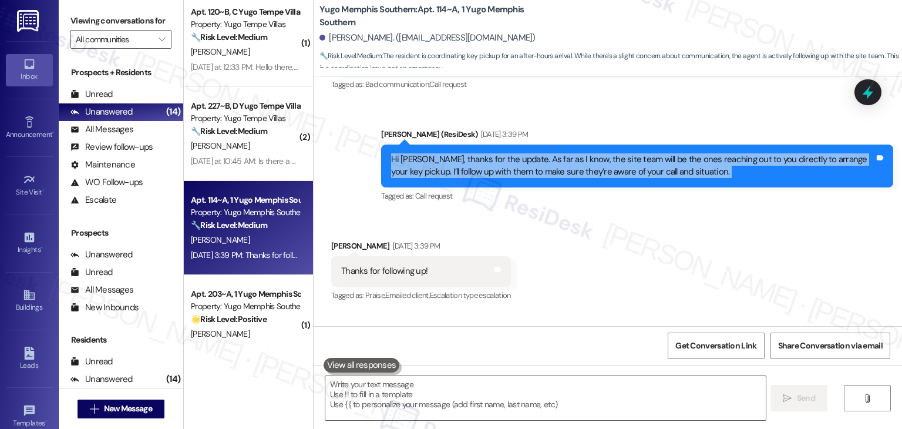
click at [580, 153] on div "Hi Ruhan, thanks for the update. As far as I know, the site team will be the on…" at bounding box center [632, 165] width 483 height 25
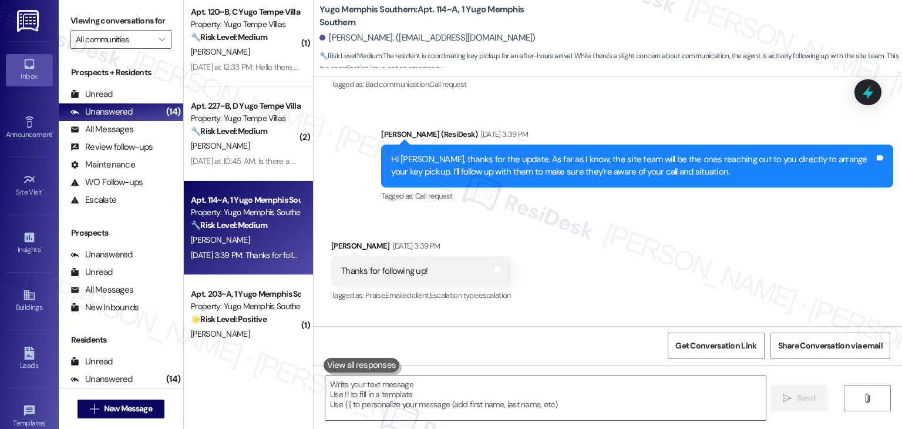
click at [385, 265] on div "Thanks for following up!" at bounding box center [384, 271] width 86 height 12
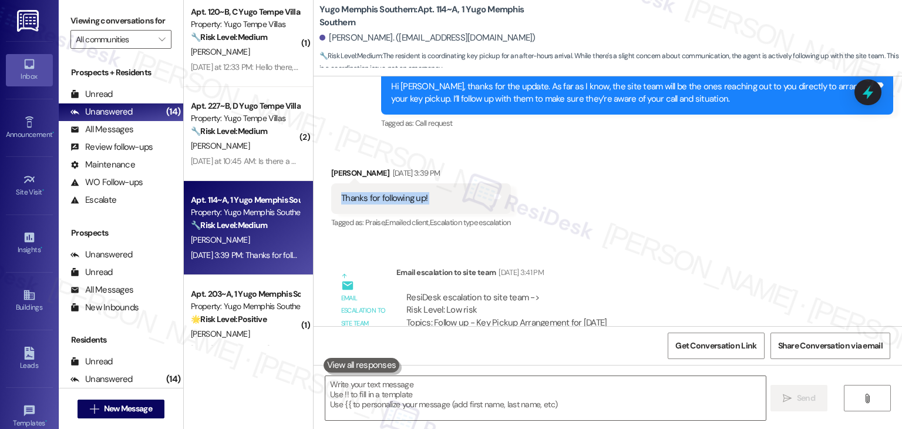
scroll to position [2290, 0]
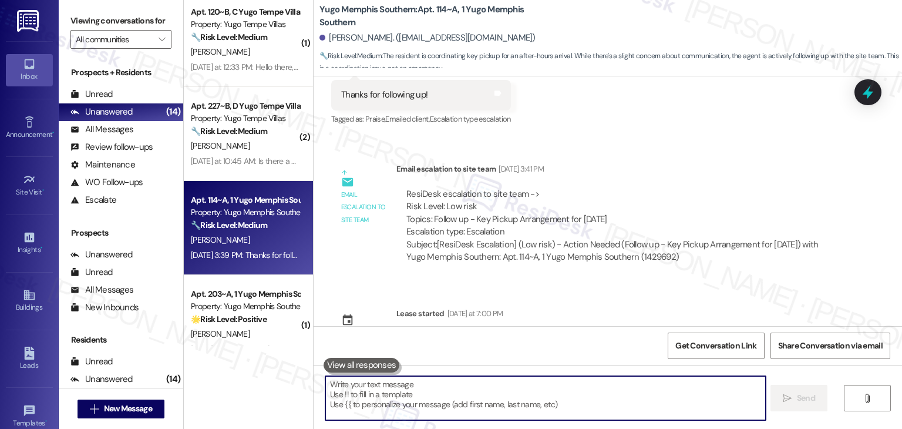
click at [469, 388] on textarea at bounding box center [545, 398] width 440 height 44
paste textarea "You're very welcome, Ruhan! 😊 I’ll keep an eye out for any updates from the sit…"
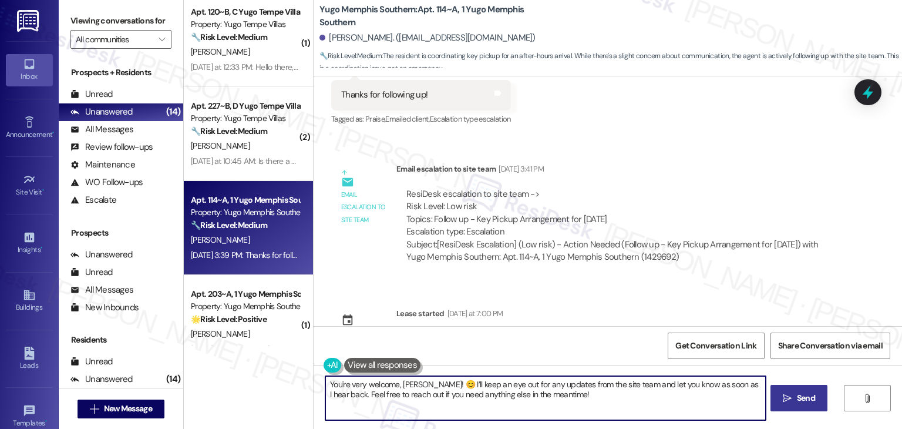
type textarea "You're very welcome, Ruhan! 😊 I’ll keep an eye out for any updates from the sit…"
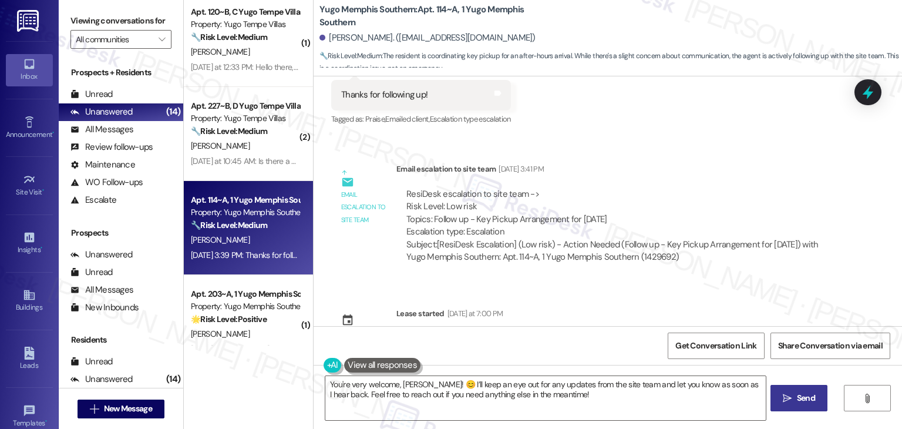
click at [799, 401] on span "Send" at bounding box center [806, 398] width 18 height 12
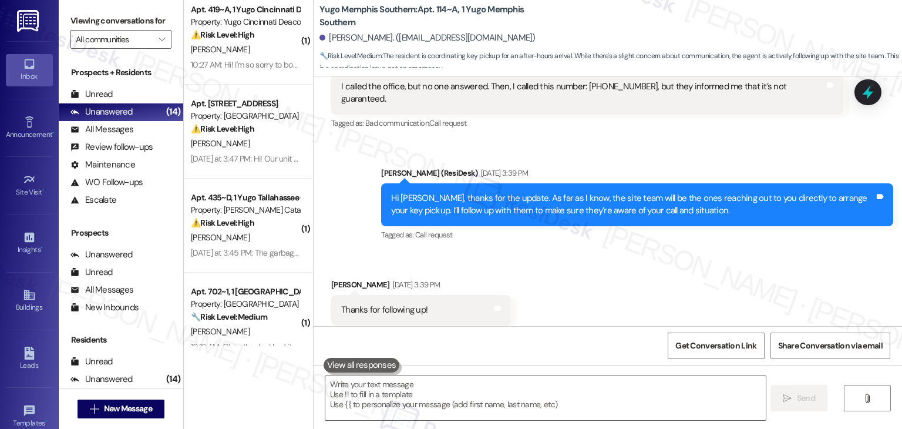
scroll to position [7, 0]
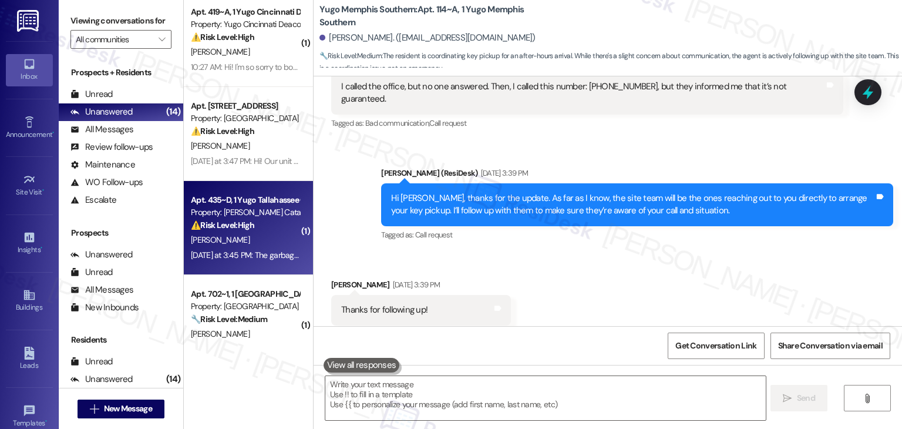
click at [243, 237] on div "M. Waxman" at bounding box center [245, 240] width 111 height 15
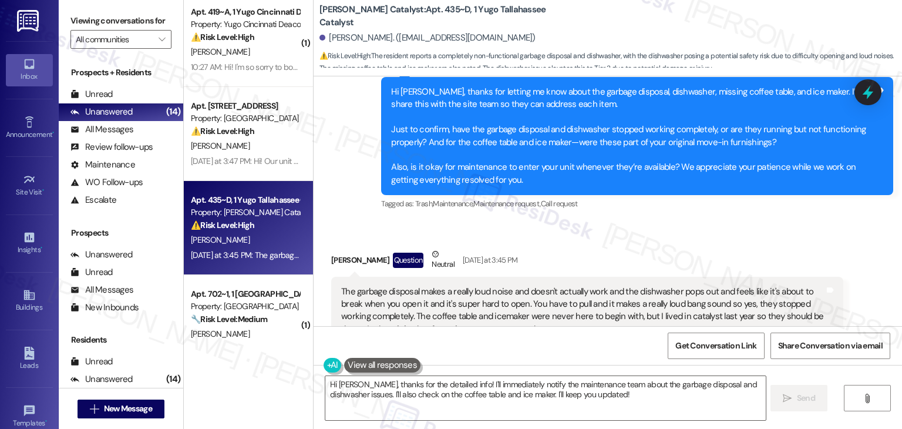
scroll to position [1661, 0]
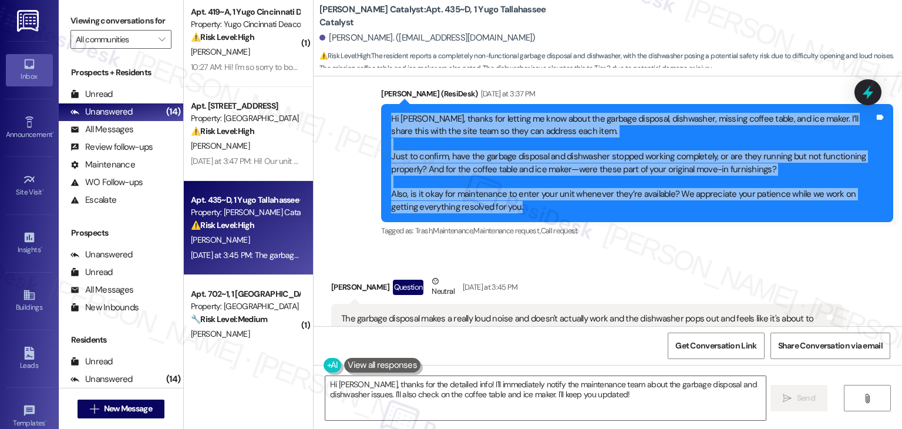
drag, startPoint x: 459, startPoint y: 189, endPoint x: 381, endPoint y: 112, distance: 109.6
click at [381, 112] on div "Hi Mia, thanks for letting me know about the garbage disposal, dishwasher, miss…" at bounding box center [637, 163] width 512 height 118
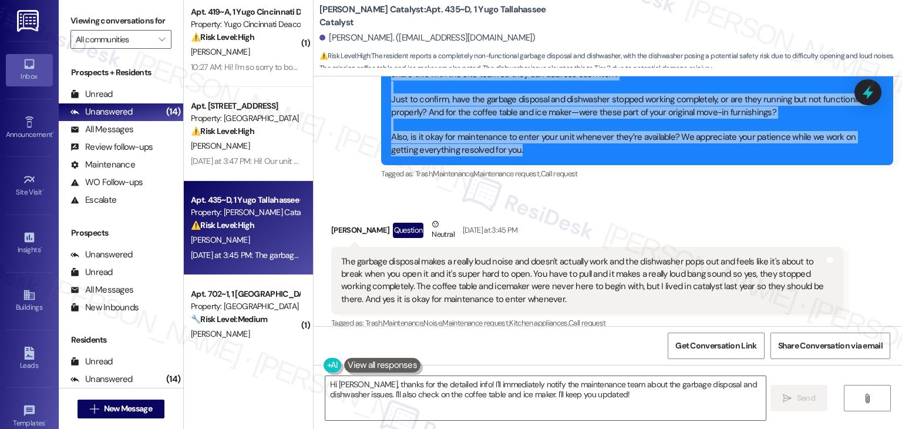
scroll to position [1720, 0]
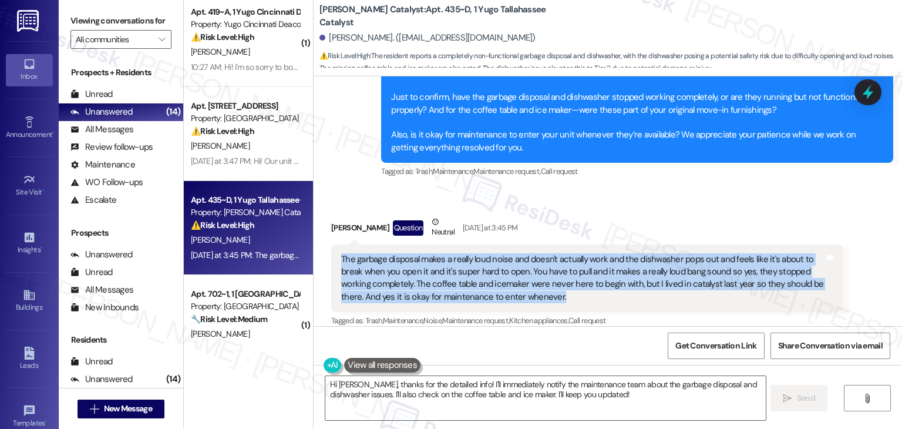
drag, startPoint x: 557, startPoint y: 288, endPoint x: 334, endPoint y: 247, distance: 227.0
click at [340, 253] on div "The garbage disposal makes a really loud noise and doesn't actually work and th…" at bounding box center [583, 278] width 486 height 51
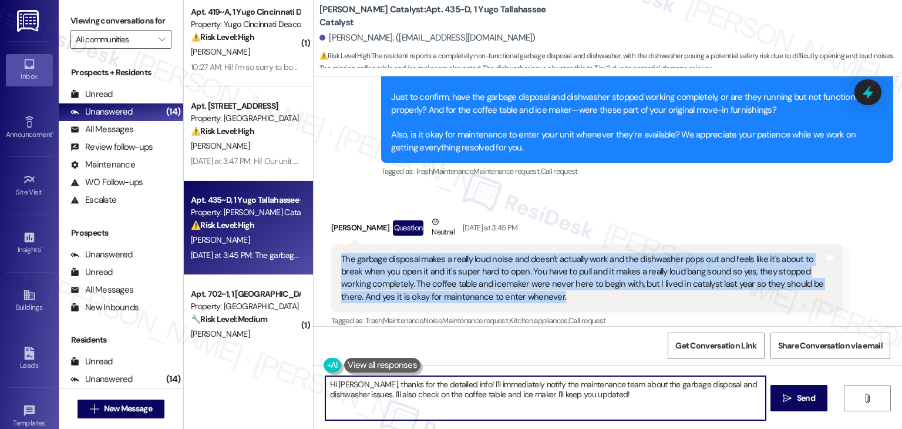
click at [484, 391] on textarea "Hi Mia, thanks for the detailed info! I'll immediately notify the maintenance t…" at bounding box center [545, 398] width 440 height 44
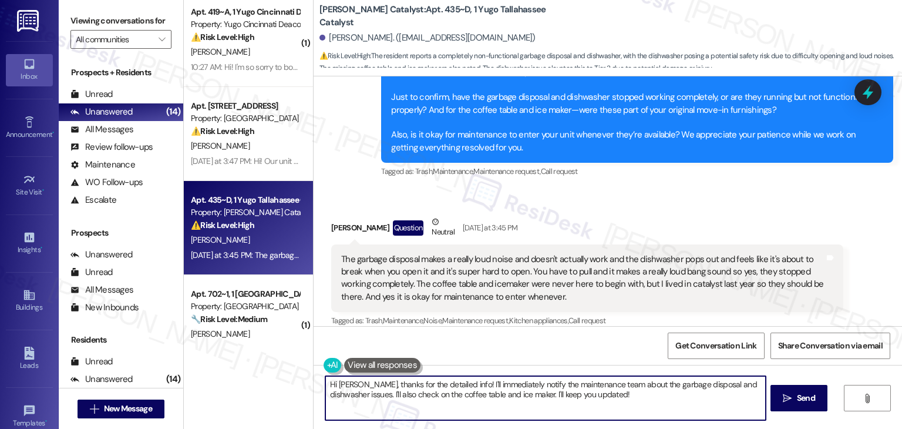
click at [484, 391] on textarea "Hi Mia, thanks for the detailed info! I'll immediately notify the maintenance t…" at bounding box center [545, 398] width 440 height 44
paste textarea "Thanks so much for the details, Mia. I’ll pass this all along to the site team:…"
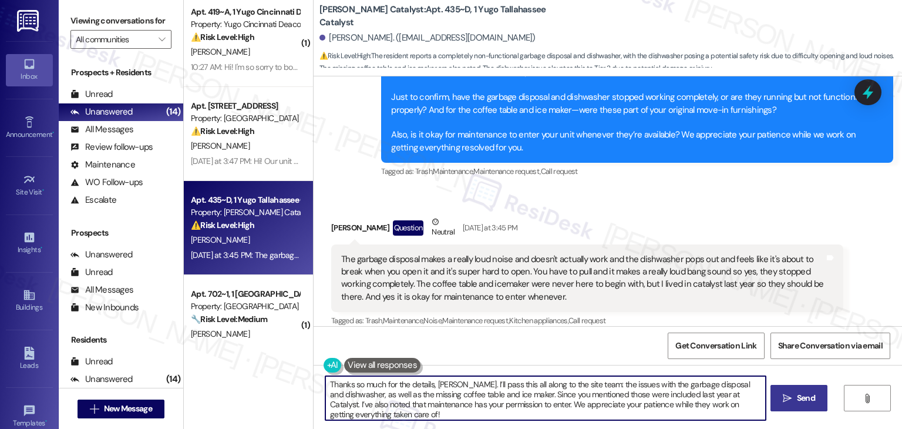
type textarea "Thanks so much for the details, Mia. I’ll pass this all along to the site team:…"
click at [810, 399] on span "Send" at bounding box center [806, 398] width 18 height 12
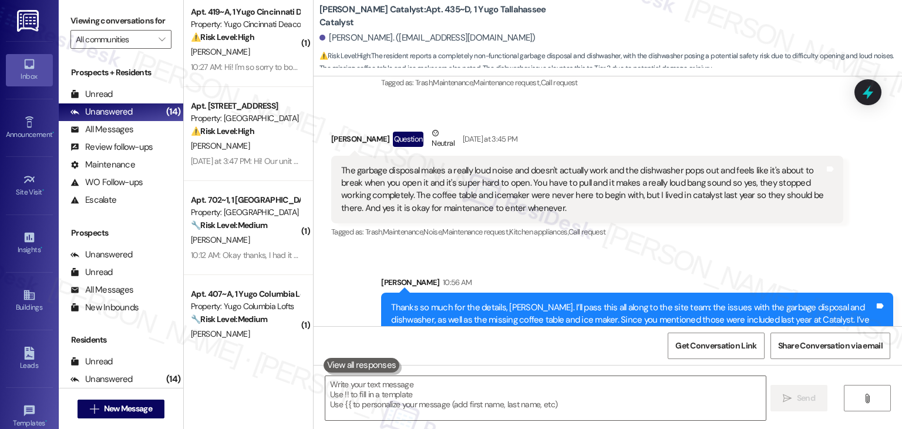
scroll to position [1828, 0]
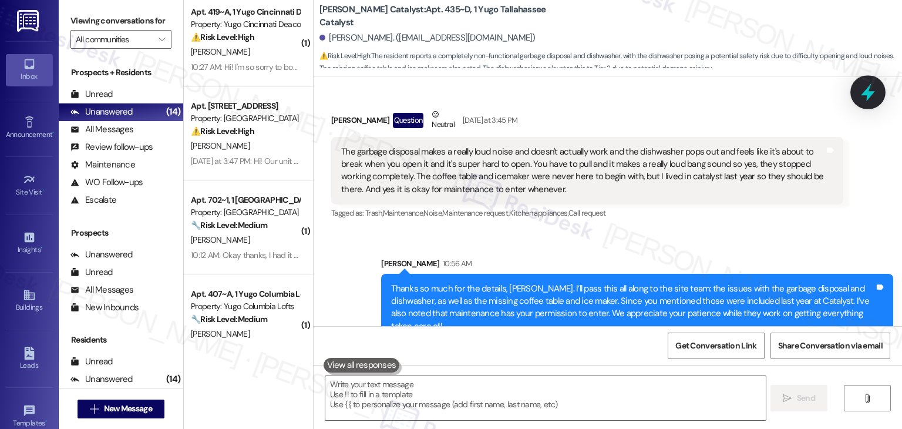
click at [861, 89] on icon at bounding box center [868, 92] width 20 height 20
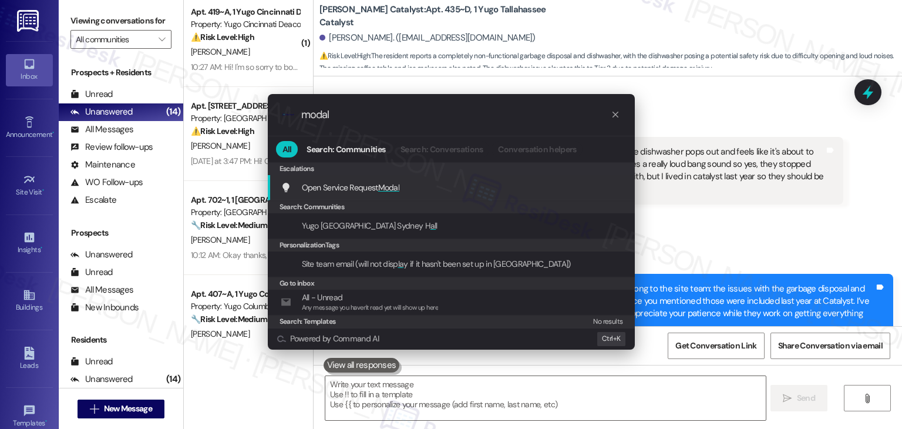
click at [393, 191] on span "Modal" at bounding box center [389, 187] width 22 height 11
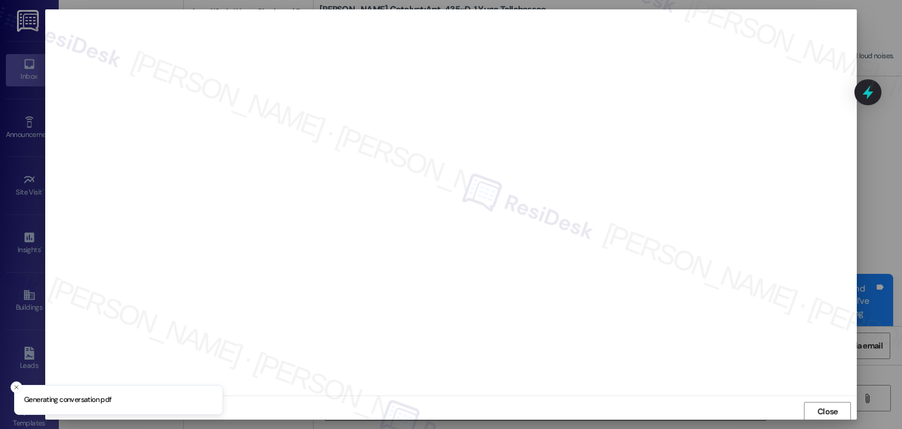
scroll to position [1, 0]
click at [805, 410] on button "Close" at bounding box center [827, 410] width 47 height 19
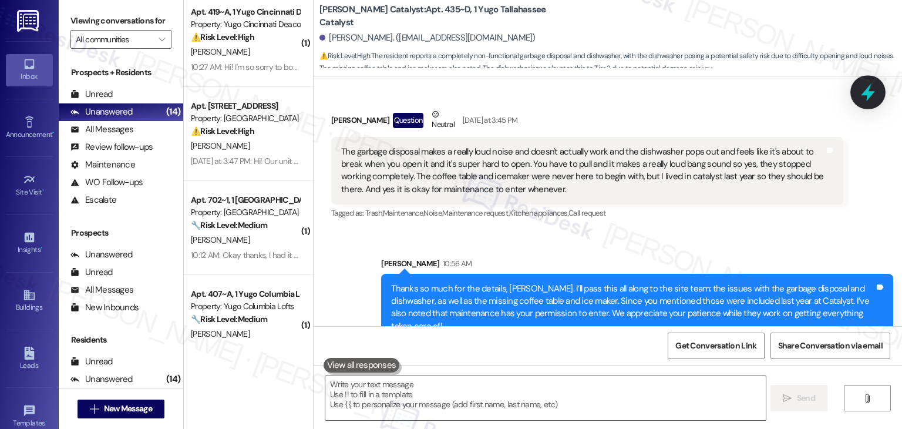
click at [867, 98] on icon at bounding box center [868, 92] width 14 height 18
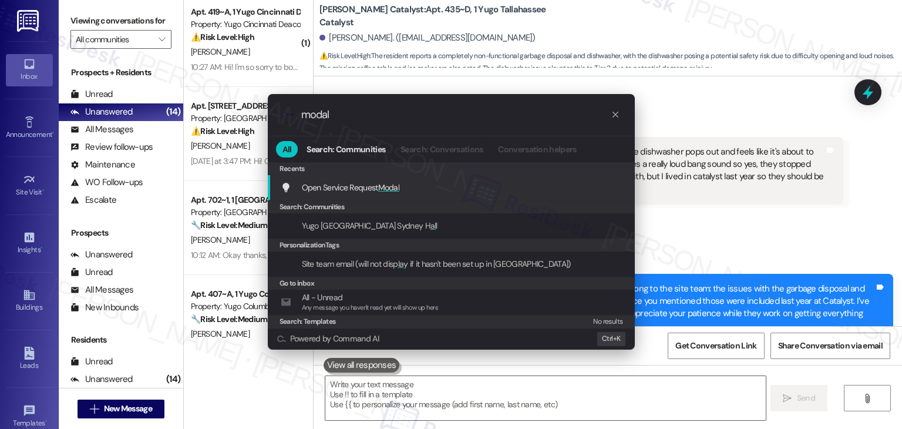
click at [378, 183] on span "Open Service Request Modal" at bounding box center [351, 187] width 98 height 11
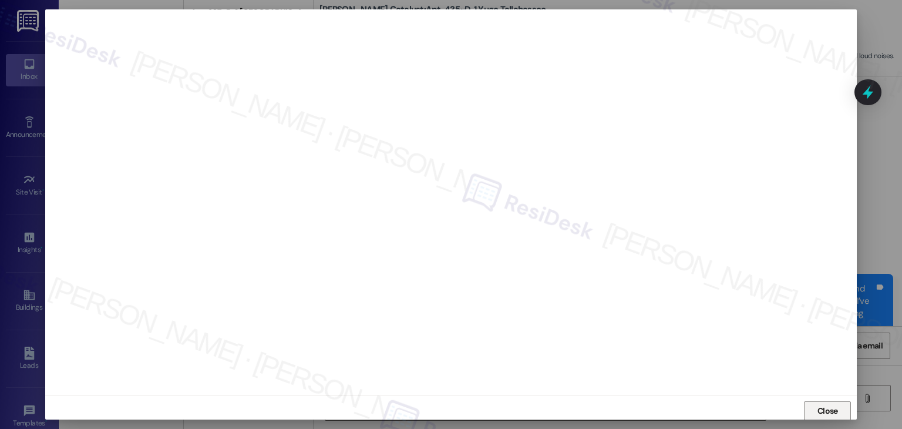
click at [826, 408] on span "Close" at bounding box center [828, 411] width 21 height 12
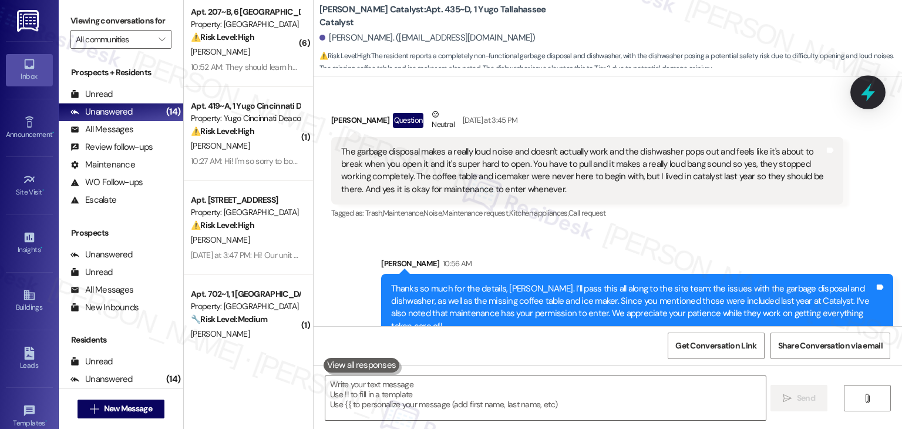
click at [866, 99] on icon at bounding box center [868, 92] width 20 height 20
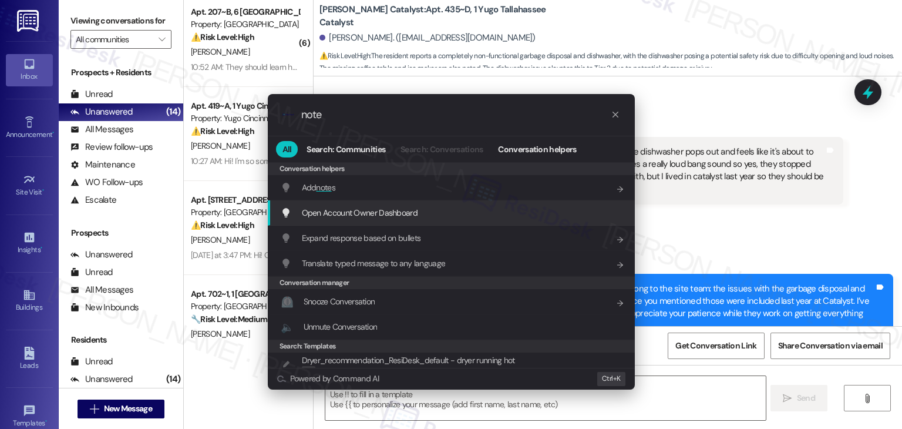
type input "note"
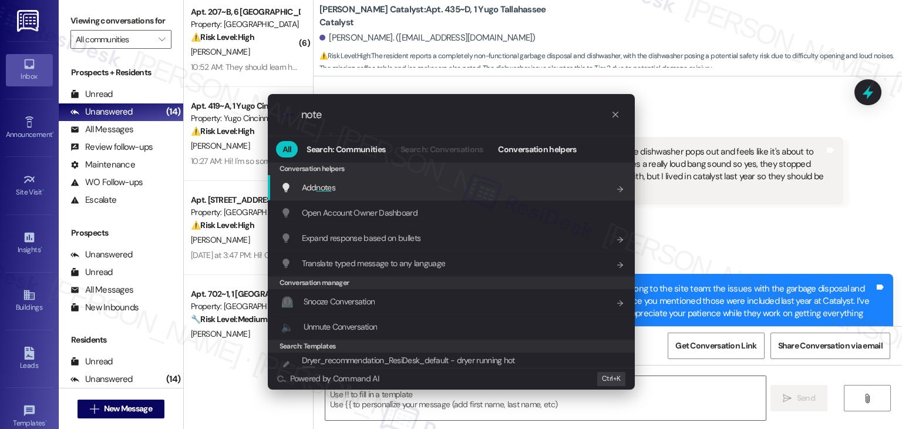
click at [344, 181] on div "Add note s Add shortcut" at bounding box center [453, 187] width 344 height 13
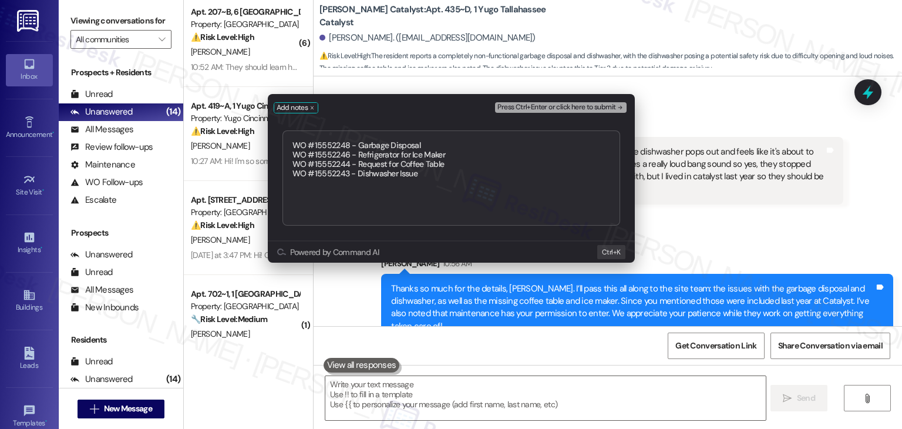
type textarea "WO #15552248 - Garbage Disposal WO #15552246 - Refrigerator for Ice Maker WO #1…"
click at [575, 104] on span "Press Ctrl+Enter or click here to submit" at bounding box center [556, 107] width 118 height 8
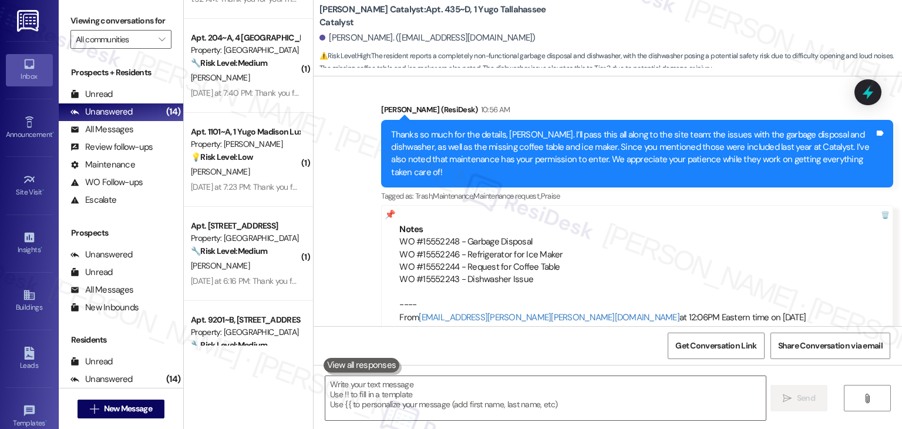
scroll to position [1816, 0]
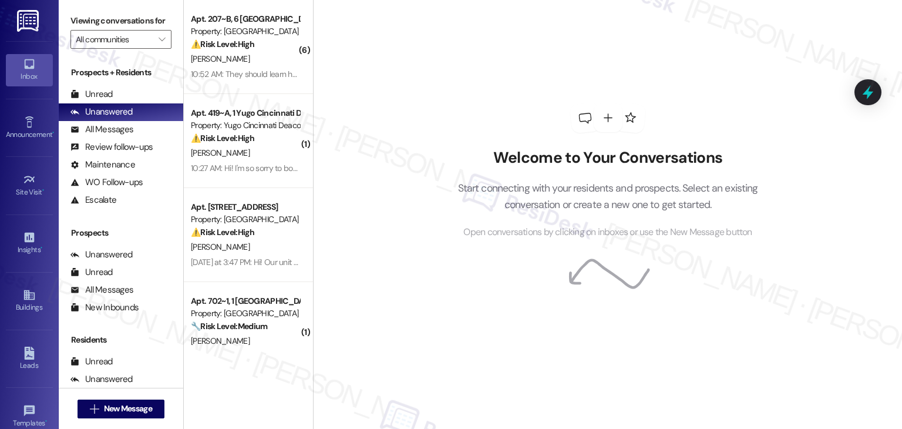
drag, startPoint x: 0, startPoint y: 0, endPoint x: 416, endPoint y: 76, distance: 423.3
click at [416, 76] on div "Welcome to Your Conversations Start connecting with your residents and prospect…" at bounding box center [607, 214] width 589 height 429
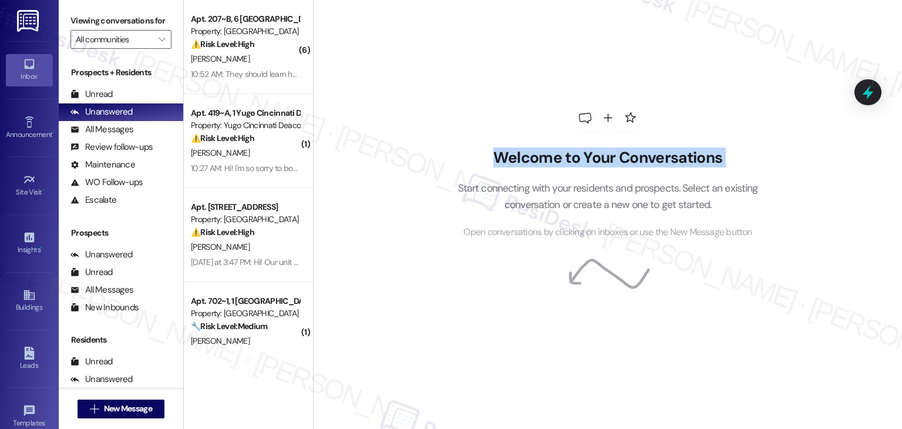
click at [416, 76] on div "Welcome to Your Conversations Start connecting with your residents and prospect…" at bounding box center [607, 214] width 589 height 429
click at [408, 90] on div "Welcome to Your Conversations Start connecting with your residents and prospect…" at bounding box center [607, 214] width 589 height 429
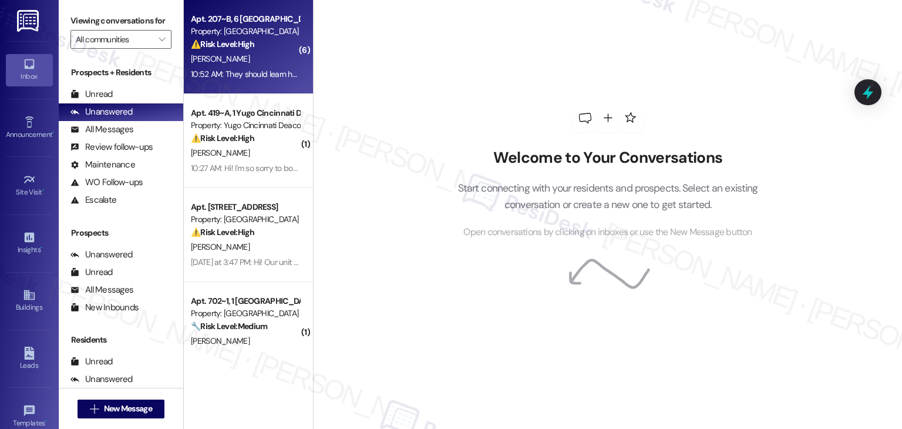
click at [263, 81] on div "10:52 AM: They should learn how they deal with people its not good sometimes 10…" at bounding box center [245, 74] width 111 height 15
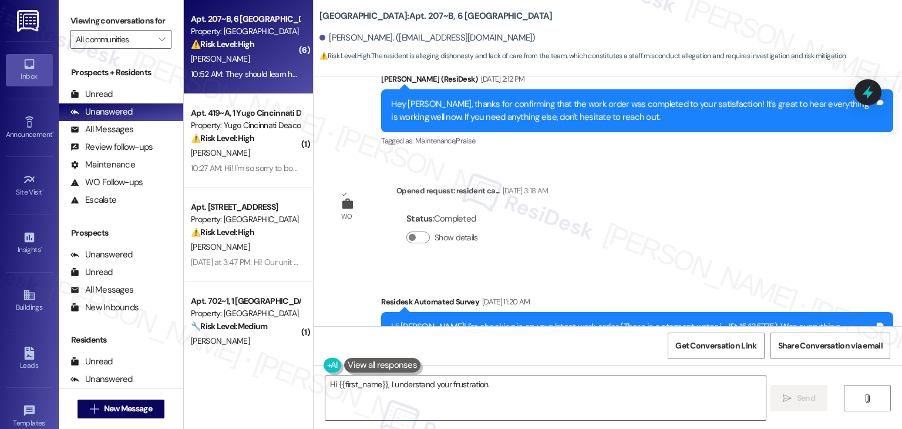
scroll to position [8396, 0]
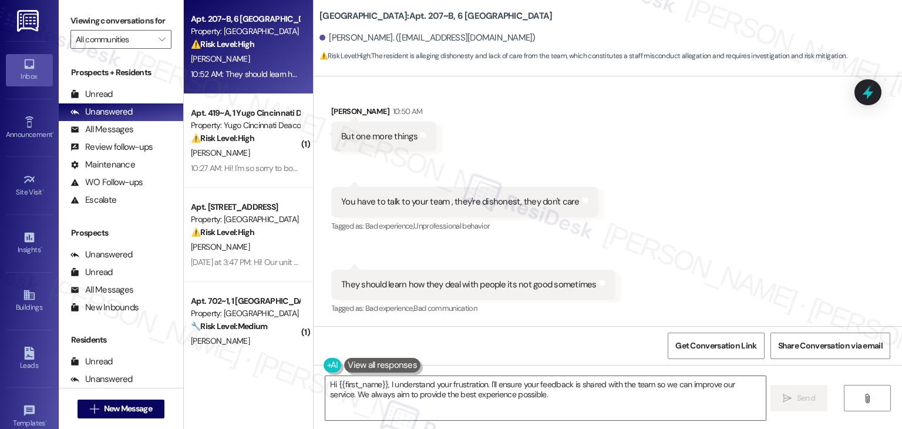
click at [734, 211] on div "Received via SMS [PERSON_NAME] 10:50 AM But one more things Tags and notes Rece…" at bounding box center [608, 202] width 588 height 247
click at [735, 212] on div "Received via SMS [PERSON_NAME] 10:50 AM But one more things Tags and notes Rece…" at bounding box center [608, 202] width 588 height 247
click at [735, 213] on div "Received via SMS [PERSON_NAME] 10:50 AM But one more things Tags and notes Rece…" at bounding box center [608, 202] width 588 height 247
click at [735, 214] on div "Received via SMS [PERSON_NAME] 10:50 AM But one more things Tags and notes Rece…" at bounding box center [608, 202] width 588 height 247
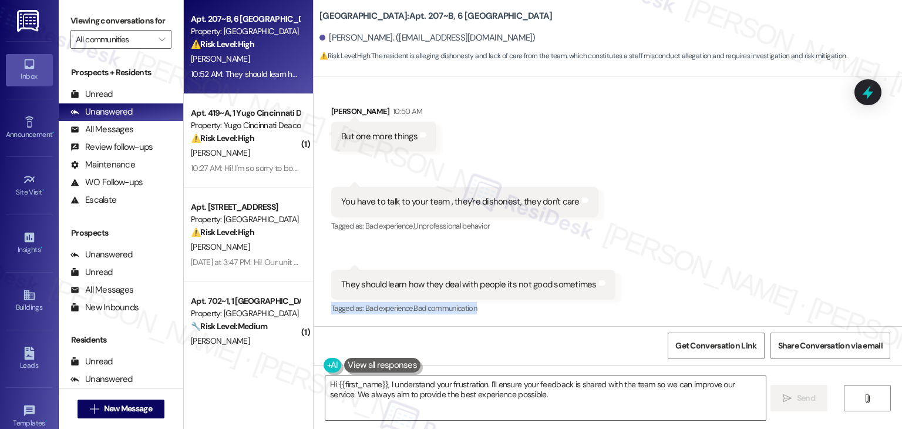
click at [735, 214] on div "Received via SMS [PERSON_NAME] 10:50 AM But one more things Tags and notes Rece…" at bounding box center [608, 202] width 588 height 247
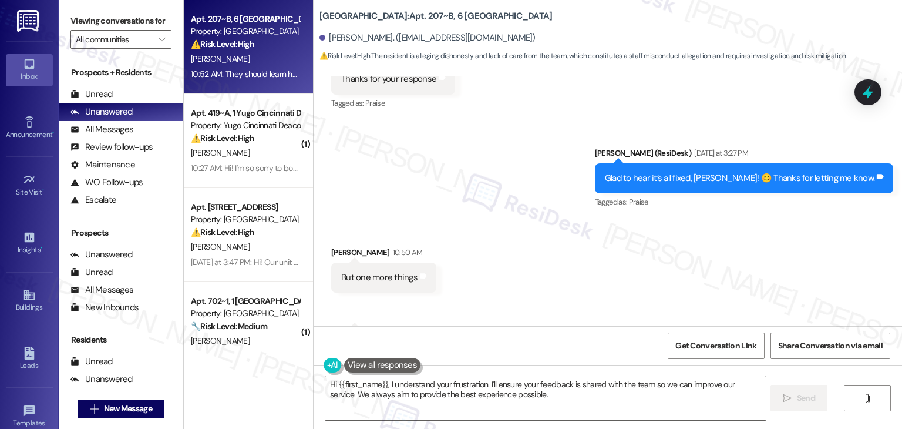
scroll to position [8220, 0]
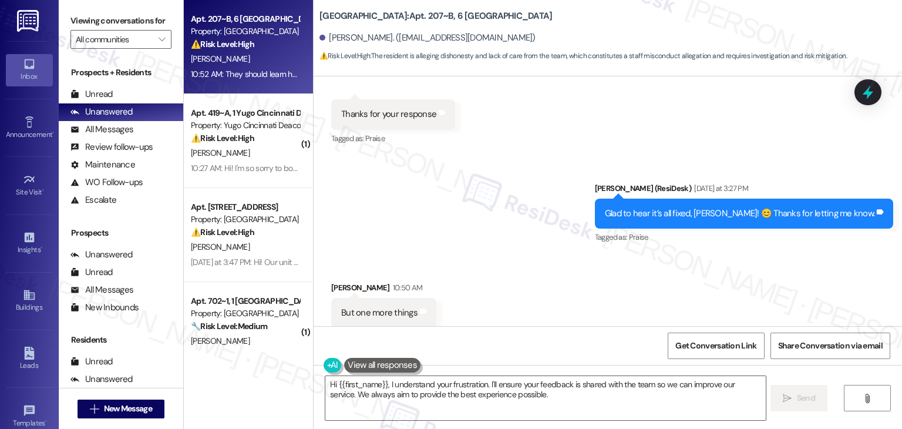
click at [513, 257] on div "Received via SMS [PERSON_NAME] 10:50 AM But one more things Tags and notes Rece…" at bounding box center [608, 378] width 588 height 247
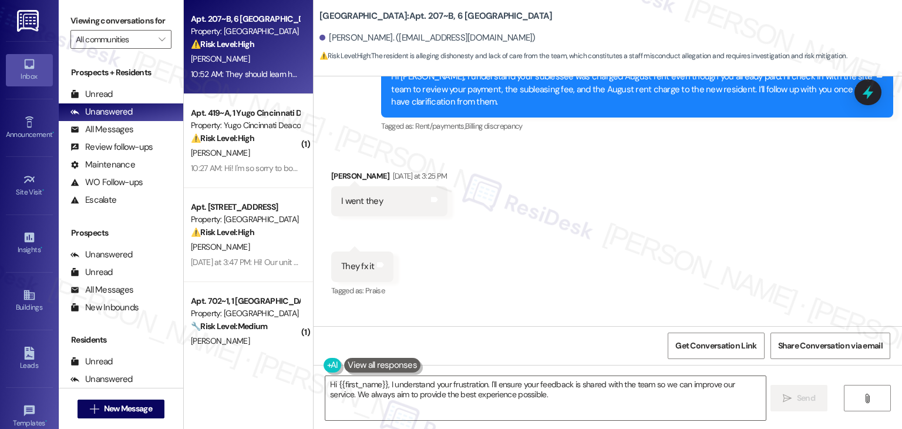
scroll to position [7927, 0]
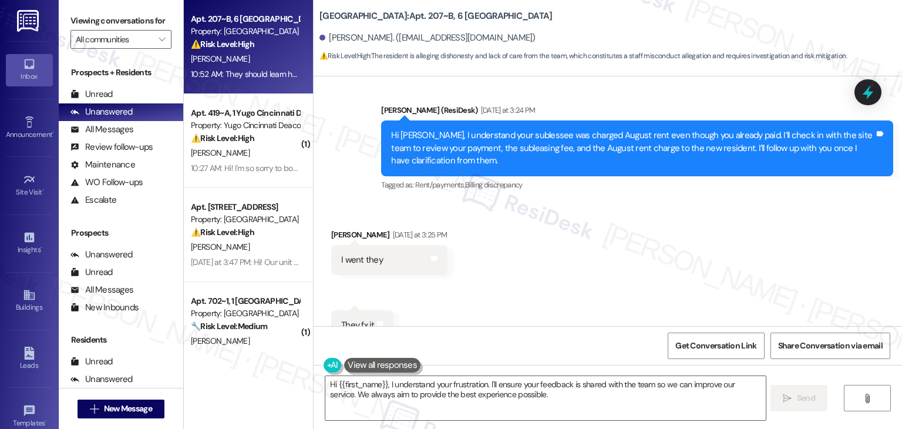
click at [527, 247] on div "Received via SMS [PERSON_NAME] [DATE] at 3:25 PM I went they Tags and notes Rec…" at bounding box center [608, 325] width 588 height 247
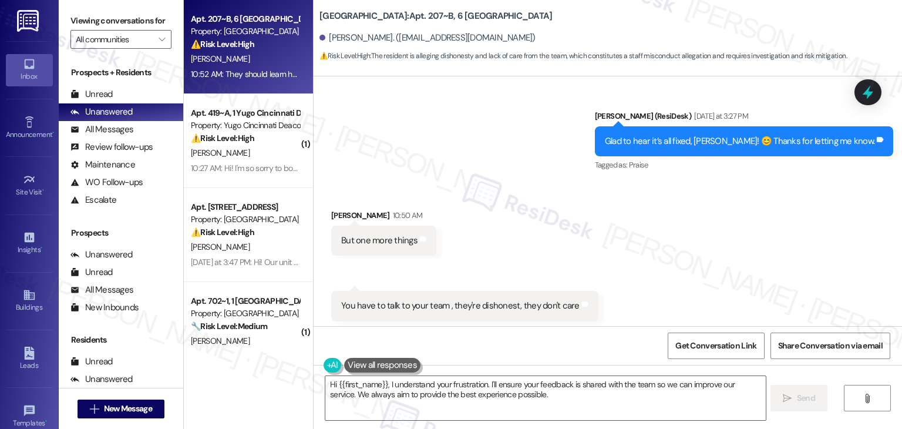
scroll to position [8396, 0]
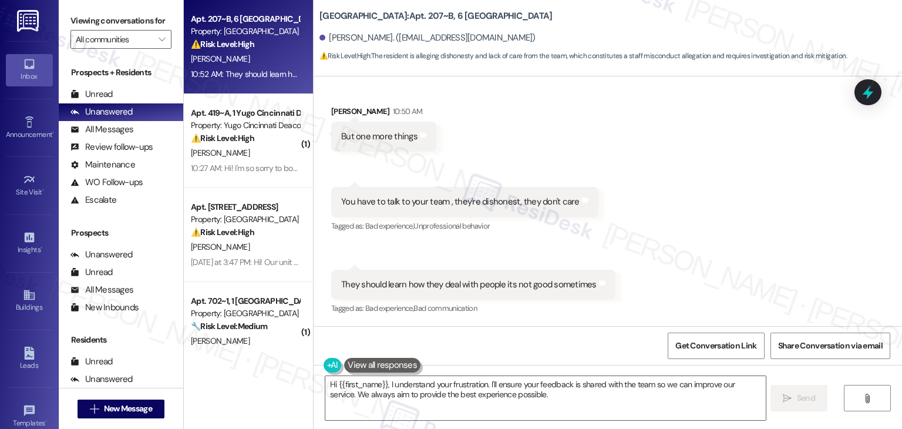
click at [697, 231] on div "Received via SMS [PERSON_NAME] 10:50 AM But one more things Tags and notes Rece…" at bounding box center [608, 202] width 588 height 247
click at [716, 241] on div "Received via SMS [PERSON_NAME] 10:50 AM But one more things Tags and notes Rece…" at bounding box center [608, 202] width 588 height 247
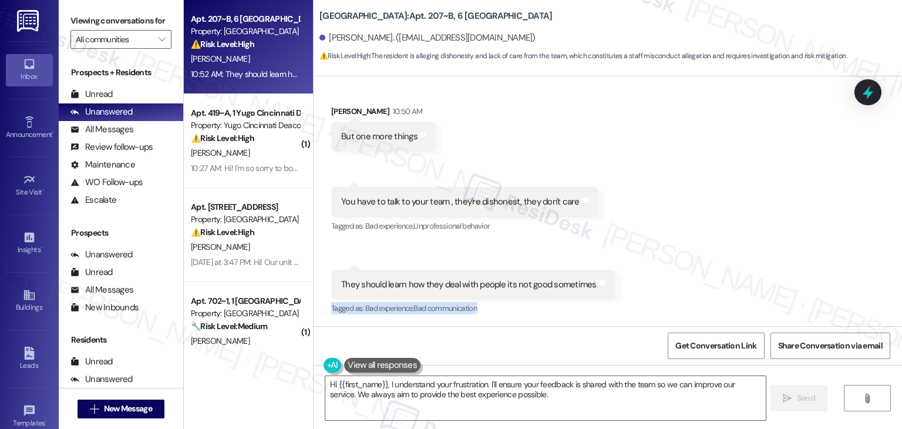
click at [716, 241] on div "Received via SMS [PERSON_NAME] 10:50 AM But one more things Tags and notes Rece…" at bounding box center [608, 202] width 588 height 247
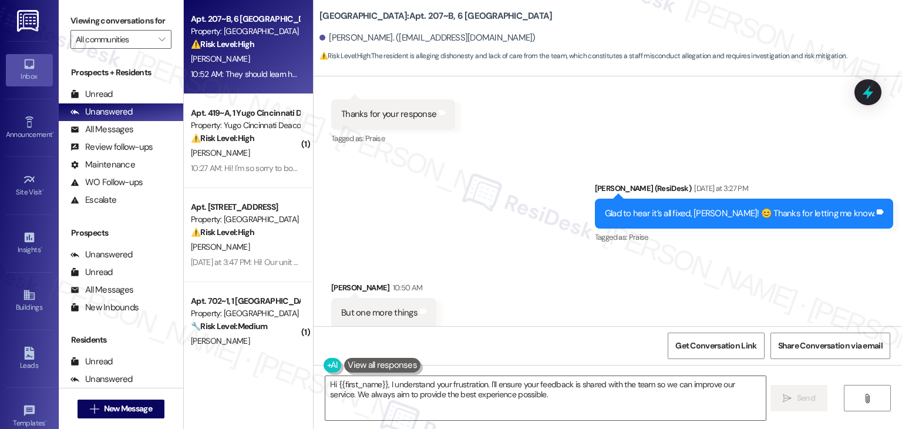
scroll to position [8338, 0]
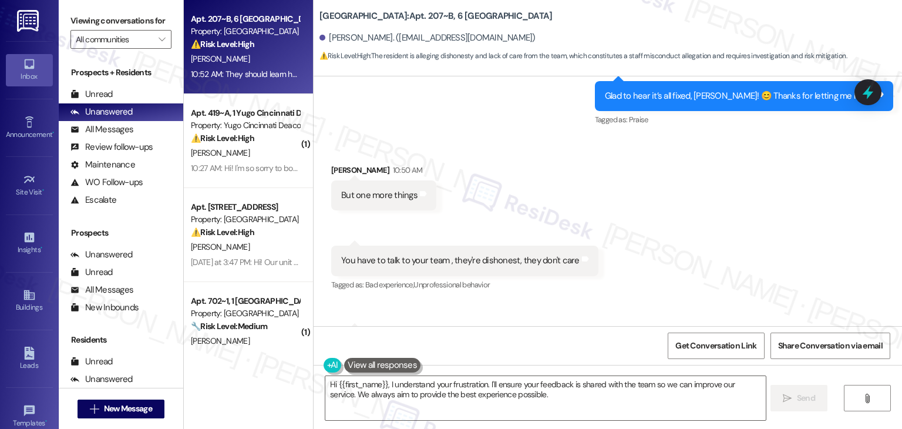
click at [710, 85] on div "Glad to hear it’s all fixed, [PERSON_NAME]! 😊 Thanks for letting me know. Tags …" at bounding box center [744, 96] width 298 height 30
click at [700, 100] on div "Glad to hear it’s all fixed, [PERSON_NAME]! 😊 Thanks for letting me know." at bounding box center [740, 96] width 270 height 12
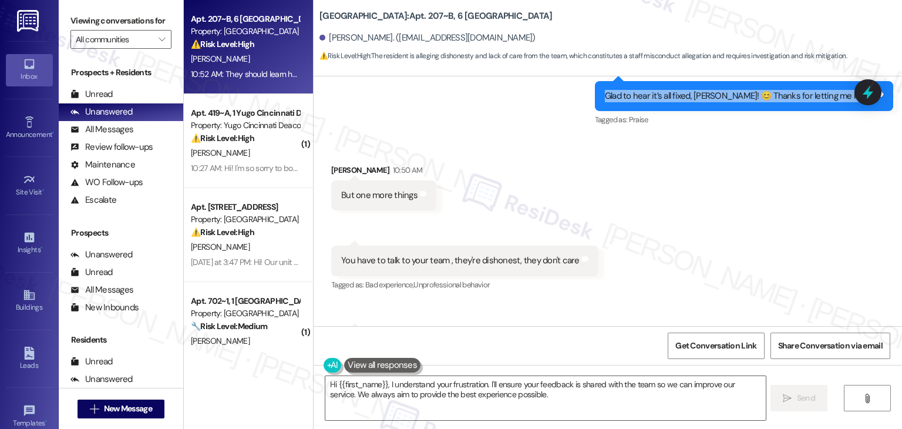
click at [700, 100] on div "Glad to hear it’s all fixed, [PERSON_NAME]! 😊 Thanks for letting me know." at bounding box center [740, 96] width 270 height 12
copy div "Glad to hear it’s all fixed, [PERSON_NAME]! 😊 Thanks for letting me know. Tags …"
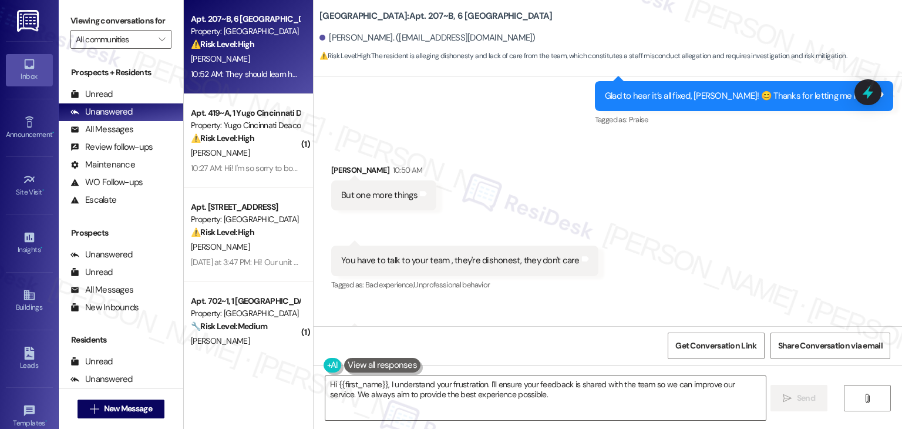
click at [374, 200] on div "But one more things" at bounding box center [379, 195] width 76 height 12
copy div "But one more things Tags and notes Received via SMS 10:51 AM [PERSON_NAME] Ques…"
click at [417, 264] on div "You have to talk to your team , they're dishonest, they don't care" at bounding box center [460, 260] width 238 height 12
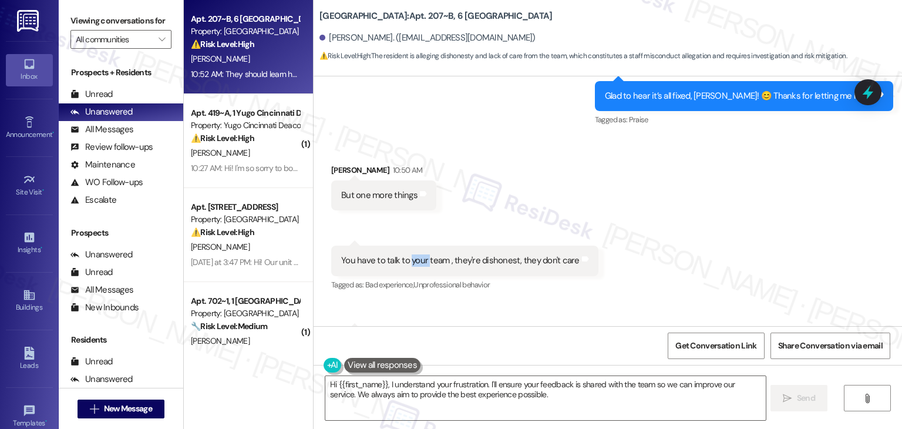
click at [417, 264] on div "You have to talk to your team , they're dishonest, they don't care" at bounding box center [460, 260] width 238 height 12
copy div "You have to talk to your team , they're dishonest, they don't care Tags and not…"
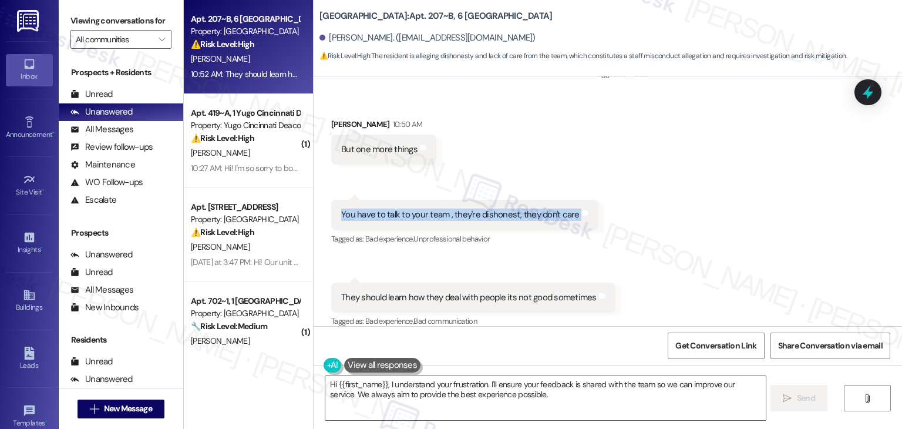
scroll to position [8397, 0]
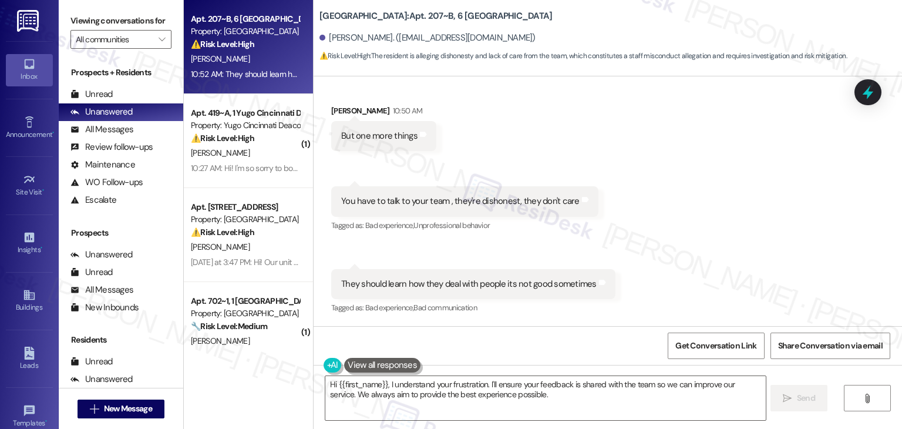
click at [416, 287] on div "They should learn how they deal with people its not good sometimes" at bounding box center [468, 284] width 255 height 12
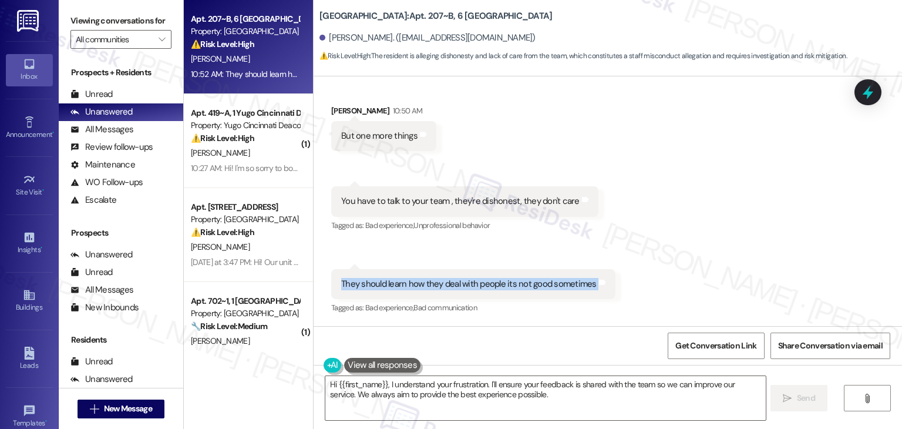
click at [416, 287] on div "They should learn how they deal with people its not good sometimes" at bounding box center [468, 284] width 255 height 12
copy div "They should learn how they deal with people its not good sometimes Tags and not…"
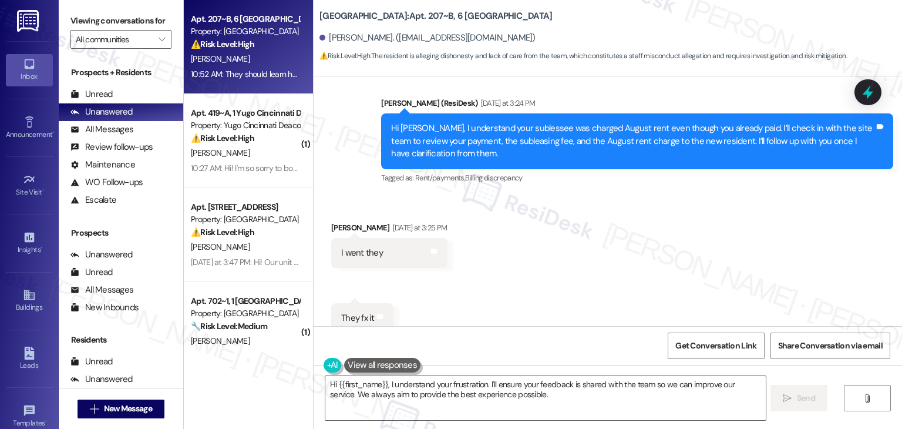
scroll to position [7927, 0]
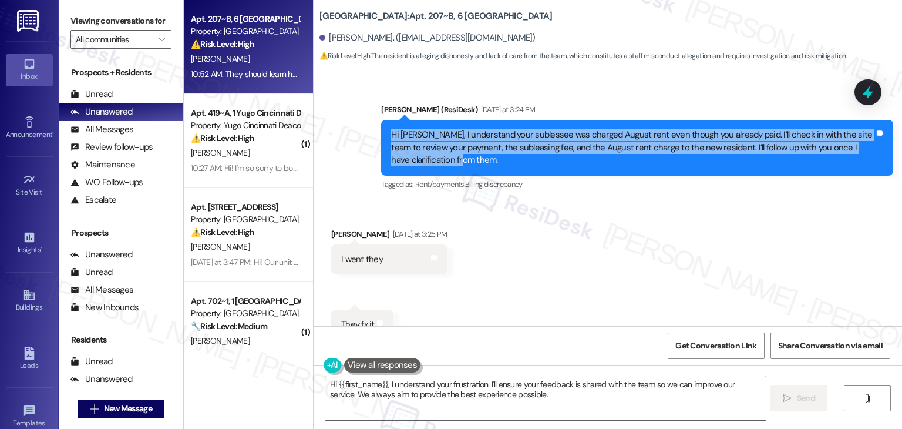
drag, startPoint x: 416, startPoint y: 163, endPoint x: 385, endPoint y: 138, distance: 39.7
click at [391, 138] on div "Hi [PERSON_NAME], I understand your sublessee was charged August rent even thou…" at bounding box center [632, 148] width 483 height 38
copy div "Hi [PERSON_NAME], I understand your sublessee was charged August rent even thou…"
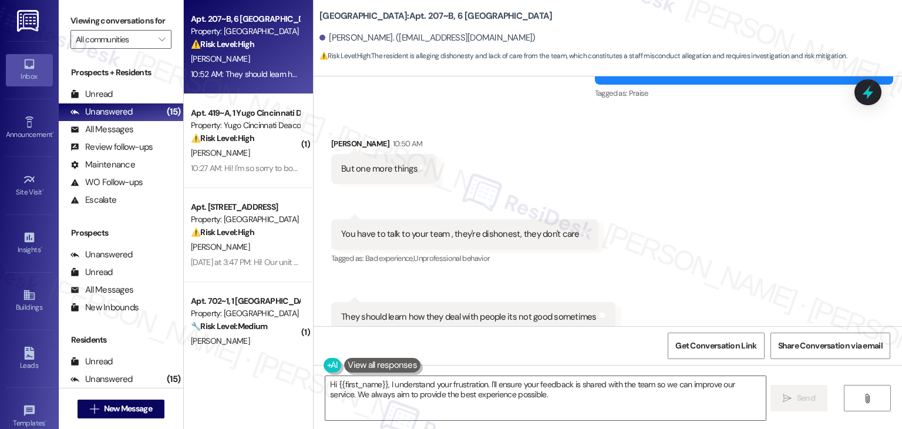
scroll to position [8397, 0]
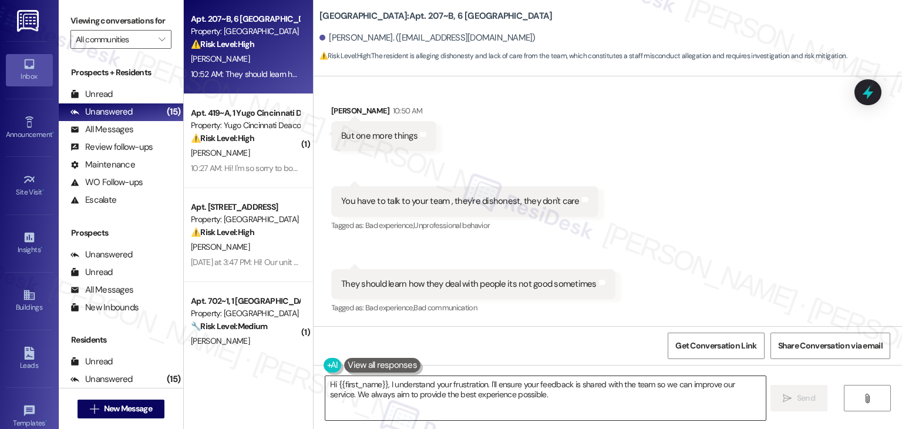
click at [354, 390] on textarea "Hi {{first_name}}, I understand your frustration. I'll ensure your feedback is …" at bounding box center [545, 398] width 440 height 44
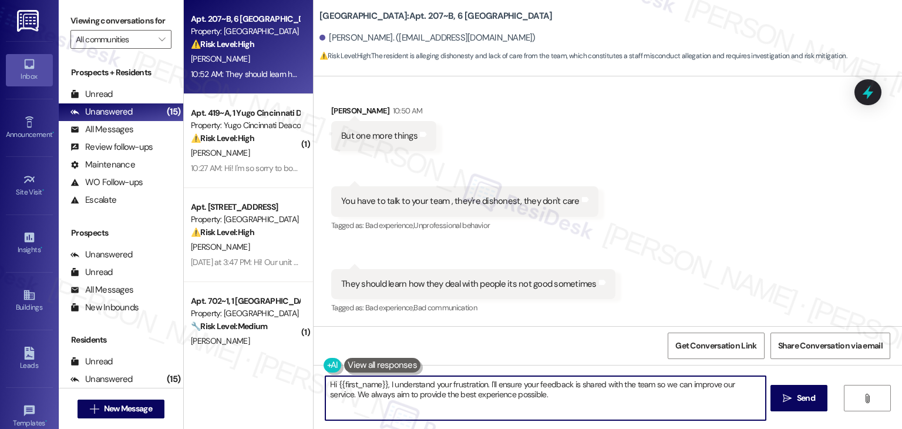
click at [354, 390] on textarea "Hi {{first_name}}, I understand your frustration. I'll ensure your feedback is …" at bounding box center [545, 398] width 440 height 44
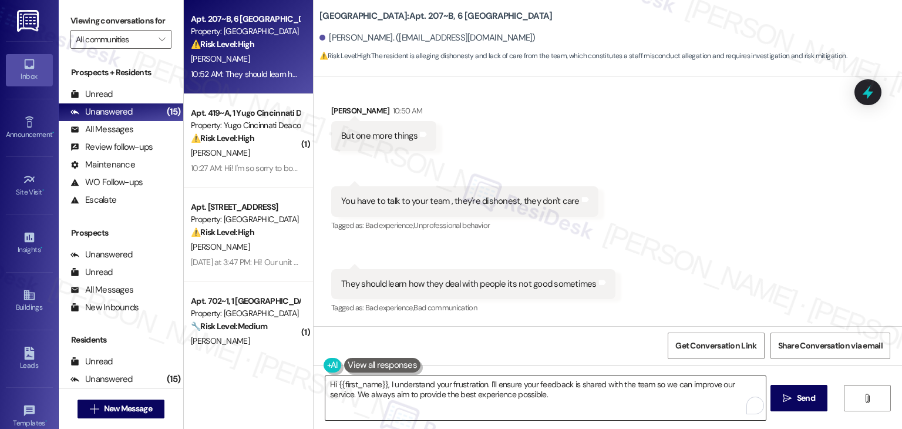
click at [557, 383] on textarea "Hi {{first_name}}, I understand your frustration. I'll ensure your feedback is …" at bounding box center [545, 398] width 440 height 44
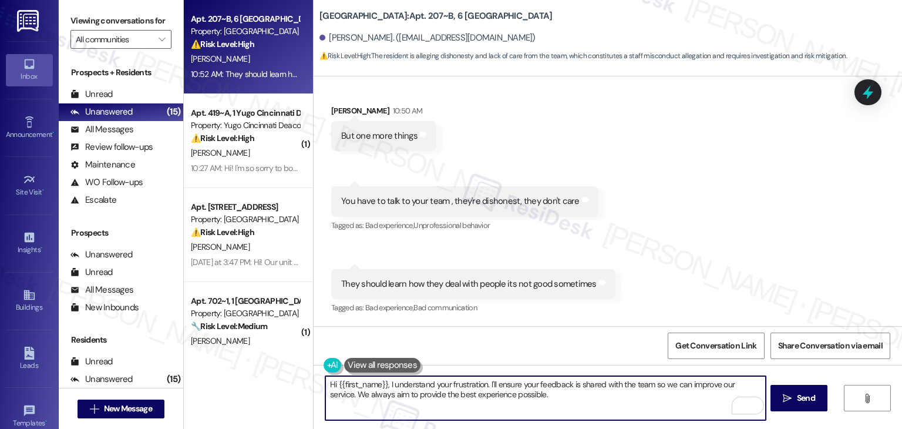
click at [503, 395] on textarea "Hi {{first_name}}, I understand your frustration. I'll ensure your feedback is …" at bounding box center [545, 398] width 440 height 44
paste textarea "I hear you, [PERSON_NAME], and I’m sorry you feel that way. I’ll make sure to s…"
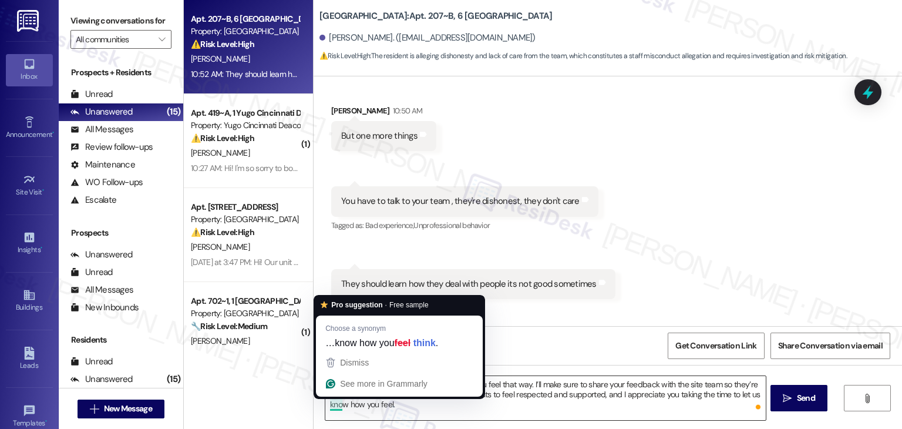
click at [634, 397] on textarea "I hear you, [PERSON_NAME], and I’m sorry you feel that way. I’ll make sure to s…" at bounding box center [545, 398] width 440 height 44
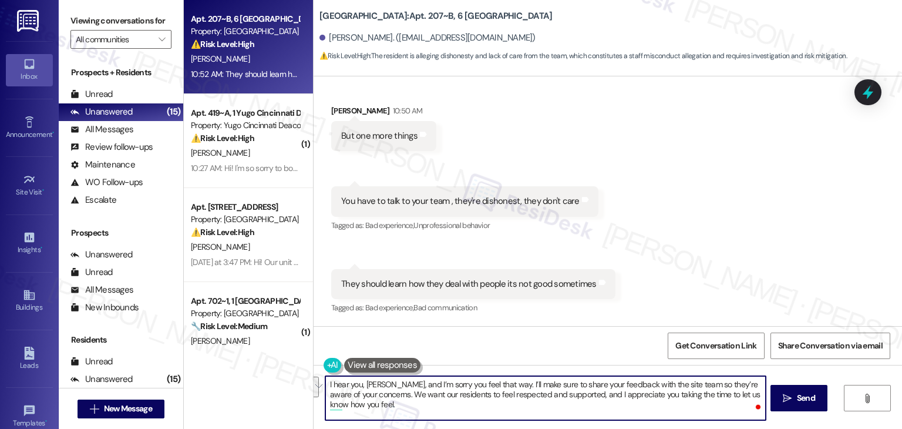
drag, startPoint x: 678, startPoint y: 405, endPoint x: 683, endPoint y: 396, distance: 10.3
click at [683, 396] on textarea "I hear you, [PERSON_NAME], and I’m sorry you feel that way. I’ll make sure to s…" at bounding box center [545, 398] width 440 height 44
type textarea "I hear you, [PERSON_NAME], and I’m sorry you feel that way. I’ll make sure to s…"
click at [731, 261] on div "Received via SMS [PERSON_NAME] 10:50 AM But one more things Tags and notes Rece…" at bounding box center [608, 201] width 588 height 247
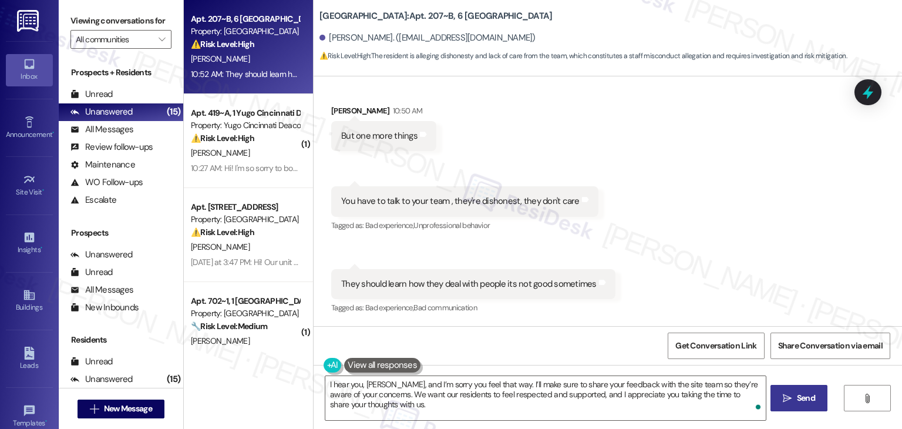
click at [801, 394] on span "Send" at bounding box center [806, 398] width 18 height 12
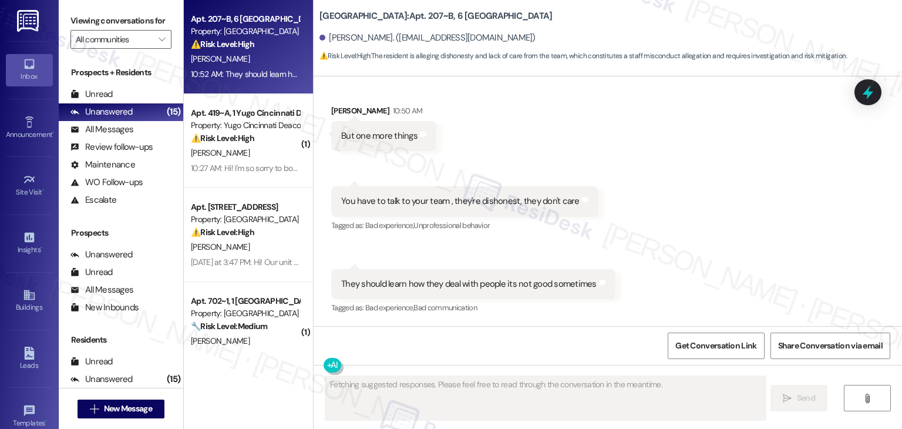
scroll to position [8396, 0]
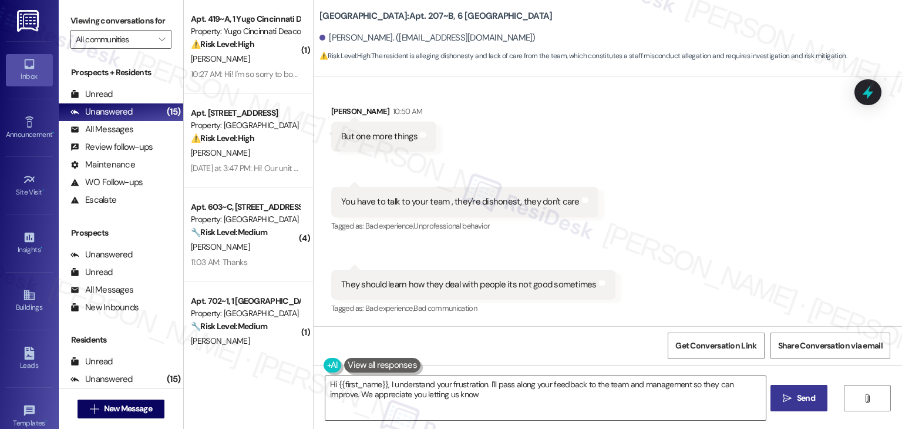
type textarea "Hi {{first_name}}, I understand your frustration. I'll pass along your feedback…"
click at [802, 243] on div "Received via SMS [PERSON_NAME] 10:50 AM But one more things Tags and notes Rece…" at bounding box center [608, 202] width 588 height 247
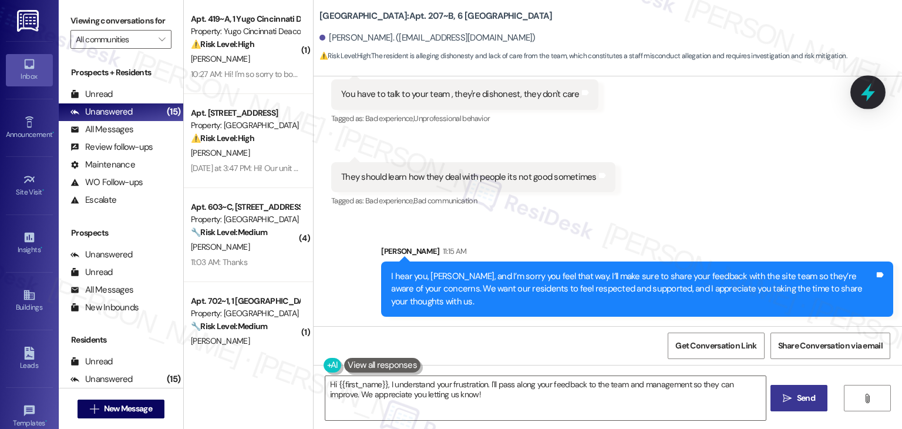
click at [876, 98] on div at bounding box center [867, 91] width 35 height 33
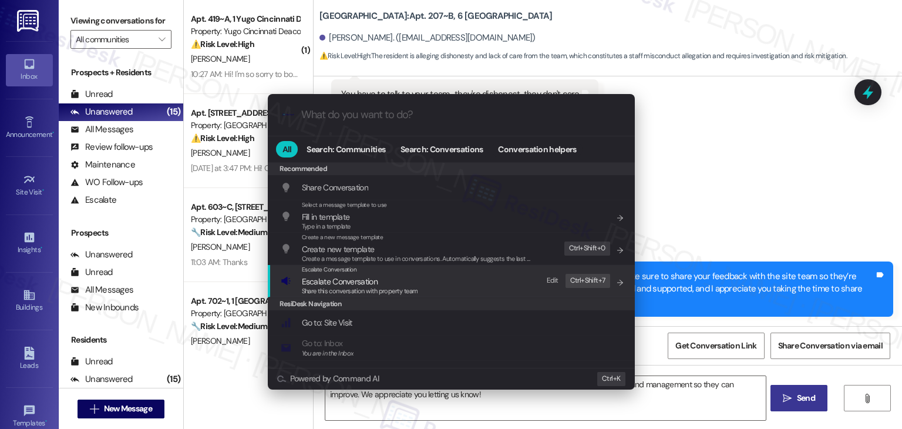
click at [365, 286] on div "Share this conversation with property team" at bounding box center [360, 291] width 116 height 11
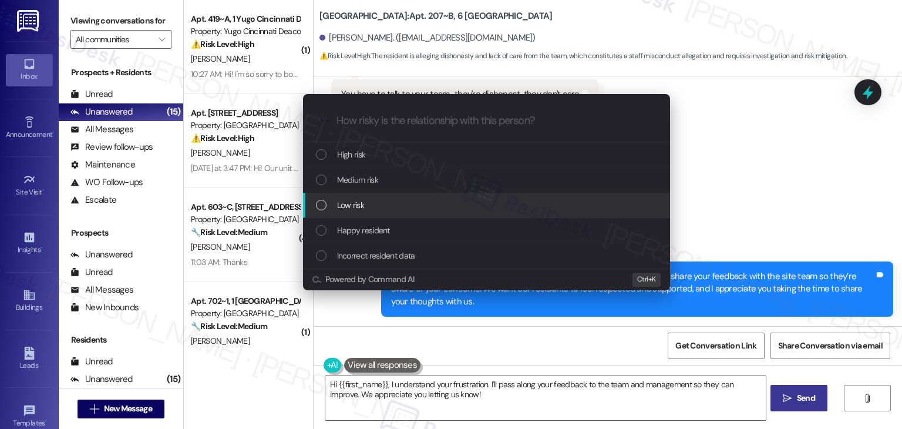
click at [321, 203] on div "List of options" at bounding box center [321, 205] width 11 height 11
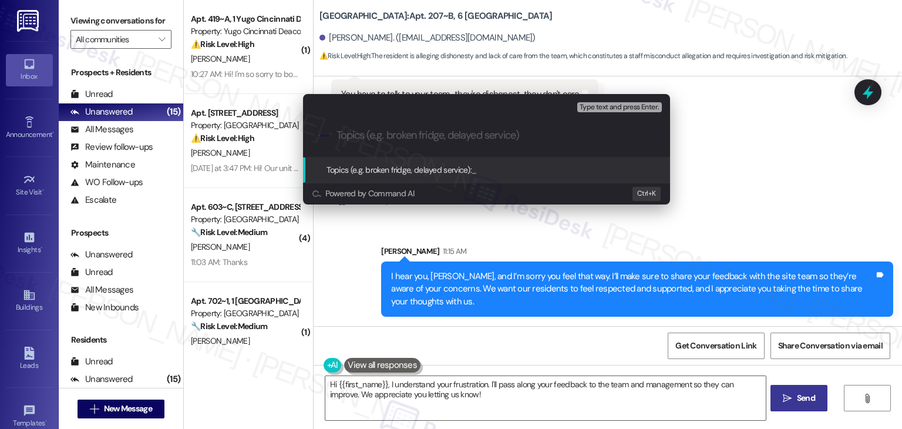
paste input "Resident Feedback – Concerns About Team Communication and Service"
type input "Resident Feedback – Concerns About Team Communication and Service"
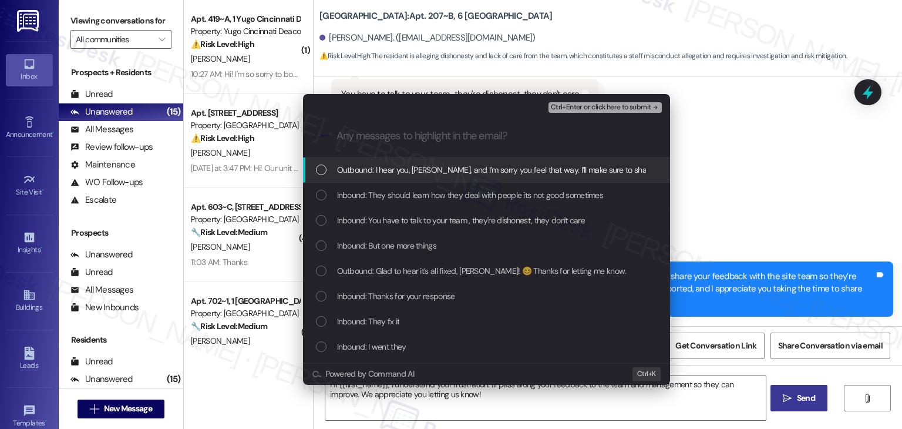
scroll to position [0, 0]
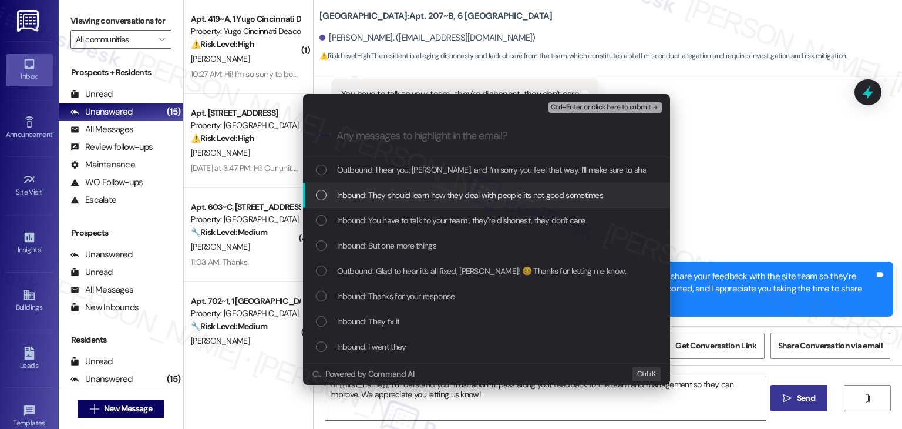
click at [314, 193] on div "Inbound: They should learn how they deal with people its not good sometimes" at bounding box center [486, 195] width 367 height 25
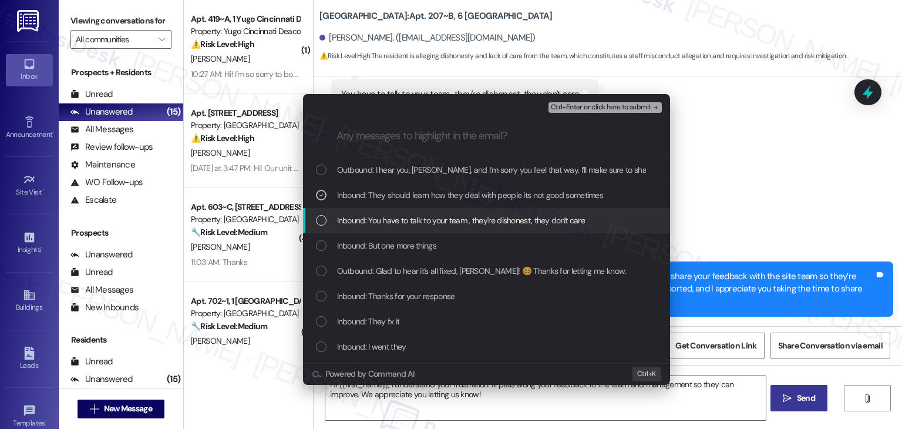
click at [323, 220] on div "List of options" at bounding box center [321, 220] width 11 height 11
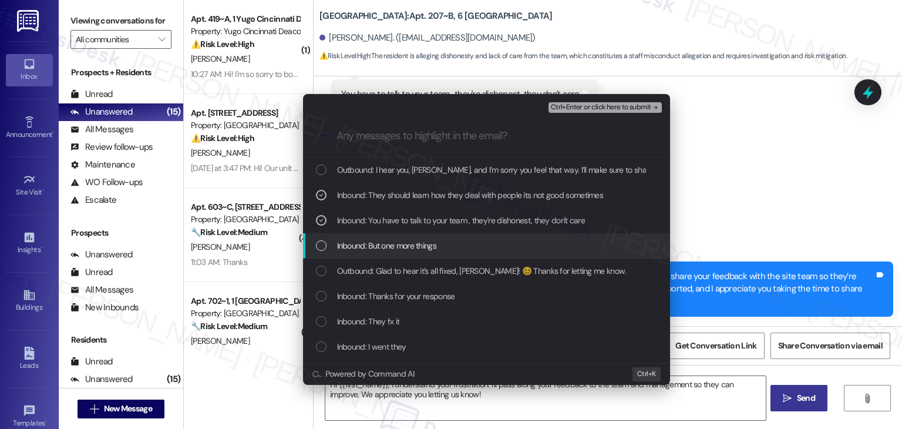
click at [320, 244] on div "List of options" at bounding box center [321, 245] width 11 height 11
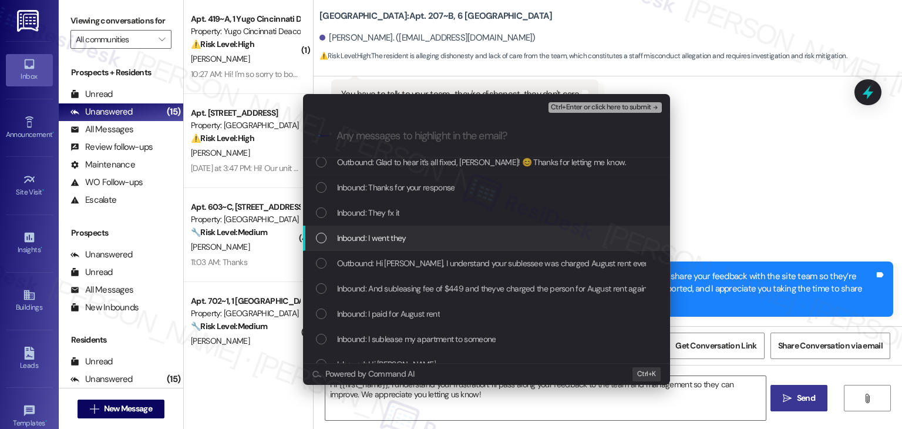
scroll to position [117, 0]
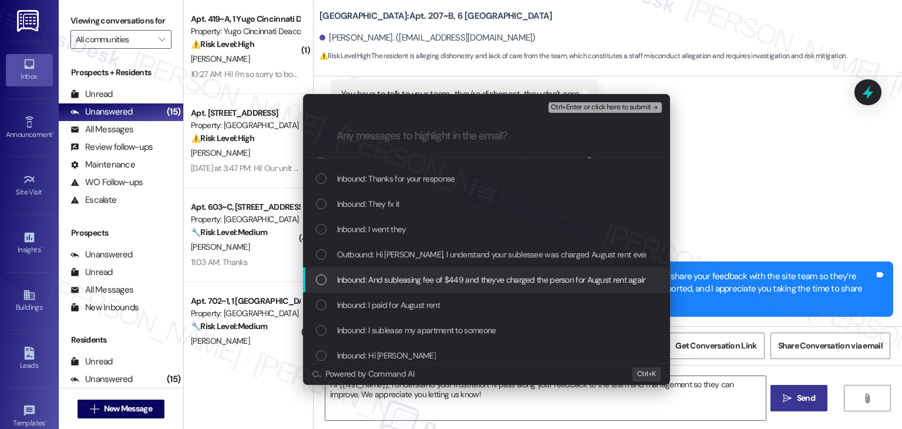
click at [316, 280] on div "List of options" at bounding box center [321, 279] width 11 height 11
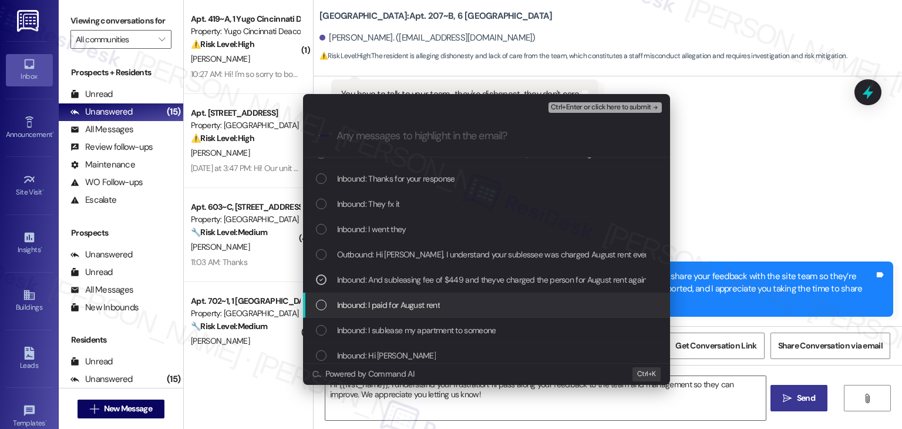
click at [317, 302] on div "List of options" at bounding box center [321, 305] width 11 height 11
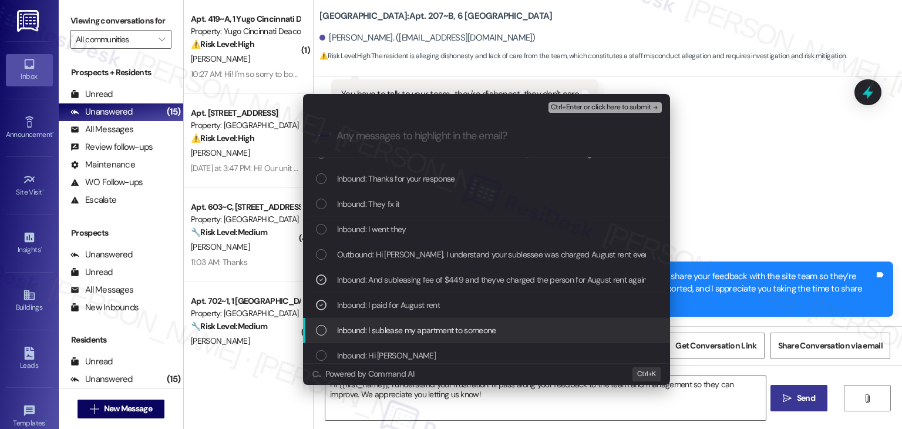
click at [318, 327] on div "List of options" at bounding box center [321, 330] width 11 height 11
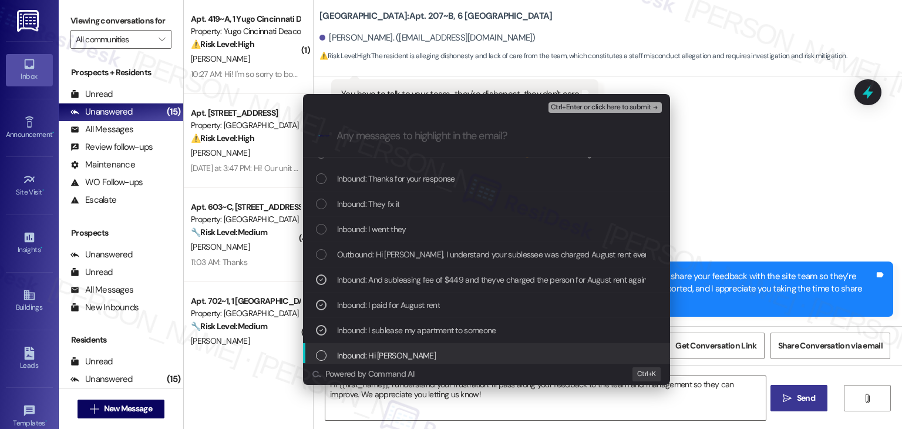
click at [321, 354] on div "List of options" at bounding box center [321, 355] width 11 height 11
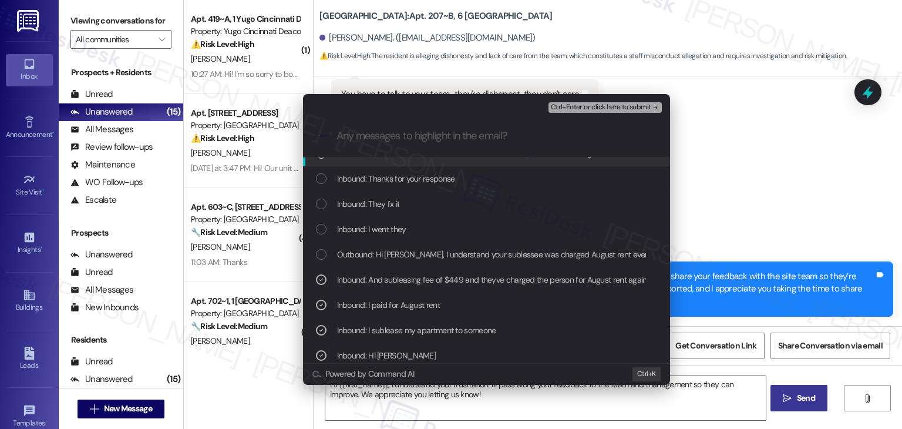
click at [597, 107] on span "Ctrl+Enter or click here to submit" at bounding box center [601, 107] width 100 height 8
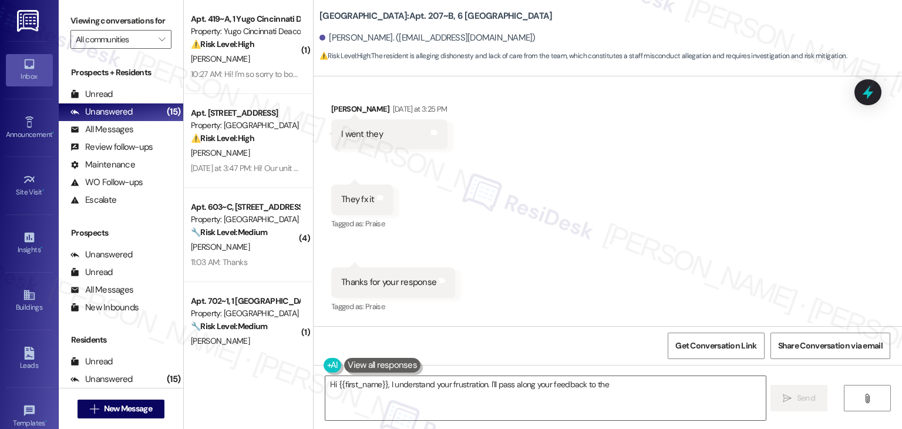
scroll to position [8396, 0]
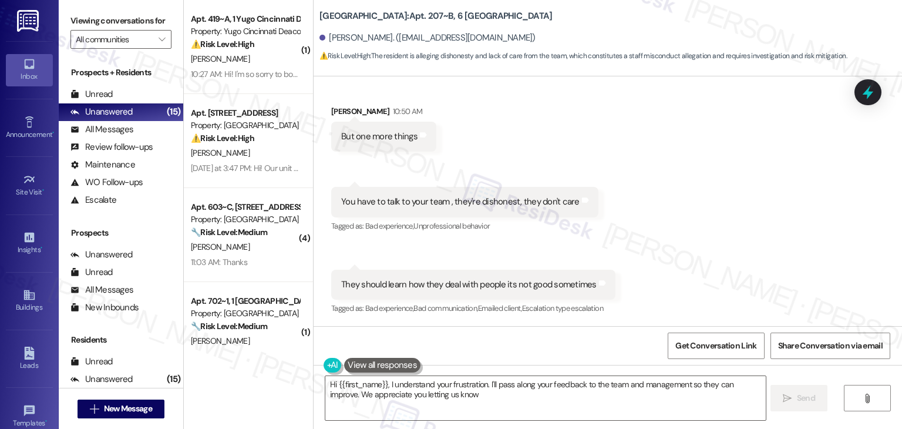
type textarea "Hi {{first_name}}, I understand your frustration. I'll pass along your feedback…"
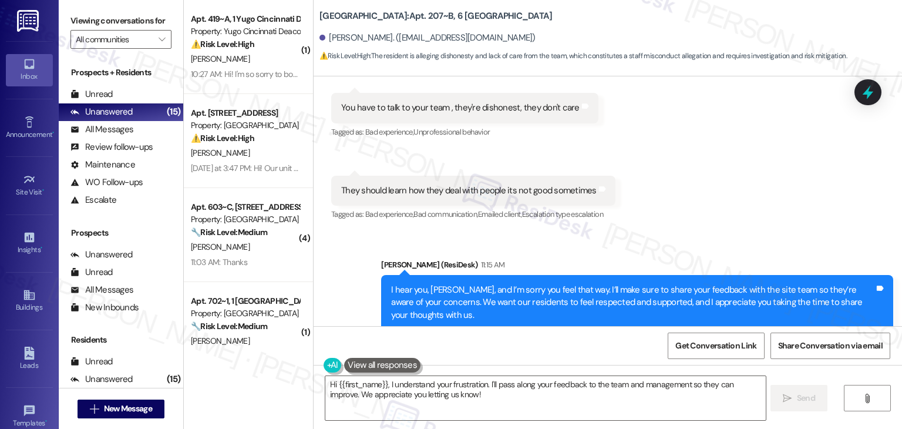
scroll to position [8522, 0]
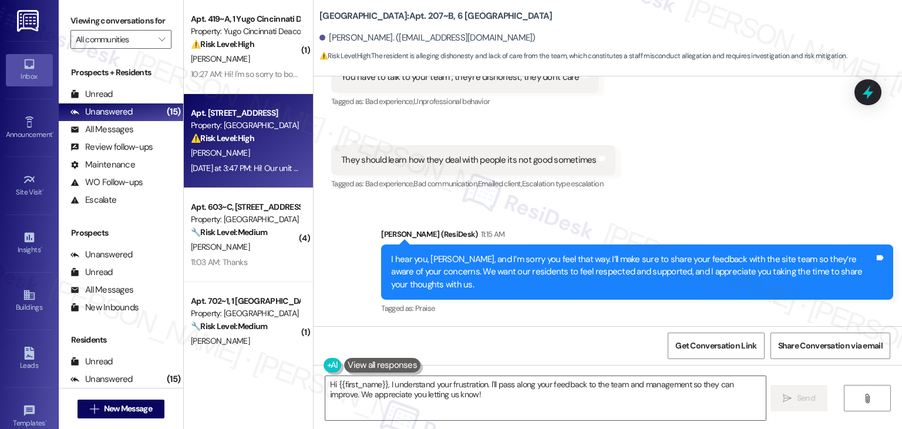
click at [244, 150] on div "[PERSON_NAME]" at bounding box center [245, 153] width 111 height 15
type textarea "Hi {{first_name}}, I understand your frustration. I'll pass along your feedback…"
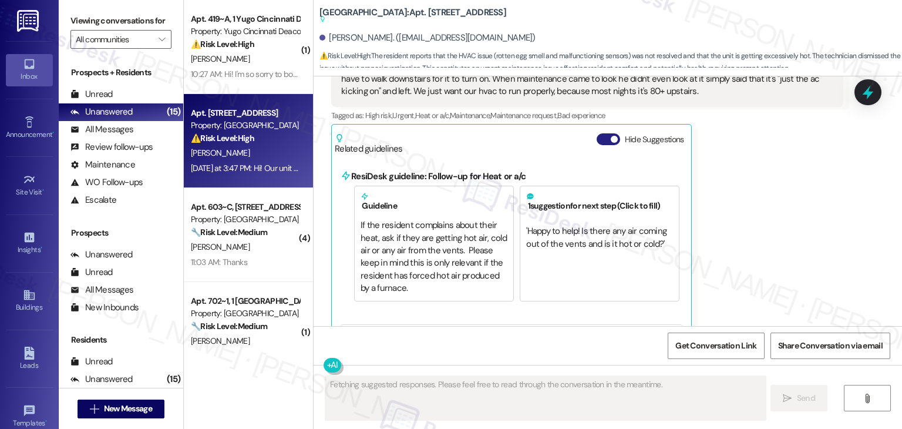
click at [598, 139] on button "Hide Suggestions" at bounding box center [608, 139] width 23 height 12
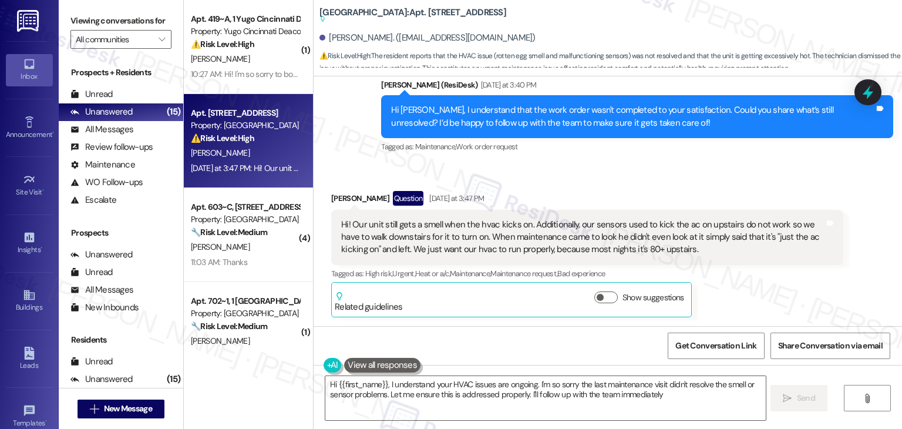
type textarea "Hi {{first_name}}, I understand your HVAC issues are ongoing. I'm so sorry the …"
click at [533, 127] on div "Hi [PERSON_NAME], I understand that the work order wasn't completed to your sat…" at bounding box center [632, 116] width 483 height 25
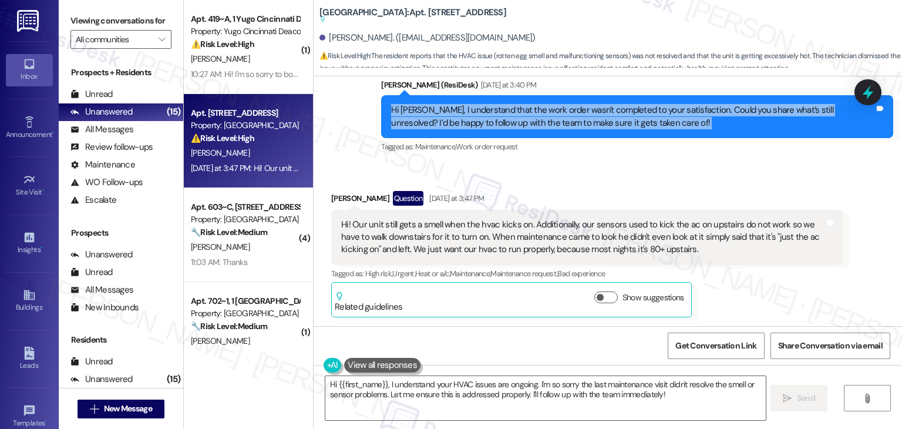
click at [533, 127] on div "Hi [PERSON_NAME], I understand that the work order wasn't completed to your sat…" at bounding box center [632, 116] width 483 height 25
copy div "Hi [PERSON_NAME], I understand that the work order wasn't completed to your sat…"
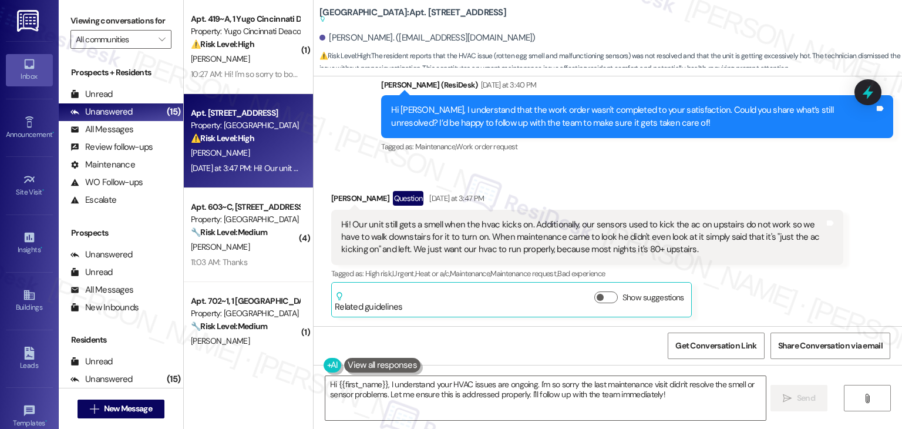
click at [536, 241] on div "Hi! Our unit still gets a smell when the hvac kicks on. Additionally, our senso…" at bounding box center [582, 237] width 483 height 38
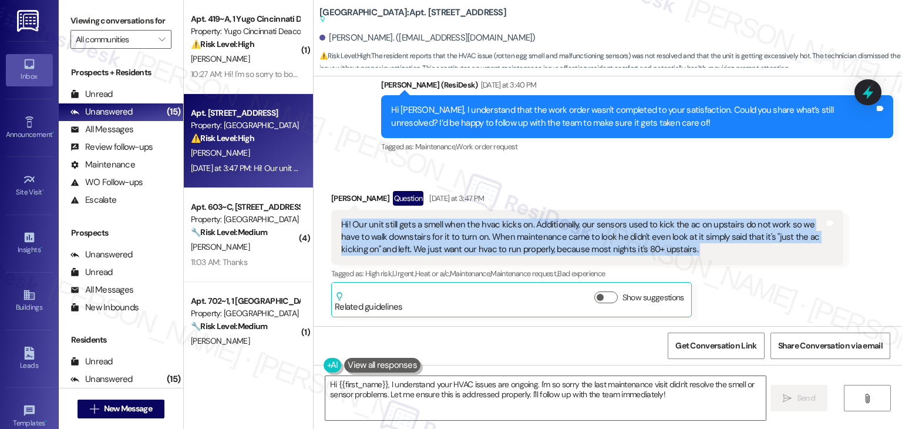
click at [536, 241] on div "Hi! Our unit still gets a smell when the hvac kicks on. Additionally, our senso…" at bounding box center [582, 237] width 483 height 38
copy div "Hi! Our unit still gets a smell when the hvac kicks on. Additionally, our senso…"
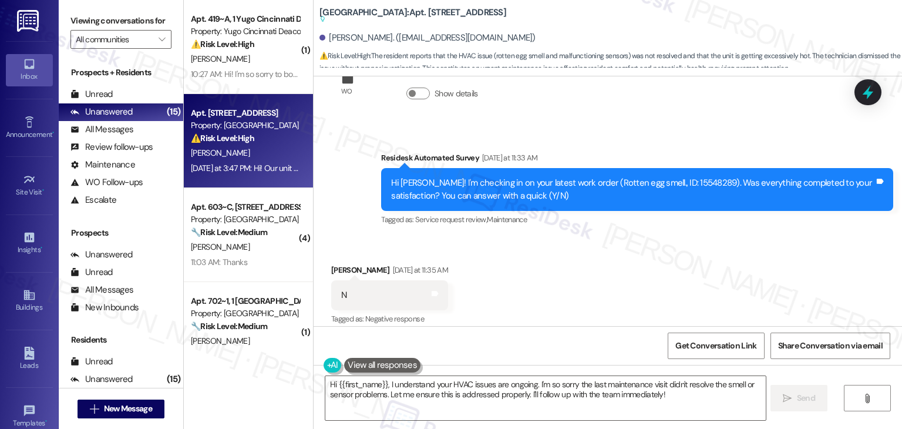
scroll to position [358, 0]
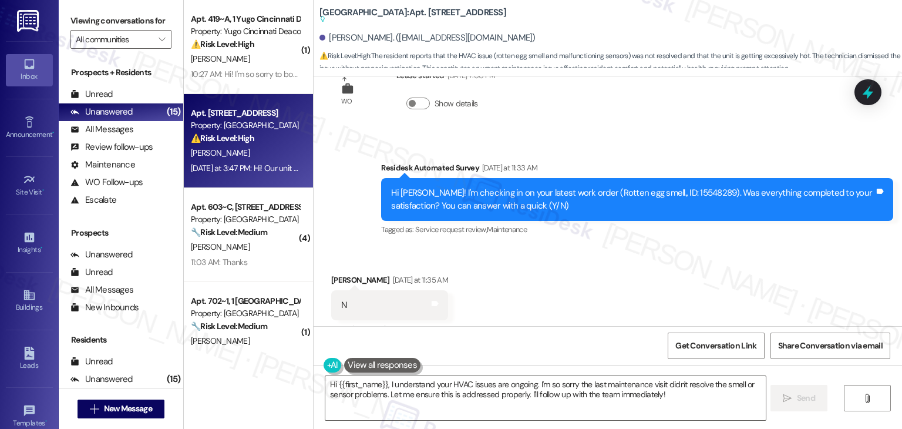
click at [661, 189] on div "Hi [PERSON_NAME]! I'm checking in on your latest work order (Rotten egg smell.,…" at bounding box center [632, 199] width 483 height 25
copy div "15548289"
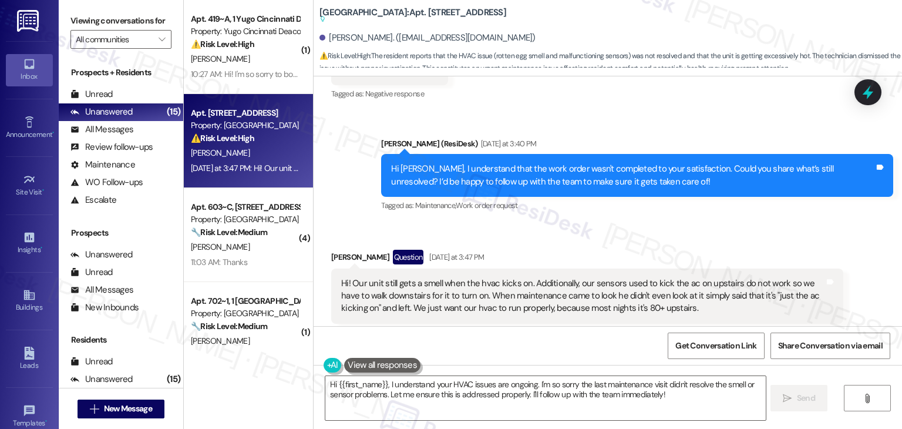
scroll to position [651, 0]
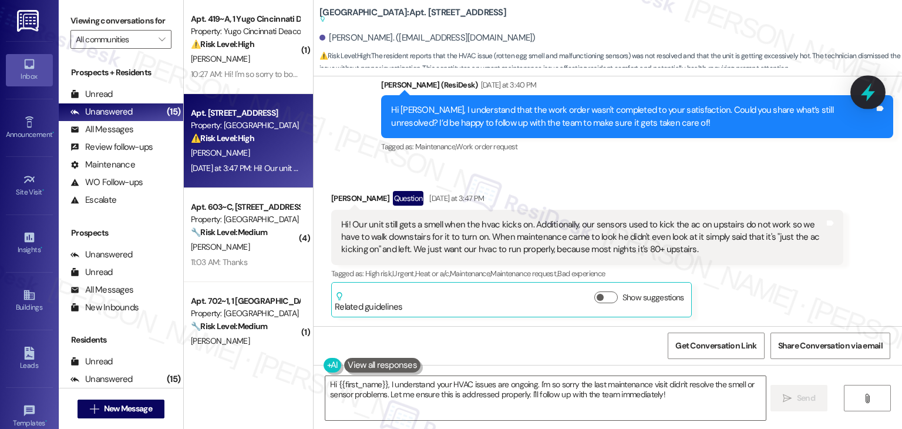
click at [861, 92] on icon at bounding box center [868, 92] width 20 height 20
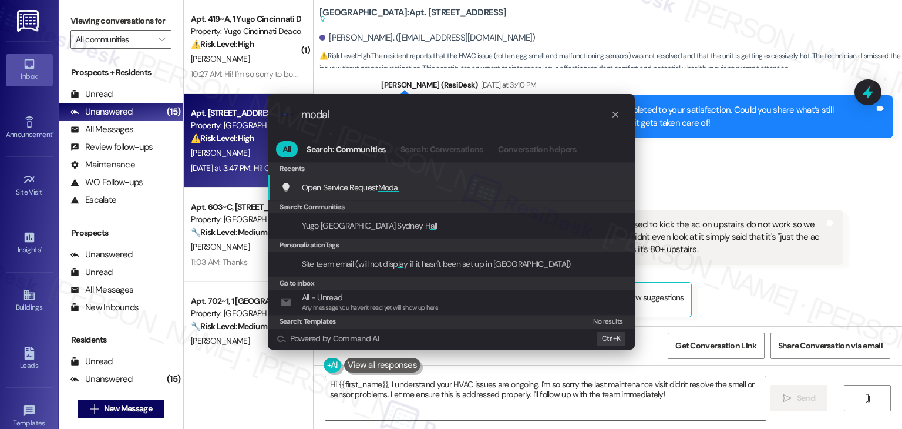
type input "modal"
click at [378, 186] on span "Open Service Request Modal" at bounding box center [351, 187] width 98 height 11
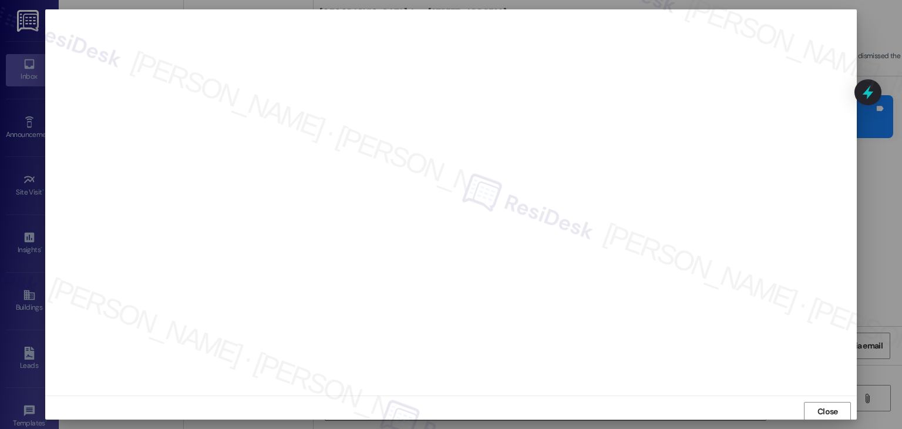
scroll to position [1, 0]
click at [819, 405] on span "Close" at bounding box center [828, 411] width 21 height 12
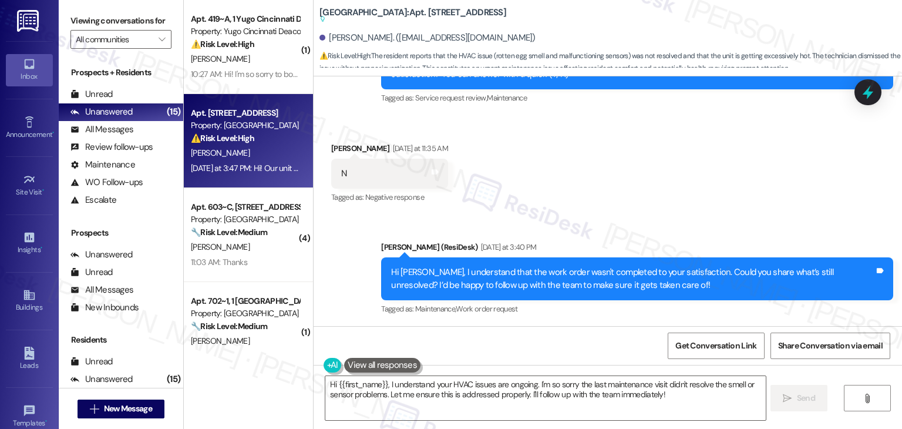
scroll to position [651, 0]
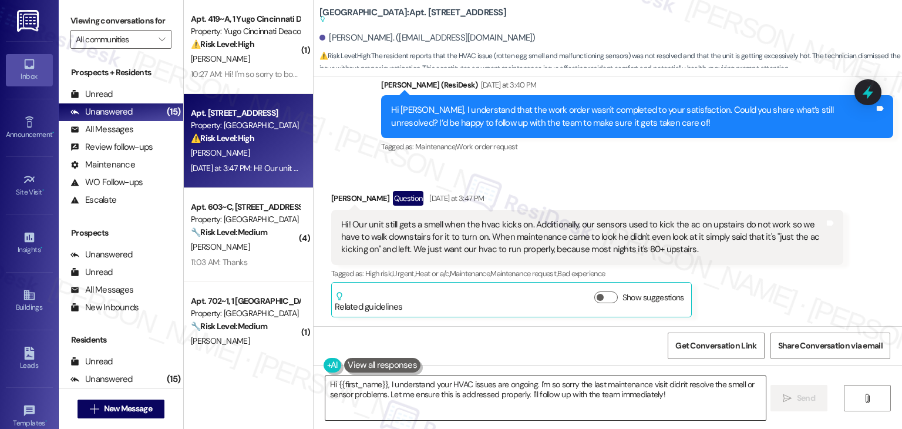
click at [482, 389] on textarea "Hi {{first_name}}, I understand your HVAC issues are ongoing. I'm so sorry the …" at bounding box center [545, 398] width 440 height 44
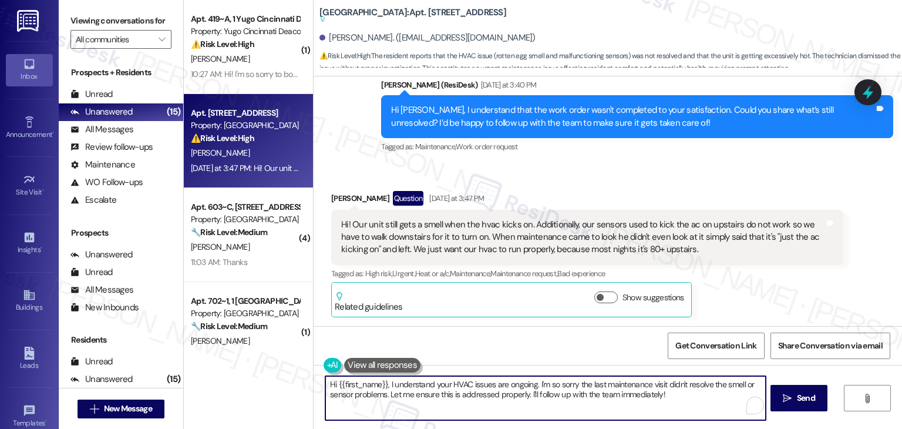
click at [482, 389] on textarea "Hi {{first_name}}, I understand your HVAC issues are ongoing. I'm so sorry the …" at bounding box center [545, 398] width 440 height 44
paste textarea "[PERSON_NAME], I’m sorry to hear you’re still dealing with the smell and AC iss…"
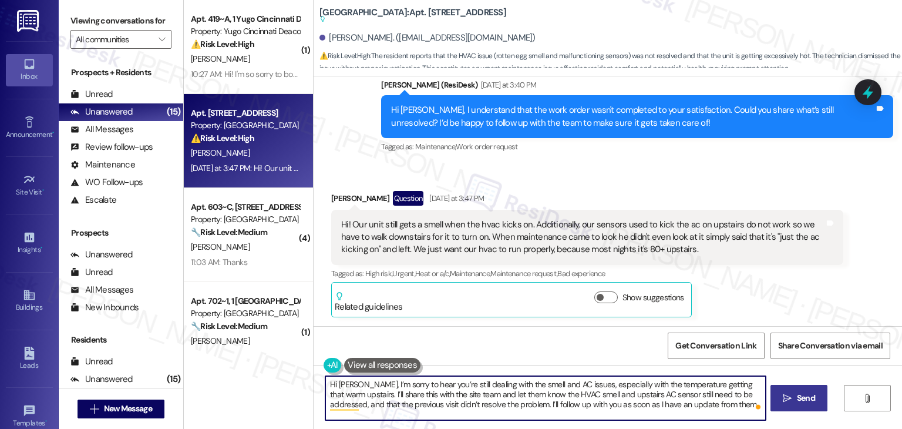
type textarea "Hi [PERSON_NAME], I’m sorry to hear you’re still dealing with the smell and AC …"
click at [790, 399] on icon "" at bounding box center [787, 397] width 9 height 9
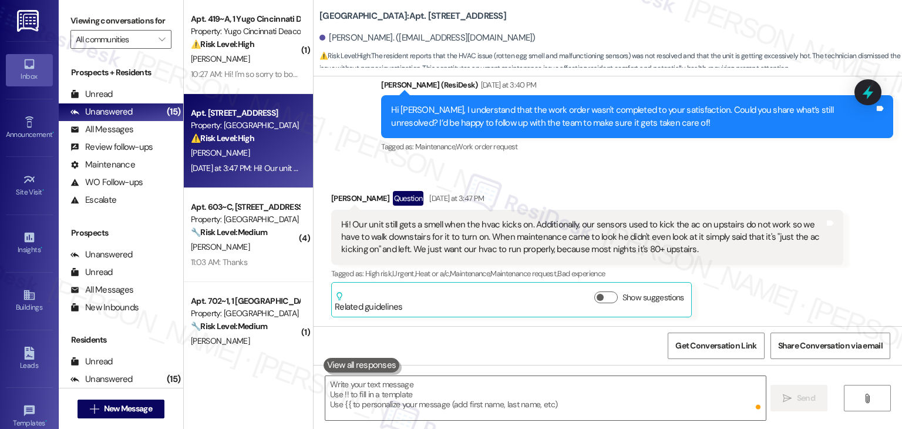
scroll to position [651, 0]
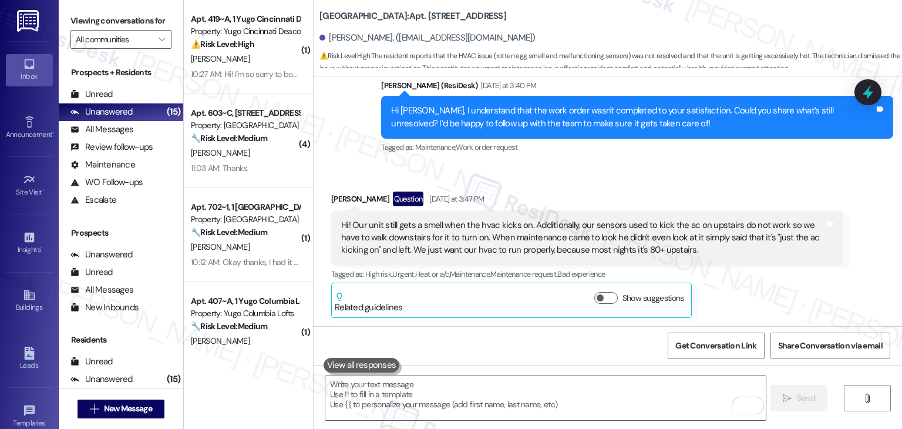
click at [788, 292] on div "[PERSON_NAME] Question [DATE] at 3:47 PM Hi! Our unit still gets a smell when t…" at bounding box center [587, 254] width 512 height 126
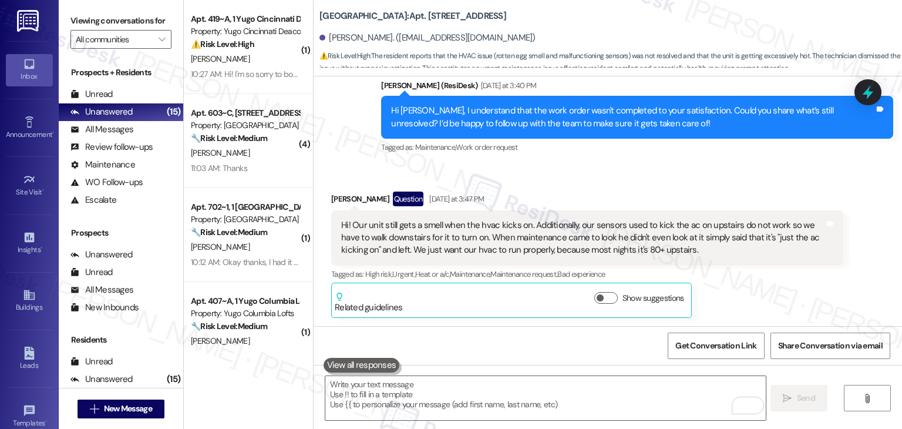
click at [788, 292] on div "[PERSON_NAME] Question [DATE] at 3:47 PM Hi! Our unit still gets a smell when t…" at bounding box center [587, 254] width 512 height 126
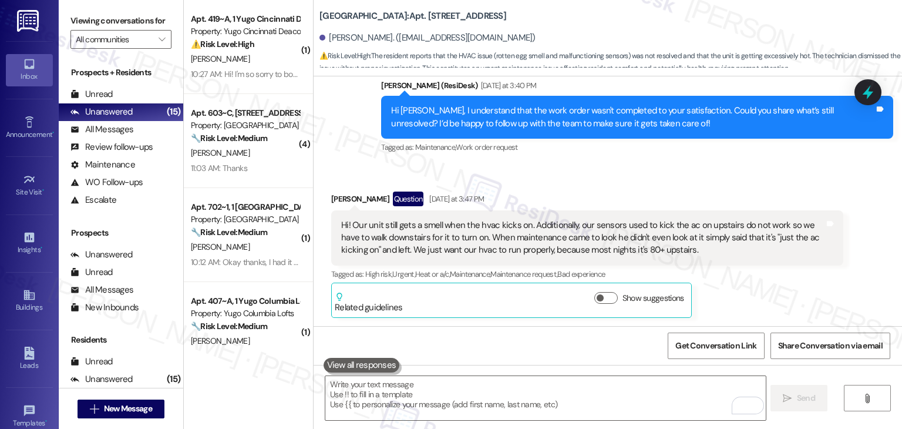
click at [788, 292] on div "[PERSON_NAME] Question [DATE] at 3:47 PM Hi! Our unit still gets a smell when t…" at bounding box center [587, 254] width 512 height 126
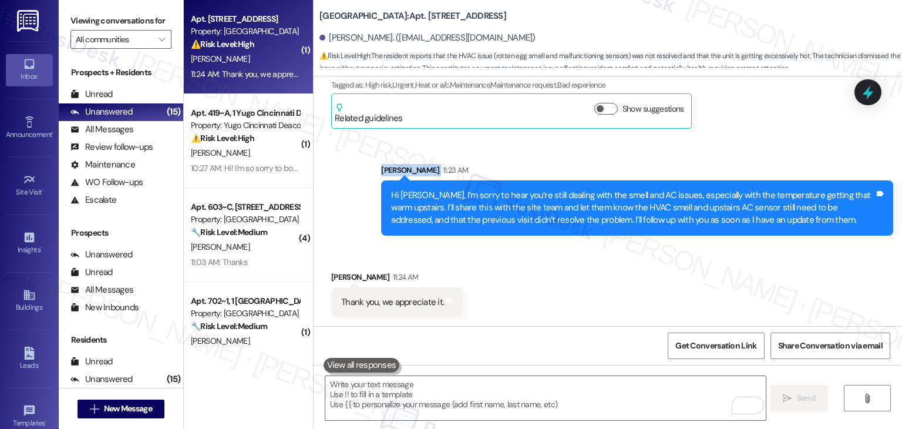
scroll to position [840, 0]
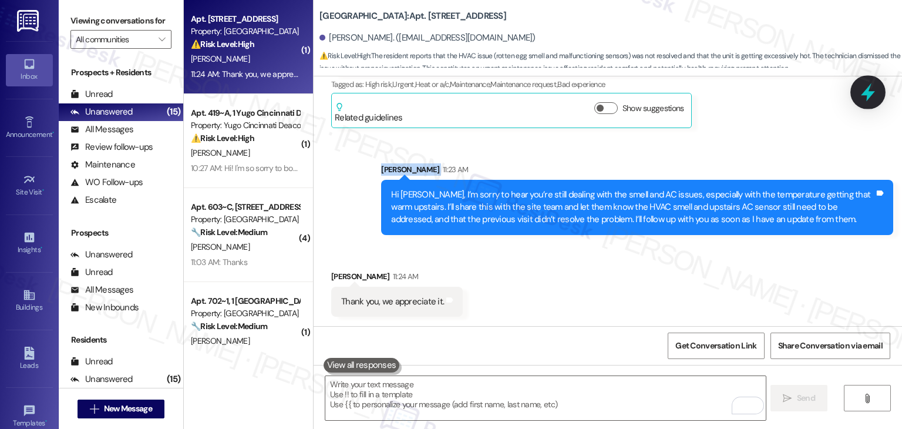
click at [872, 95] on icon at bounding box center [868, 92] width 20 height 20
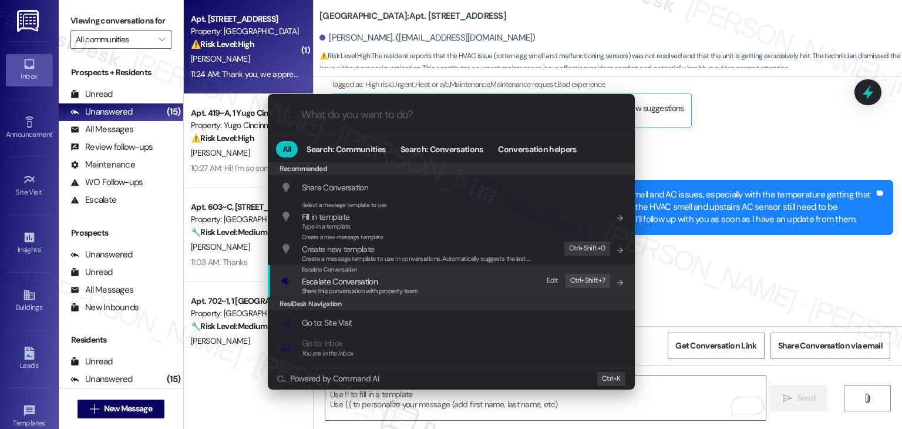
click at [374, 285] on span "Escalate Conversation" at bounding box center [340, 281] width 76 height 11
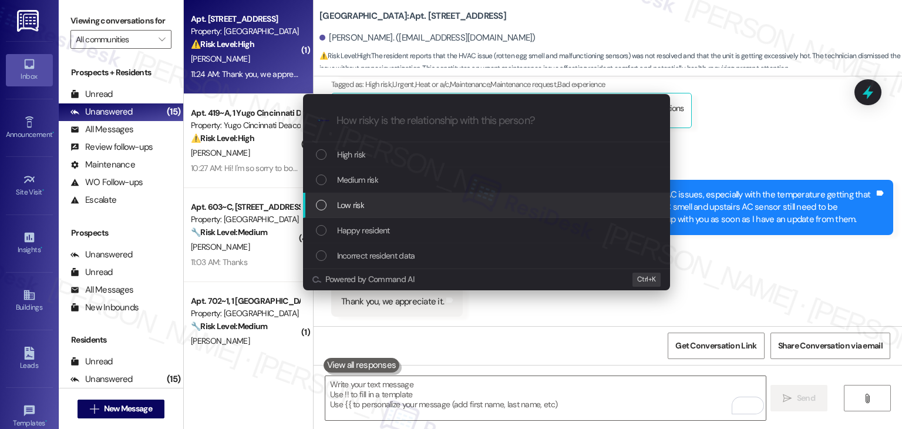
click at [320, 206] on div "List of options" at bounding box center [321, 205] width 11 height 11
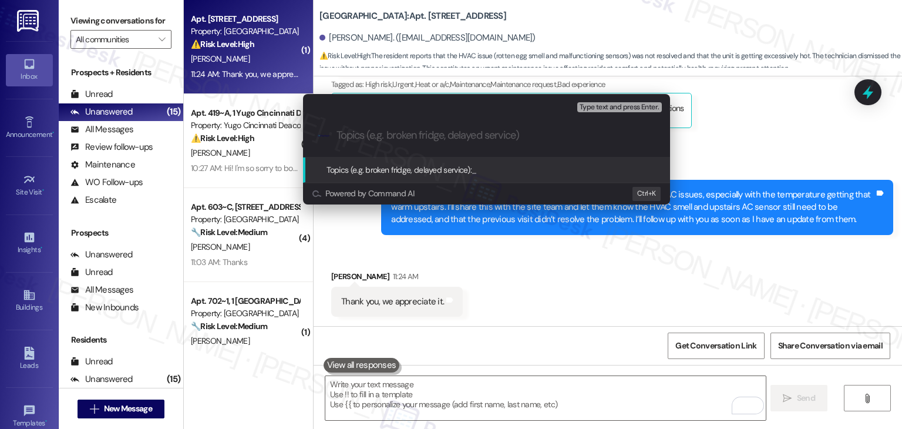
paste input "WO #15551459 – Unresolved HVAC Odor and Upstairs AC Sensor Issue"
click at [773, 146] on div "Escalate Conversation Low risk Topics (e.g. broken fridge, delayed service) Any…" at bounding box center [451, 214] width 902 height 429
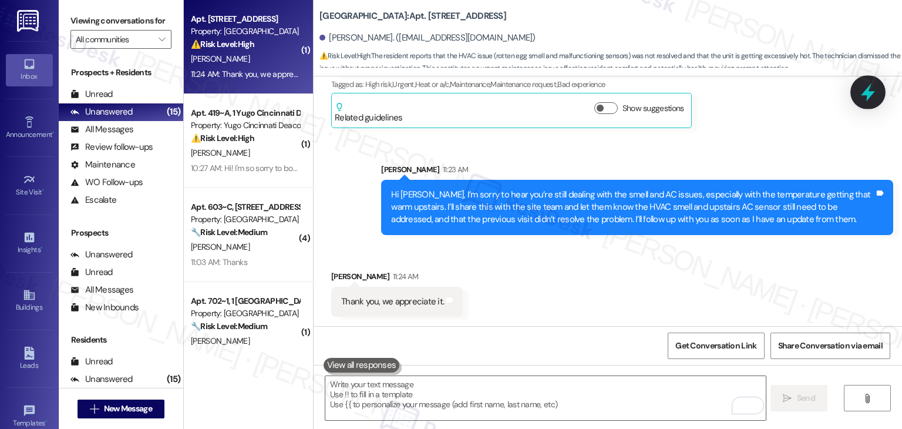
click at [864, 90] on icon at bounding box center [868, 92] width 20 height 20
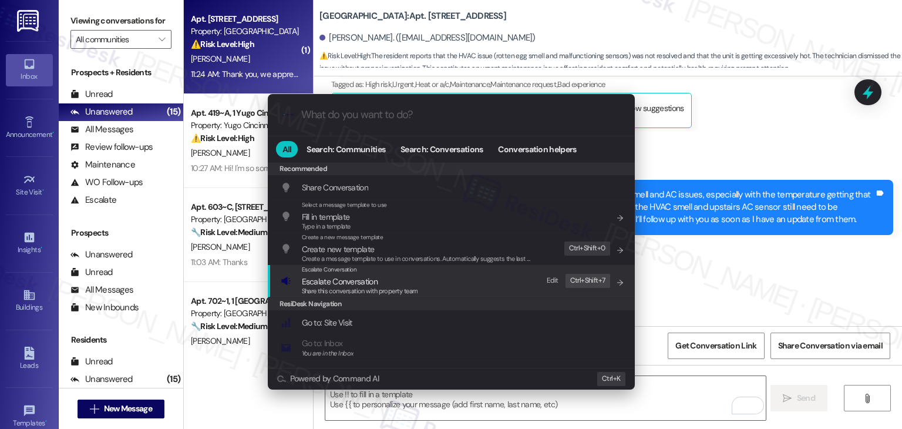
click at [374, 288] on span "Share this conversation with property team" at bounding box center [360, 291] width 116 height 8
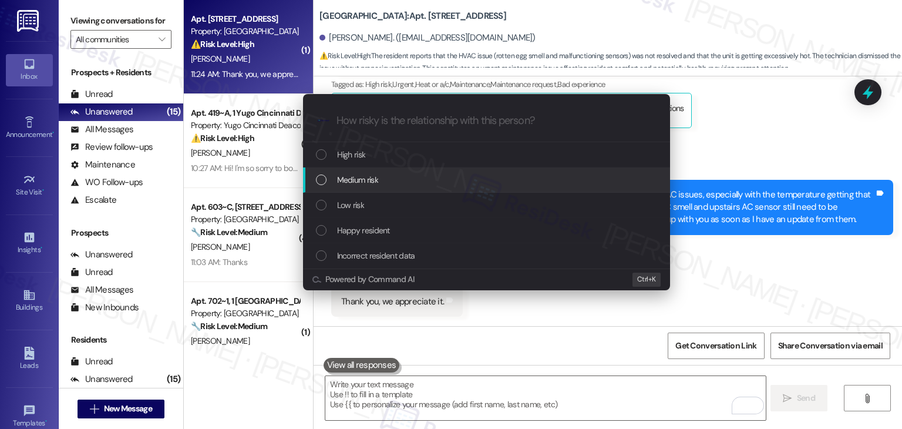
click at [322, 180] on div "List of options" at bounding box center [321, 179] width 11 height 11
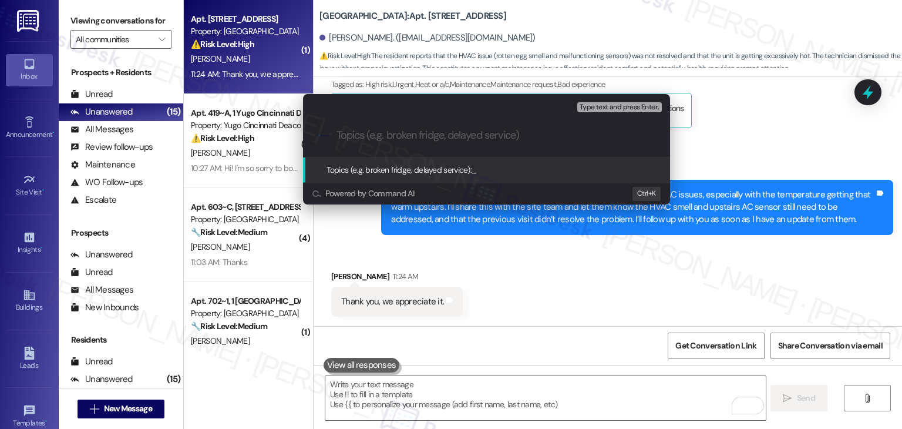
paste input "WO #15551459 – Unresolved HVAC Odor and Upstairs AC Sensor Issue"
type input "WO #15551459 – Unresolved HVAC Odor and Upstairs AC Sensor Issue"
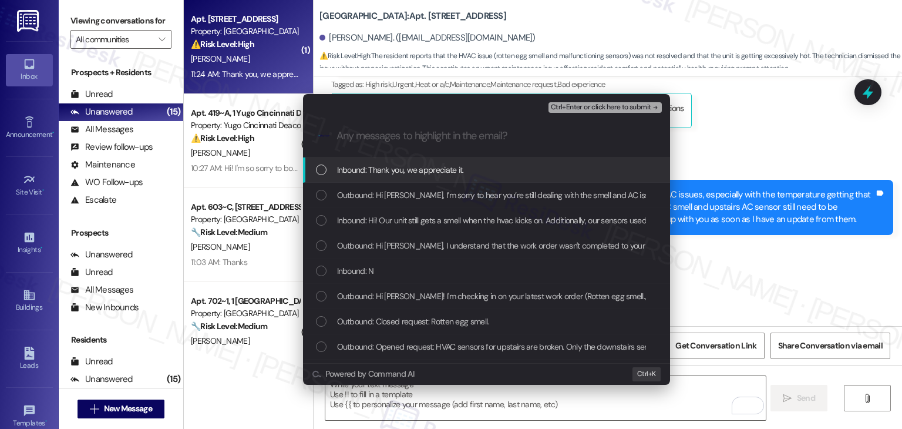
click at [319, 169] on div "List of options" at bounding box center [321, 169] width 11 height 11
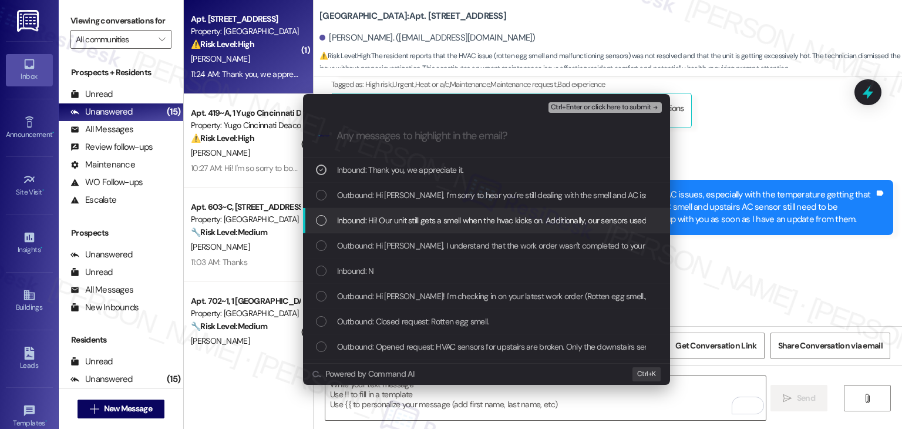
click at [320, 221] on div "List of options" at bounding box center [321, 220] width 11 height 11
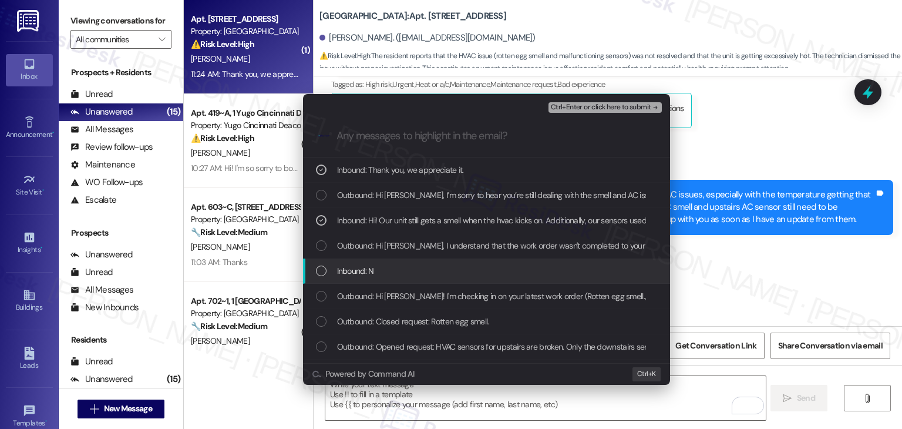
click at [321, 269] on div "List of options" at bounding box center [321, 270] width 11 height 11
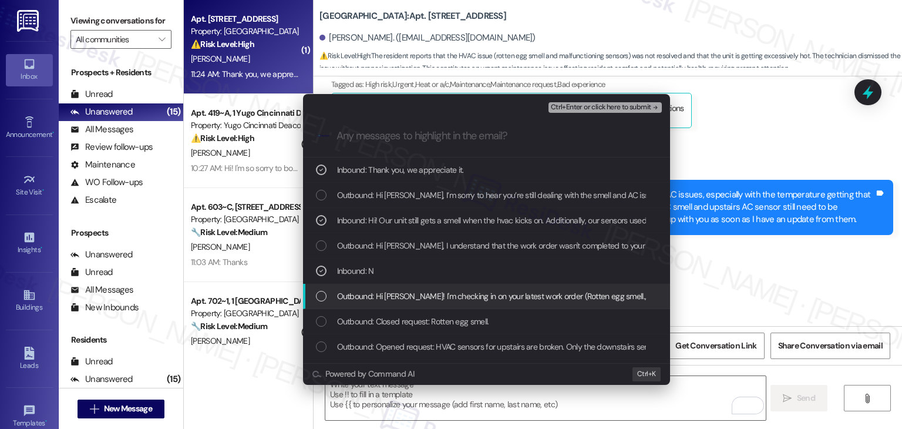
click at [319, 295] on div "List of options" at bounding box center [321, 296] width 11 height 11
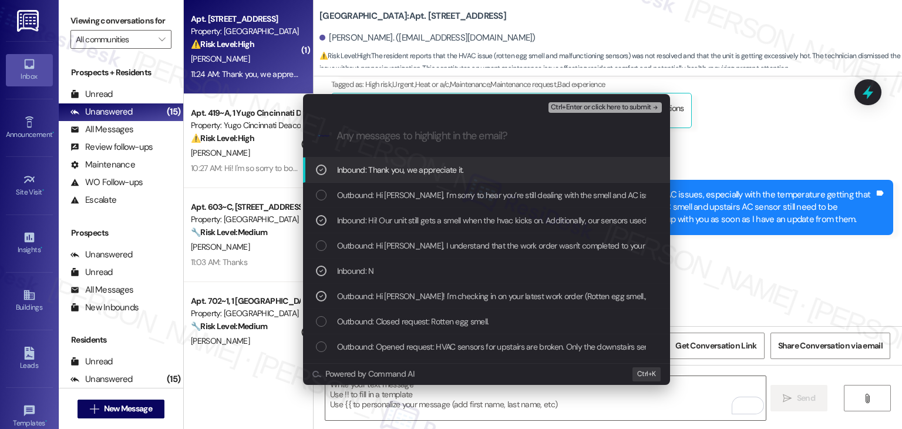
click at [605, 107] on span "Ctrl+Enter or click here to submit" at bounding box center [601, 107] width 100 height 8
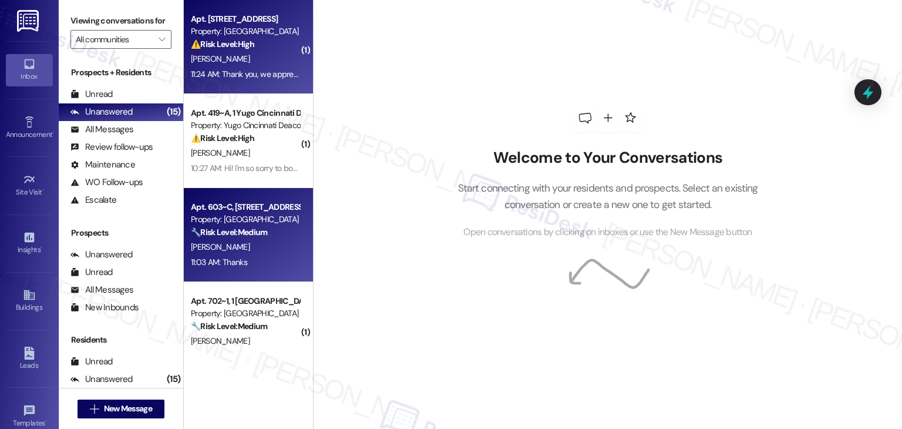
scroll to position [59, 0]
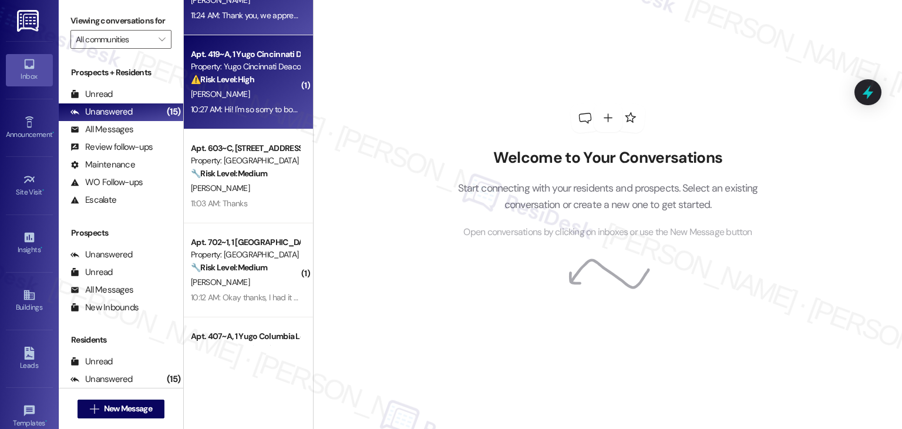
click at [251, 85] on div "⚠️ Risk Level: High The resident is receiving automated notices for actions due…" at bounding box center [245, 79] width 109 height 12
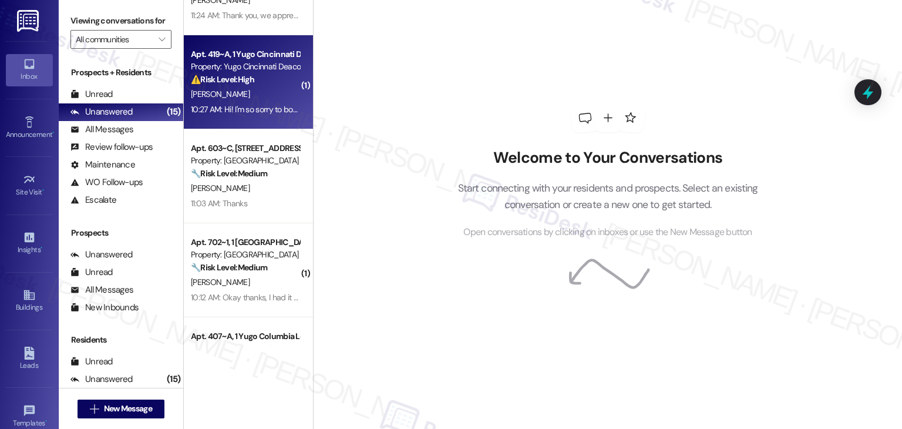
click at [260, 96] on div "[PERSON_NAME]" at bounding box center [245, 94] width 111 height 15
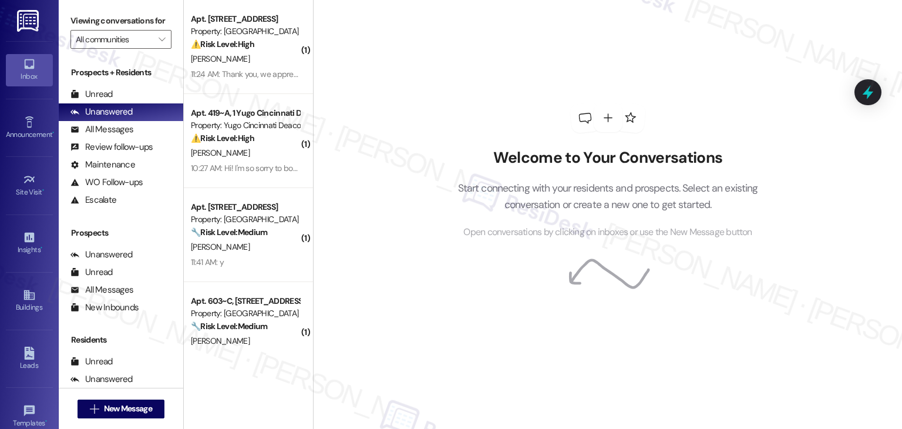
click at [422, 304] on div "Welcome to Your Conversations Start connecting with your residents and prospect…" at bounding box center [607, 214] width 589 height 429
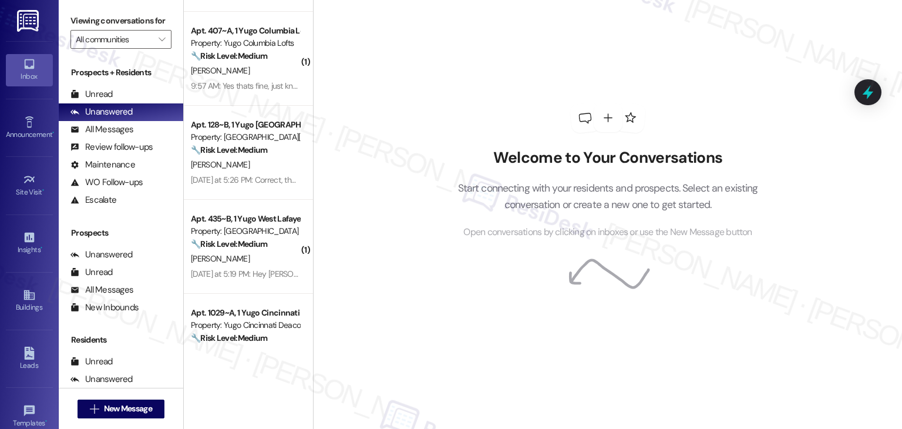
scroll to position [1175, 0]
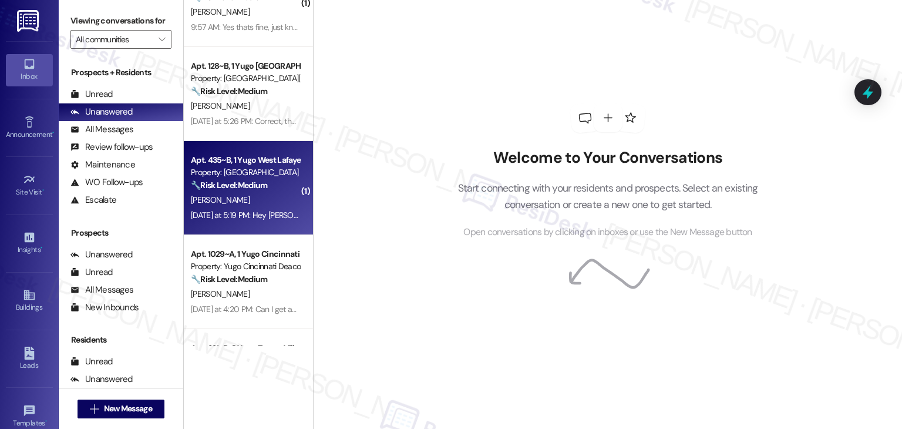
click at [259, 224] on div "Apt. 435~B, [GEOGRAPHIC_DATA] Property: [GEOGRAPHIC_DATA] Market 🔧 Risk Level: …" at bounding box center [248, 188] width 129 height 94
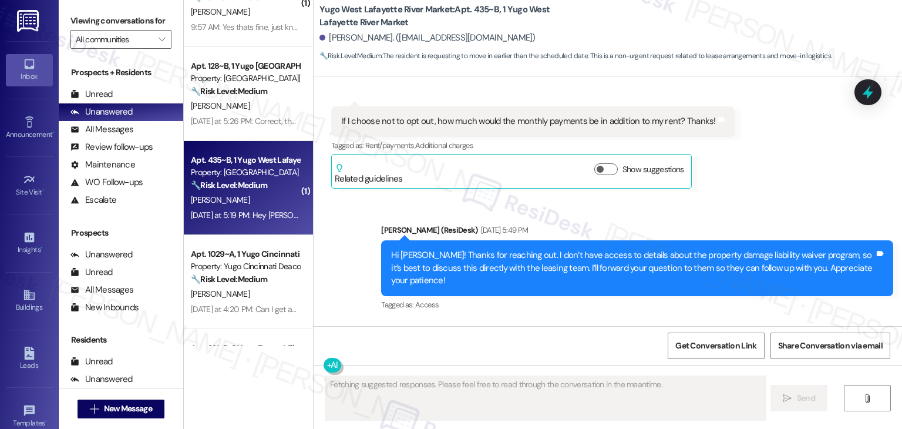
scroll to position [1770, 0]
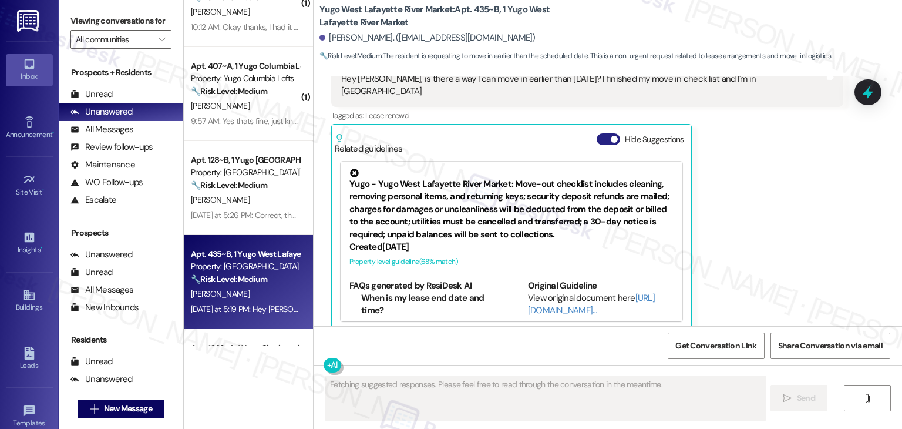
click at [597, 133] on button "Hide Suggestions" at bounding box center [608, 139] width 23 height 12
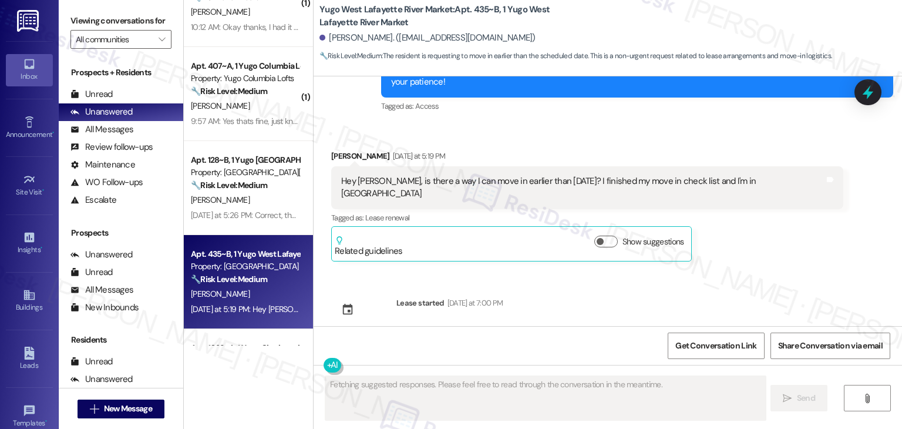
click at [780, 273] on div "Sent via SMS [PERSON_NAME] (ResiDesk) [DATE] 4:19 PM Hi [PERSON_NAME]! We’re so…" at bounding box center [608, 201] width 588 height 250
click at [780, 273] on div "Sent via SMS Sarah (ResiDesk) Jul 18, 2025 at 4:19 PM Hi Sai Shashank! We’re so…" at bounding box center [608, 201] width 588 height 250
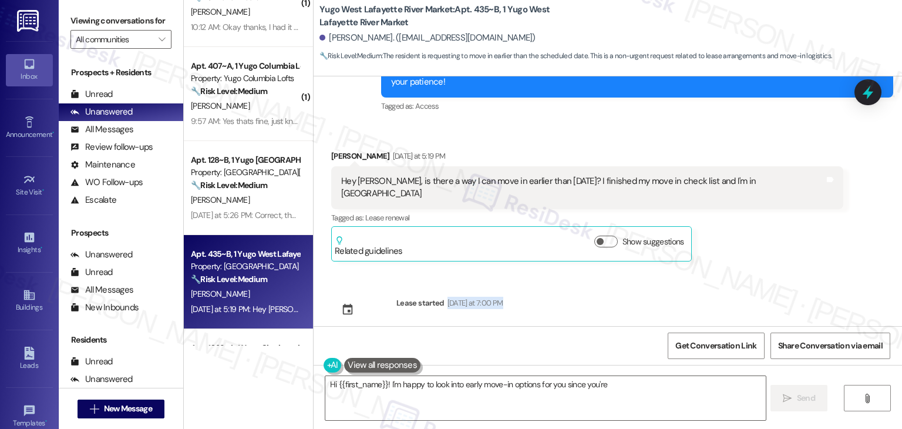
click at [780, 273] on div "Sent via SMS Sarah (ResiDesk) Jul 18, 2025 at 4:19 PM Hi Sai Shashank! We’re so…" at bounding box center [608, 201] width 588 height 250
click at [779, 259] on div "Sent via SMS Sarah (ResiDesk) Jul 18, 2025 at 4:19 PM Hi Sai Shashank! We’re so…" at bounding box center [608, 201] width 588 height 250
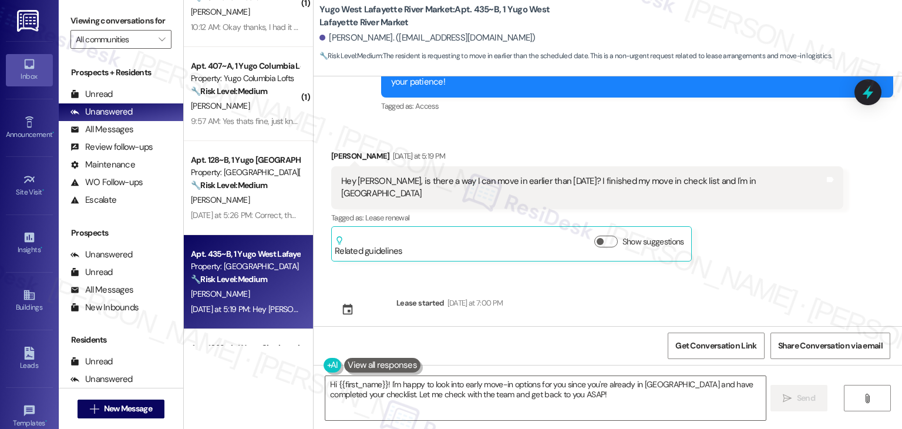
click at [779, 259] on div "Sent via SMS Sarah (ResiDesk) Jul 18, 2025 at 4:19 PM Hi Sai Shashank! We’re so…" at bounding box center [608, 201] width 588 height 250
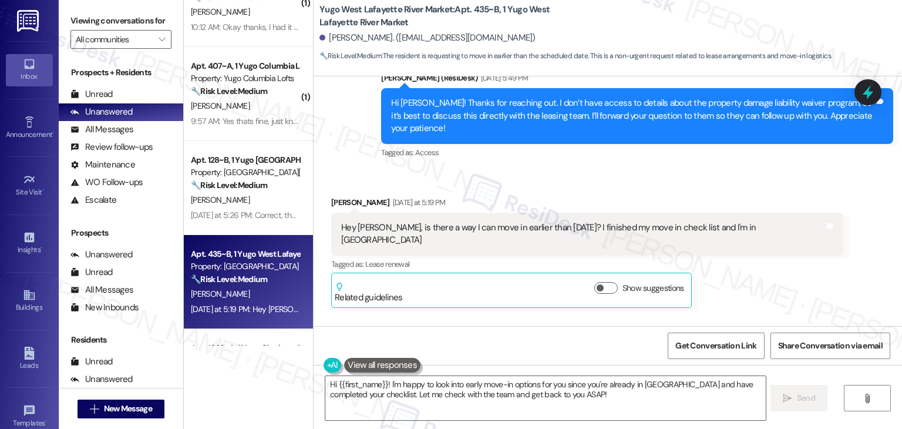
scroll to position [1609, 0]
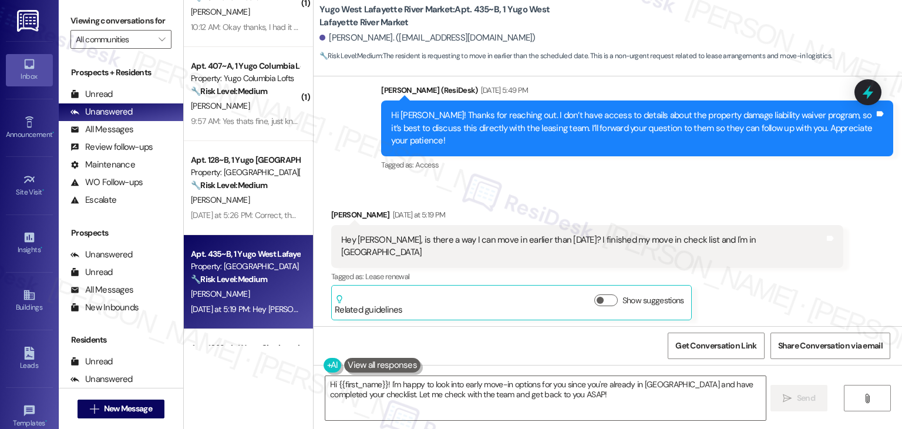
click at [742, 183] on div "Received via SMS Sai Shashank Mukkera Yesterday at 5:19 PM Hey Sarah, is there …" at bounding box center [608, 255] width 588 height 147
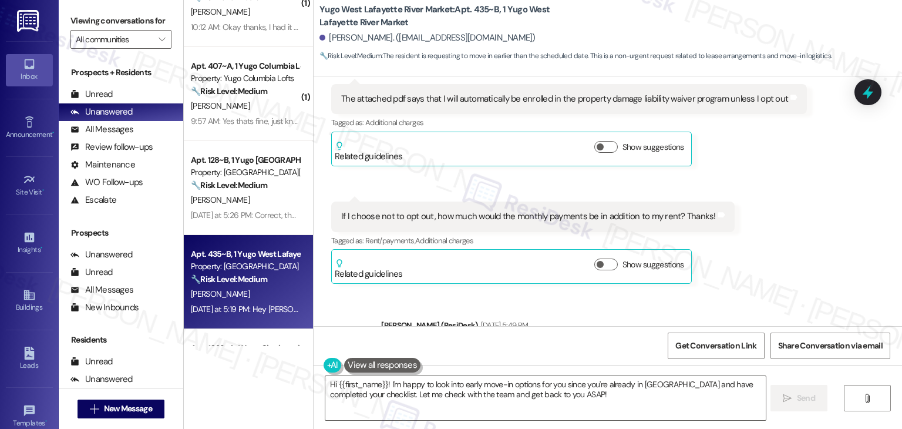
click at [768, 205] on div "Received via SMS Sai Shashank Mukkera Neutral Jul 28, 2025 at 10:36 PM The atta…" at bounding box center [608, 161] width 588 height 264
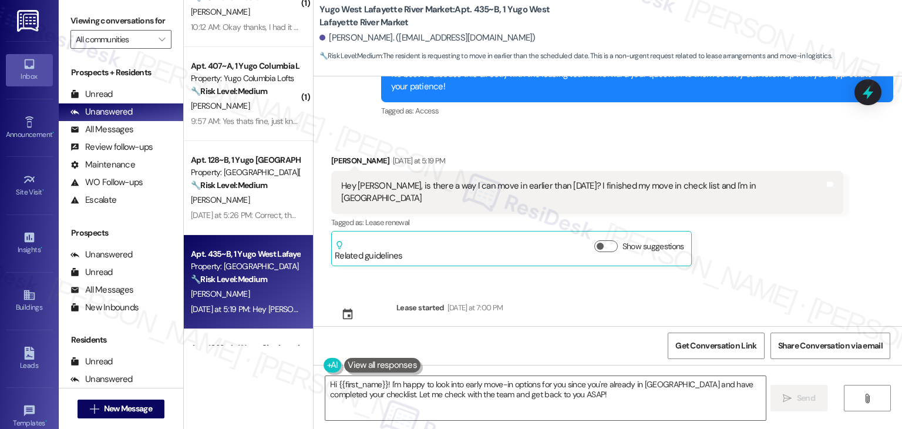
scroll to position [1668, 0]
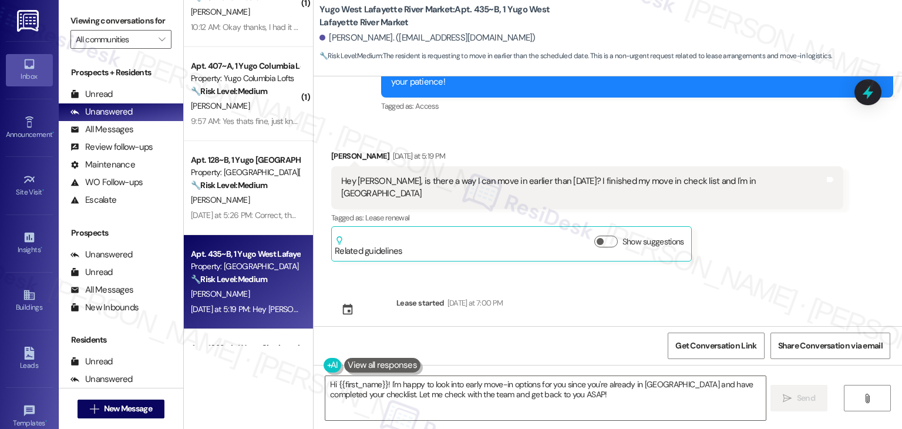
click at [832, 225] on div "Received via SMS Sai Shashank Mukkera Yesterday at 5:19 PM Hey Sarah, is there …" at bounding box center [608, 196] width 588 height 147
click at [827, 206] on div "Received via SMS Sai Shashank Mukkera Yesterday at 5:19 PM Hey Sarah, is there …" at bounding box center [608, 196] width 588 height 147
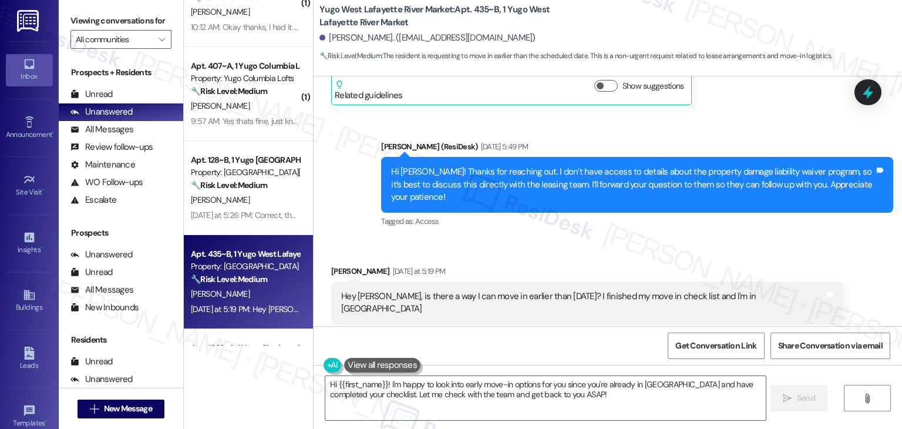
scroll to position [1551, 0]
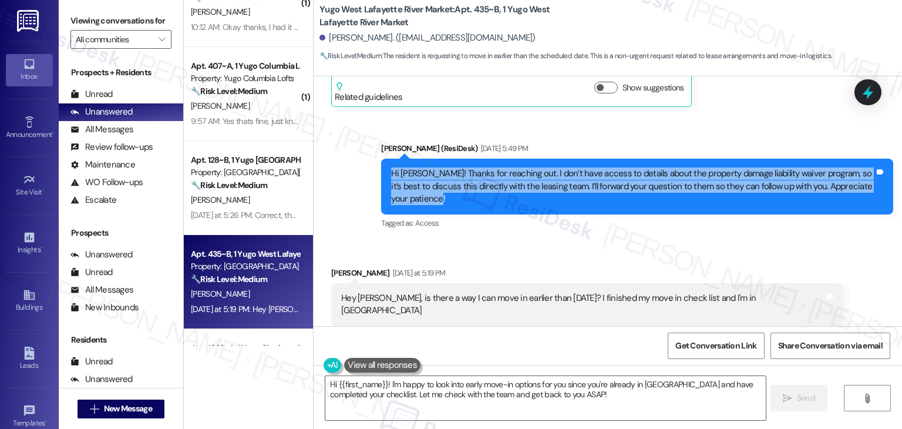
drag, startPoint x: 437, startPoint y: 201, endPoint x: 386, endPoint y: 173, distance: 58.6
click at [391, 173] on div "Hi Sai Shashank! Thanks for reaching out. I don’t have access to details about …" at bounding box center [632, 186] width 483 height 38
copy div "Hi Sai Shashank! Thanks for reaching out. I don’t have access to details about …"
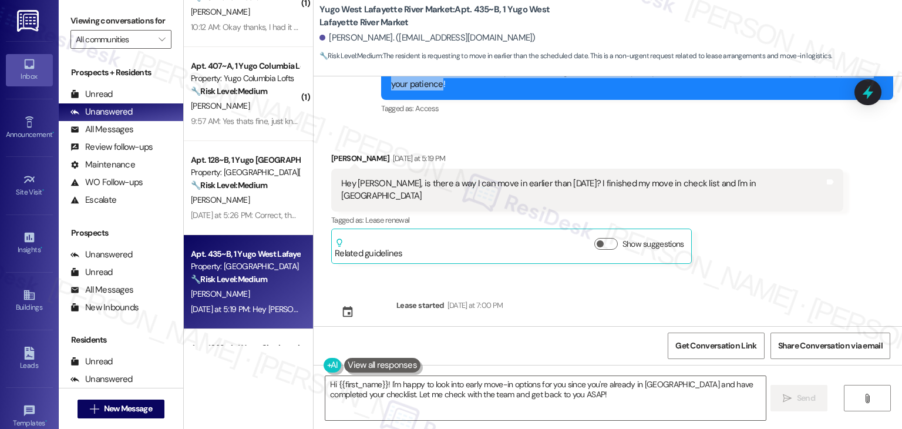
scroll to position [1668, 0]
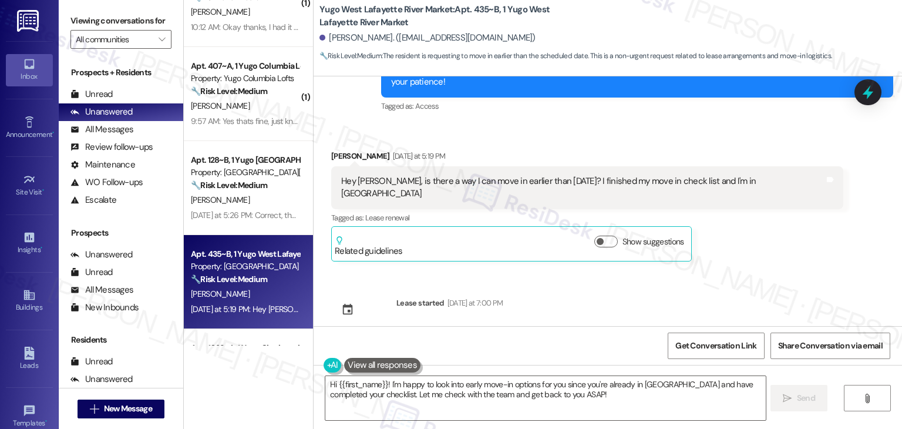
click at [527, 185] on div "Hey Sarah, is there a way I can move in earlier than Sunday? I finished my move…" at bounding box center [582, 187] width 483 height 25
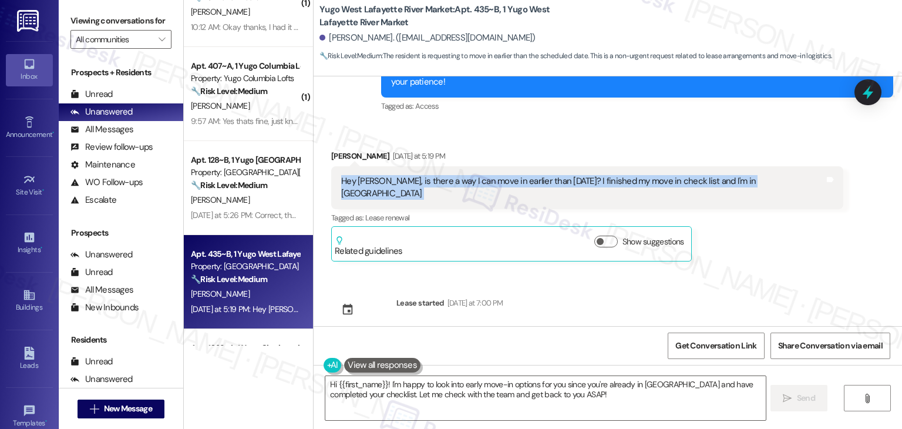
click at [527, 185] on div "Hey Sarah, is there a way I can move in earlier than Sunday? I finished my move…" at bounding box center [582, 187] width 483 height 25
copy div "Hey Sarah, is there a way I can move in earlier than Sunday? I finished my move…"
click at [526, 393] on textarea "Hi {{first_name}}! I'm happy to look into early move-in options for you since y…" at bounding box center [545, 398] width 440 height 44
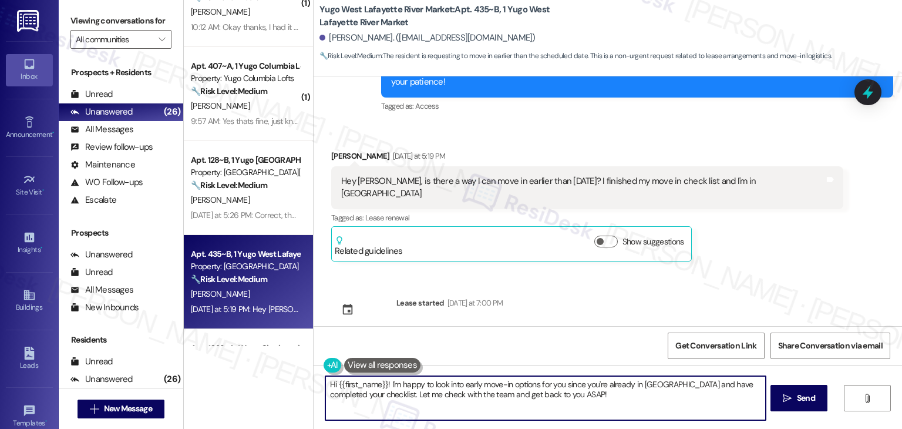
click at [526, 393] on textarea "Hi {{first_name}}! I'm happy to look into early move-in options for you since y…" at bounding box center [545, 398] width 440 height 44
paste textarea "Sai Shashank! I’m not sure yet if an earlier move-in is possible since there ar…"
type textarea "Hi Sai Shashank! I’m not sure yet if an earlier move-in is possible since there…"
click at [814, 399] on span "Send" at bounding box center [806, 398] width 18 height 12
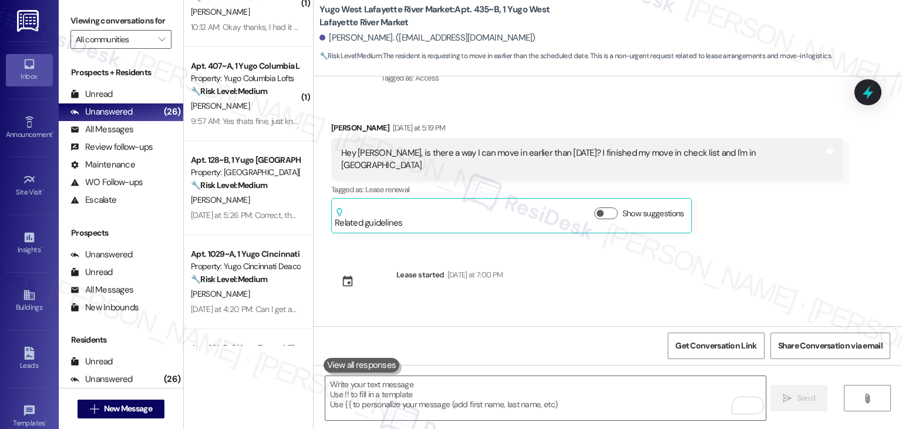
scroll to position [1762, 0]
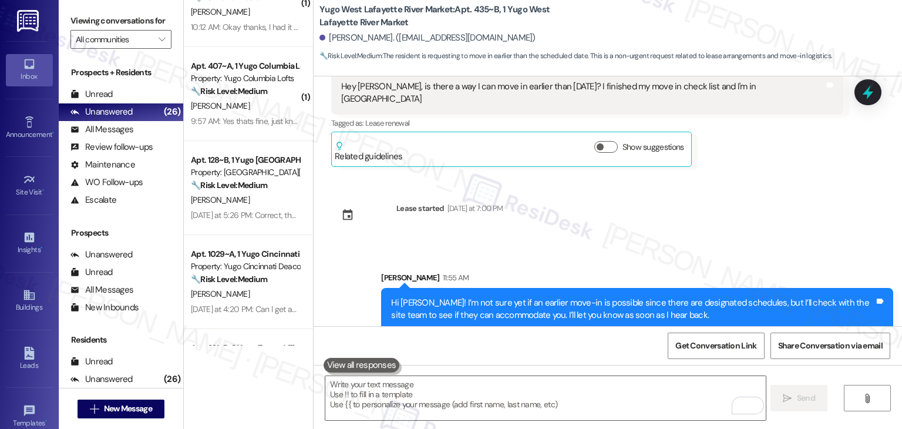
click at [866, 196] on div "Sent via SMS Sarah (ResiDesk) Jul 18, 2025 at 4:19 PM Hi Sai Shashank! We’re so…" at bounding box center [608, 201] width 588 height 250
click at [867, 95] on icon at bounding box center [868, 92] width 20 height 20
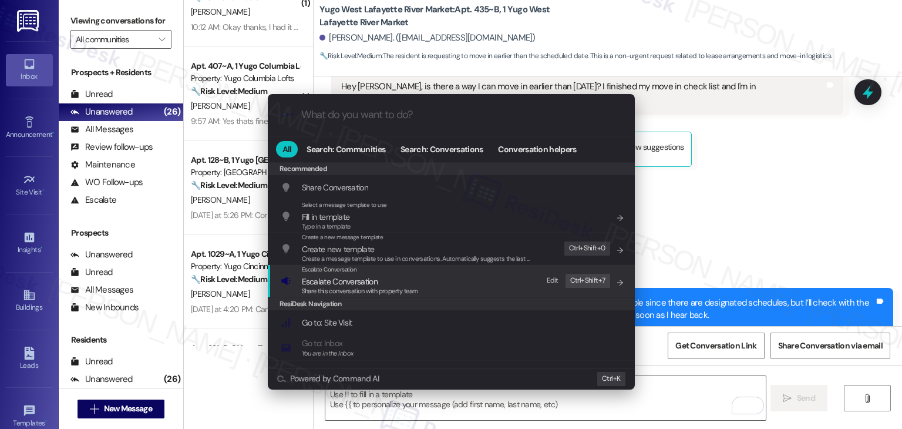
click at [370, 287] on span "Share this conversation with property team" at bounding box center [360, 291] width 116 height 8
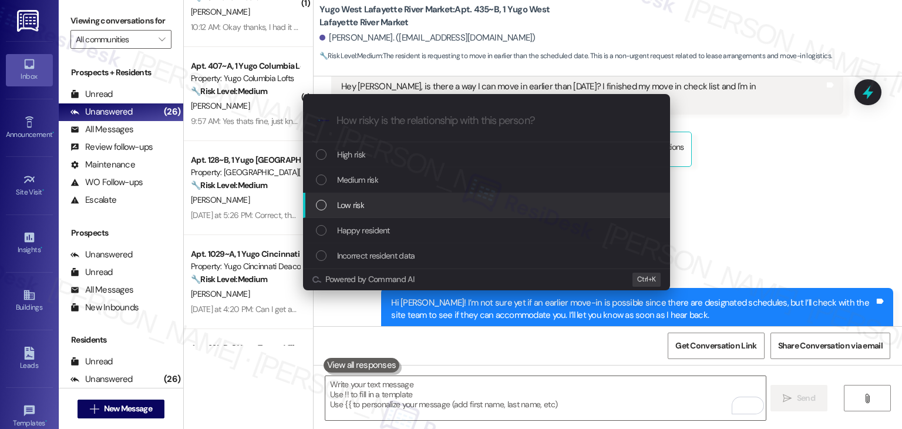
click at [324, 206] on div "List of options" at bounding box center [321, 205] width 11 height 11
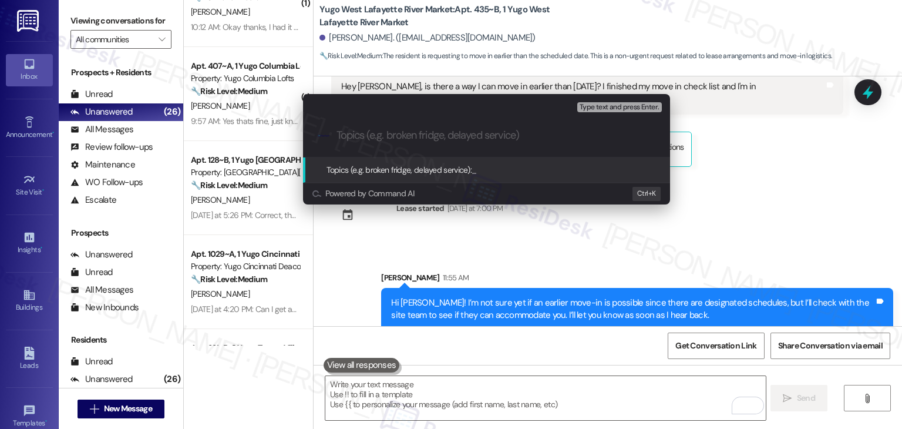
paste input "Early Move-In Request"
type input "Early Move-In Request"
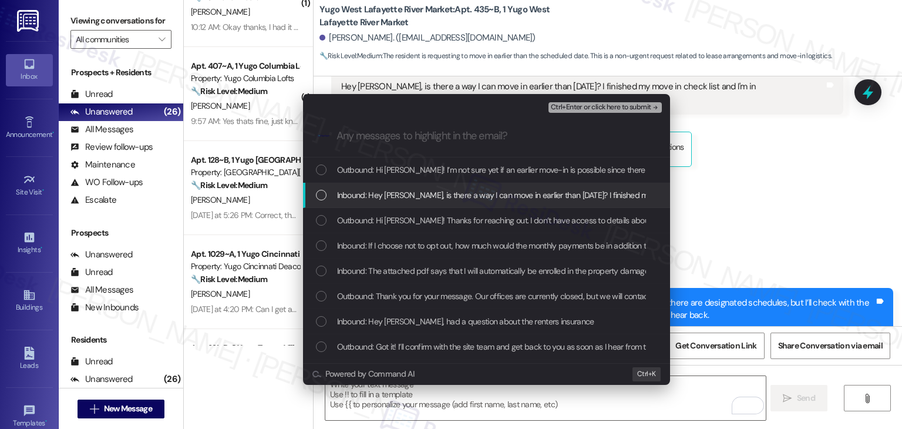
click at [317, 192] on div "List of options" at bounding box center [321, 195] width 11 height 11
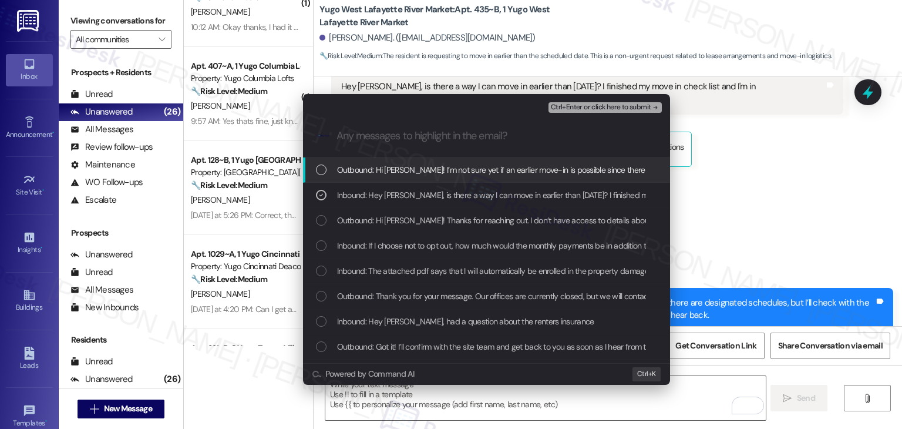
click at [603, 104] on span "Ctrl+Enter or click here to submit" at bounding box center [601, 107] width 100 height 8
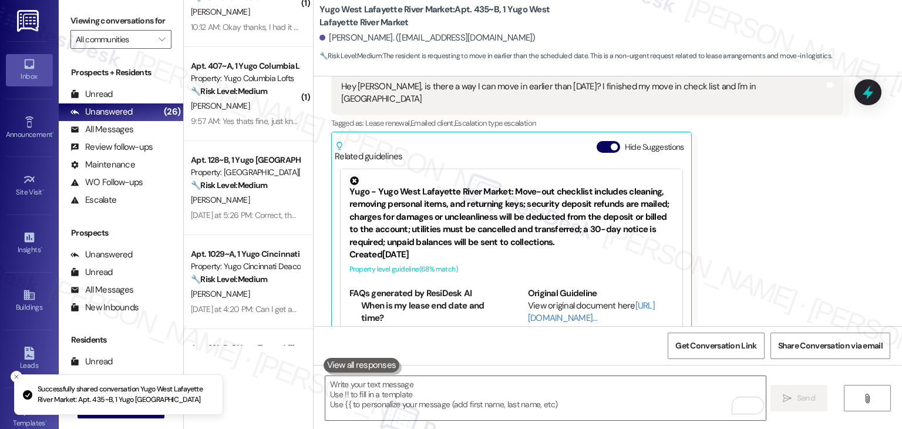
scroll to position [1770, 0]
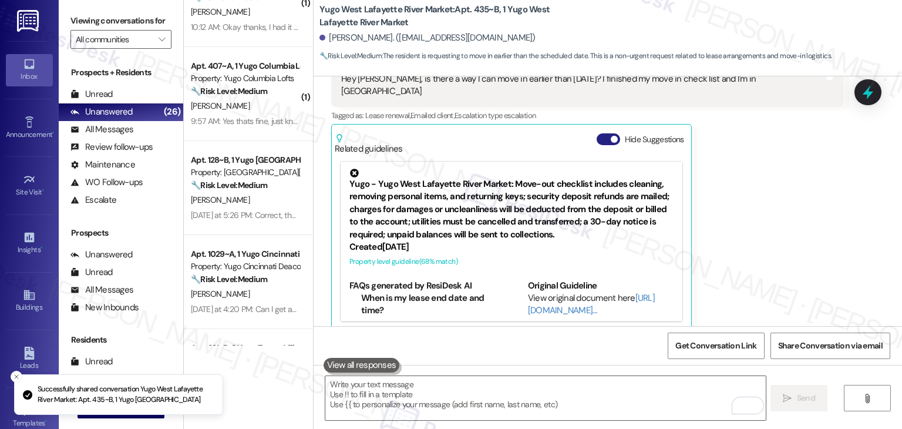
click at [597, 133] on button "Hide Suggestions" at bounding box center [608, 139] width 23 height 12
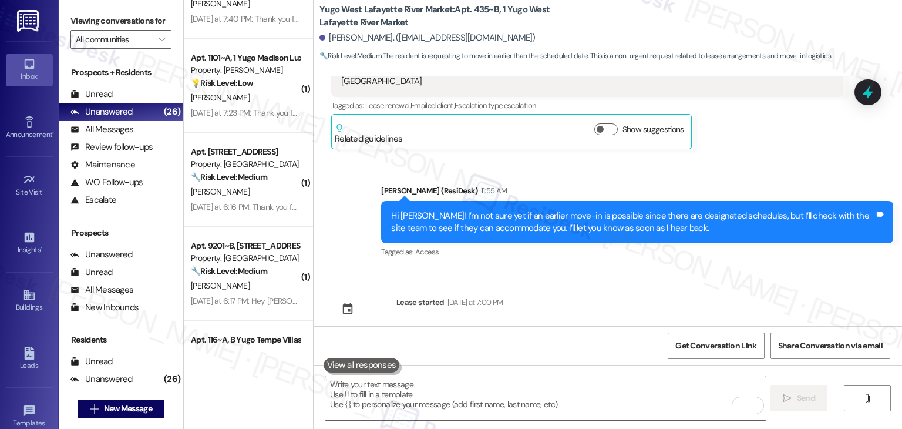
scroll to position [3037, 0]
